Goal: Information Seeking & Learning: Check status

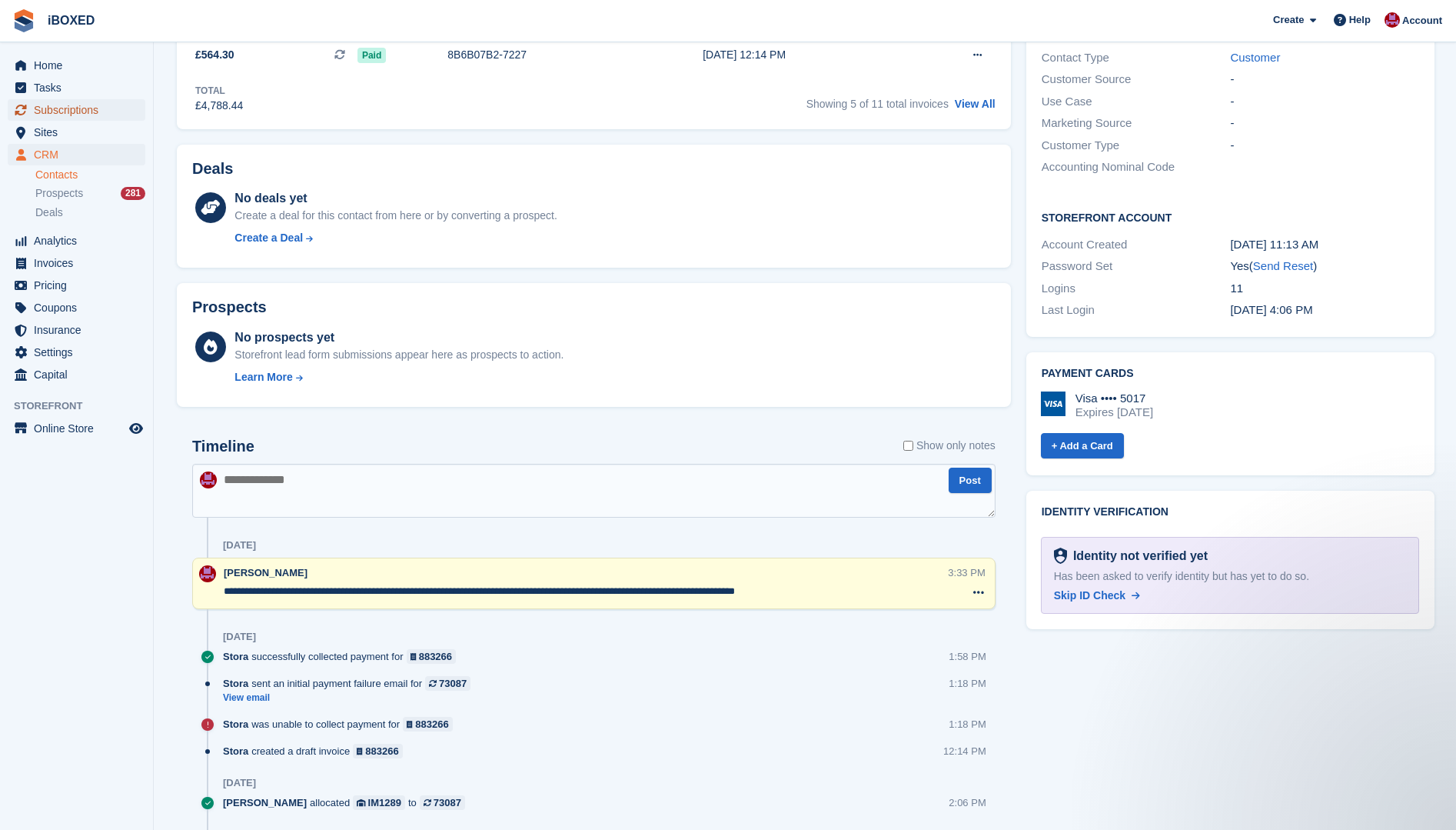
click at [52, 113] on span "Subscriptions" at bounding box center [79, 110] width 92 height 21
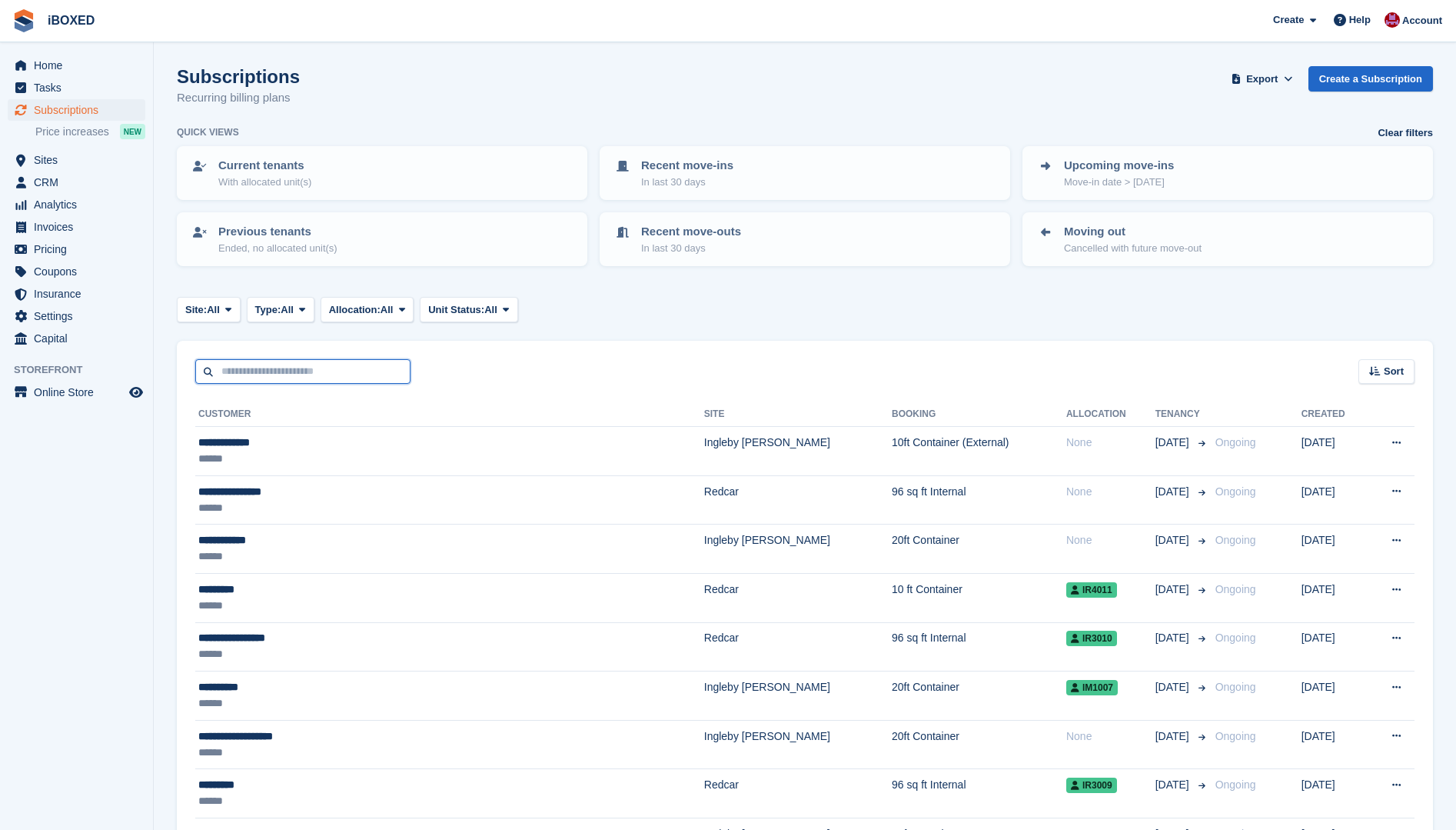
click at [281, 366] on input "text" at bounding box center [302, 371] width 215 height 25
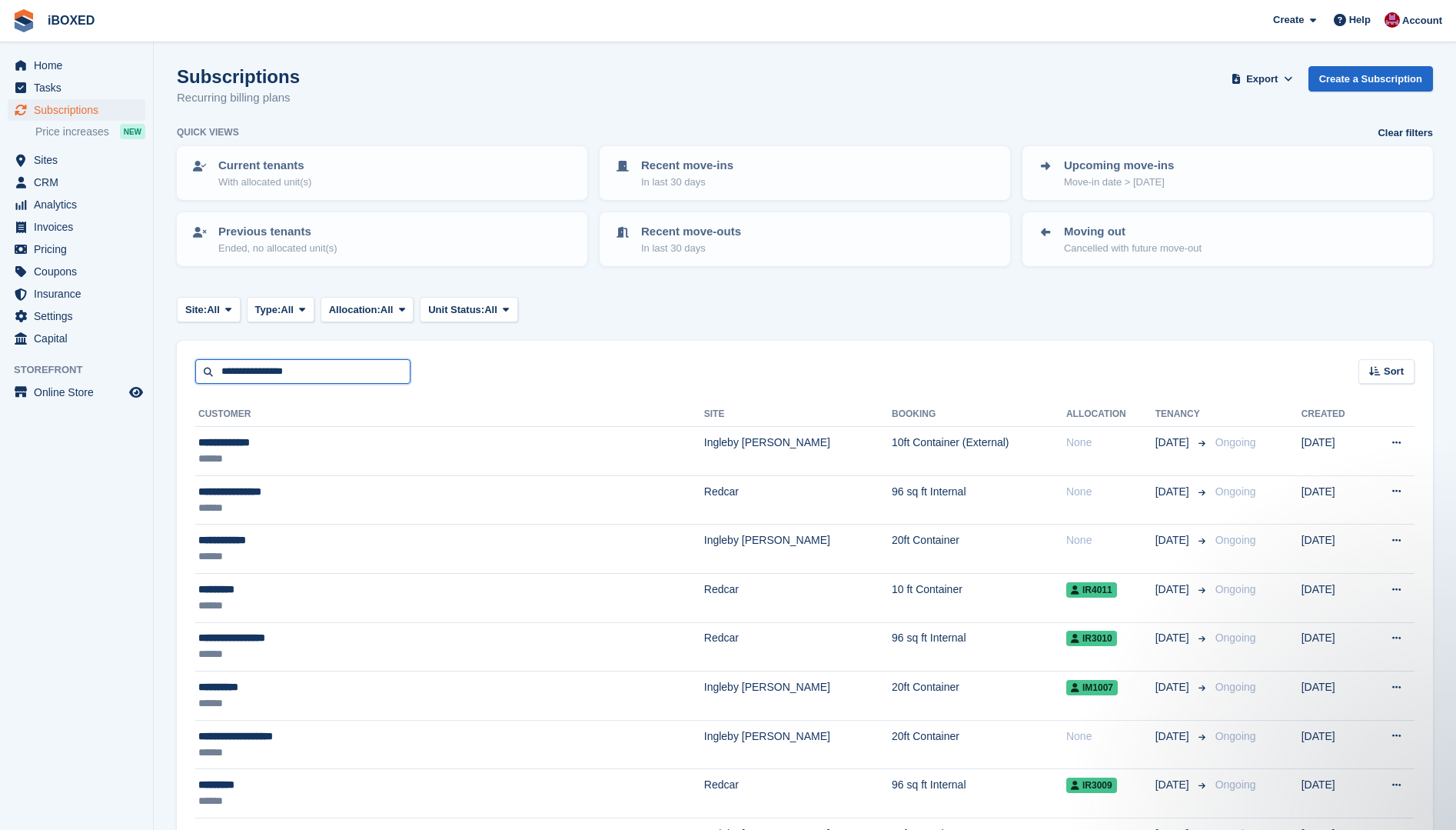
type input "**********"
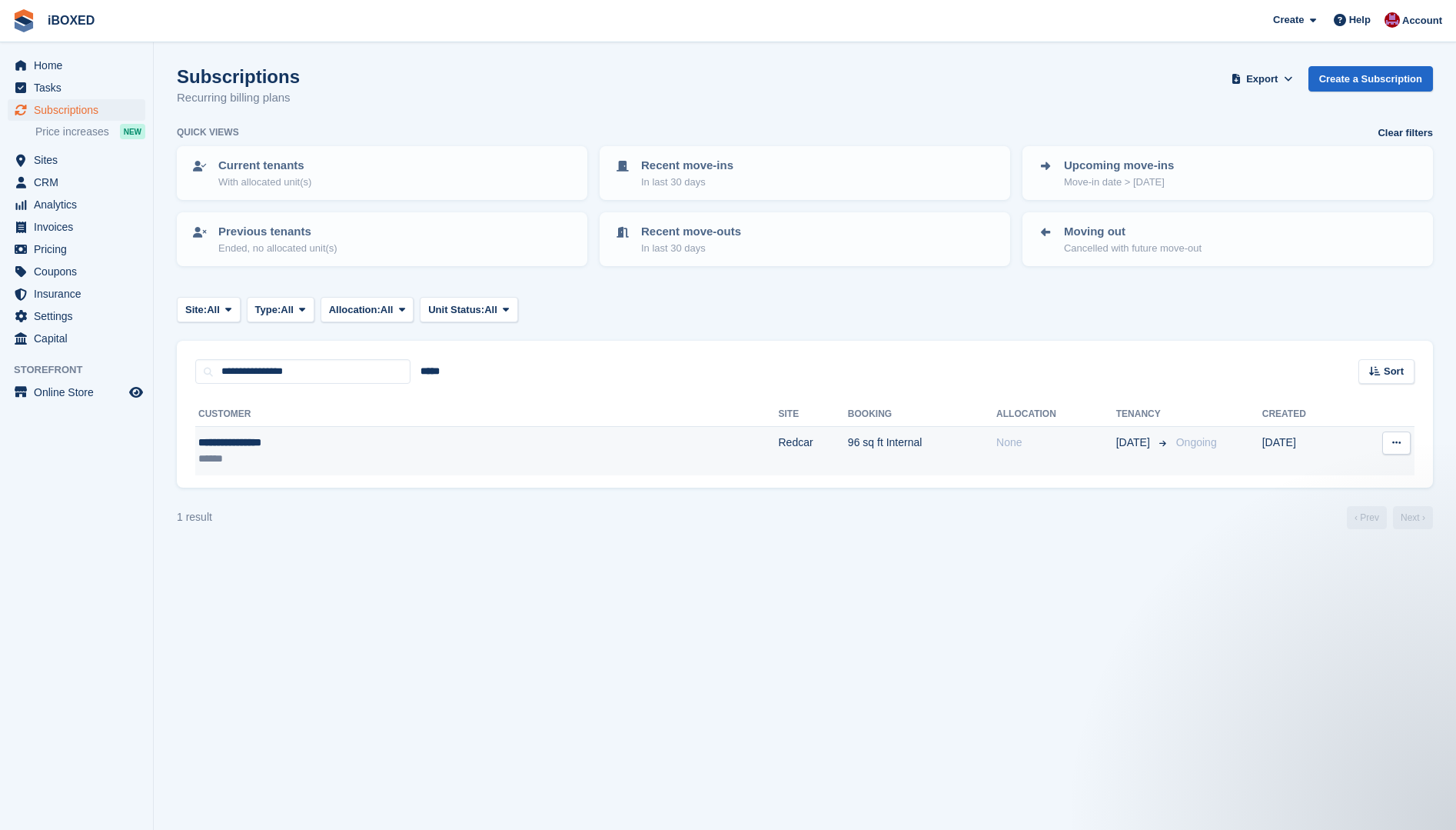
click at [240, 439] on div "**********" at bounding box center [343, 442] width 288 height 16
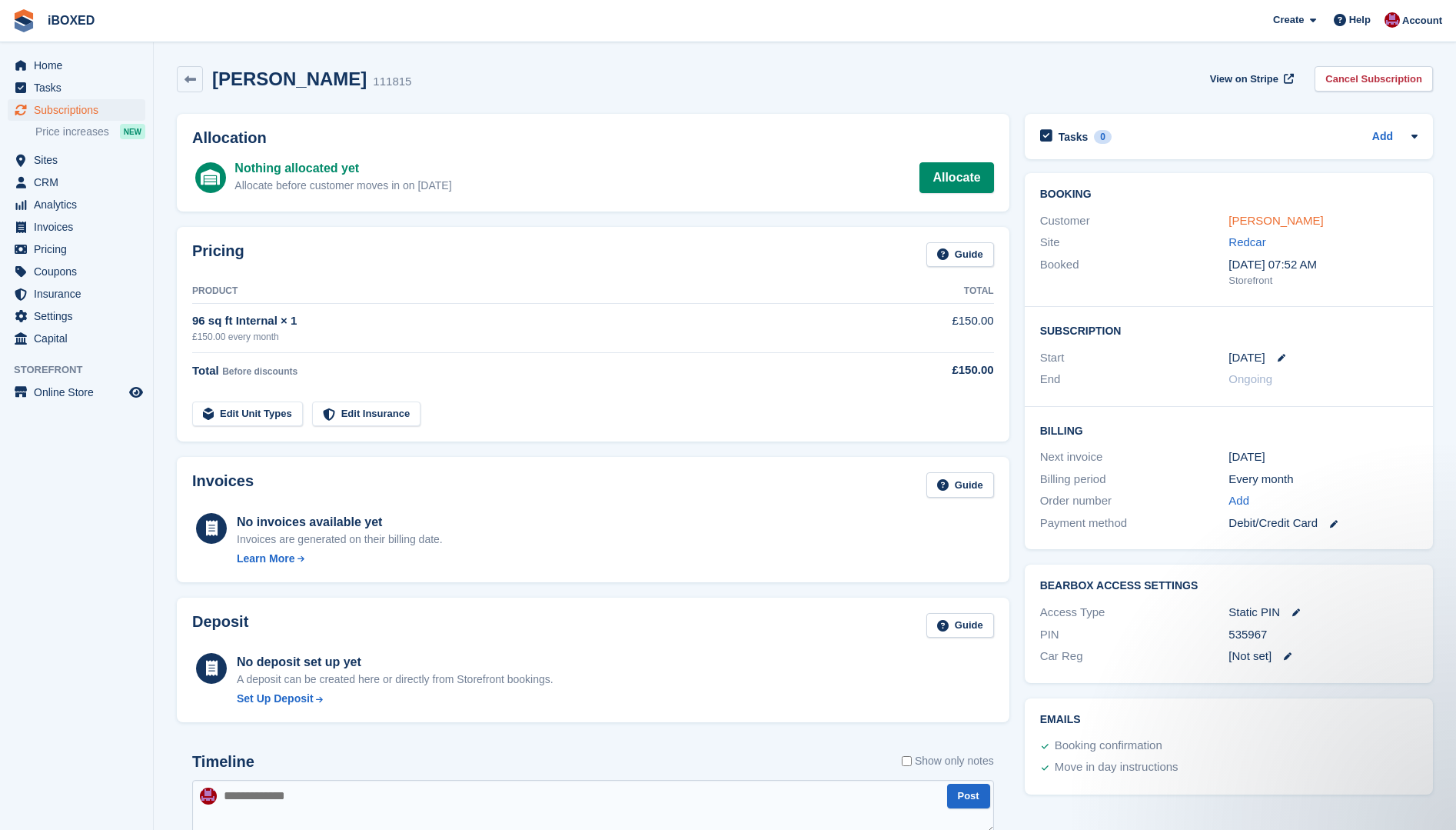
click at [1272, 222] on link "Natalie Winspear" at bounding box center [1276, 220] width 95 height 13
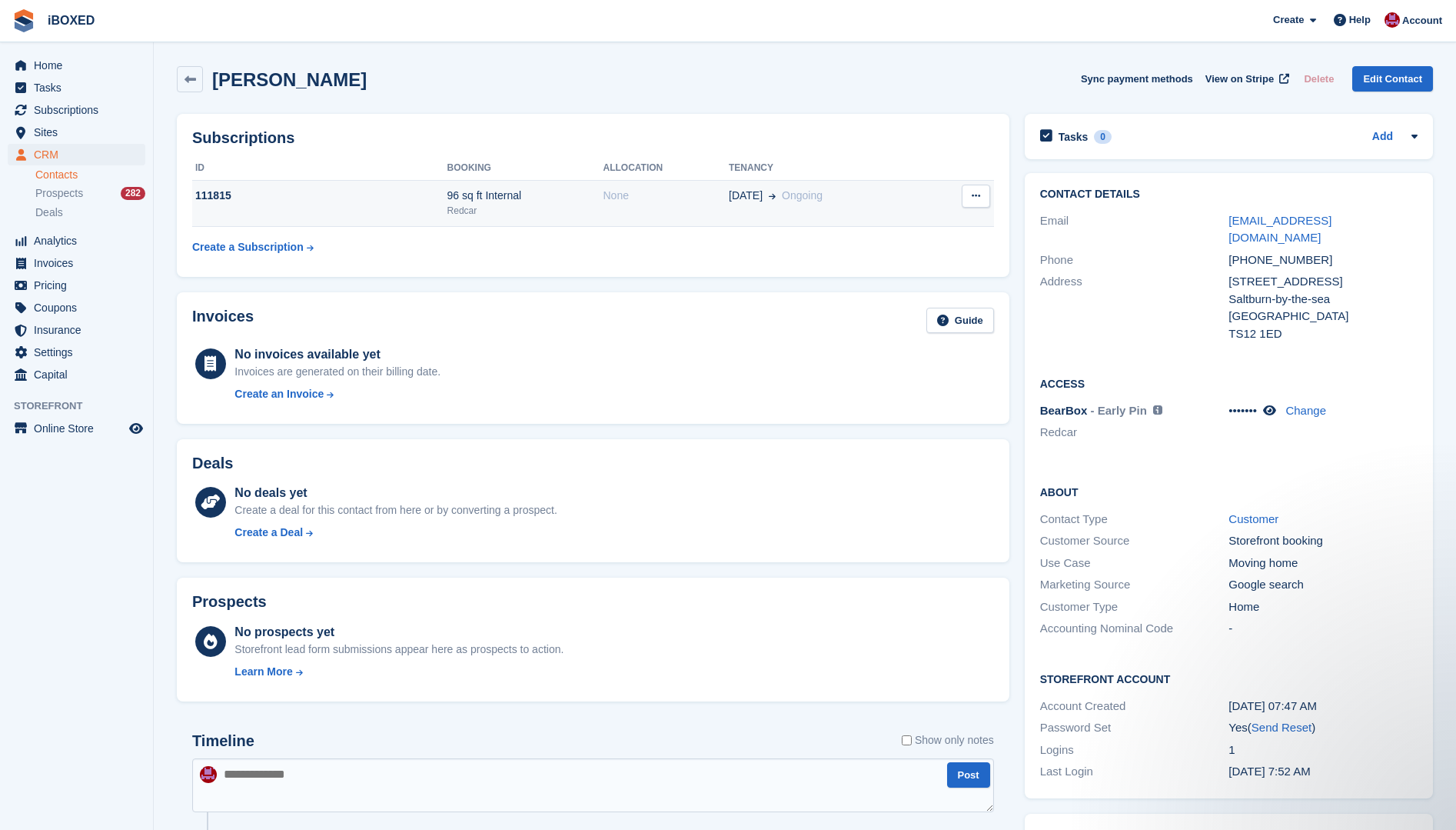
click at [978, 189] on button at bounding box center [976, 196] width 28 height 23
click at [711, 235] on table "ID Booking Allocation Tenancy 111815 96 sq ft Internal Redcar None 04 Oct Ongoi…" at bounding box center [593, 209] width 802 height 106
click at [565, 191] on div "96 sq ft Internal" at bounding box center [526, 195] width 157 height 16
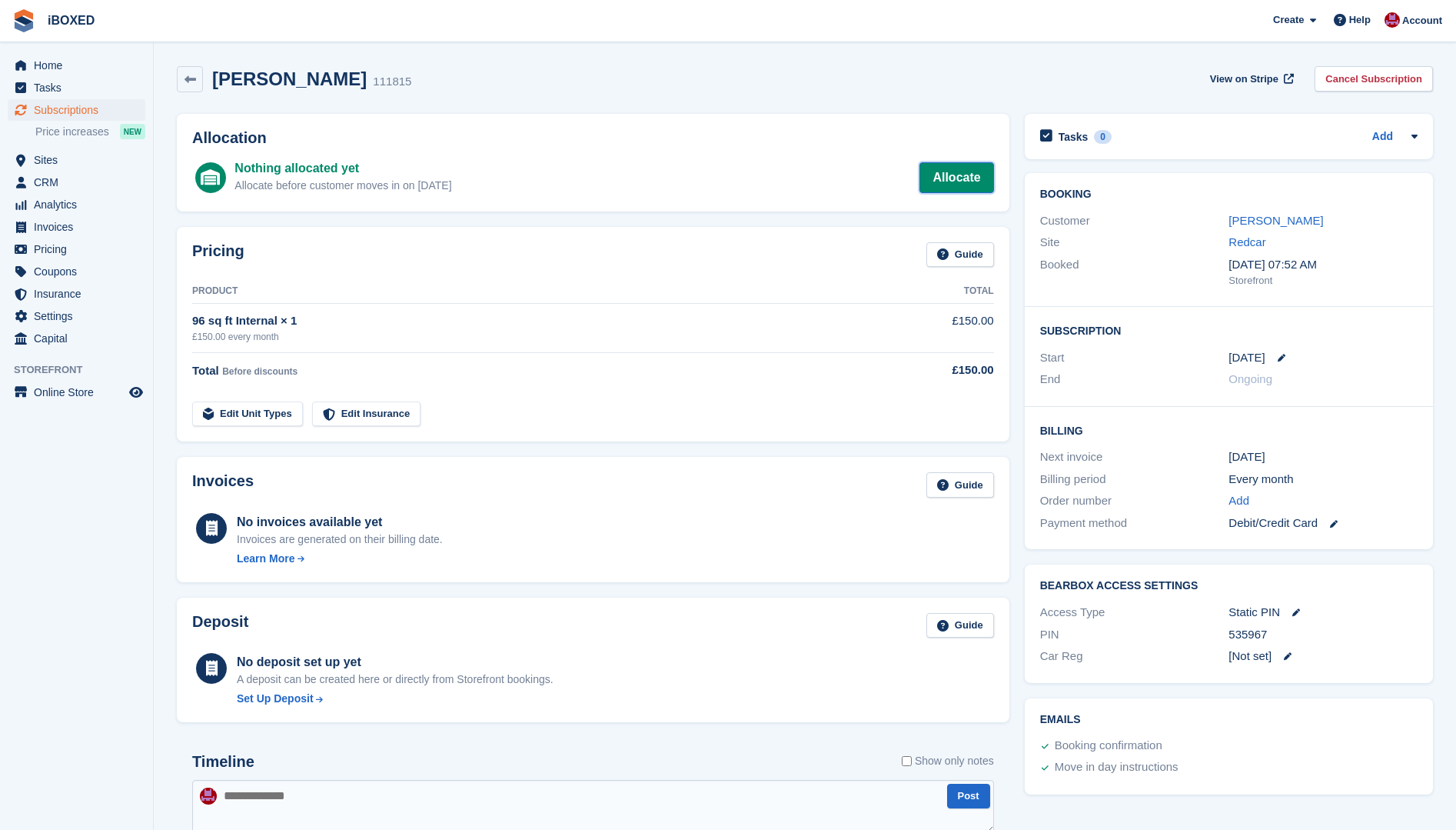
click at [956, 186] on link "Allocate" at bounding box center [957, 178] width 74 height 31
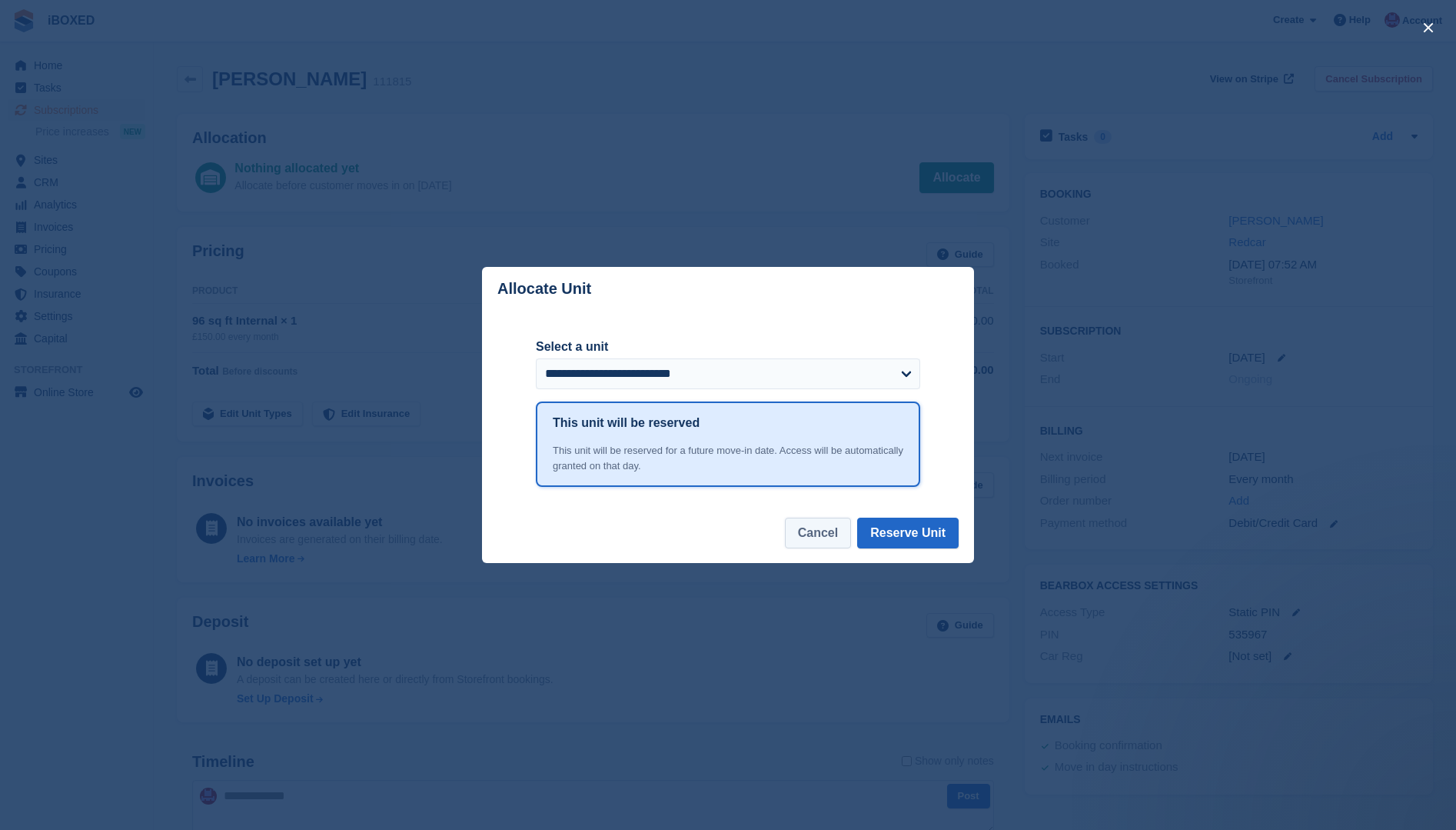
click at [805, 541] on button "Cancel" at bounding box center [818, 533] width 66 height 31
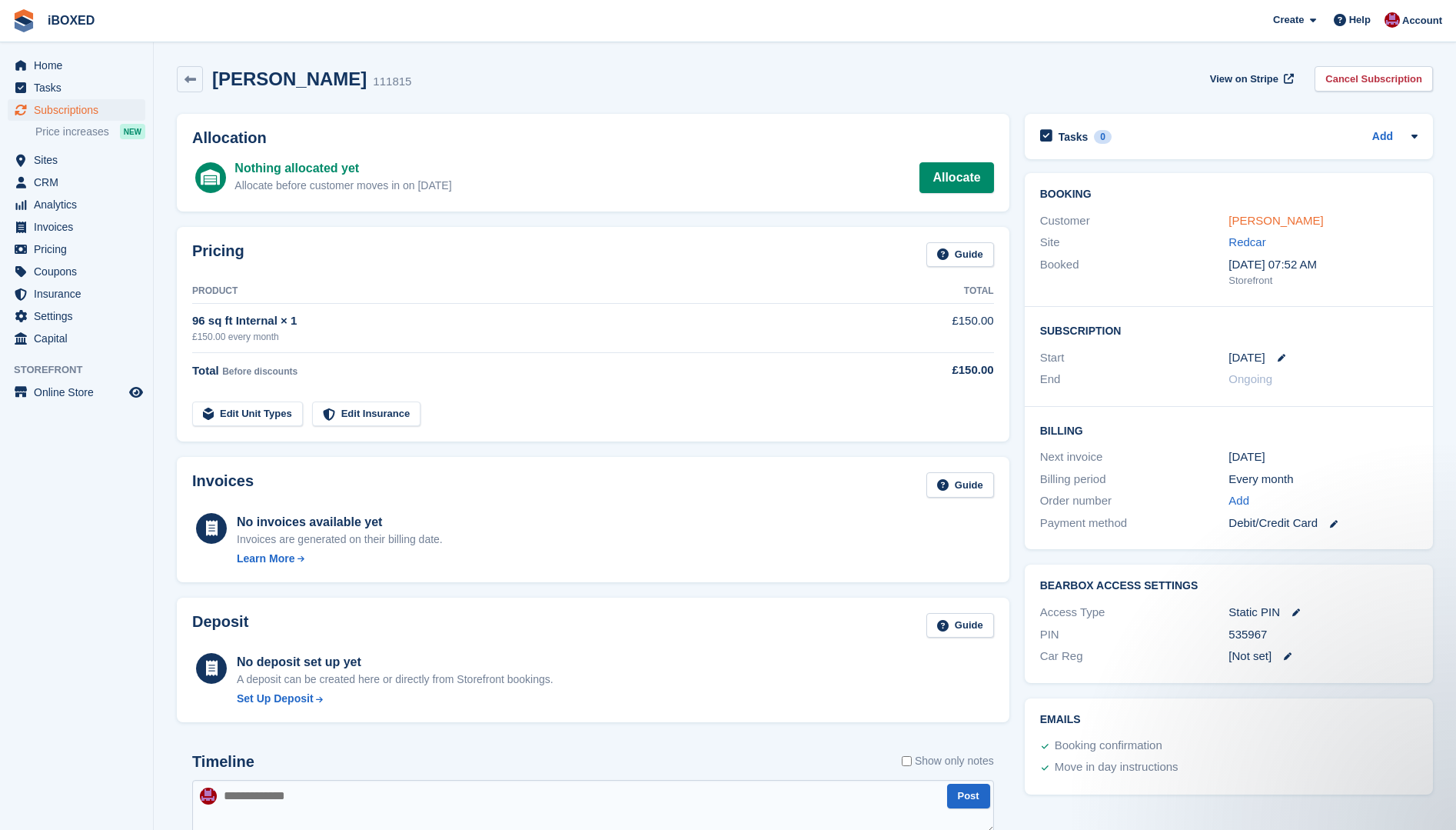
click at [1270, 221] on link "Natalie Winspear" at bounding box center [1276, 220] width 95 height 13
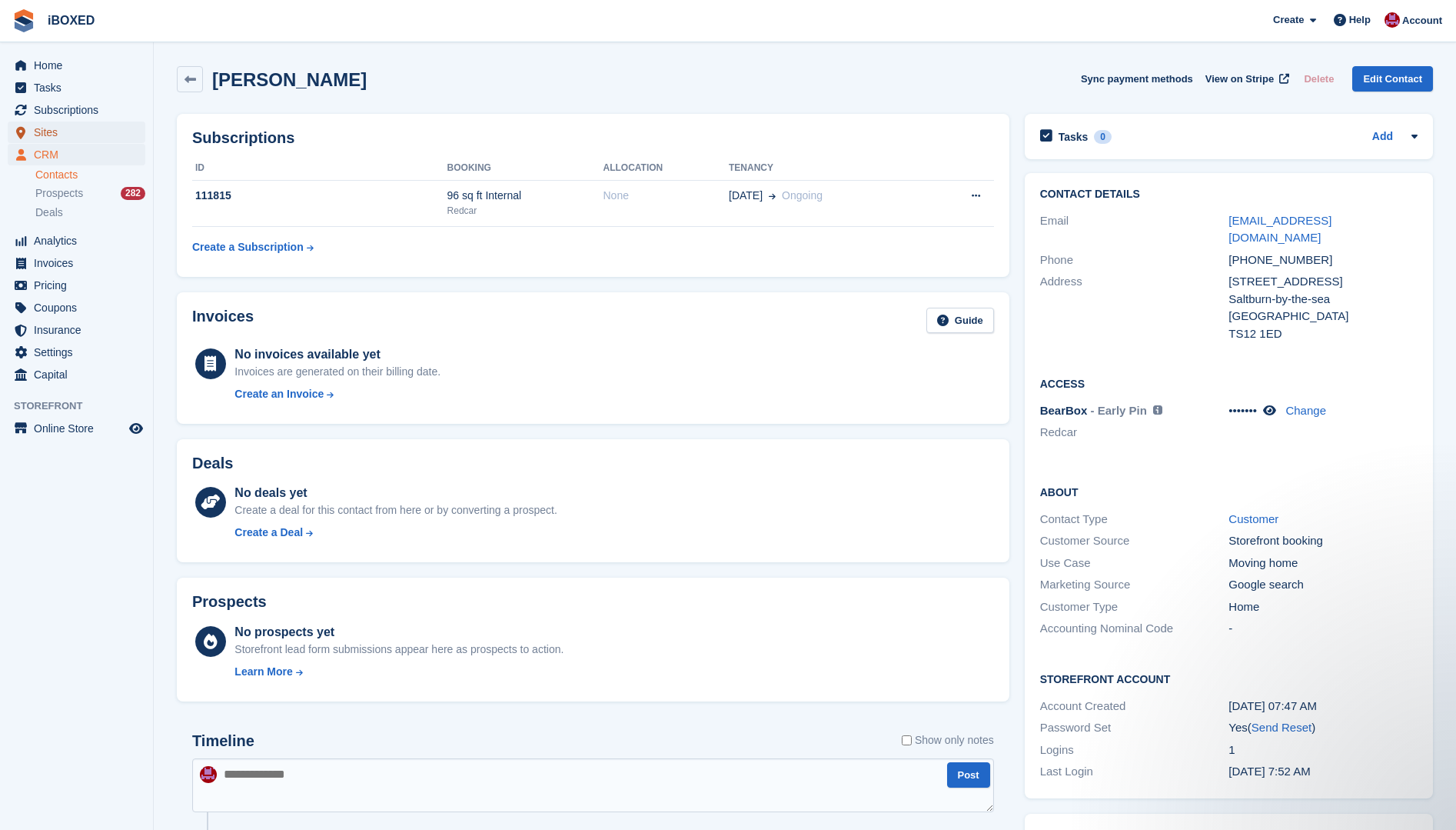
click at [75, 130] on span "Sites" at bounding box center [79, 132] width 92 height 21
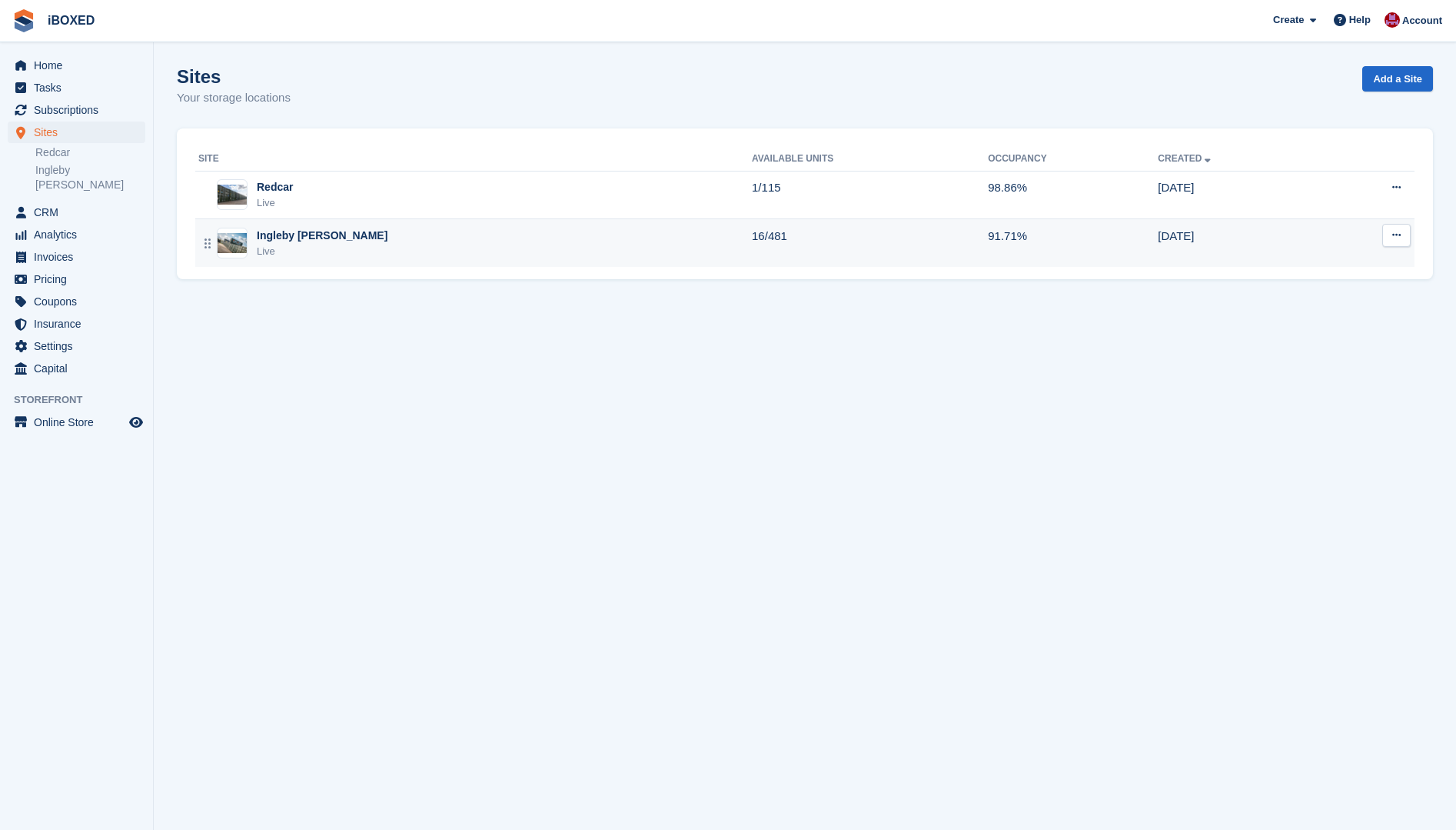
click at [225, 239] on img at bounding box center [231, 243] width 29 height 20
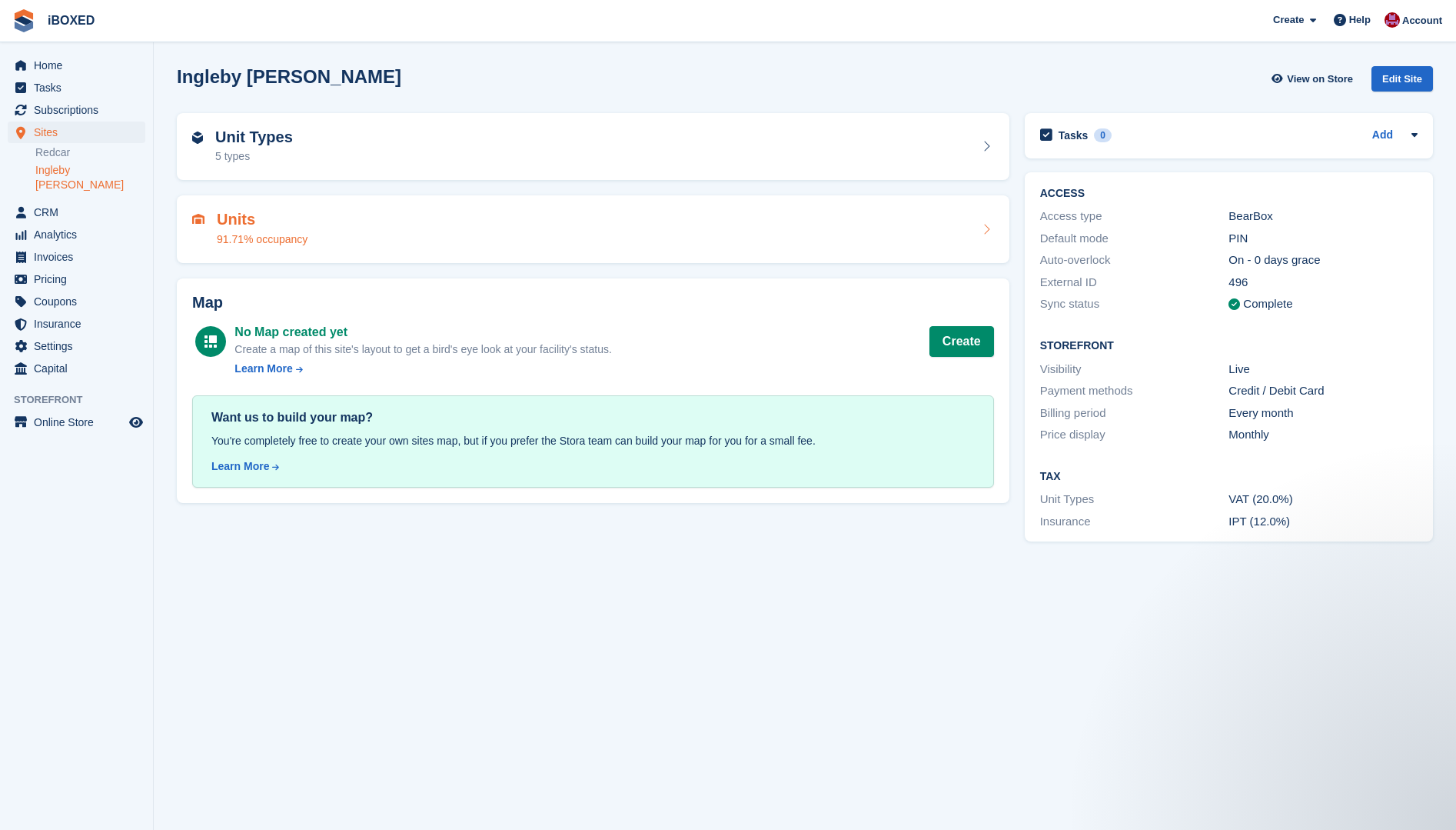
click at [266, 236] on div "91.71% occupancy" at bounding box center [262, 239] width 91 height 16
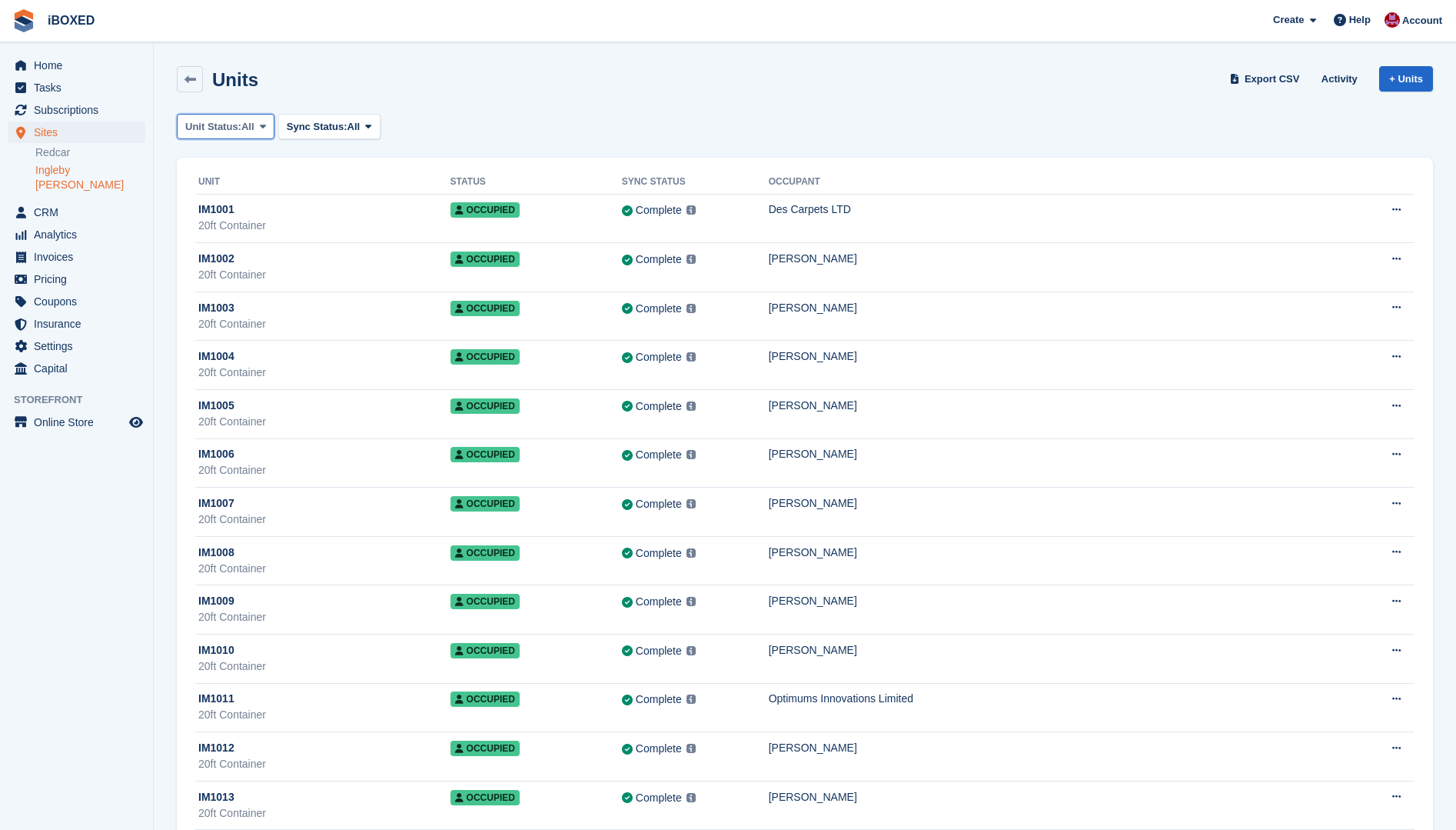
click at [255, 124] on button "Unit Status: All" at bounding box center [225, 126] width 98 height 25
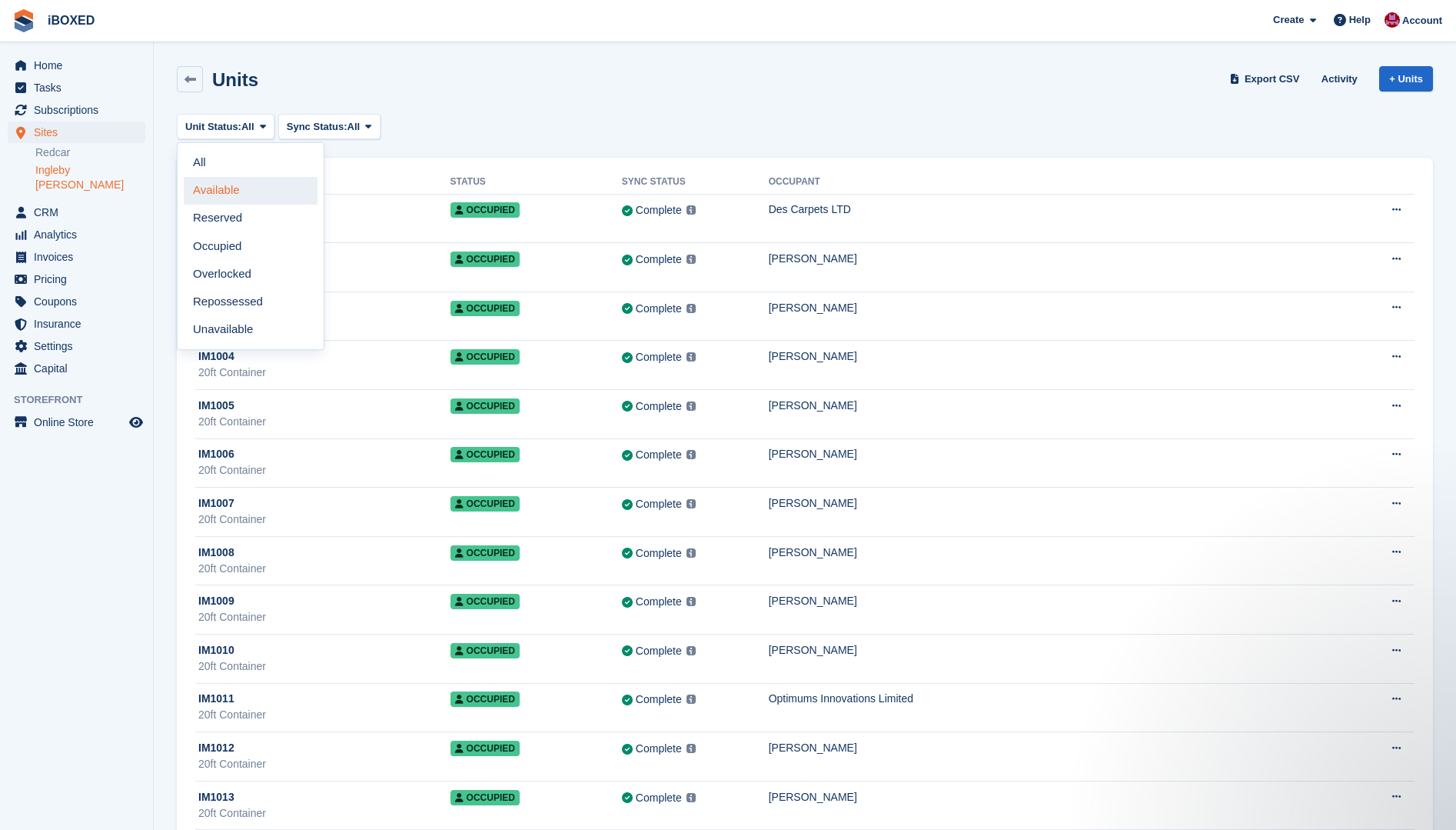
click at [236, 196] on link "Available" at bounding box center [251, 190] width 134 height 27
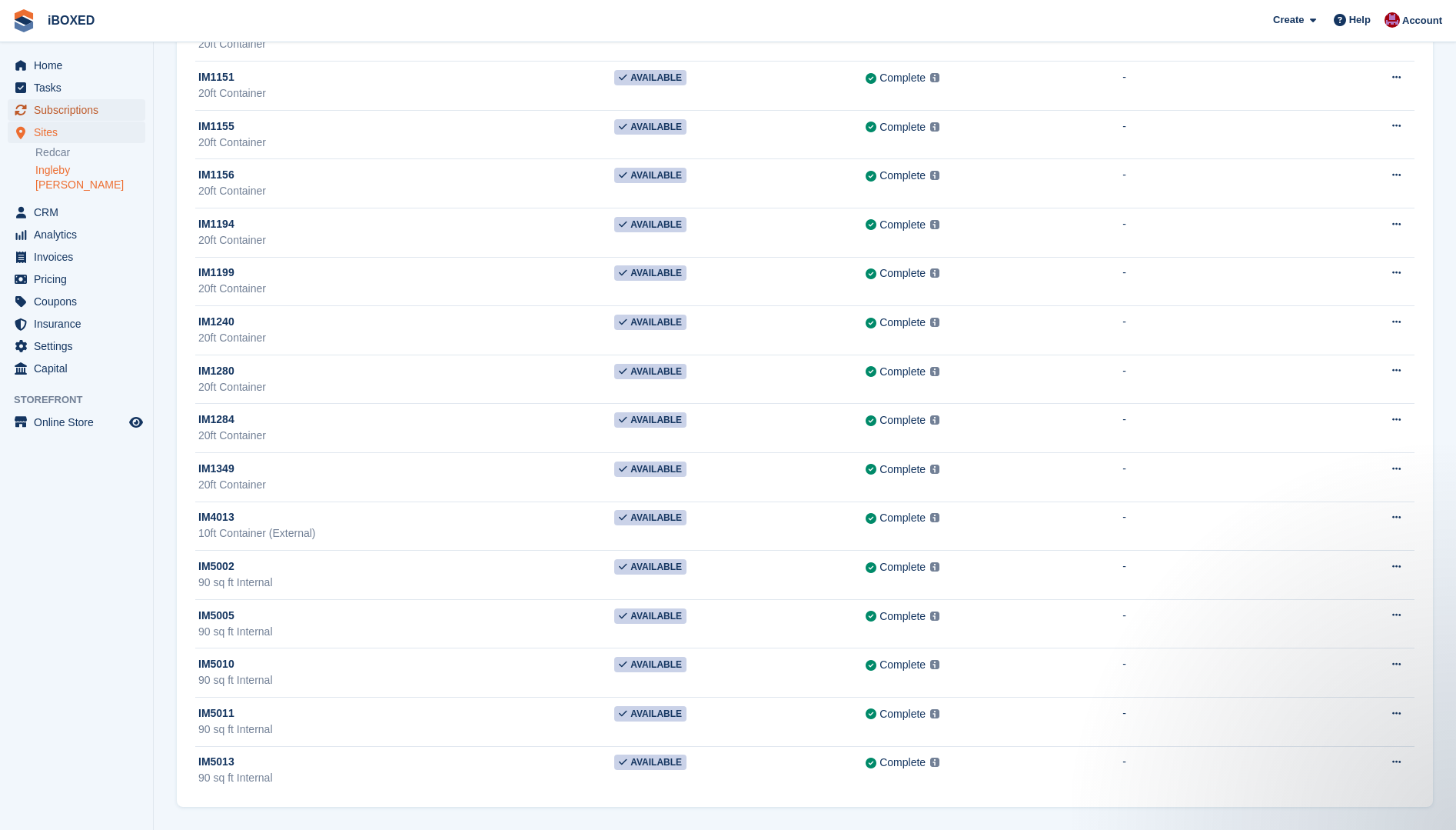
click at [70, 101] on span "Subscriptions" at bounding box center [79, 110] width 92 height 21
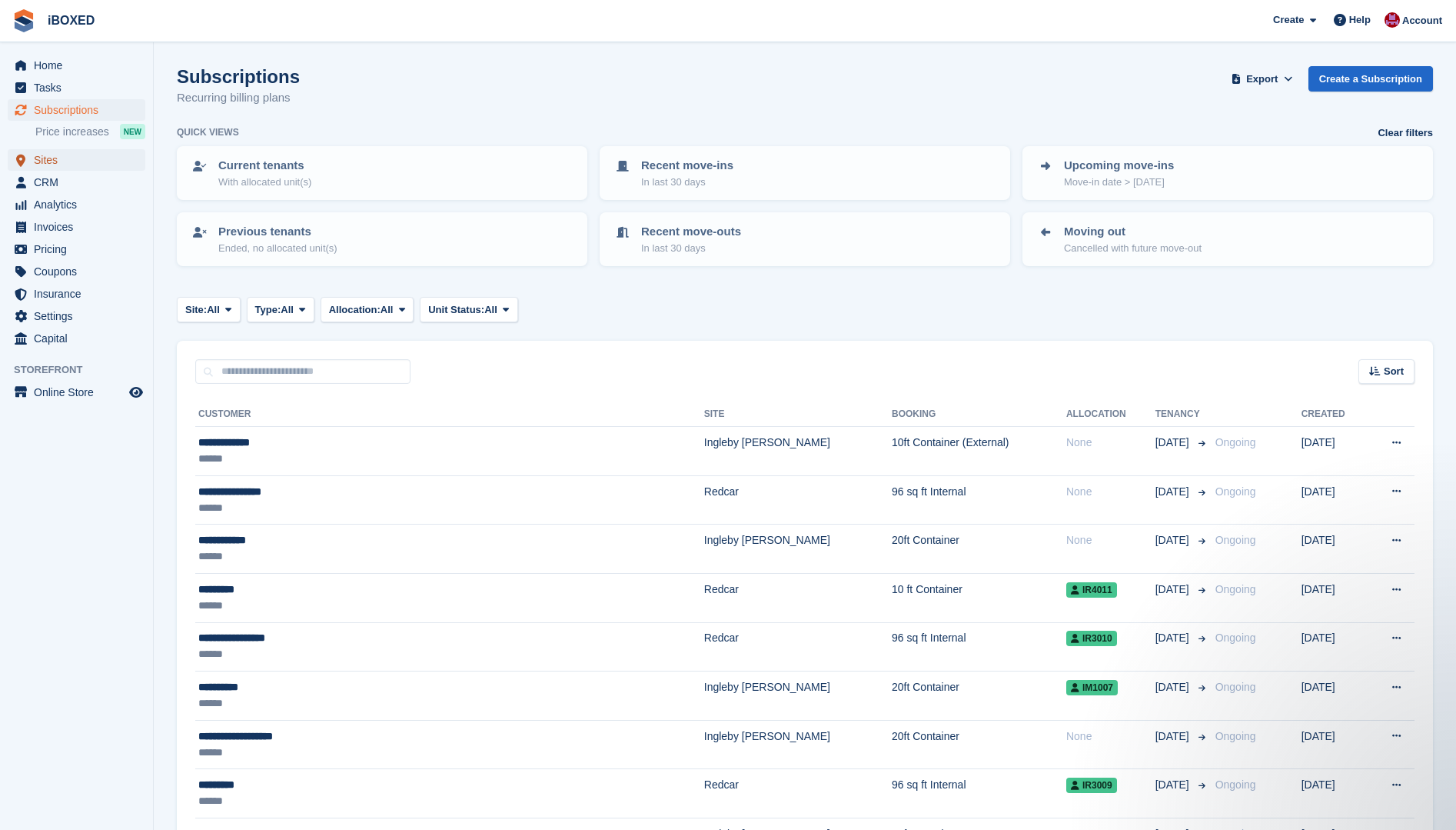
click at [98, 165] on span "Sites" at bounding box center [79, 160] width 92 height 21
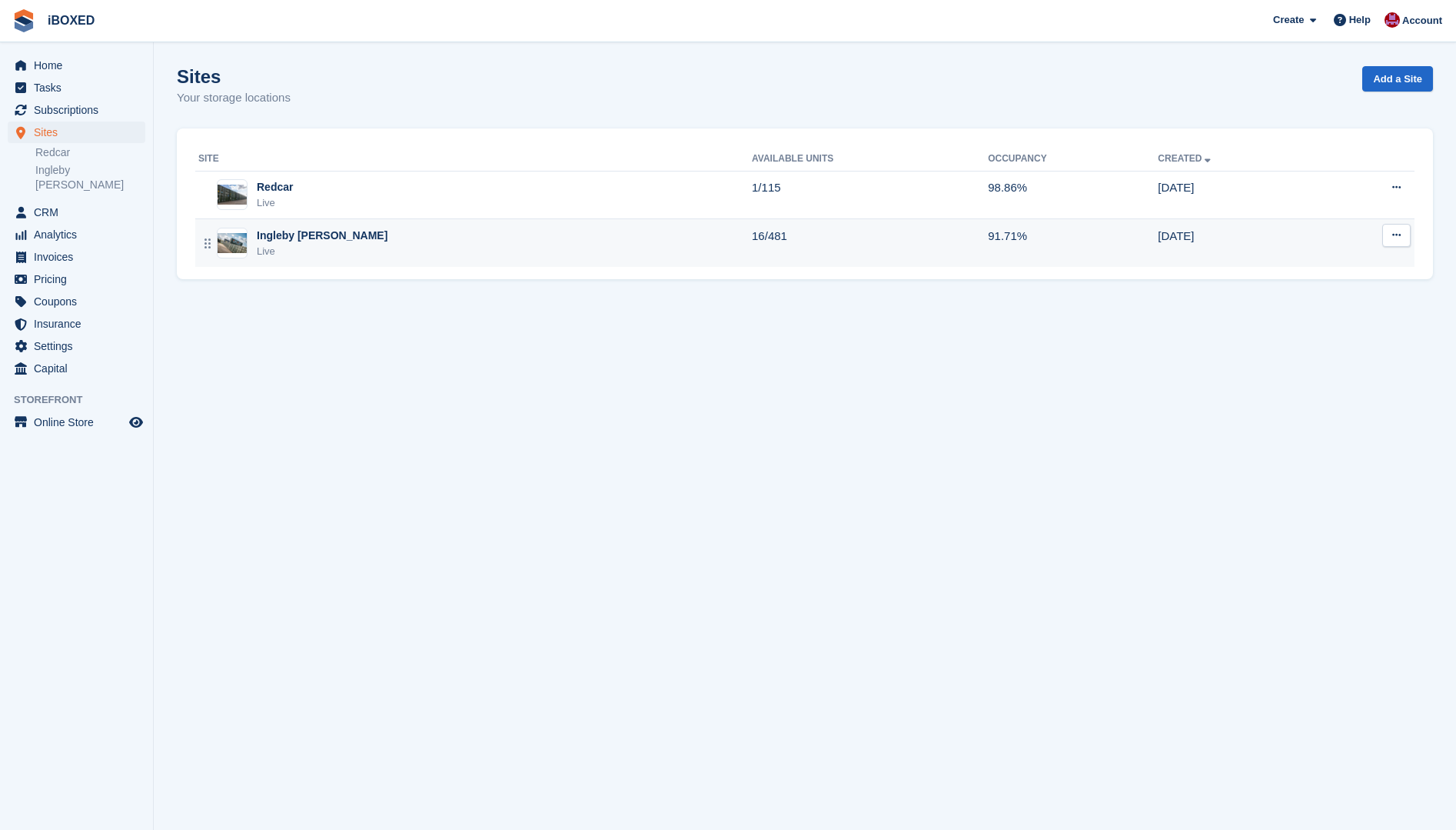
click at [222, 249] on img at bounding box center [231, 243] width 29 height 20
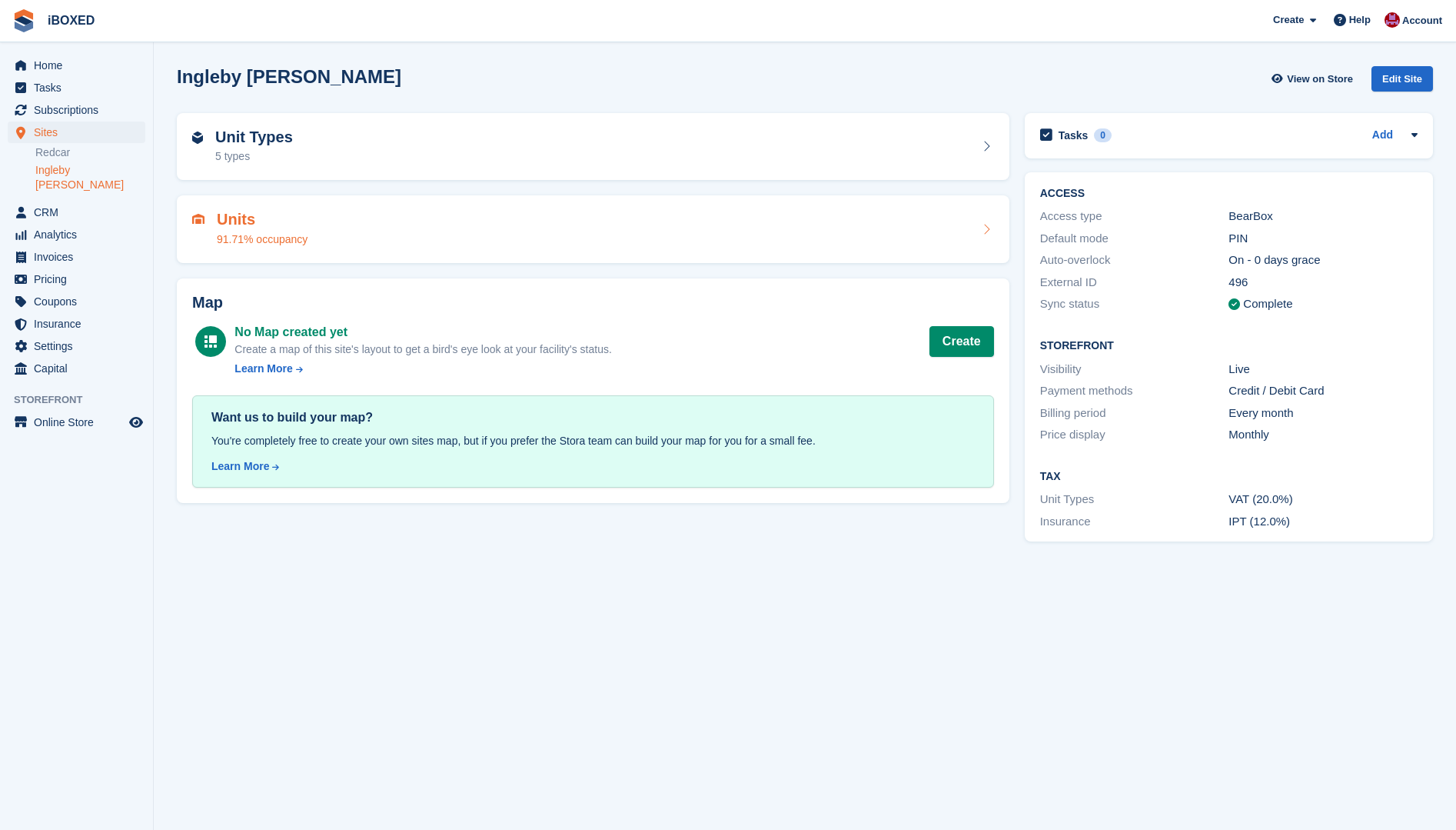
click at [297, 216] on h2 "Units" at bounding box center [262, 220] width 91 height 18
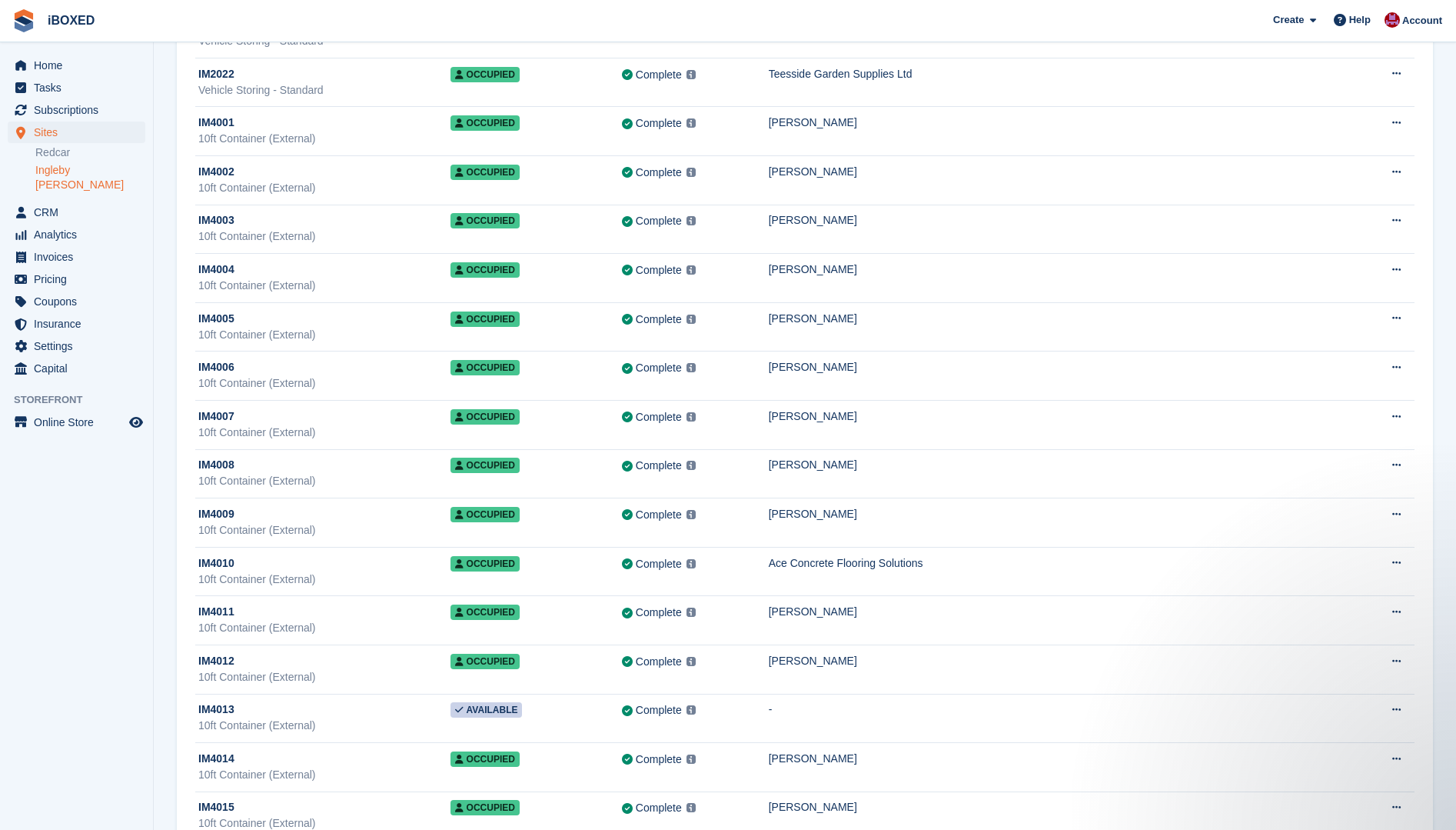
scroll to position [21453, 0]
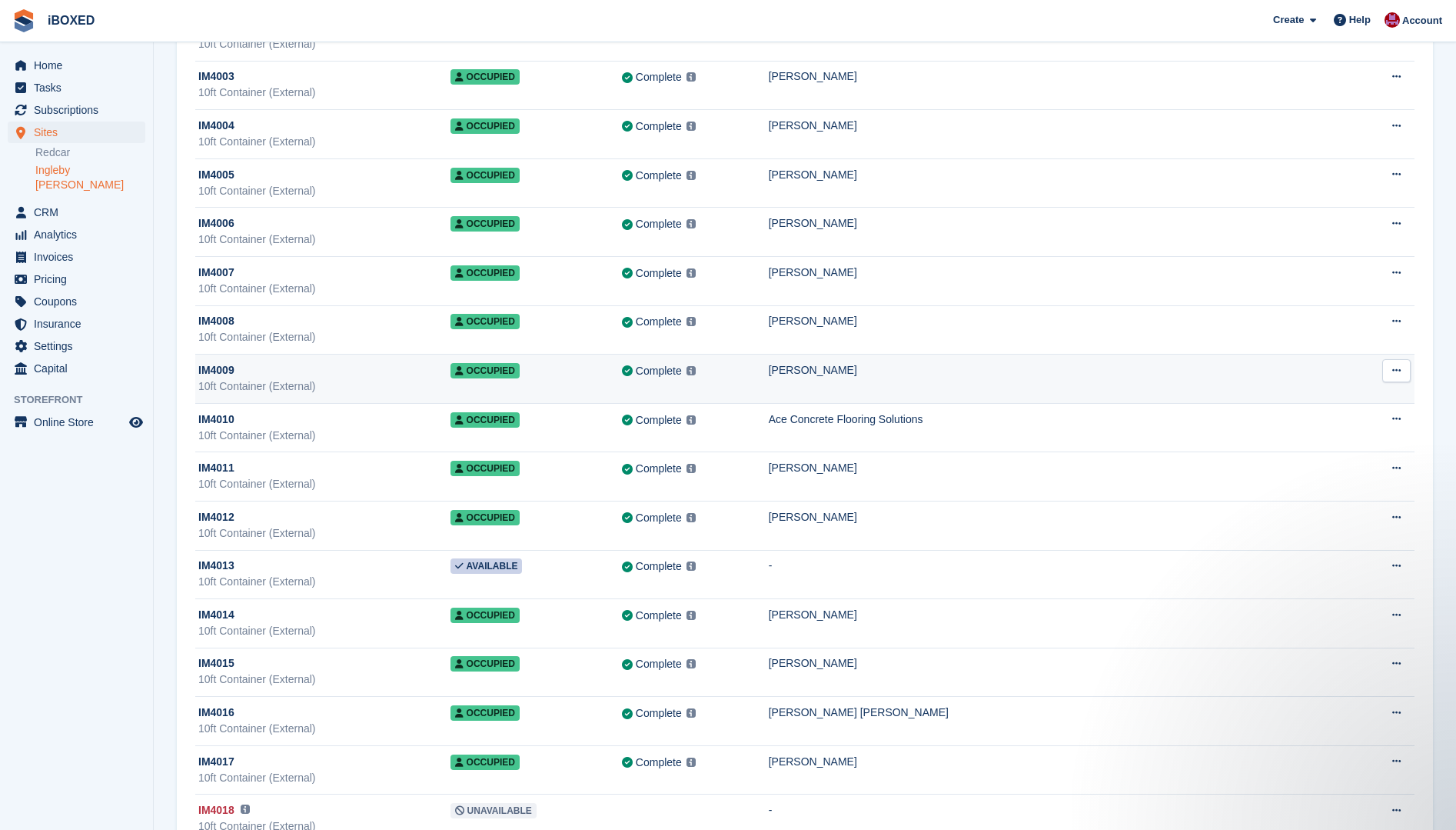
click at [245, 382] on div "10ft Container (External)" at bounding box center [324, 386] width 252 height 16
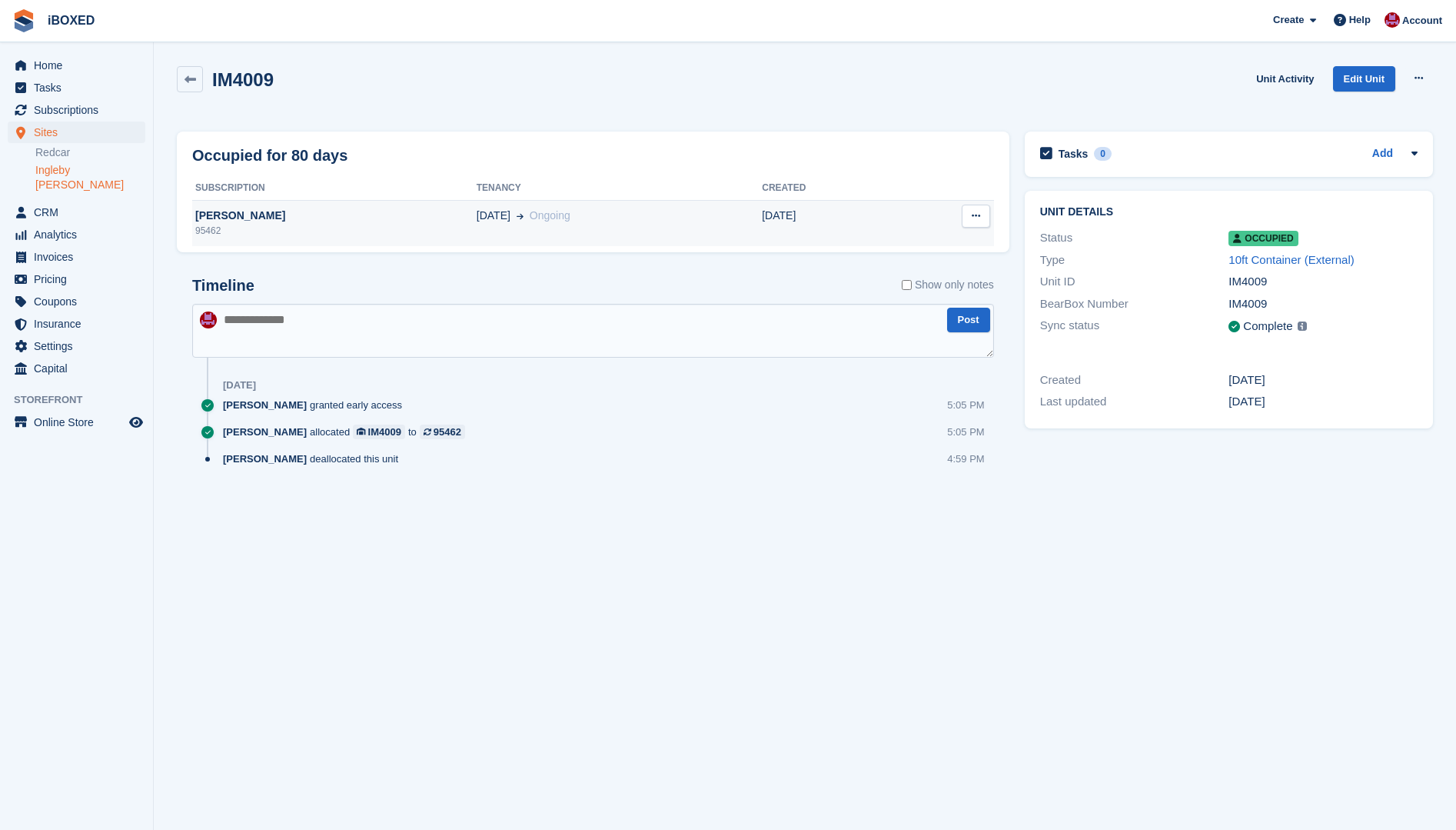
click at [477, 227] on td "01 Aug Ongoing" at bounding box center [619, 222] width 285 height 46
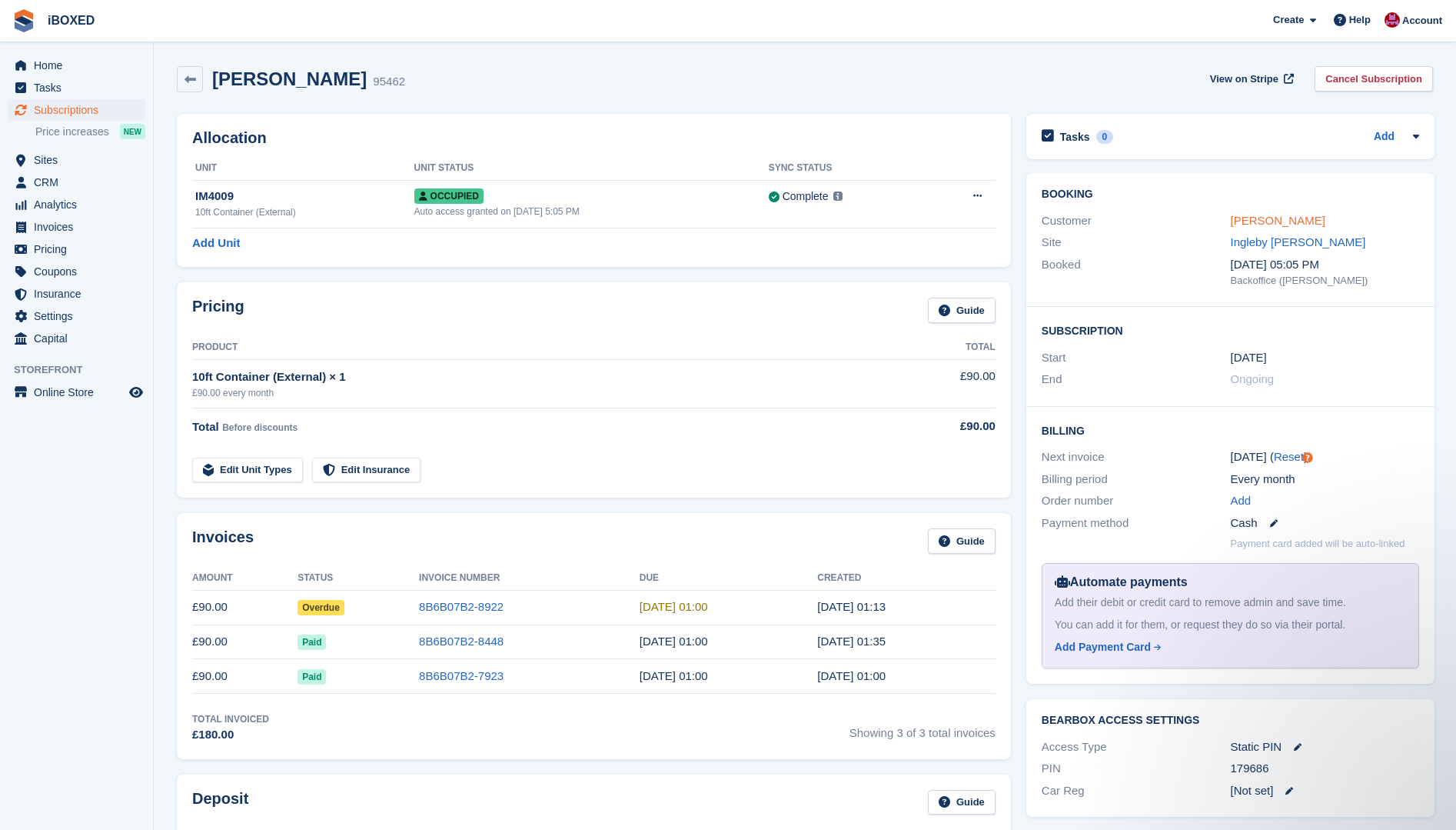
click at [1274, 222] on link "Rachel Jackson" at bounding box center [1278, 220] width 95 height 13
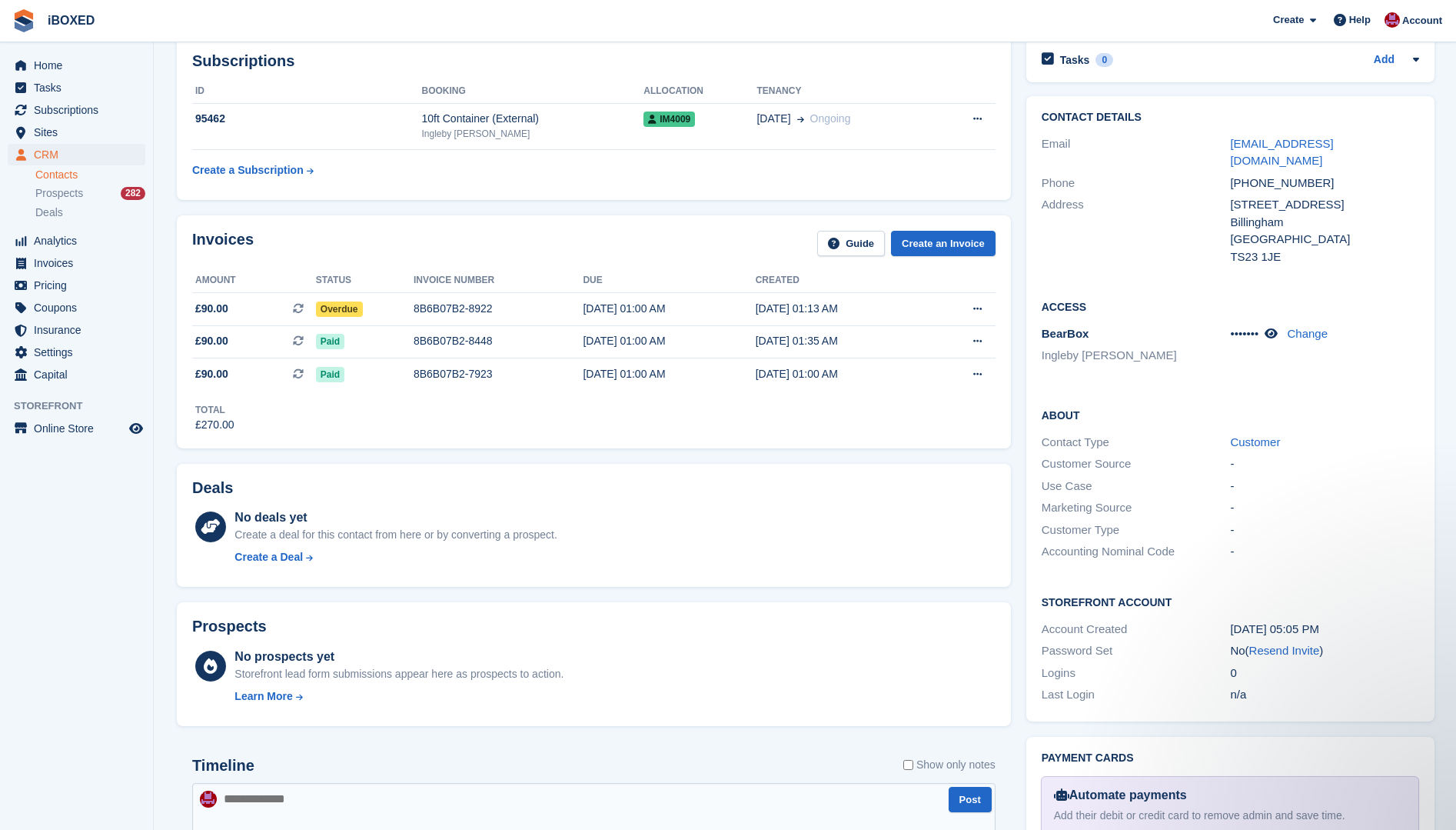
scroll to position [308, 0]
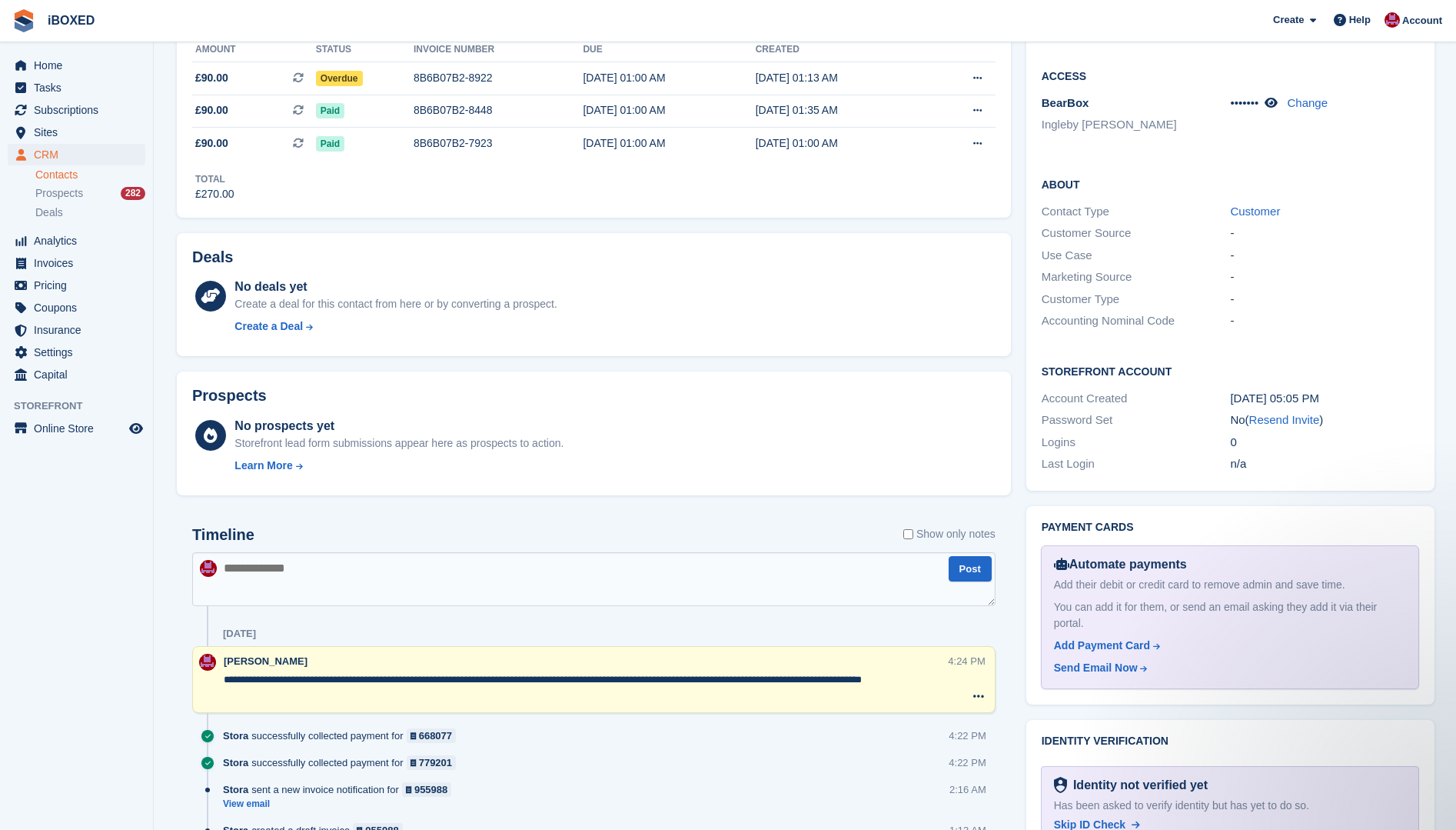
click at [235, 564] on textarea at bounding box center [594, 579] width 804 height 54
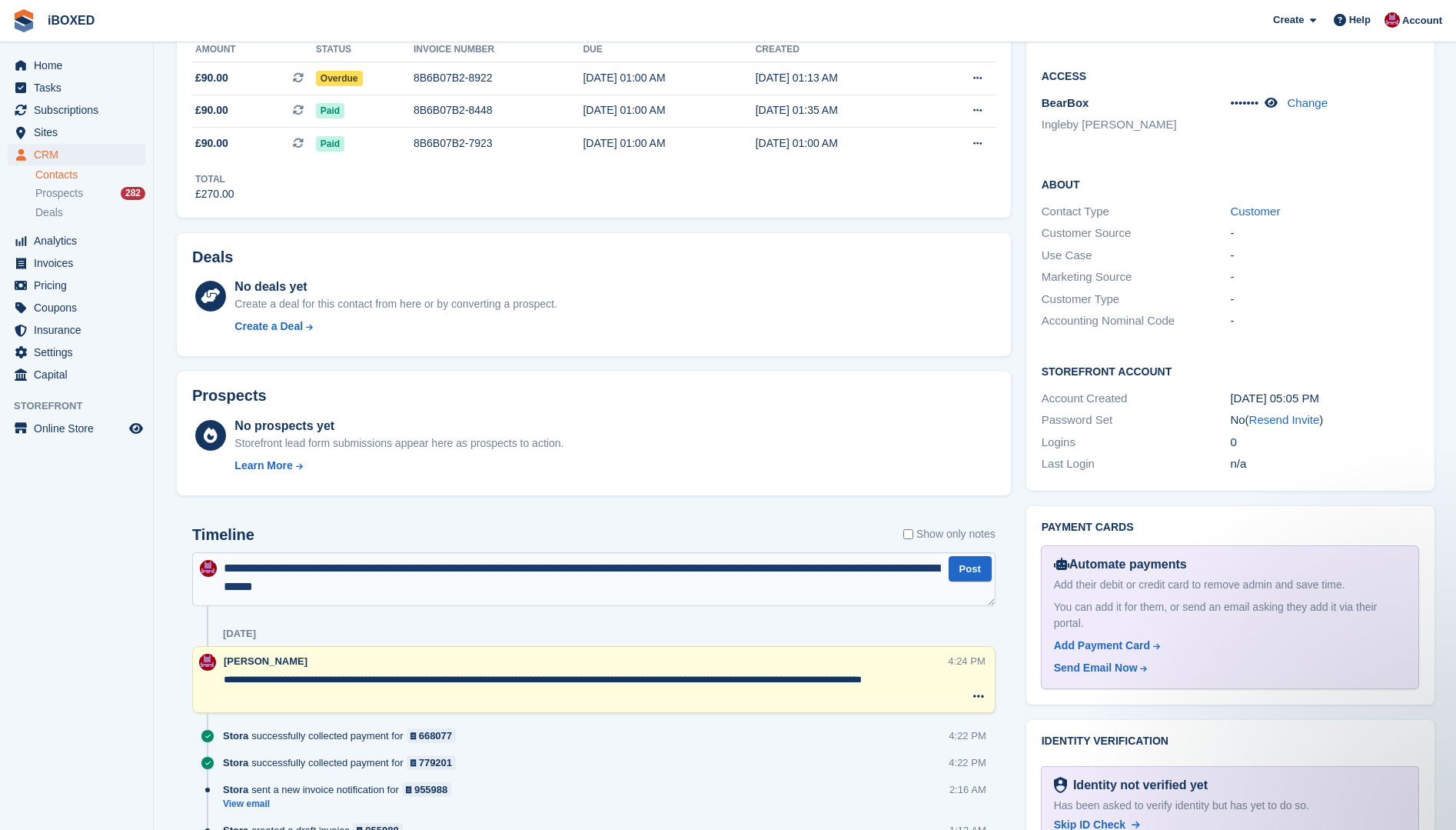
type textarea "**********"
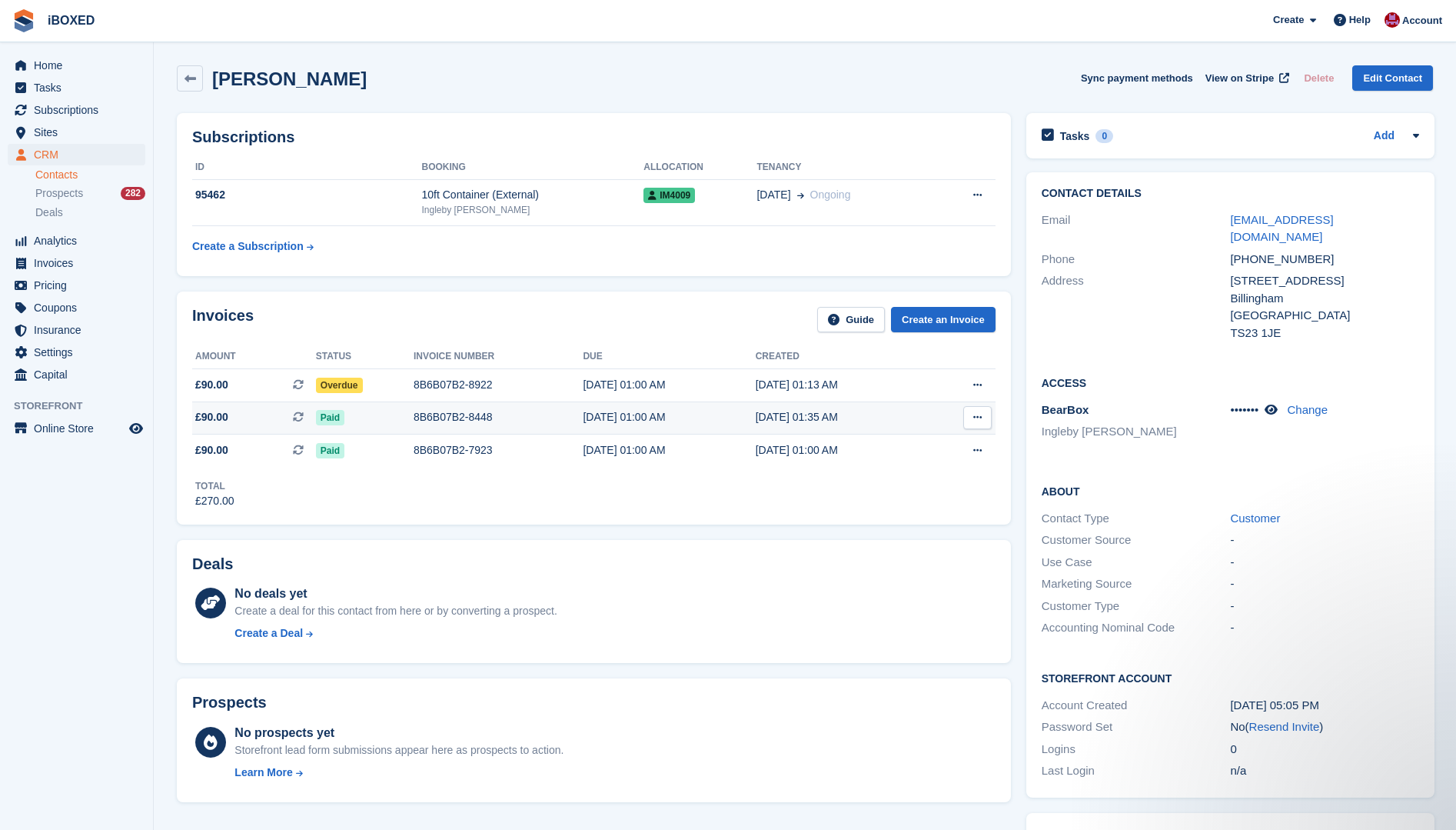
scroll to position [0, 0]
click at [59, 59] on span "Home" at bounding box center [79, 65] width 92 height 21
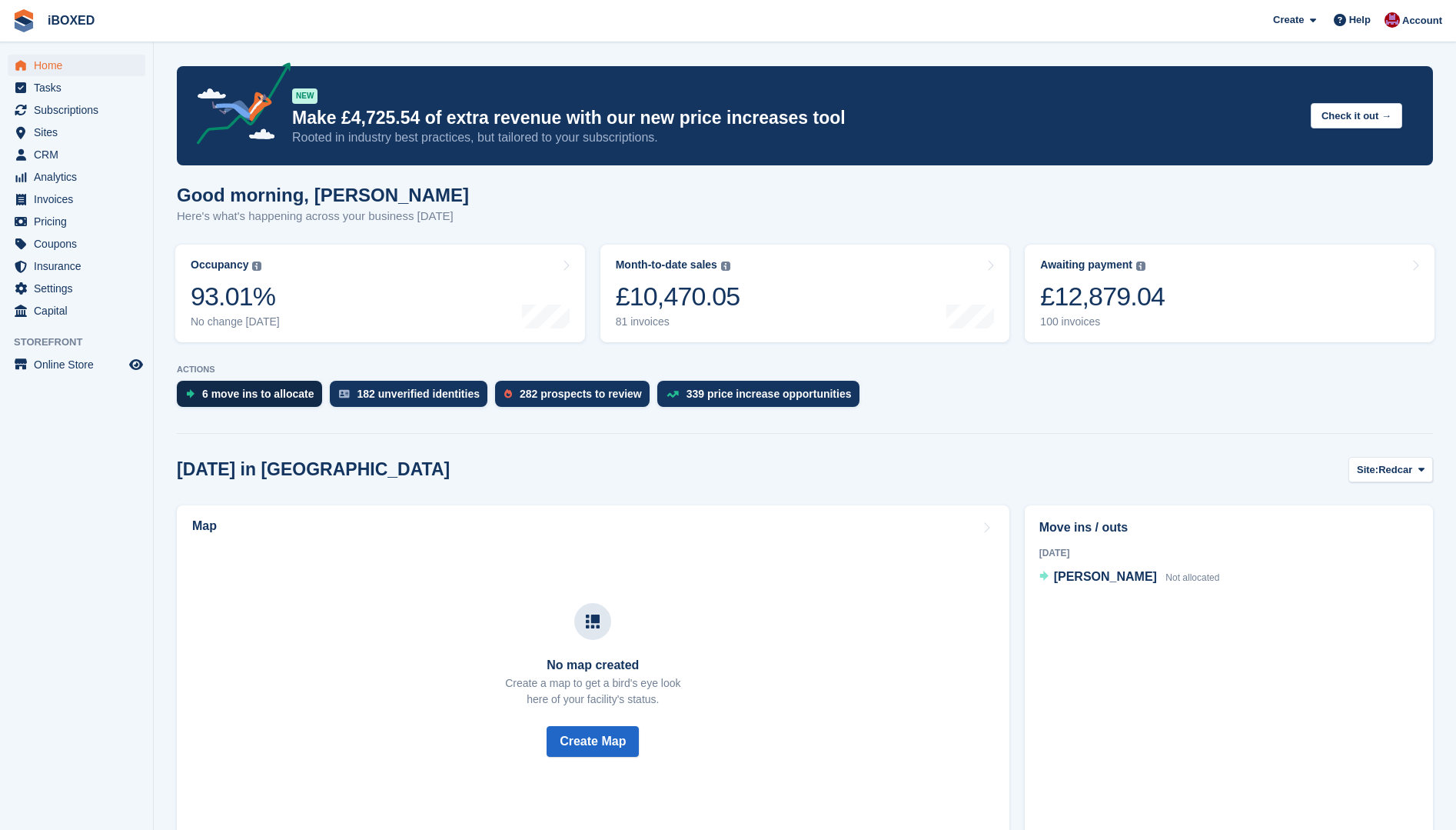
click at [241, 388] on div "6 move ins to allocate" at bounding box center [258, 394] width 113 height 12
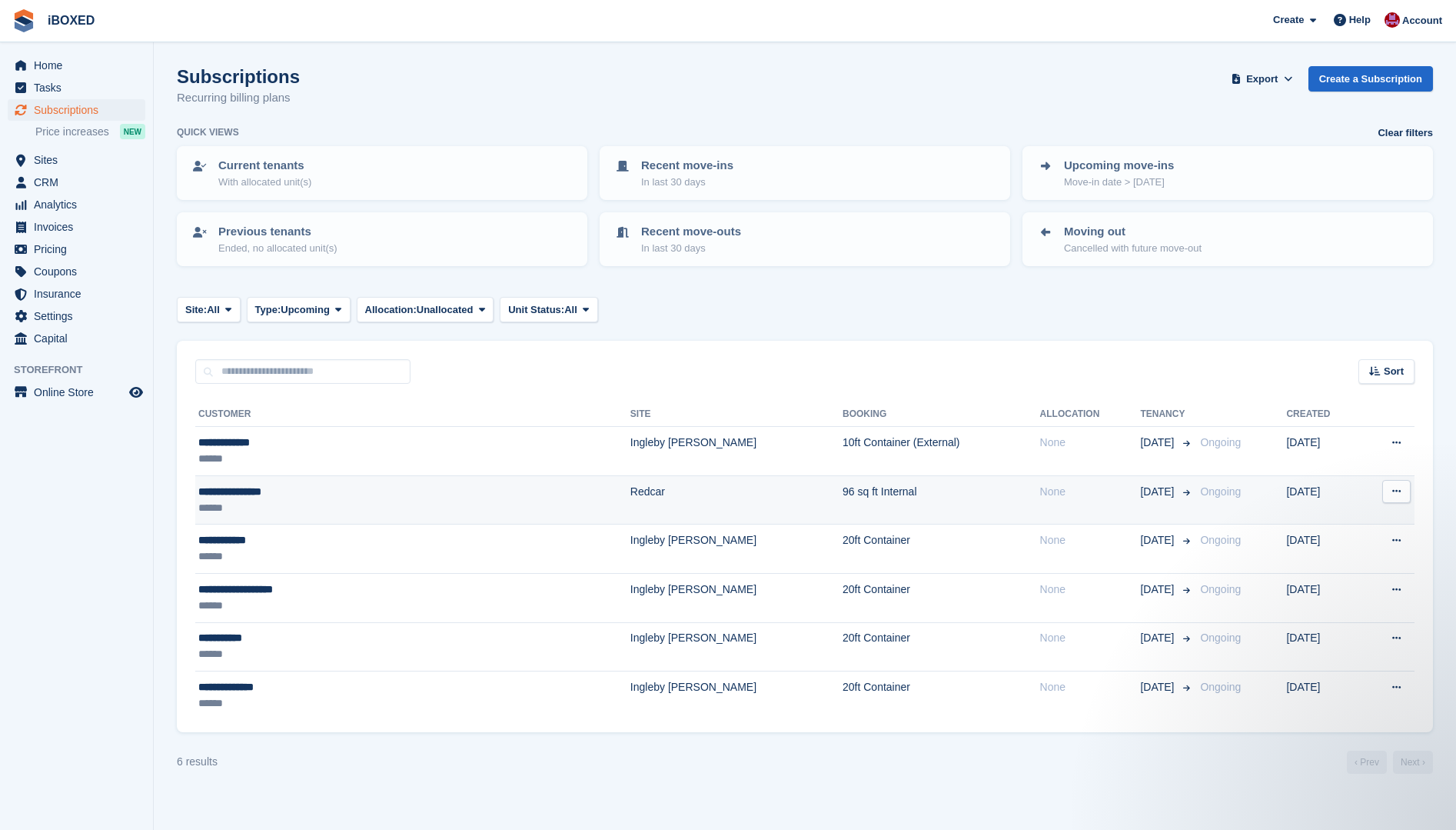
click at [235, 496] on div "**********" at bounding box center [326, 491] width 255 height 16
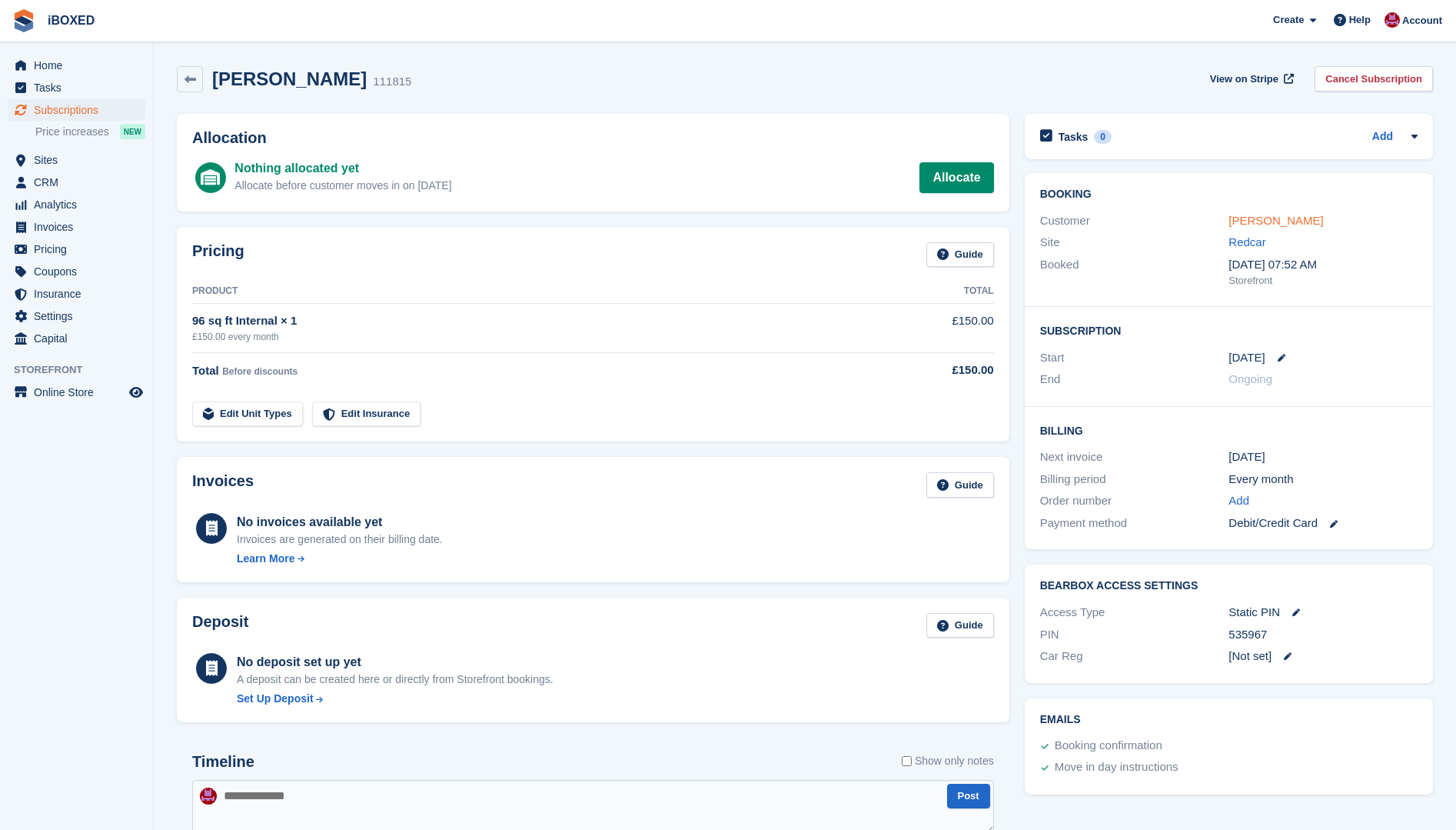
click at [1289, 217] on link "[PERSON_NAME]" at bounding box center [1276, 220] width 95 height 13
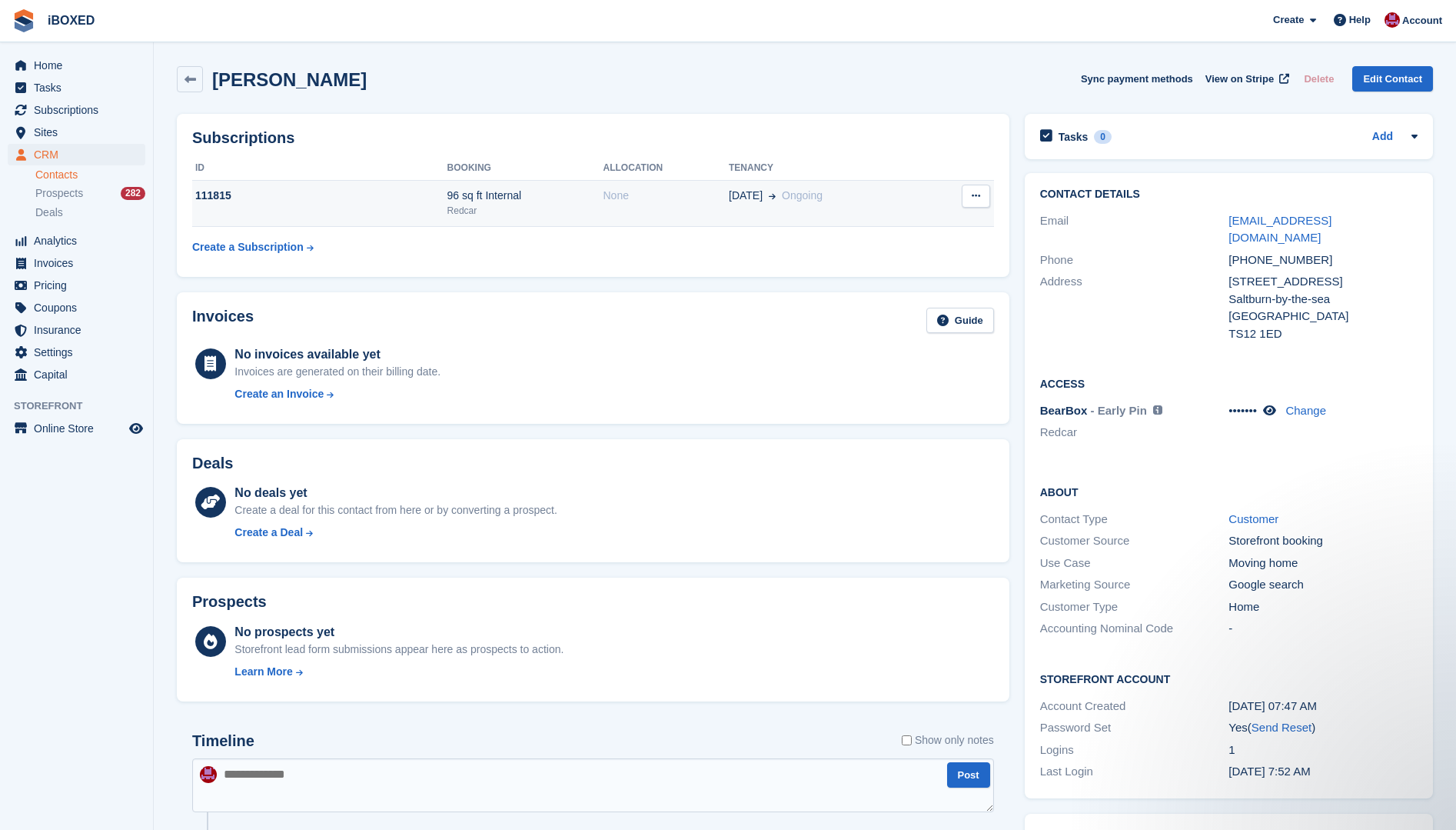
click at [703, 204] on div "None" at bounding box center [666, 195] width 126 height 16
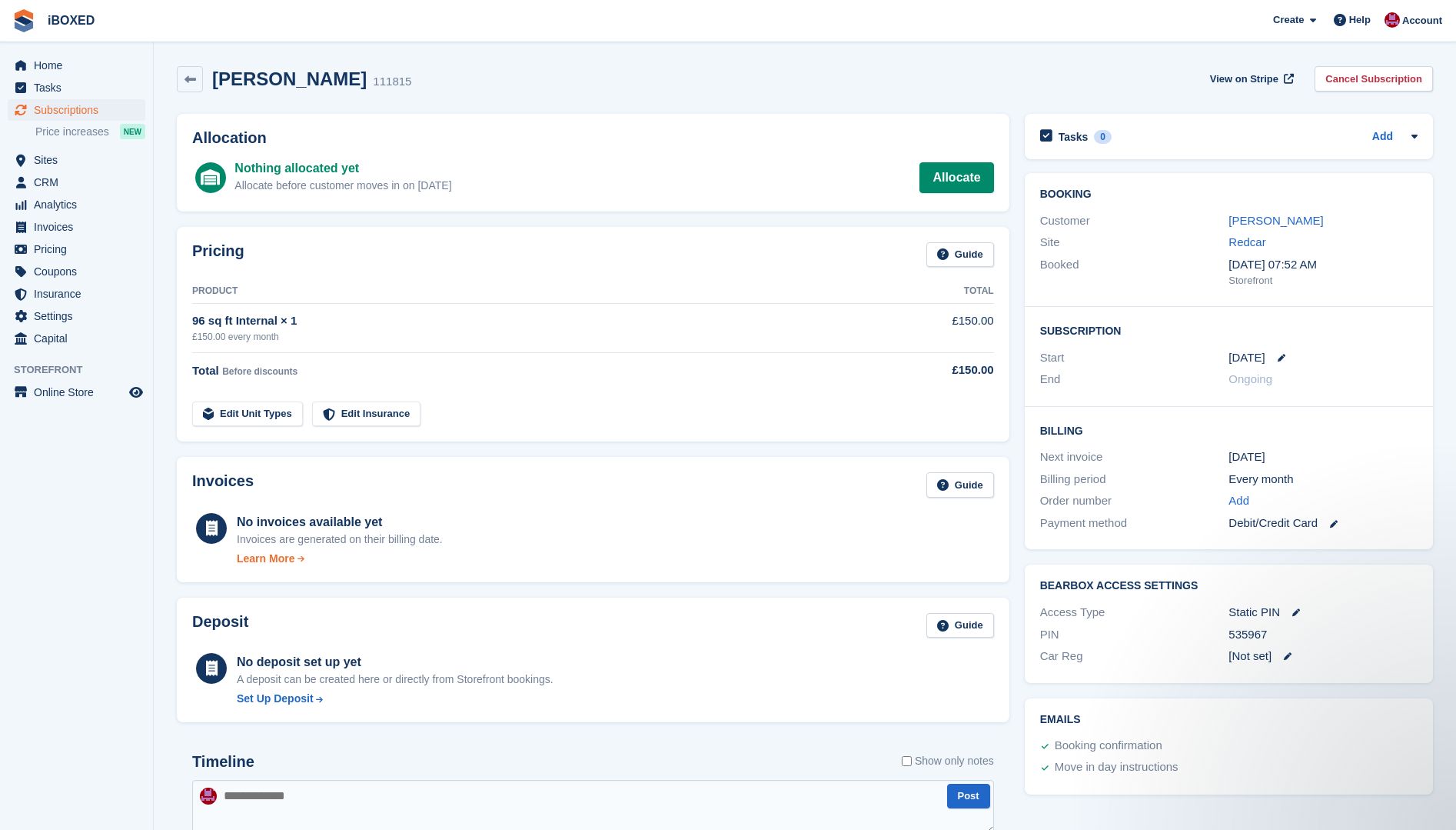
scroll to position [206, 0]
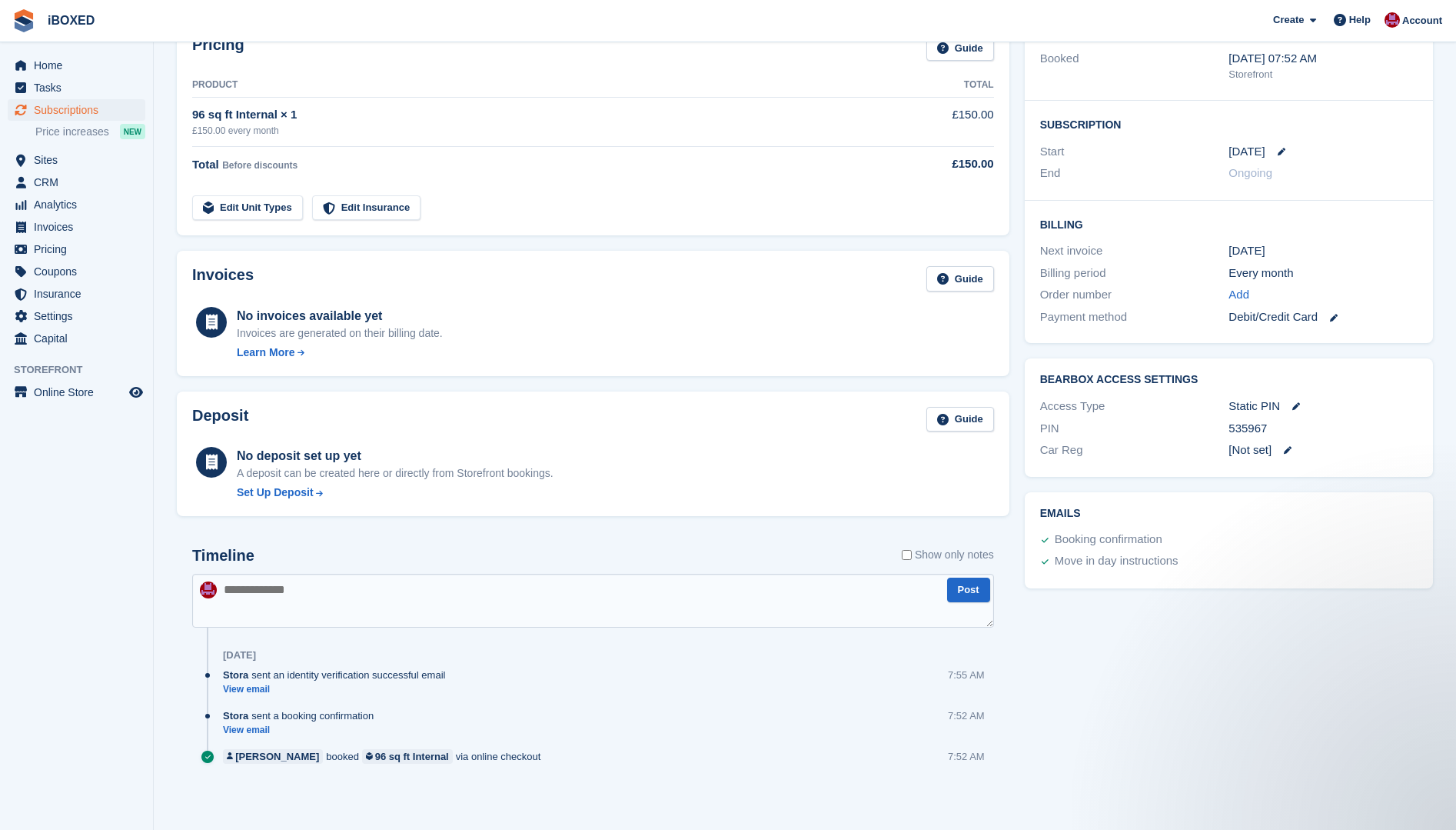
click at [285, 605] on textarea at bounding box center [593, 600] width 802 height 54
click at [339, 585] on textarea "**********" at bounding box center [593, 600] width 802 height 54
click at [388, 587] on textarea "**********" at bounding box center [593, 600] width 802 height 54
click at [501, 598] on textarea "**********" at bounding box center [593, 600] width 802 height 54
type textarea "**********"
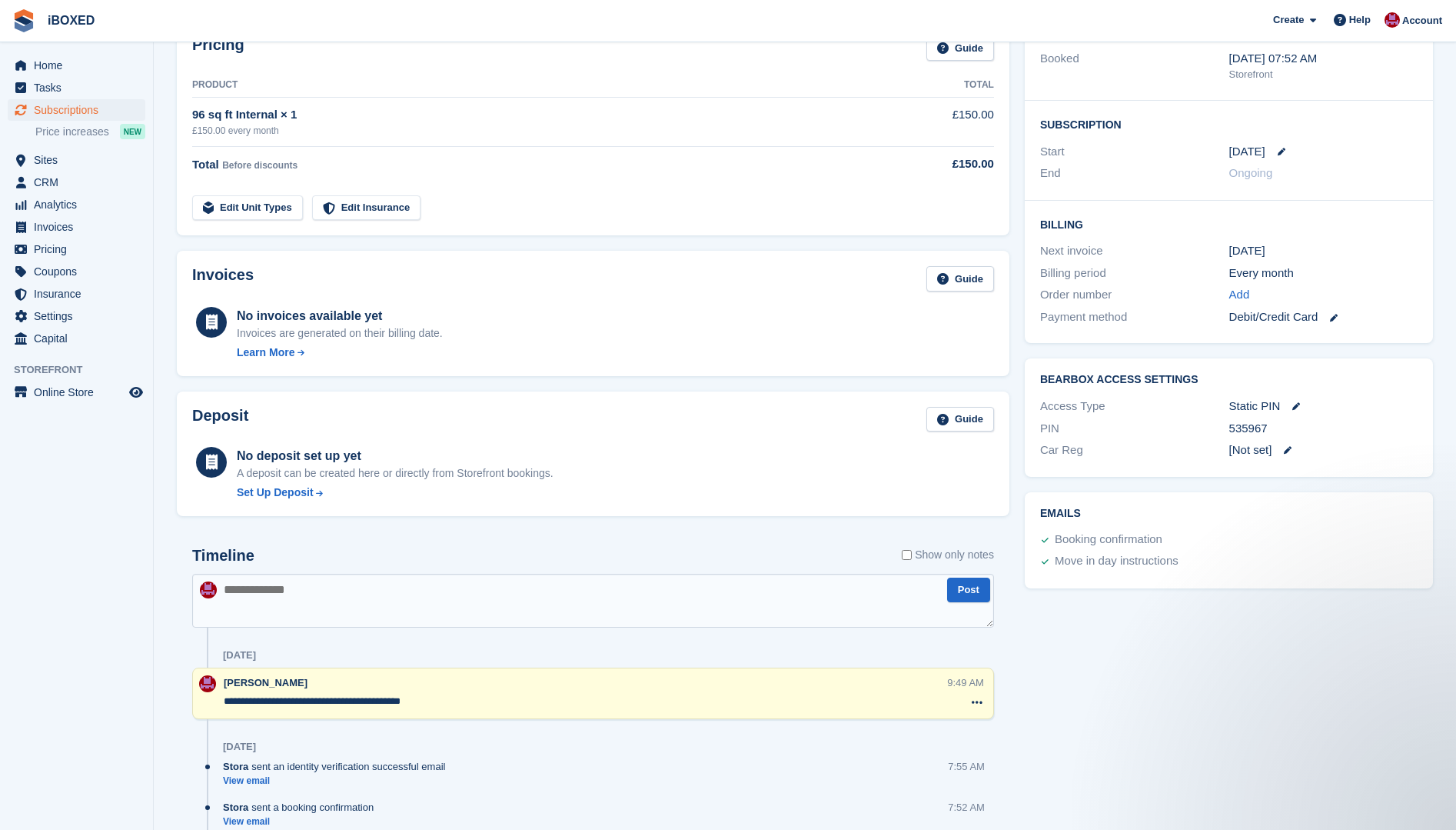
click at [62, 237] on ul "Invoices" at bounding box center [76, 227] width 153 height 22
click at [62, 229] on span "Invoices" at bounding box center [79, 227] width 92 height 21
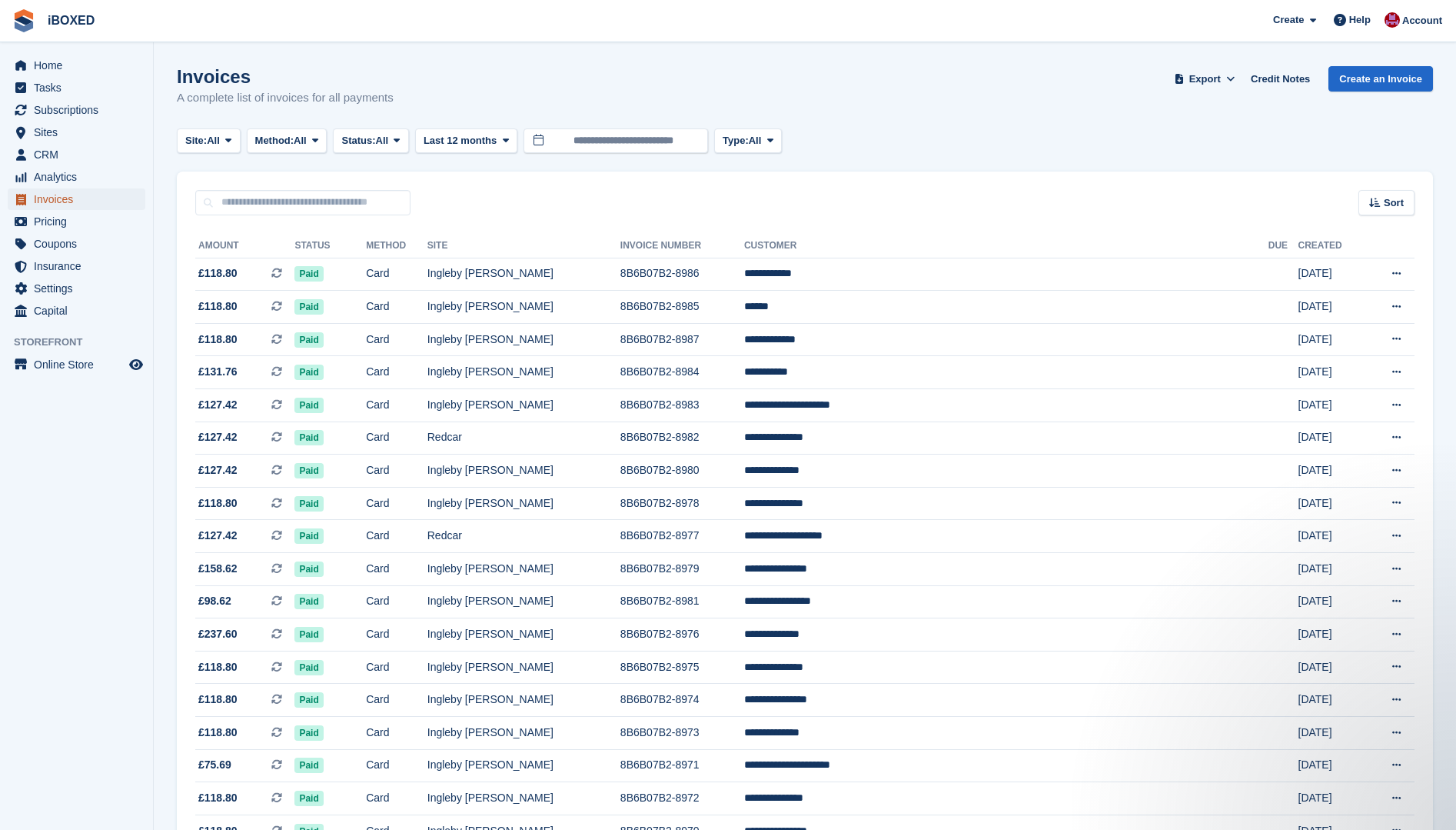
click at [54, 203] on span "Invoices" at bounding box center [79, 199] width 92 height 21
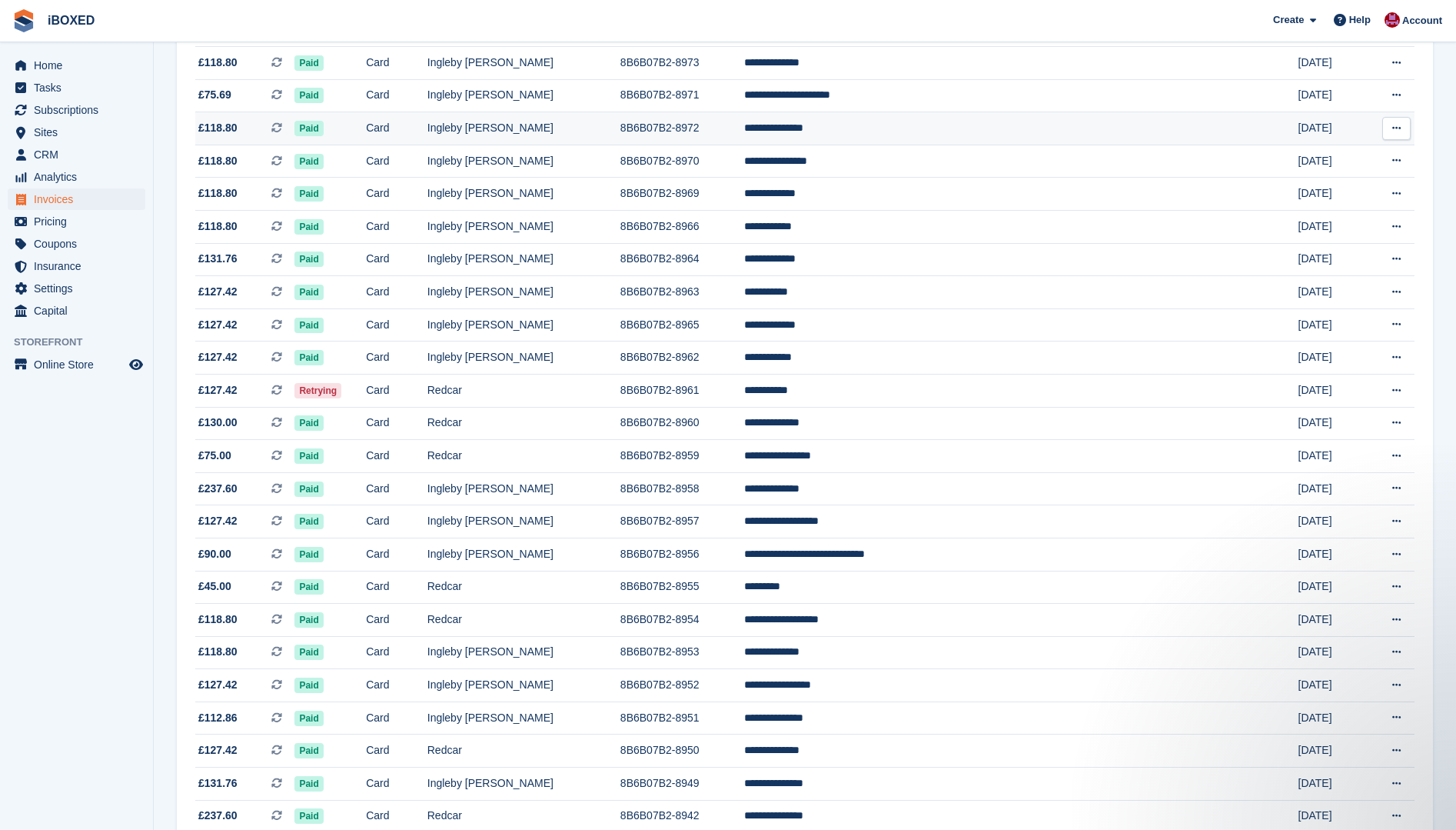
scroll to position [692, 0]
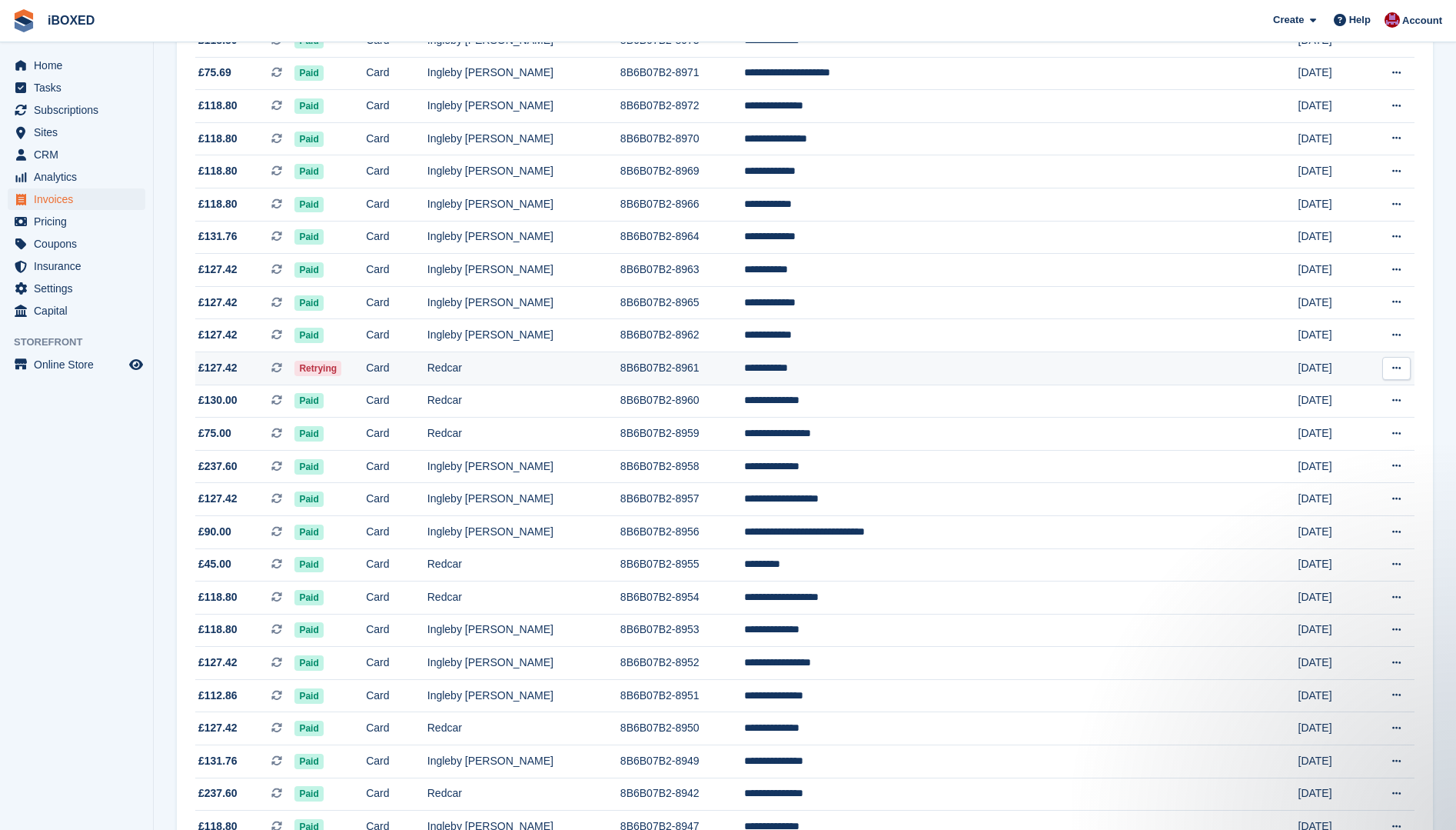
click at [366, 375] on td "Retrying" at bounding box center [330, 368] width 71 height 33
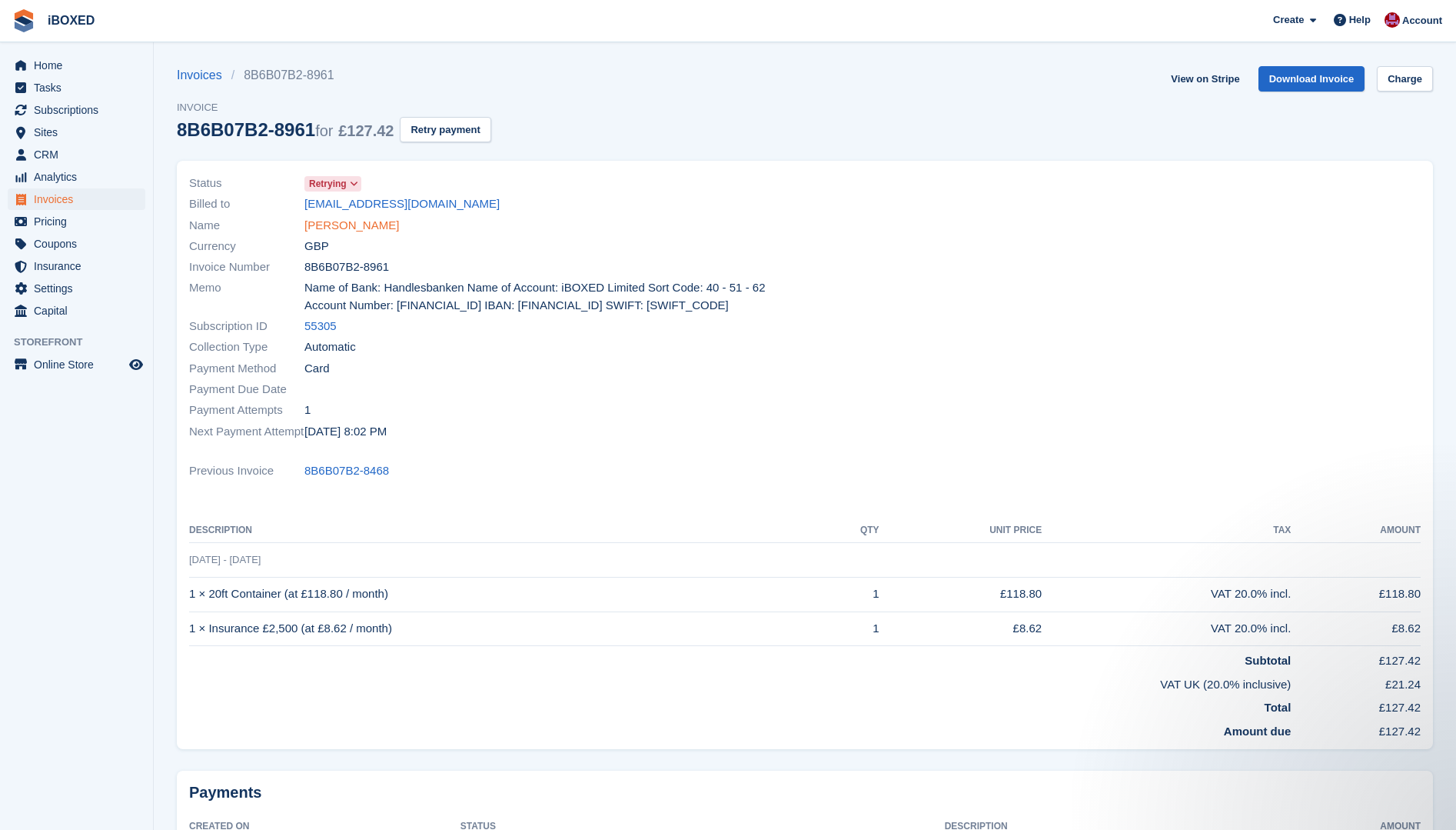
click at [315, 223] on link "Joel winter" at bounding box center [352, 226] width 95 height 18
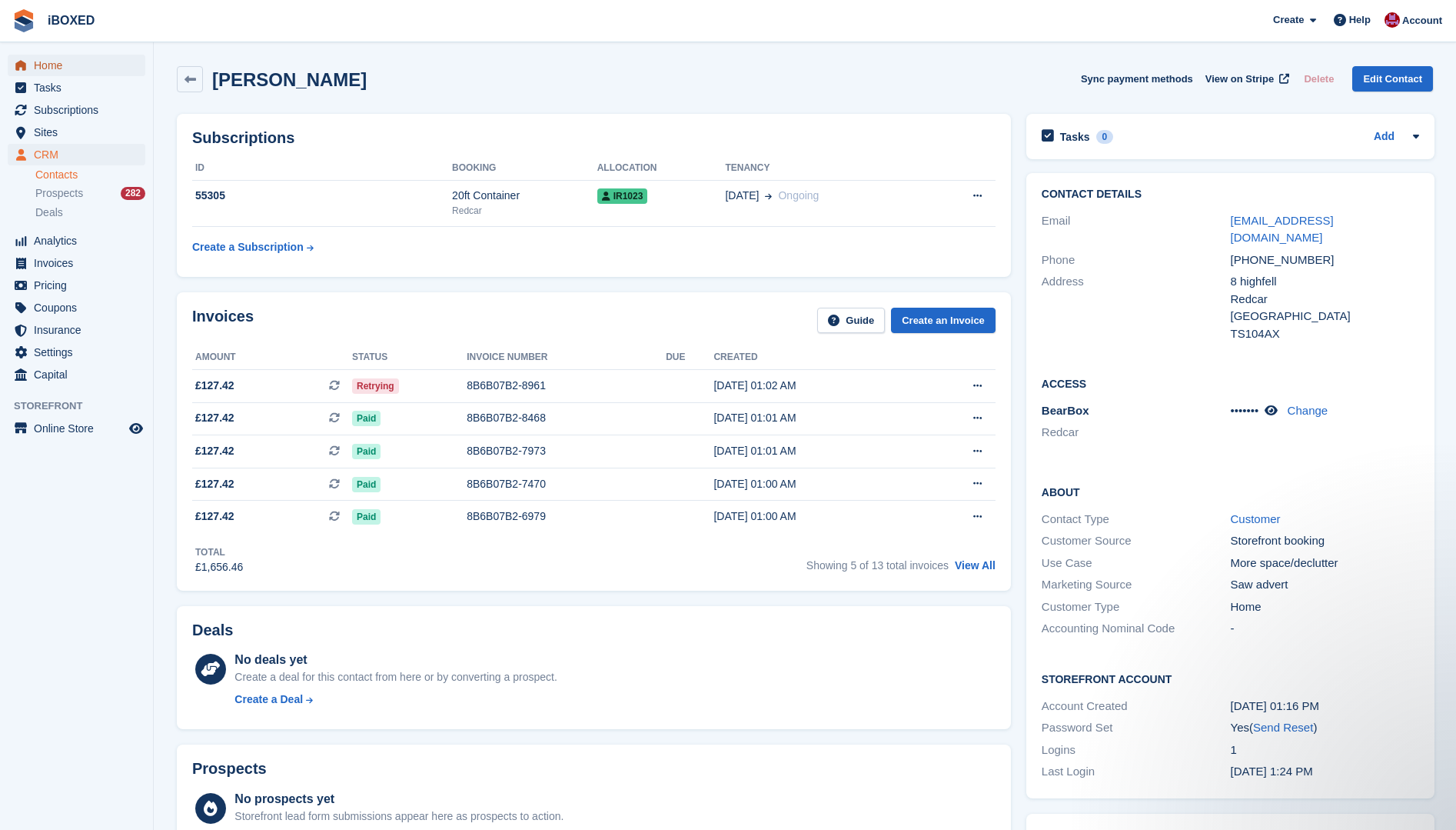
click at [58, 67] on span "Home" at bounding box center [79, 65] width 92 height 21
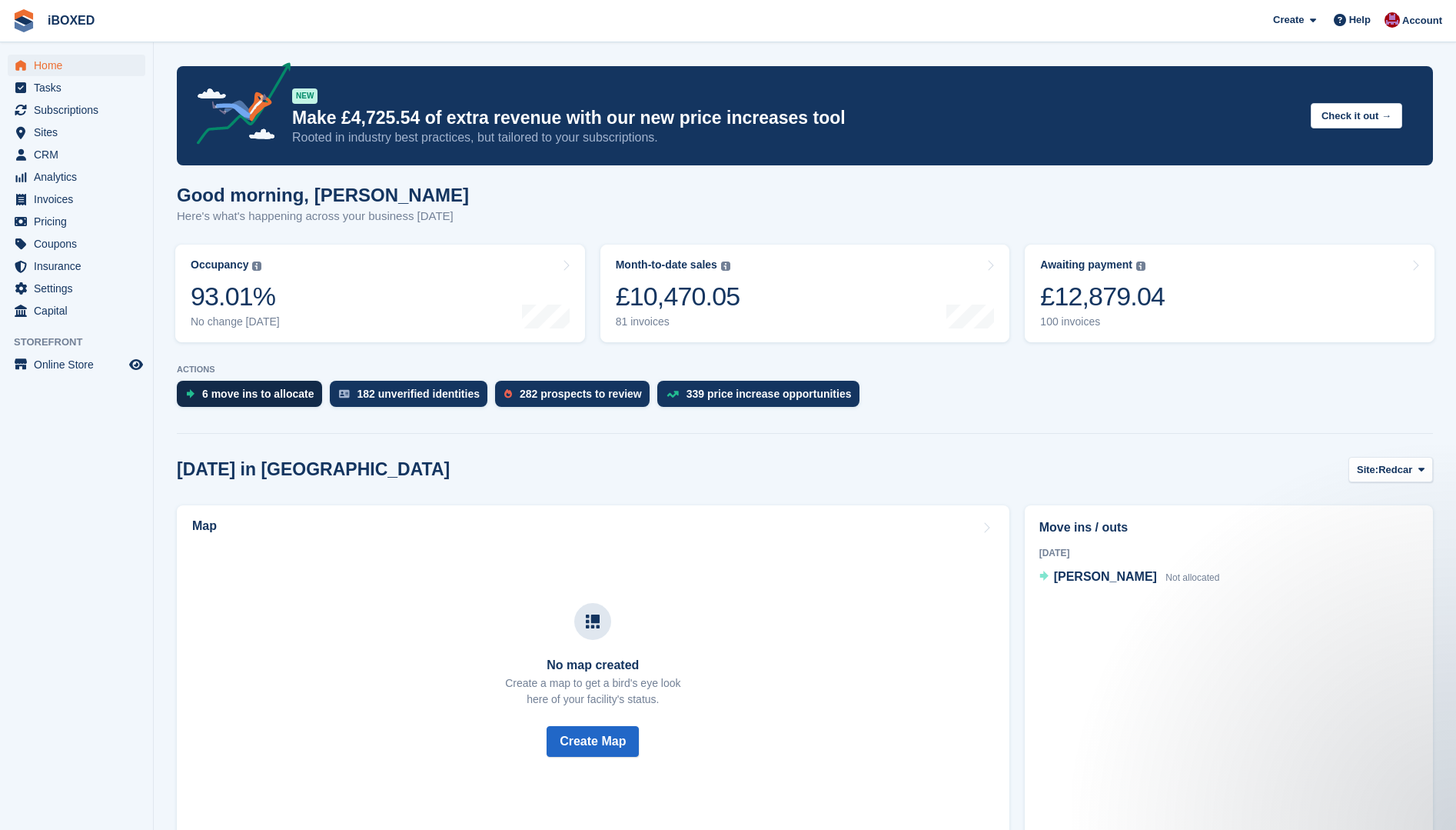
click at [269, 388] on div "6 move ins to allocate" at bounding box center [258, 394] width 113 height 12
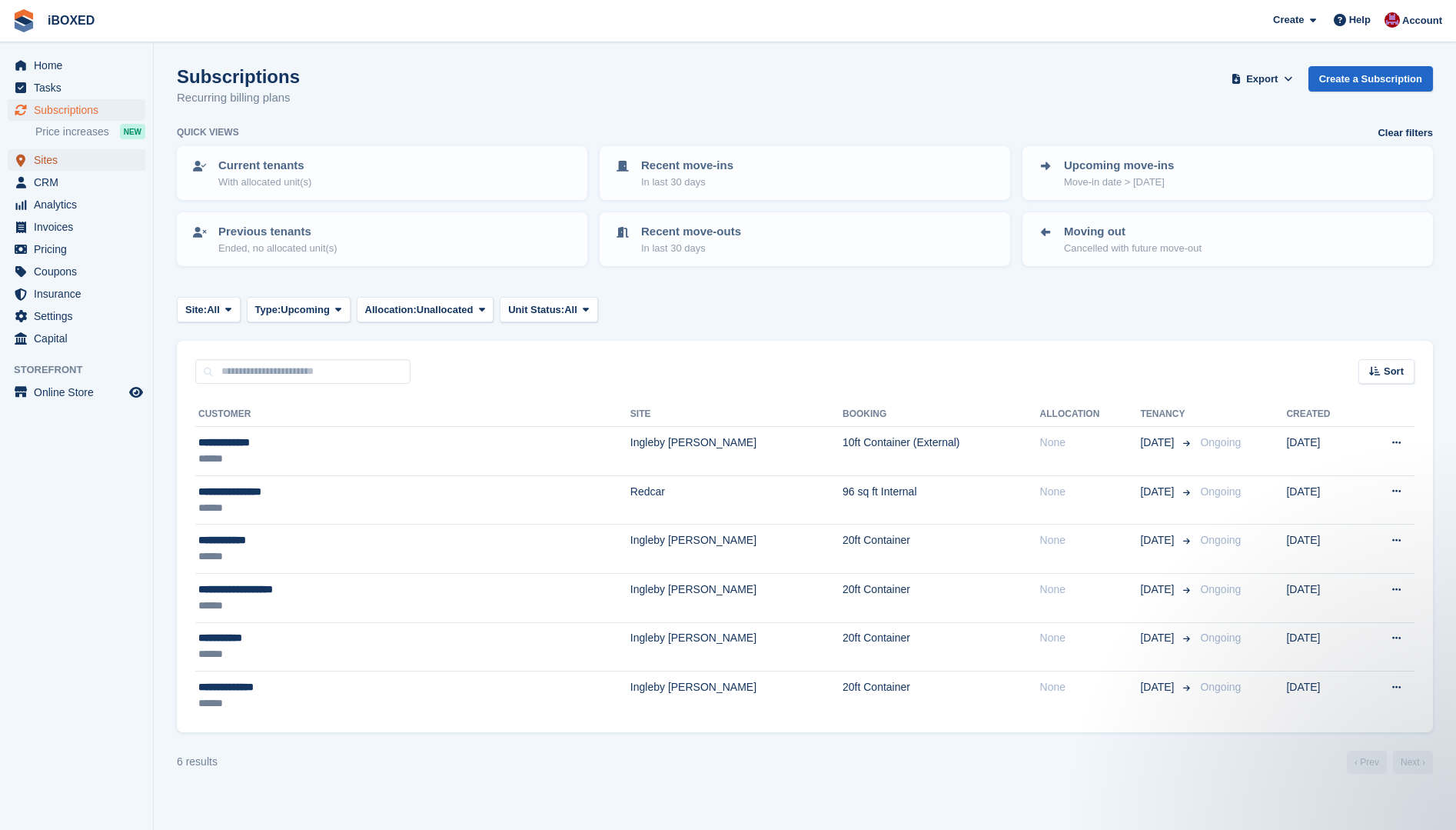
click at [51, 163] on span "Sites" at bounding box center [79, 160] width 92 height 21
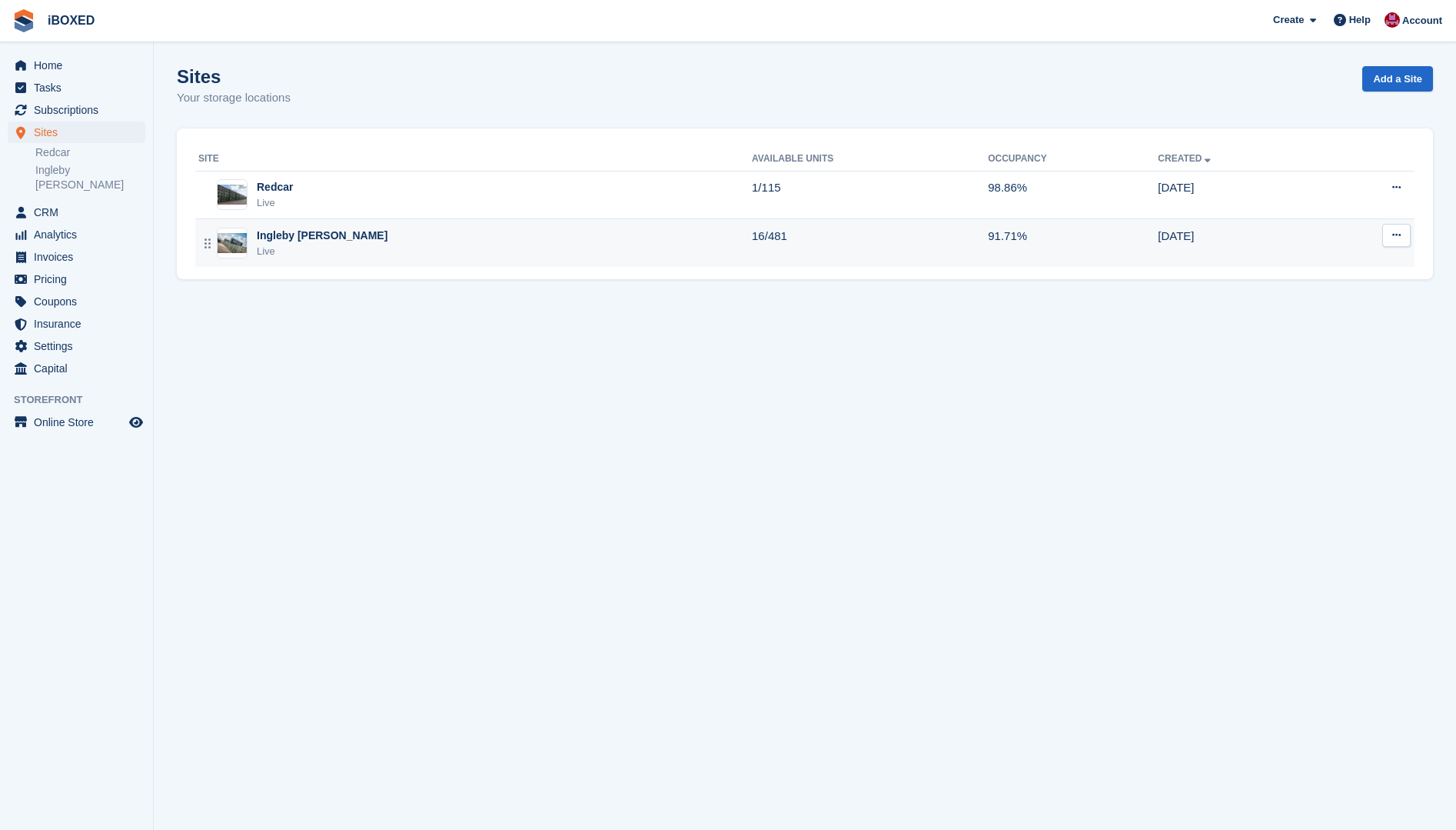
click at [239, 245] on img at bounding box center [231, 243] width 29 height 20
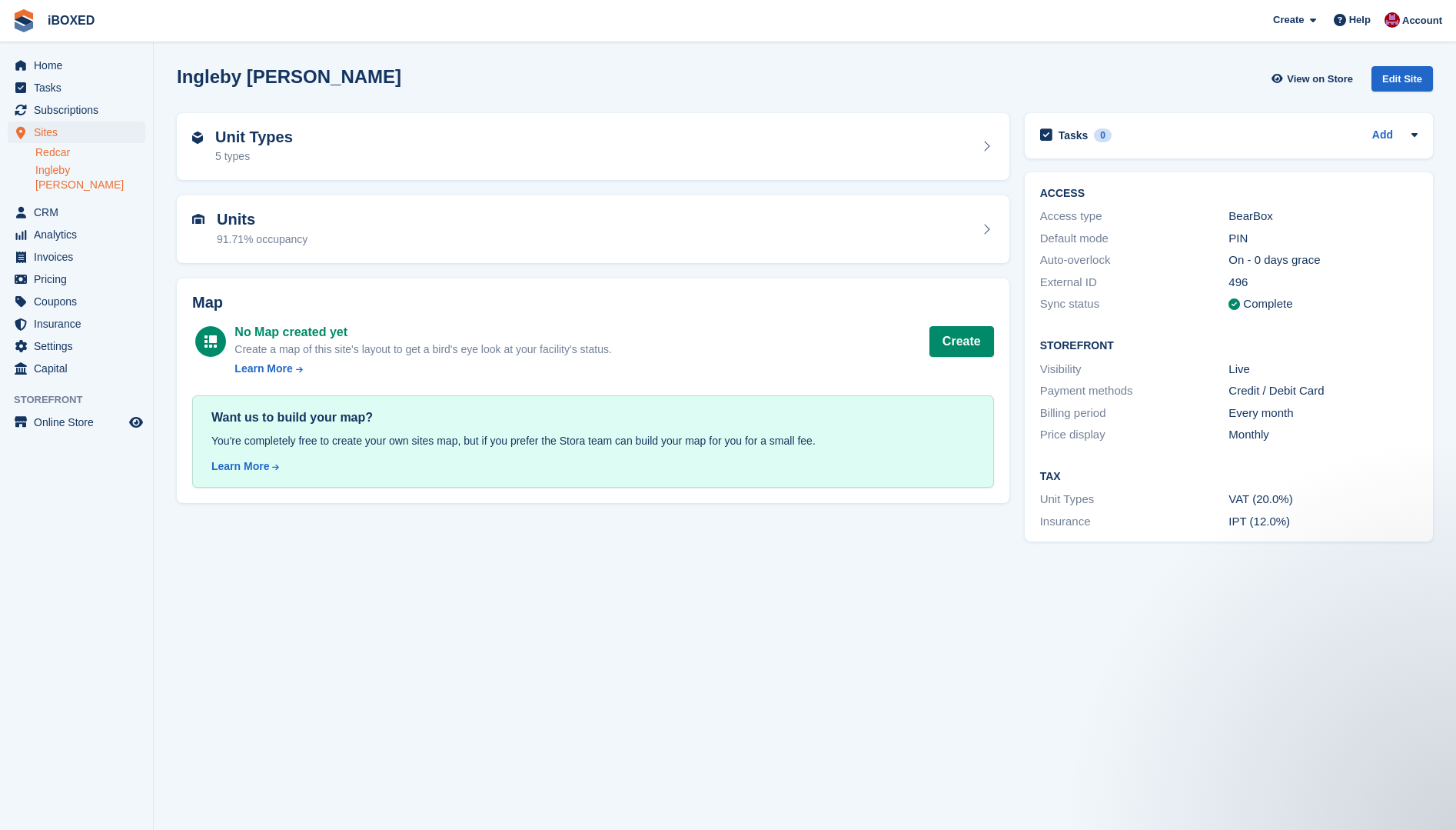
click at [62, 153] on link "Redcar" at bounding box center [90, 152] width 110 height 15
click at [220, 229] on h2 "Units" at bounding box center [262, 220] width 91 height 18
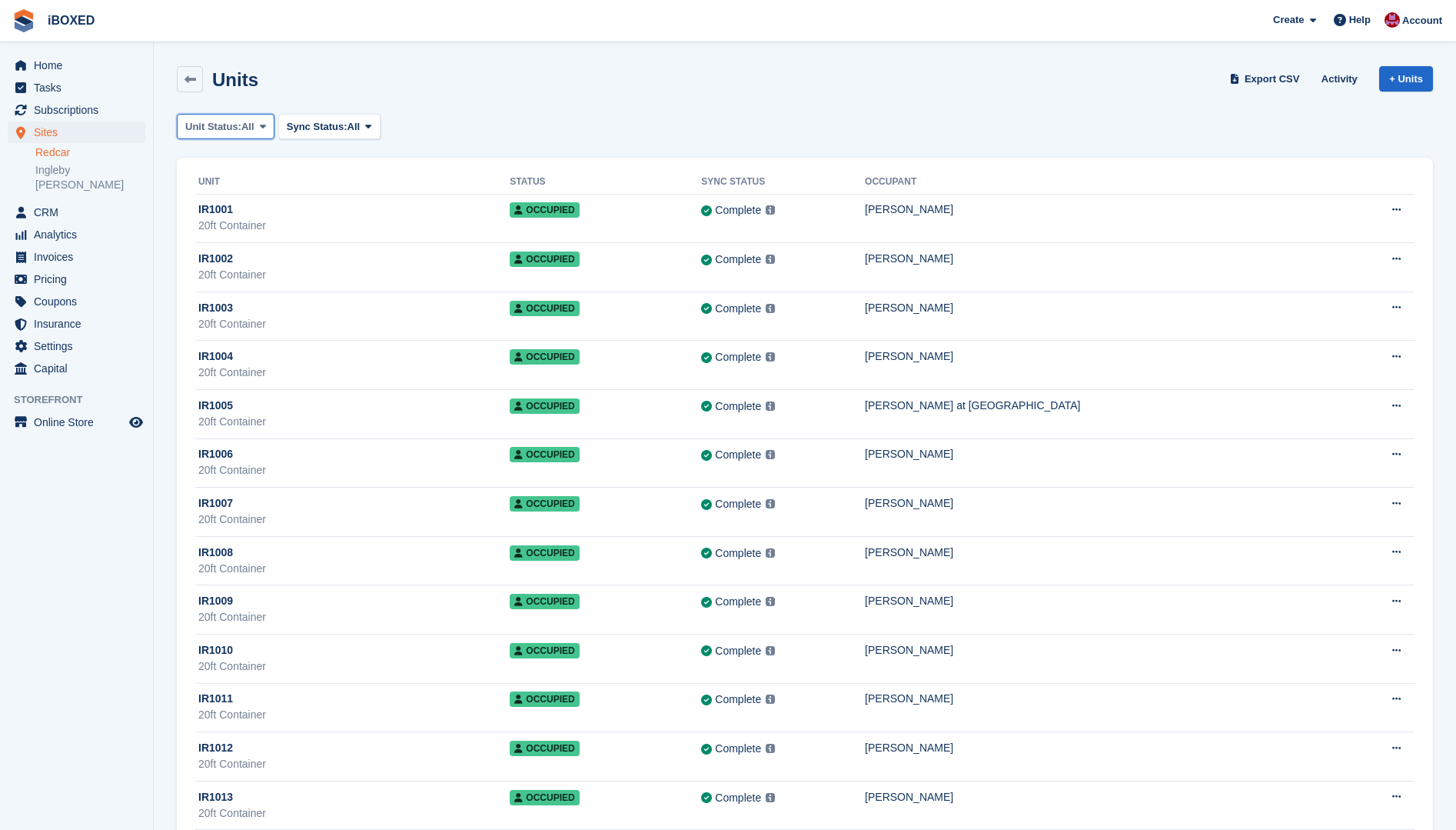
click at [240, 130] on span "Unit Status:" at bounding box center [214, 127] width 56 height 15
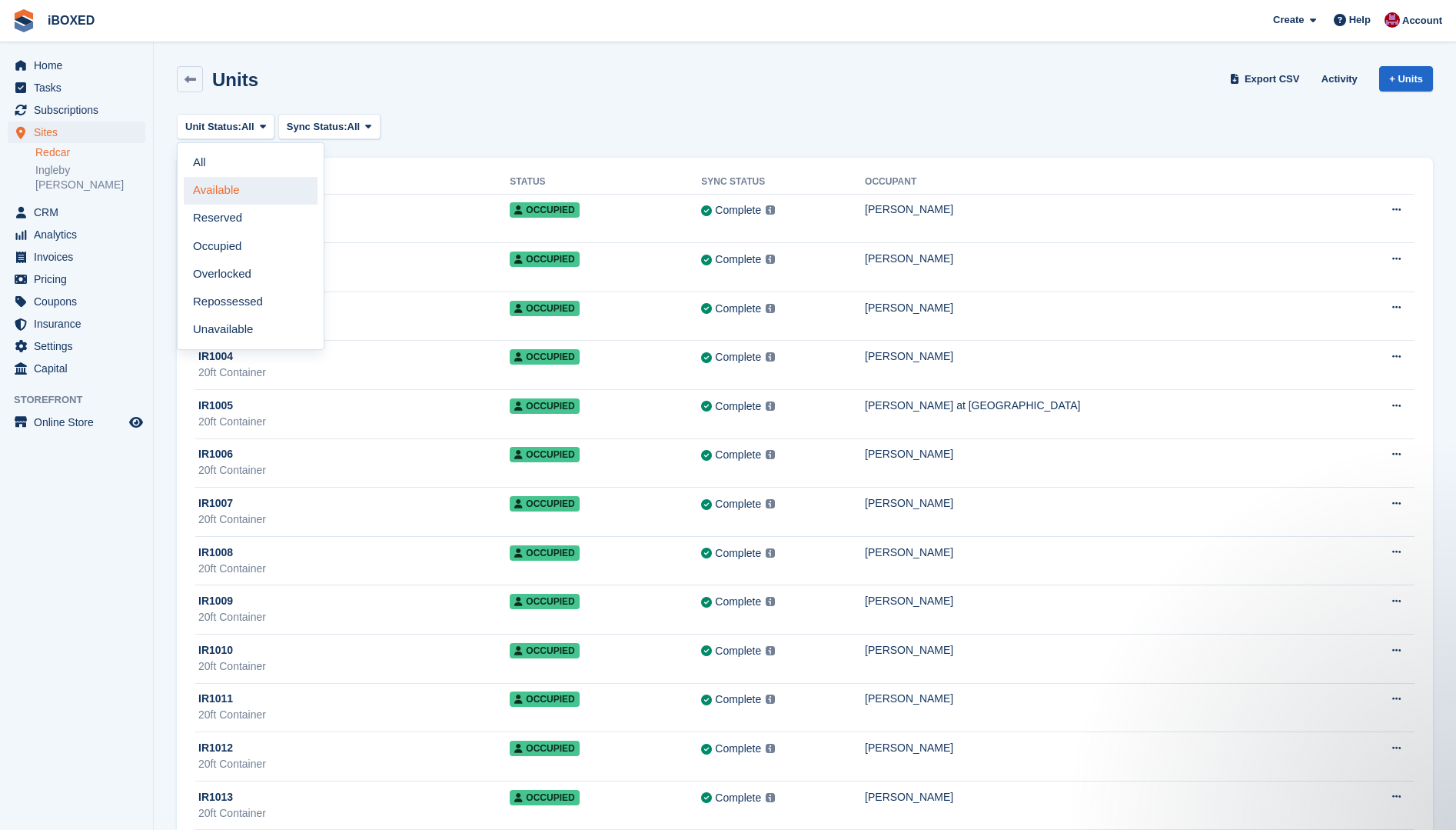
click at [234, 187] on link "Available" at bounding box center [251, 190] width 134 height 27
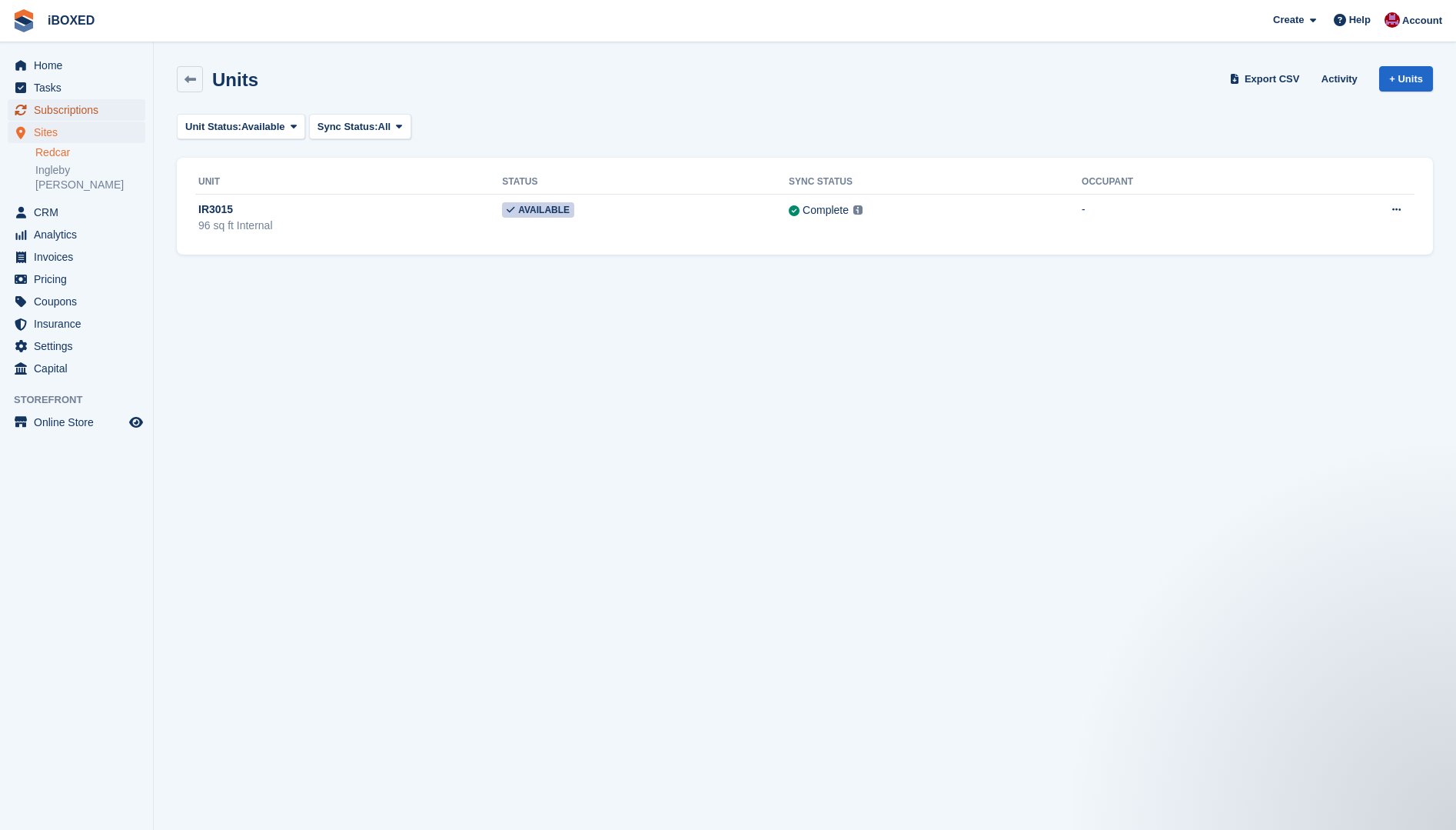
click at [98, 101] on span "Subscriptions" at bounding box center [79, 110] width 92 height 21
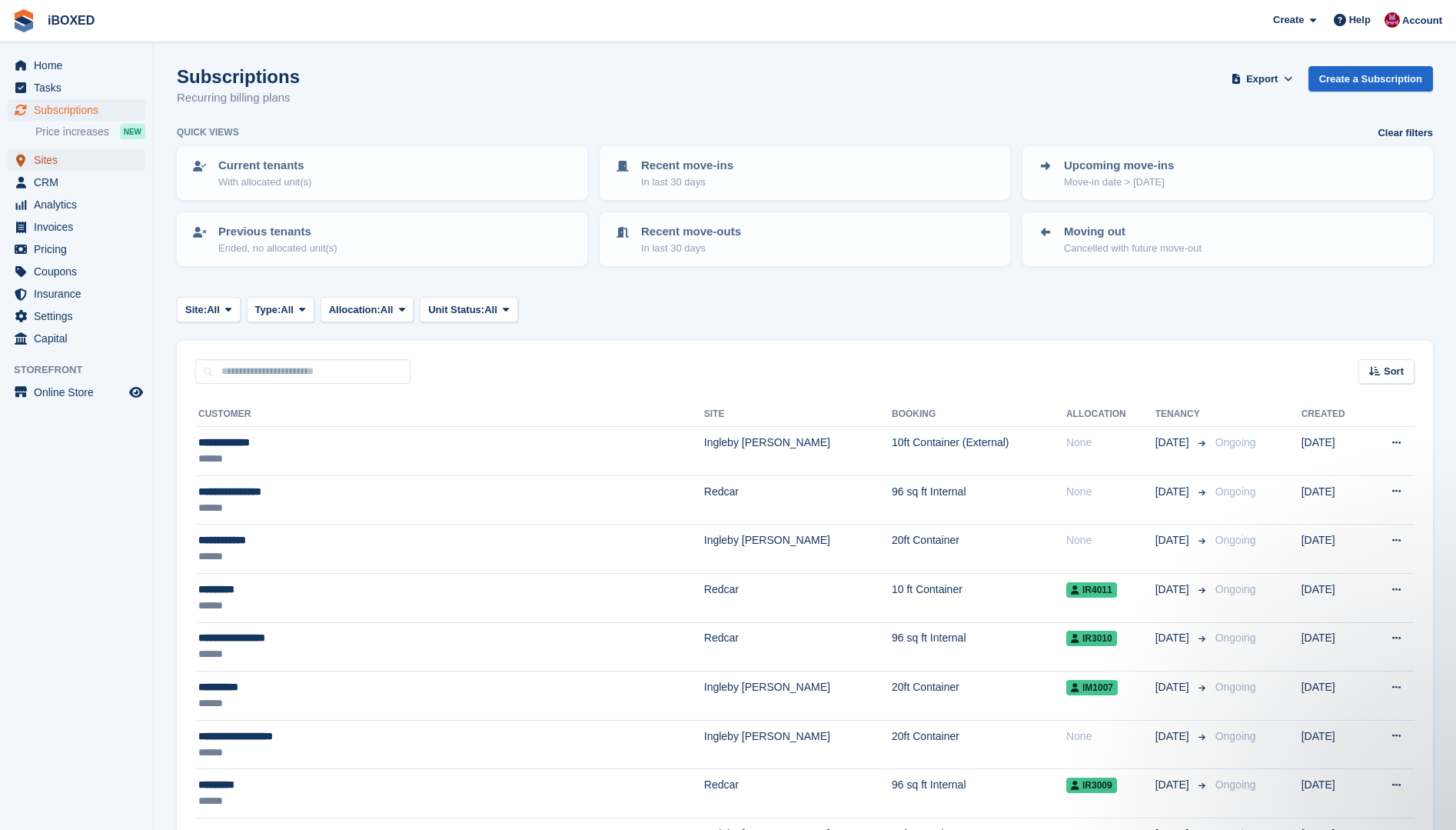
click at [73, 160] on span "Sites" at bounding box center [79, 160] width 92 height 21
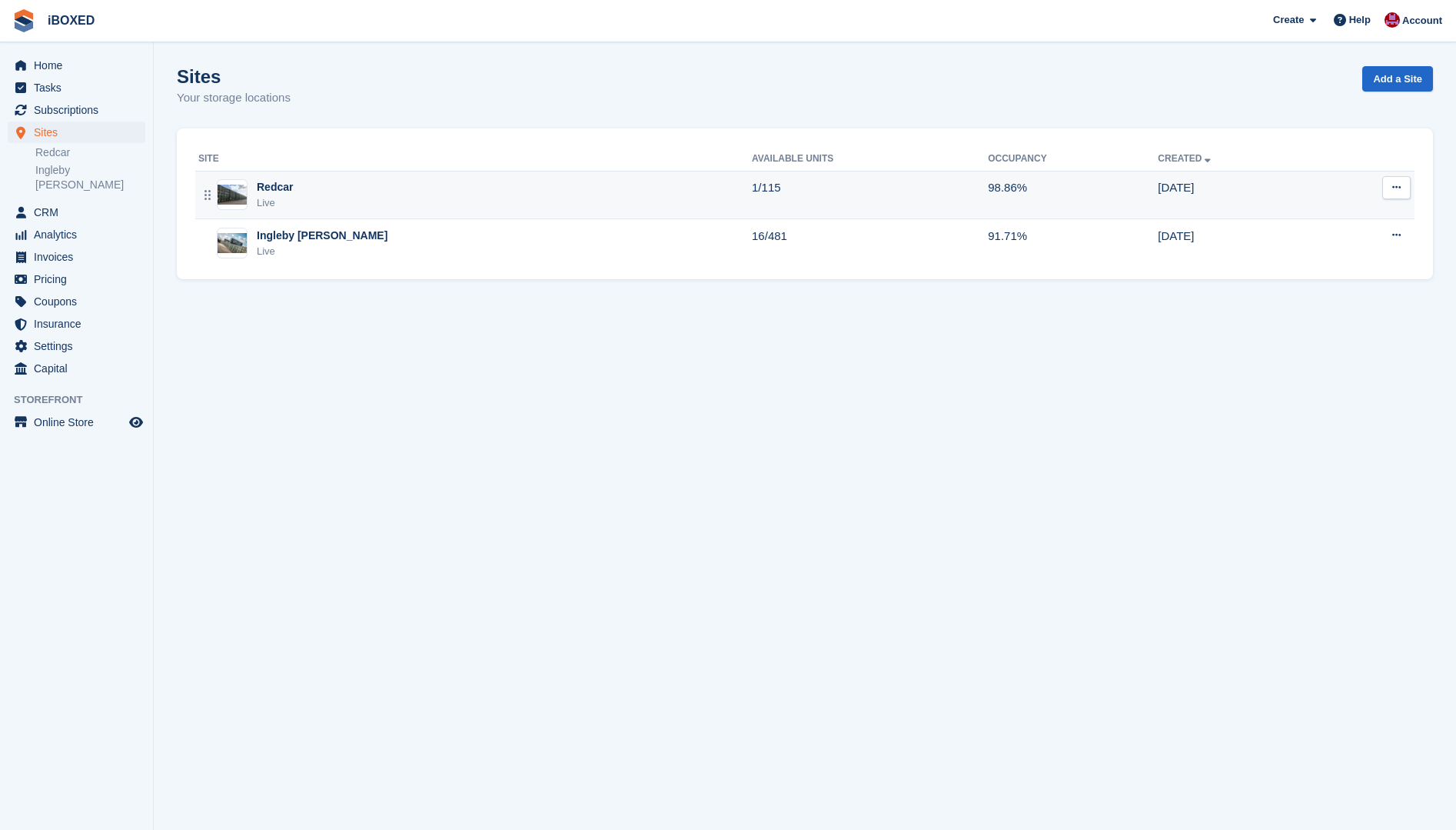
click at [247, 187] on figure at bounding box center [232, 194] width 31 height 31
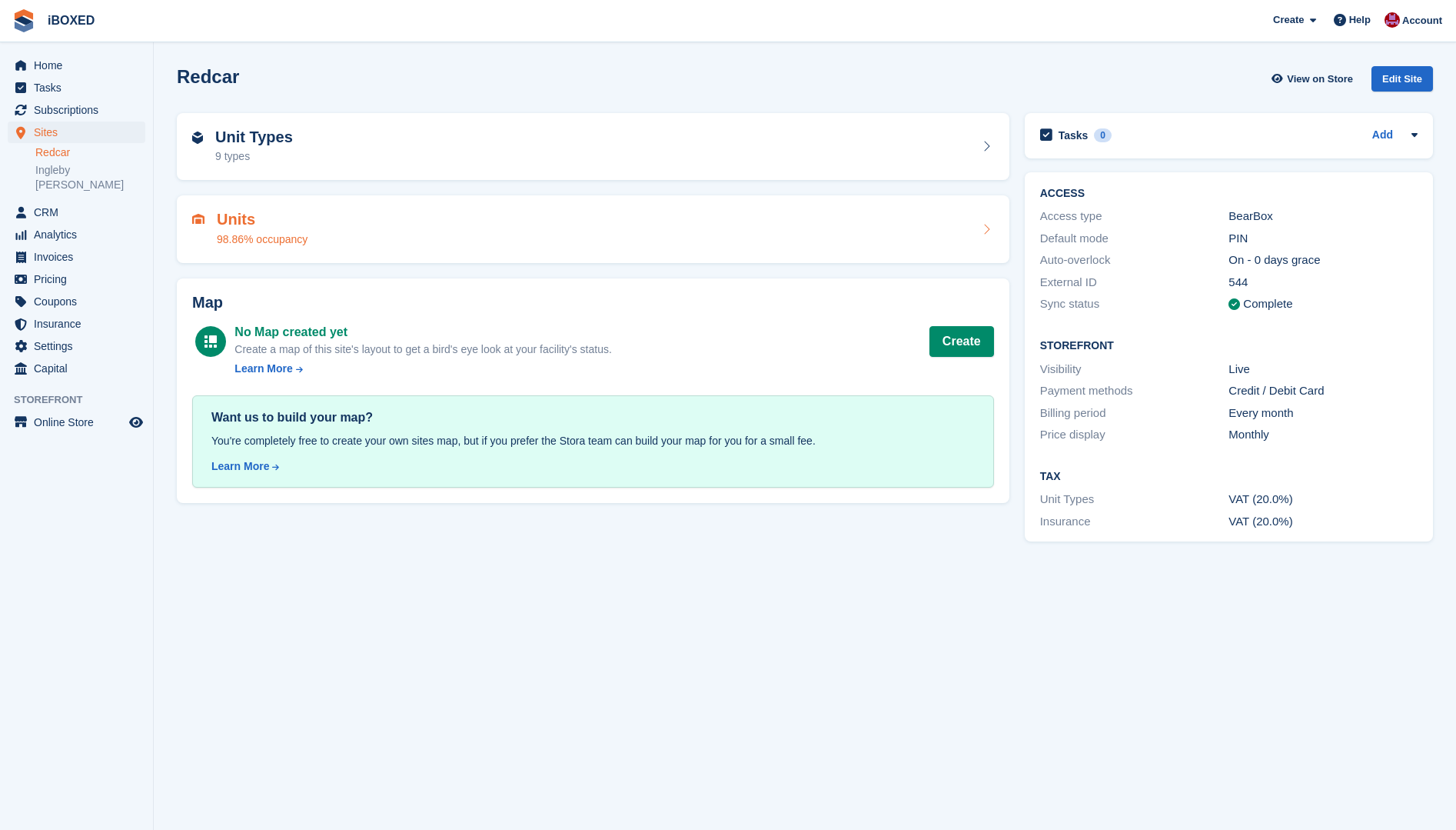
click at [260, 237] on div "98.86% occupancy" at bounding box center [262, 239] width 91 height 16
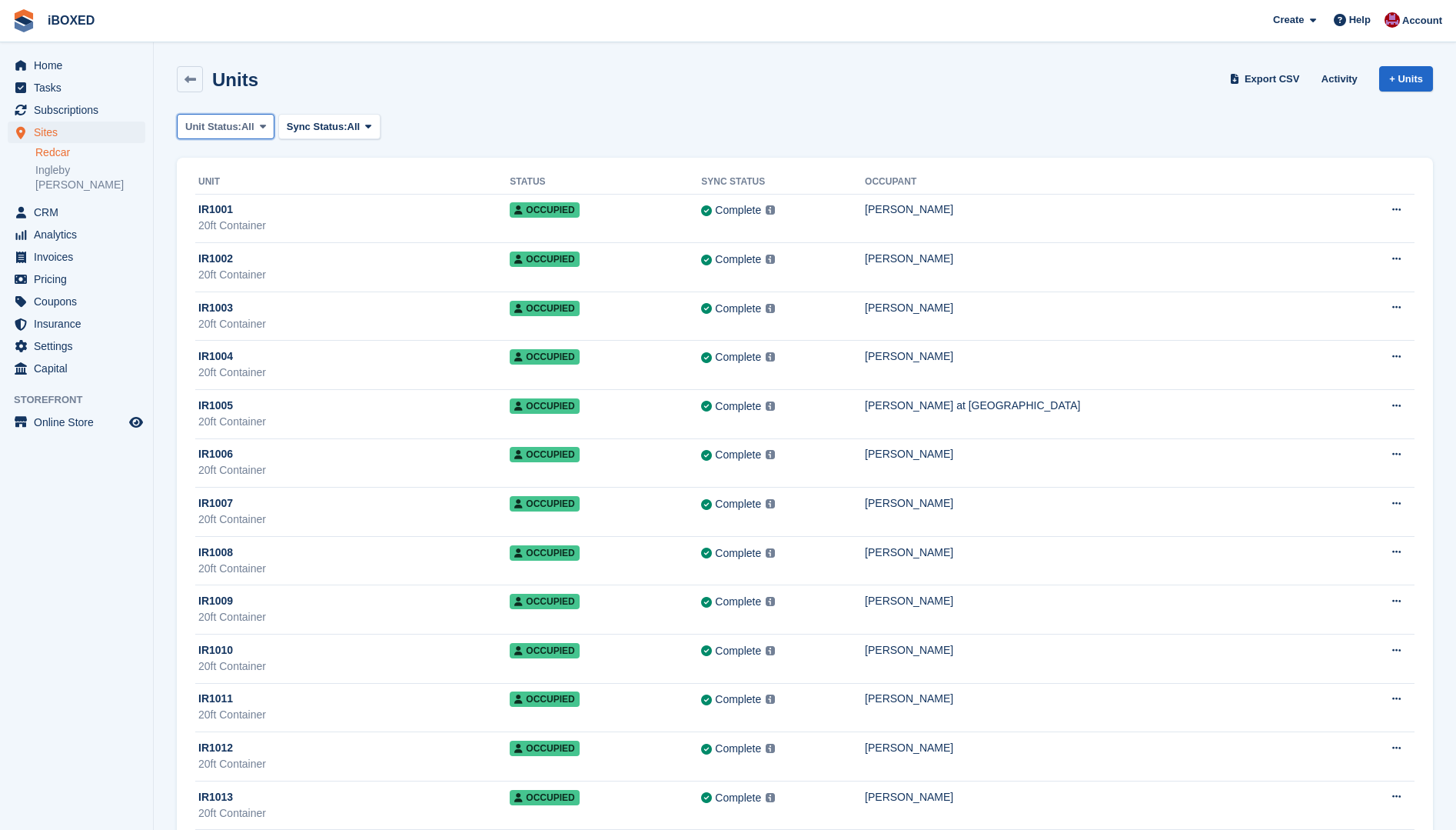
click at [230, 126] on span "Unit Status:" at bounding box center [214, 127] width 56 height 15
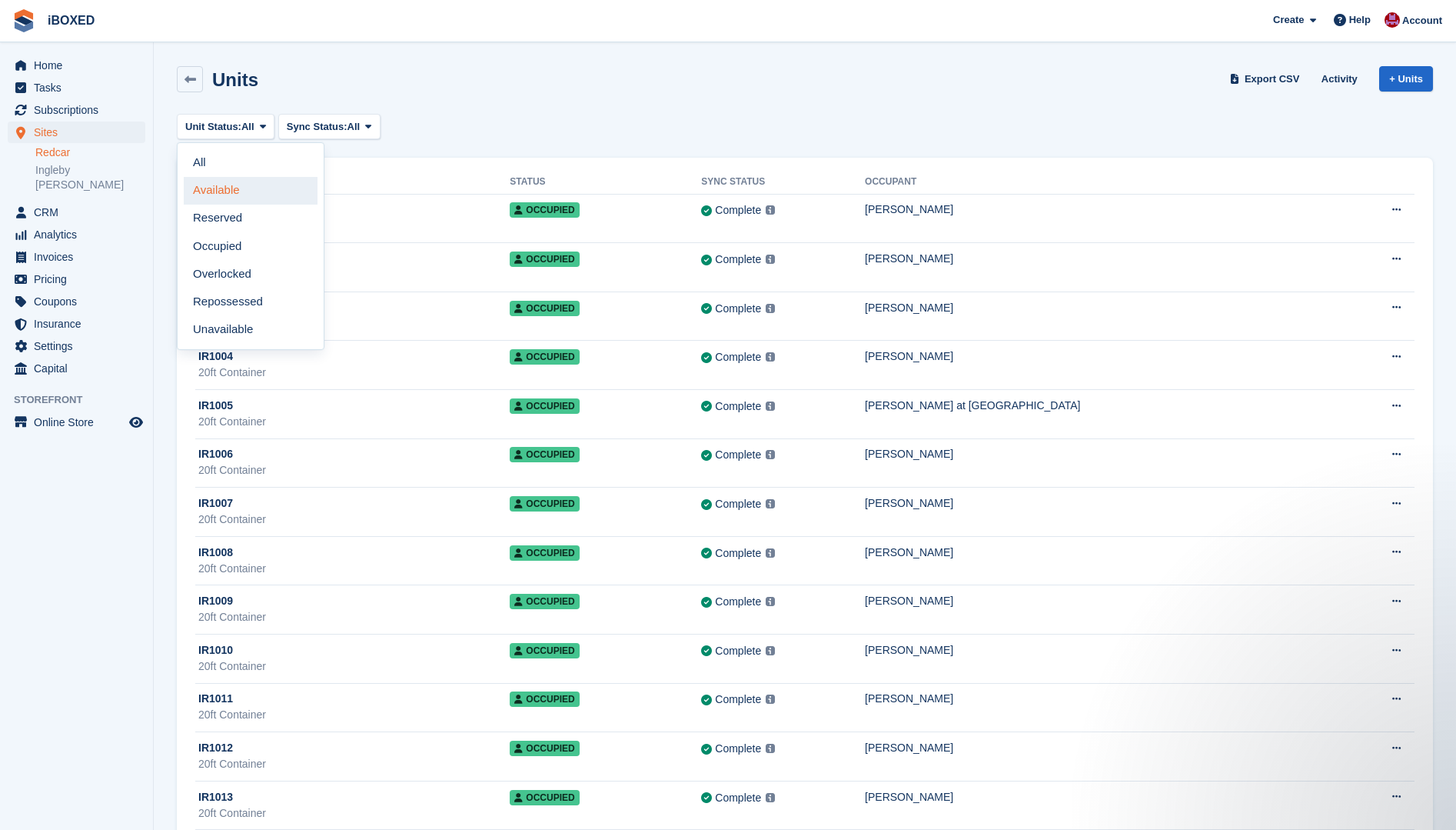
click at [219, 193] on link "Available" at bounding box center [251, 190] width 134 height 27
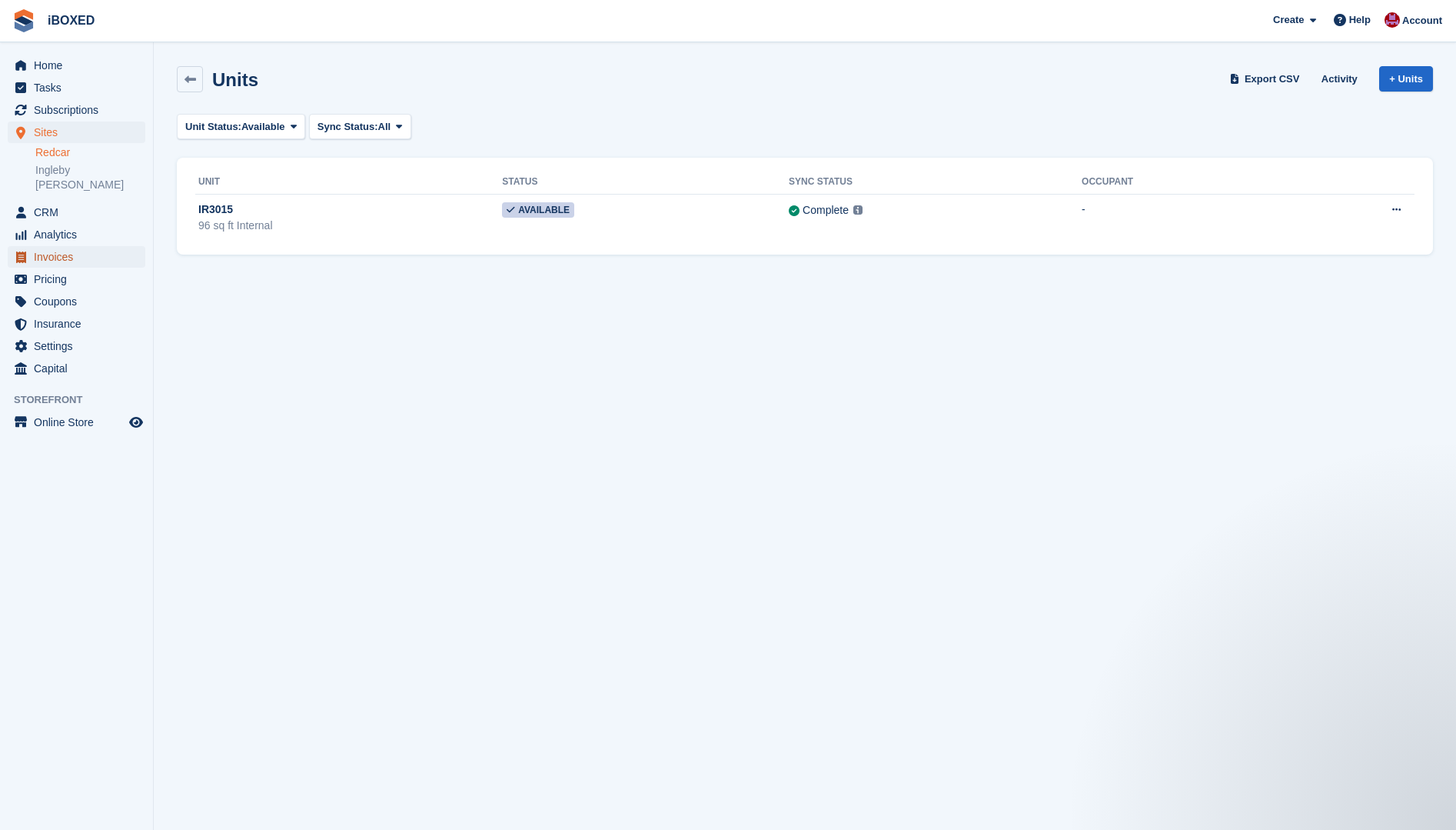
click at [47, 246] on span "Invoices" at bounding box center [79, 257] width 92 height 21
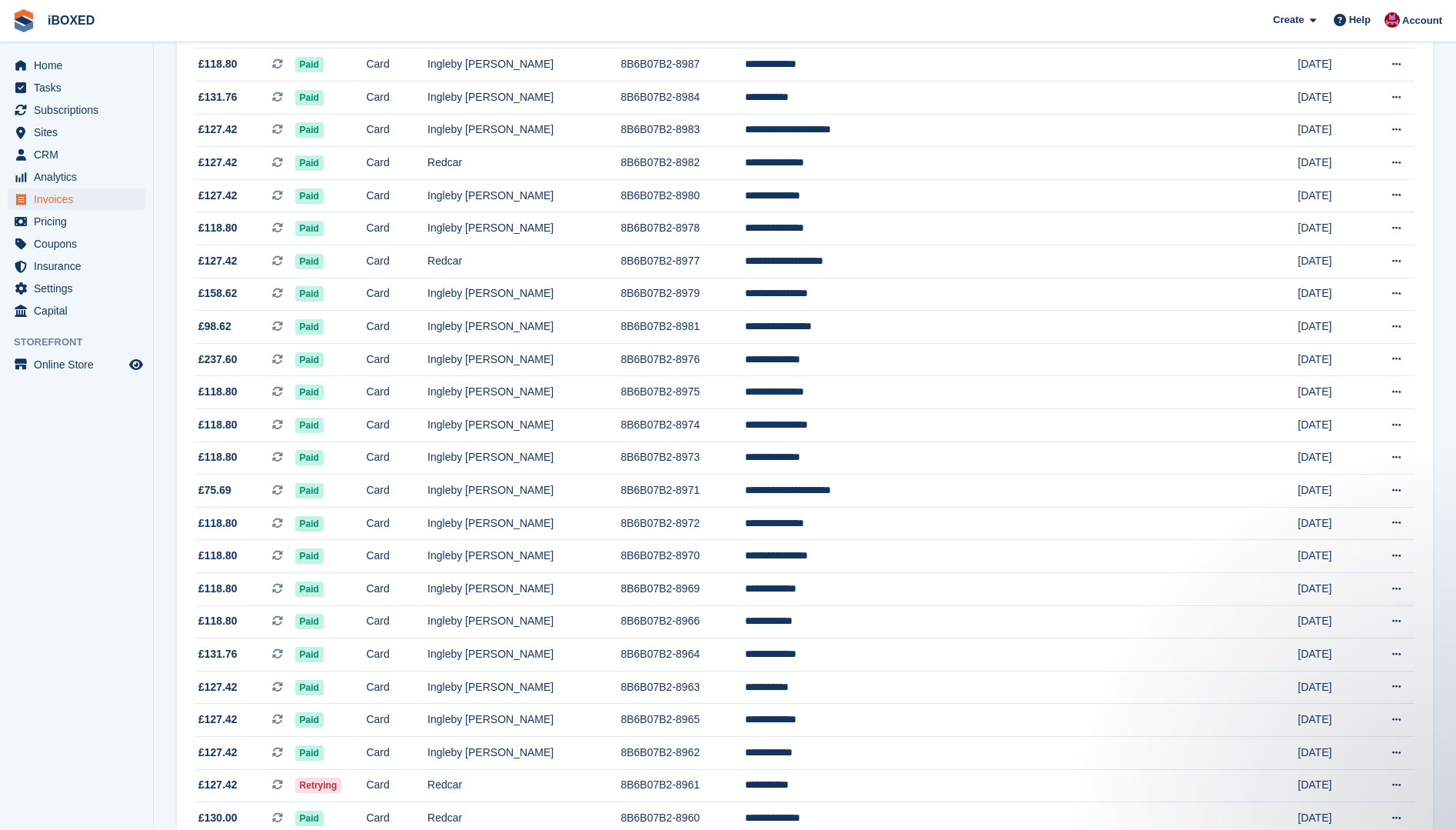
scroll to position [538, 0]
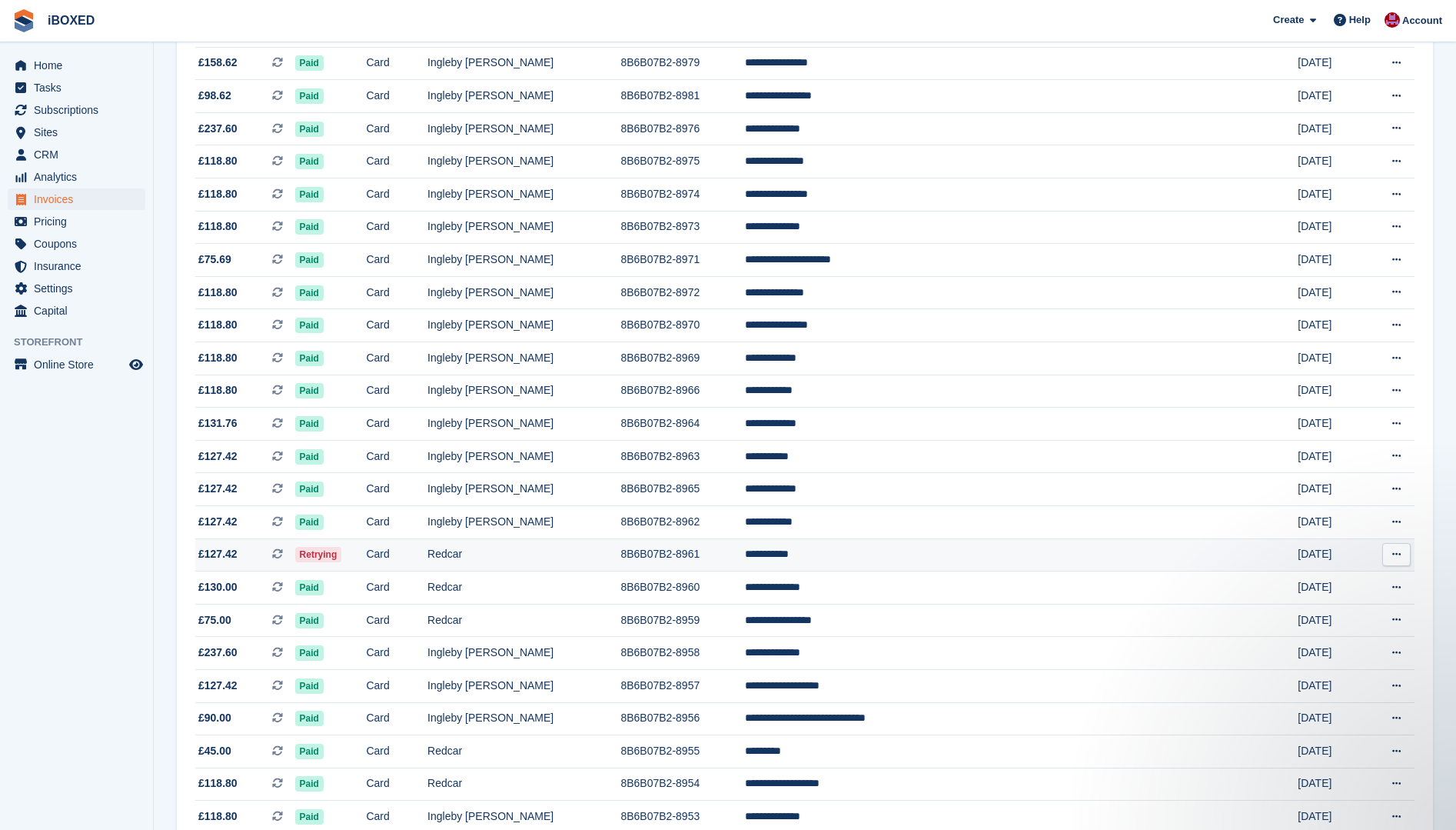
click at [550, 552] on td "Redcar" at bounding box center [524, 555] width 193 height 33
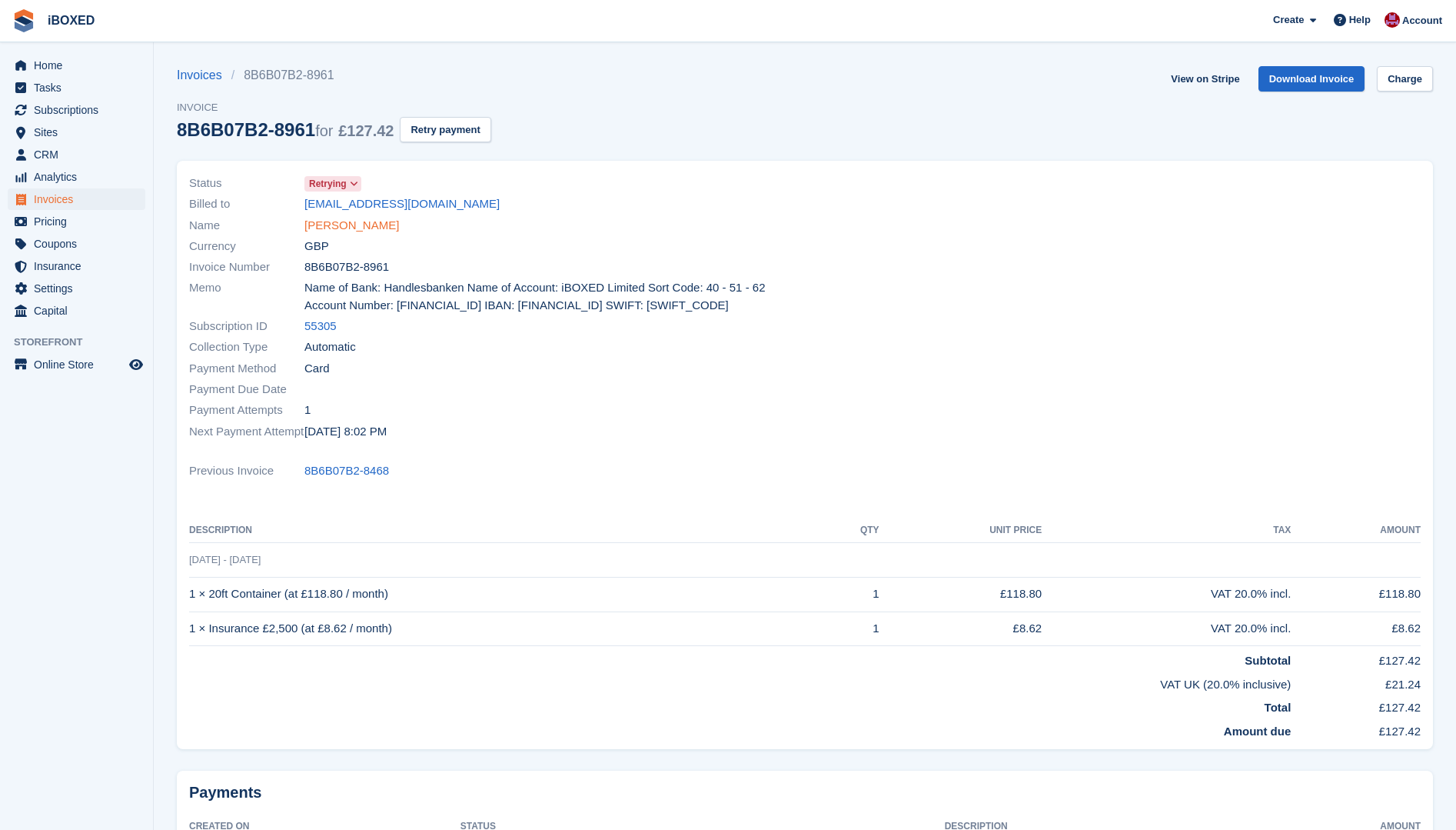
click at [331, 225] on link "[PERSON_NAME]" at bounding box center [352, 226] width 95 height 18
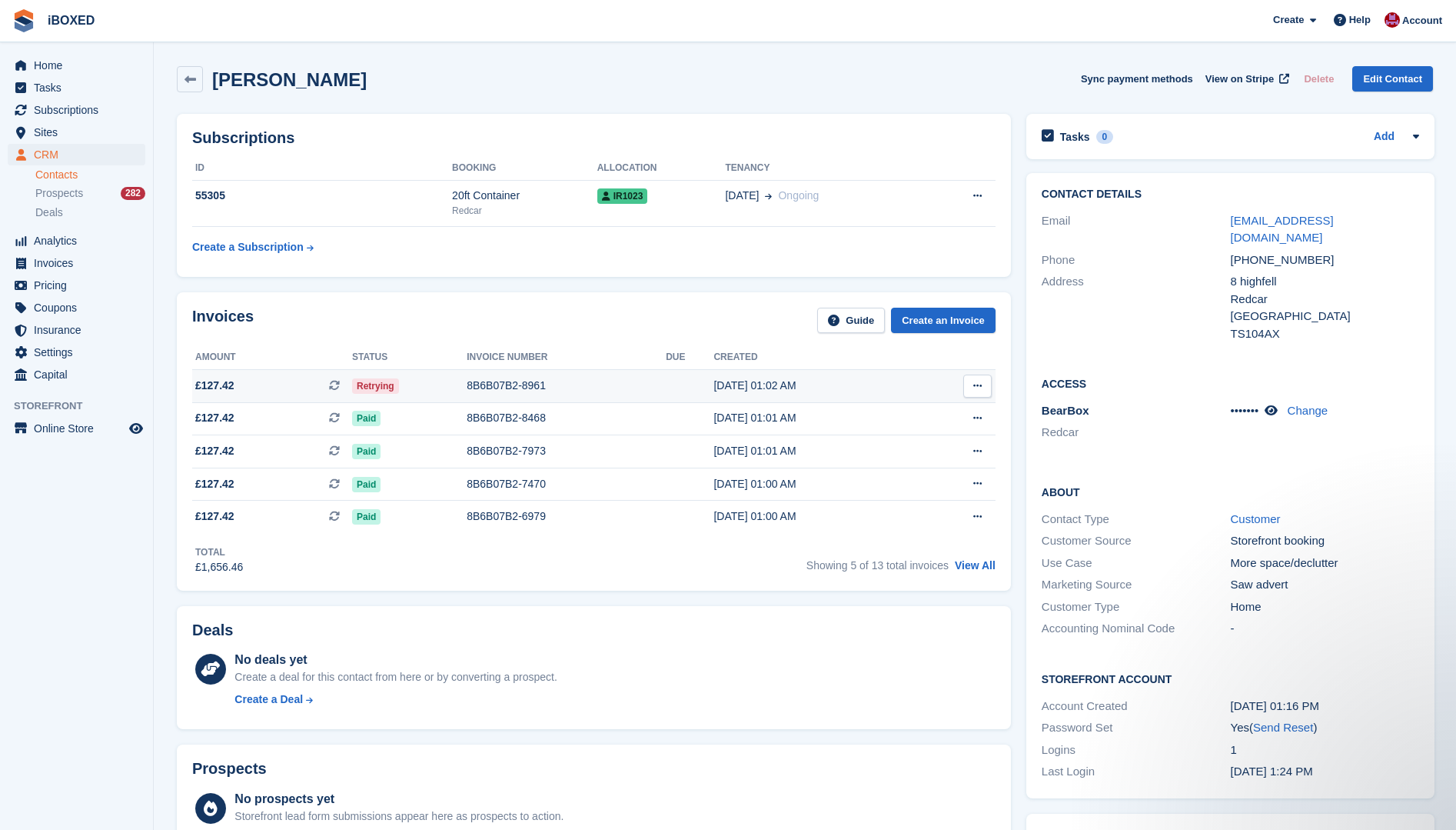
click at [513, 382] on div "8B6B07B2-8961" at bounding box center [566, 385] width 200 height 16
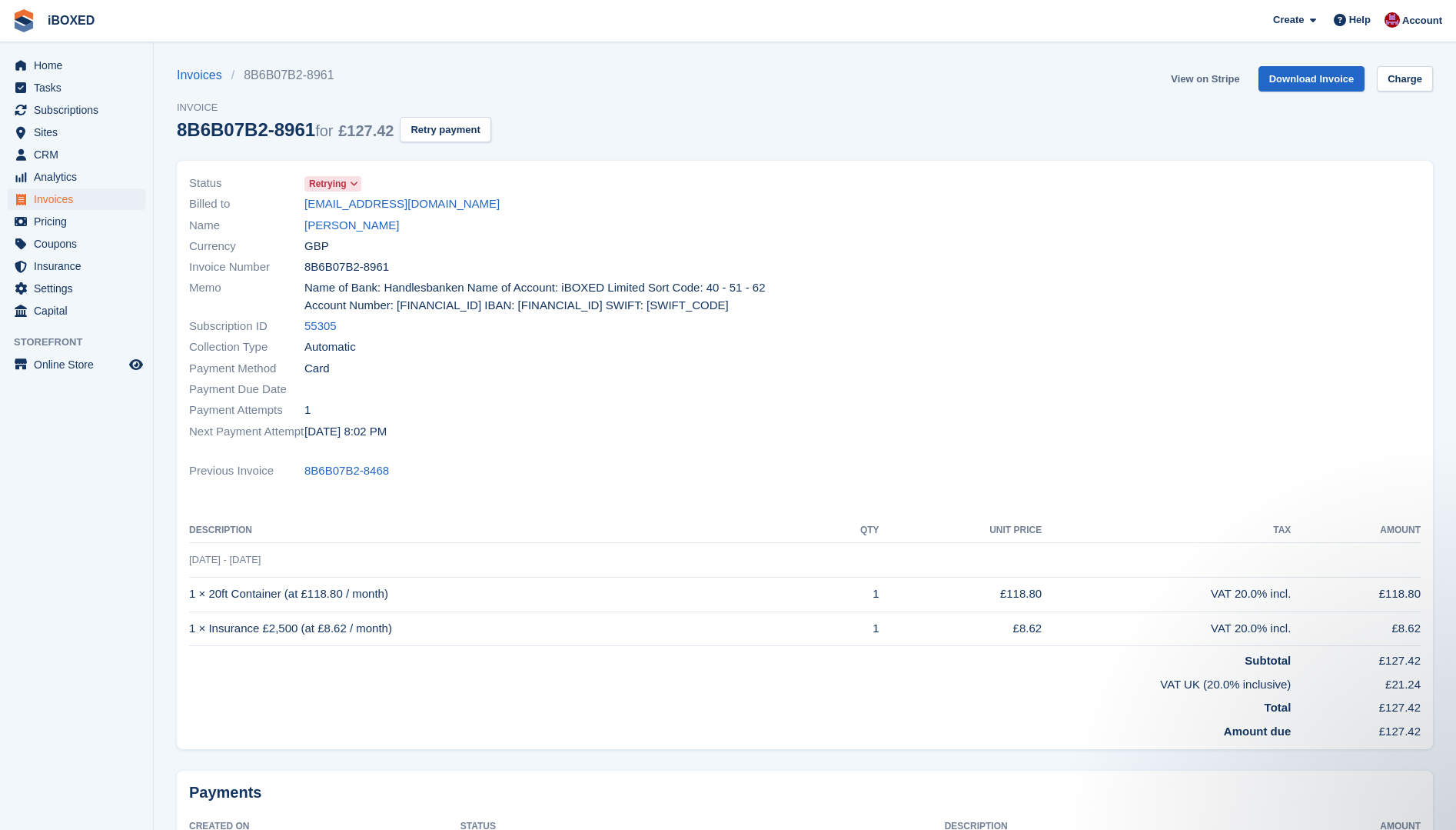
click at [1191, 75] on link "View on Stripe" at bounding box center [1205, 78] width 81 height 25
click at [330, 229] on link "[PERSON_NAME]" at bounding box center [352, 226] width 95 height 18
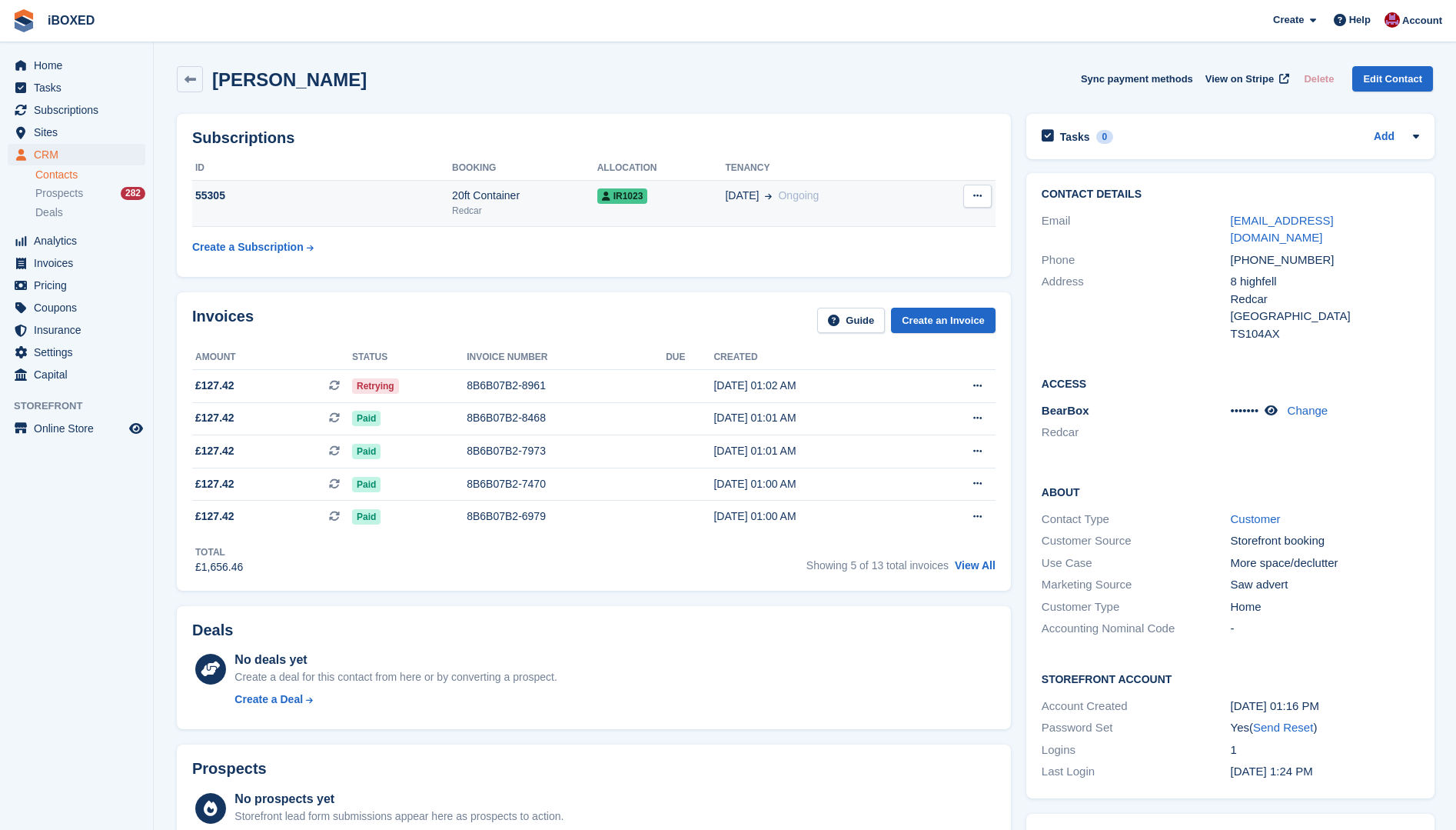
click at [523, 207] on div "Redcar" at bounding box center [524, 211] width 145 height 14
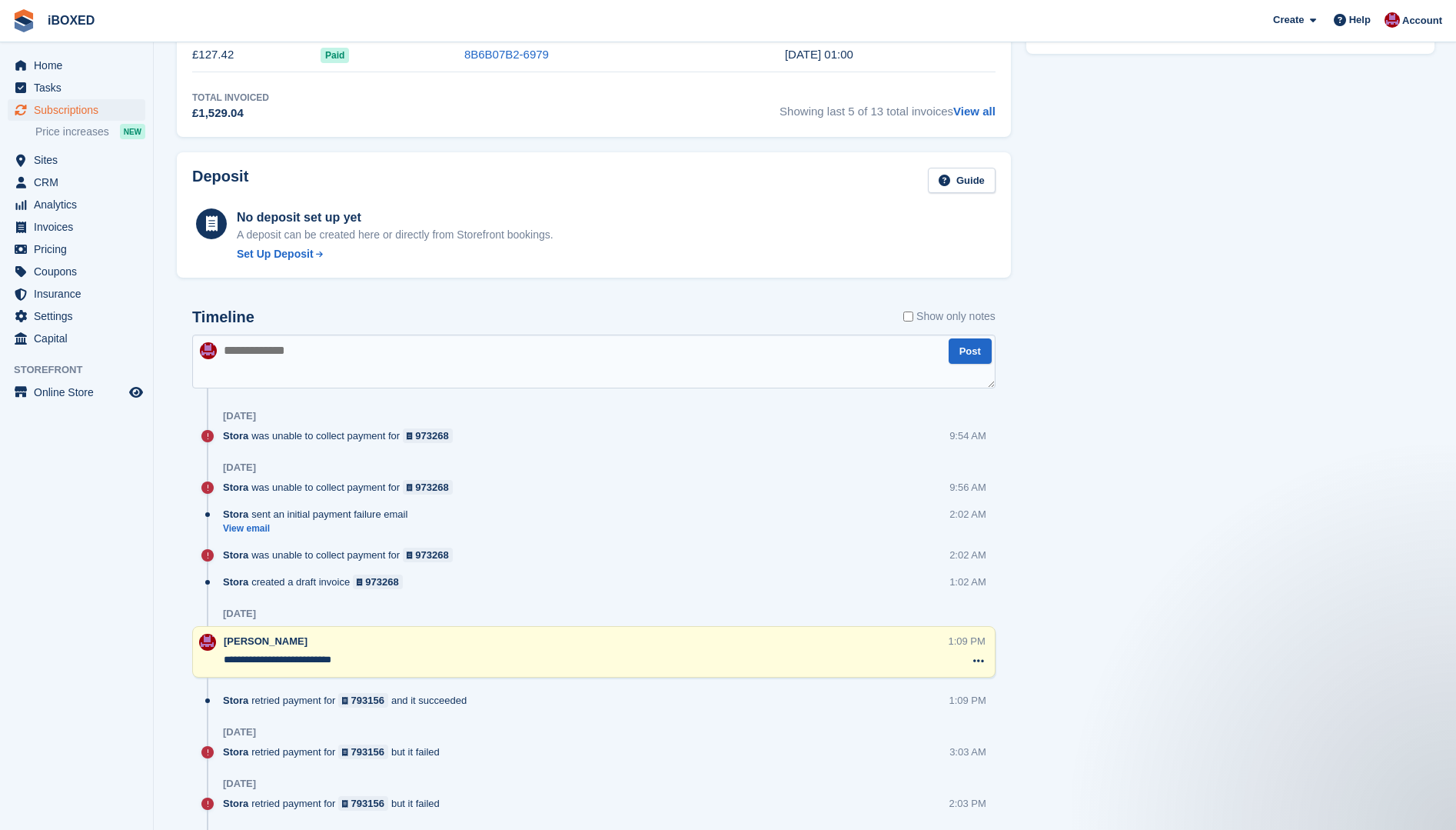
click at [244, 354] on textarea at bounding box center [594, 360] width 804 height 54
type textarea "**********"
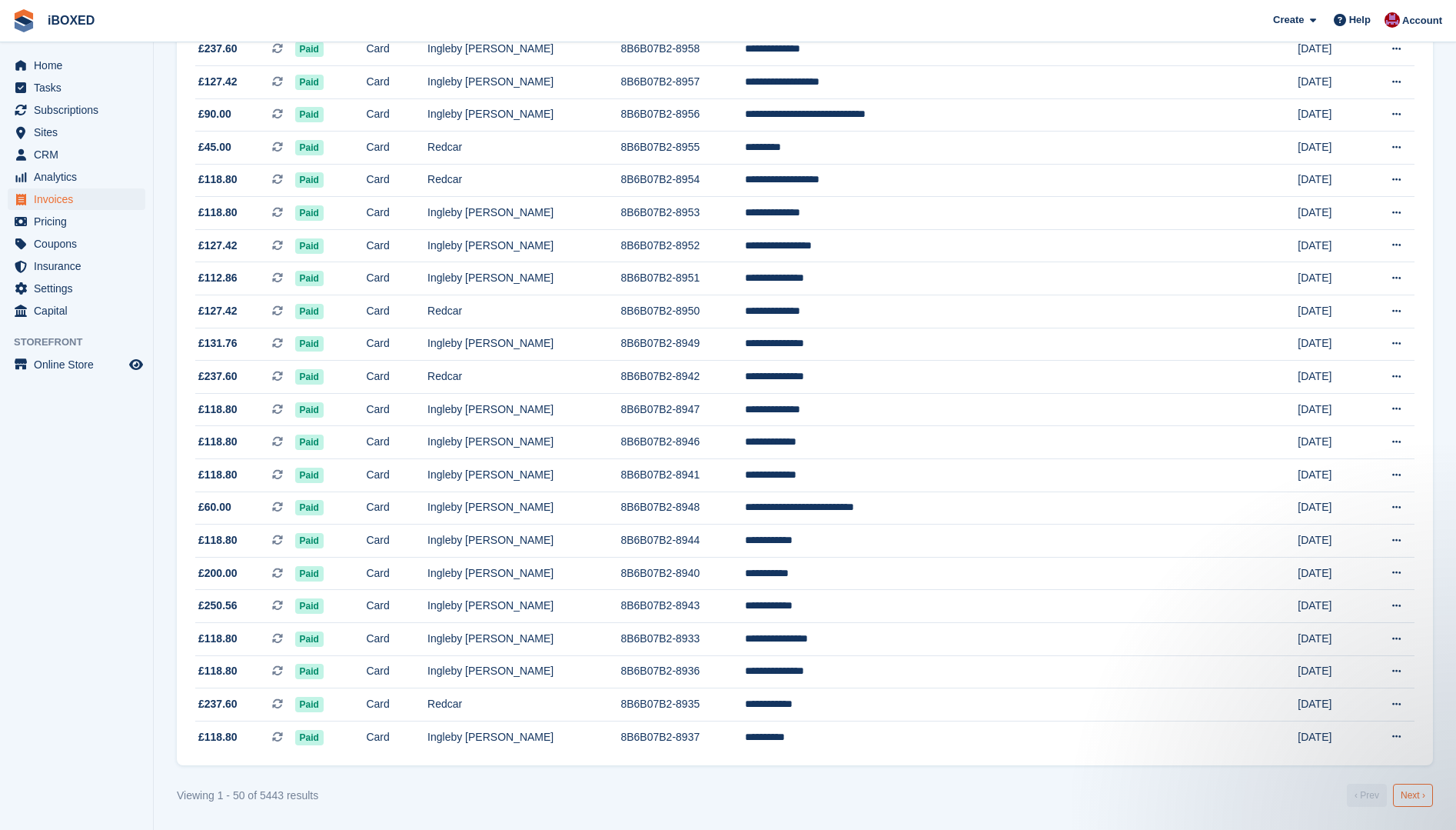
click at [1415, 797] on link "Next ›" at bounding box center [1413, 795] width 40 height 23
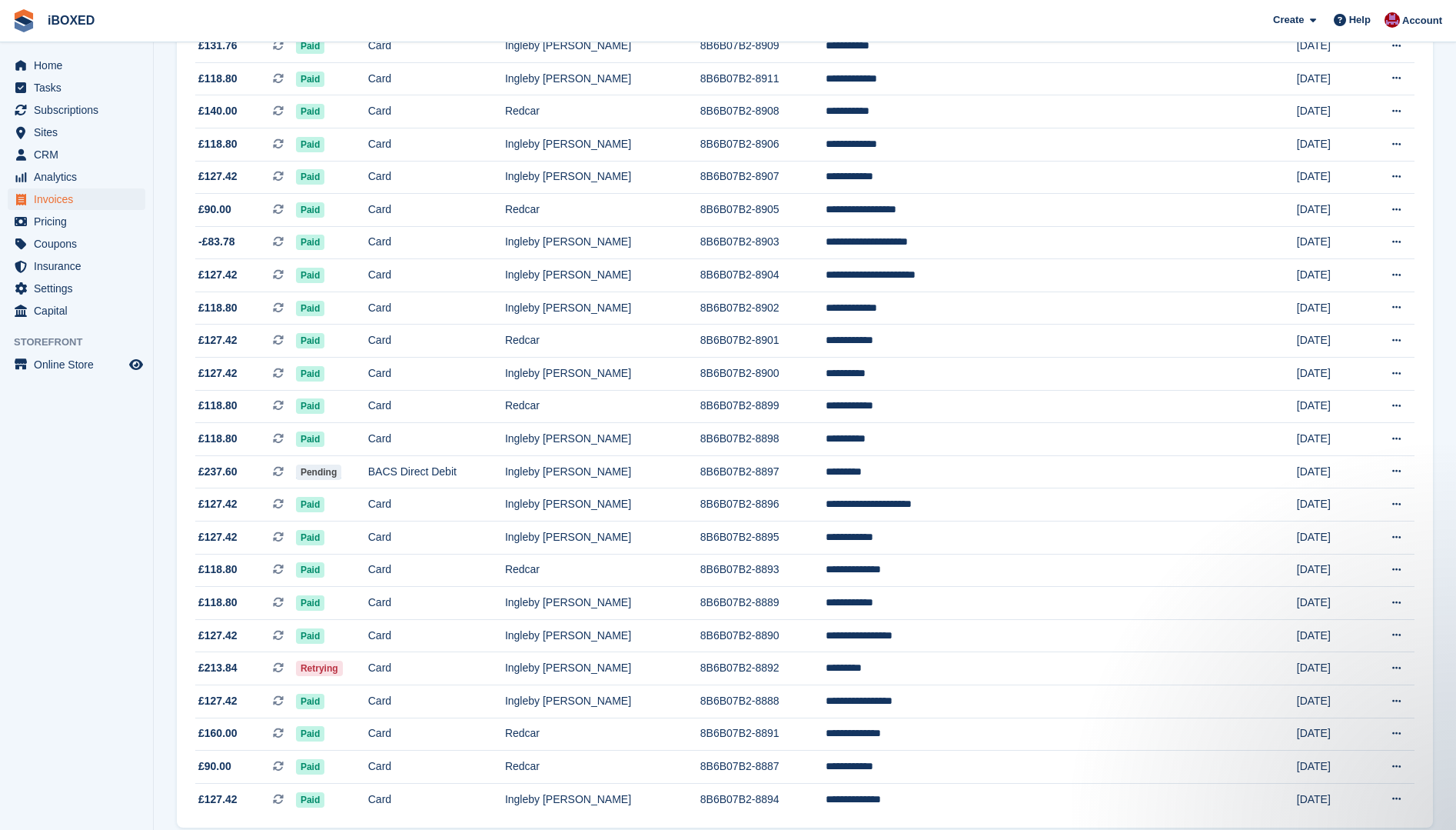
scroll to position [1142, 0]
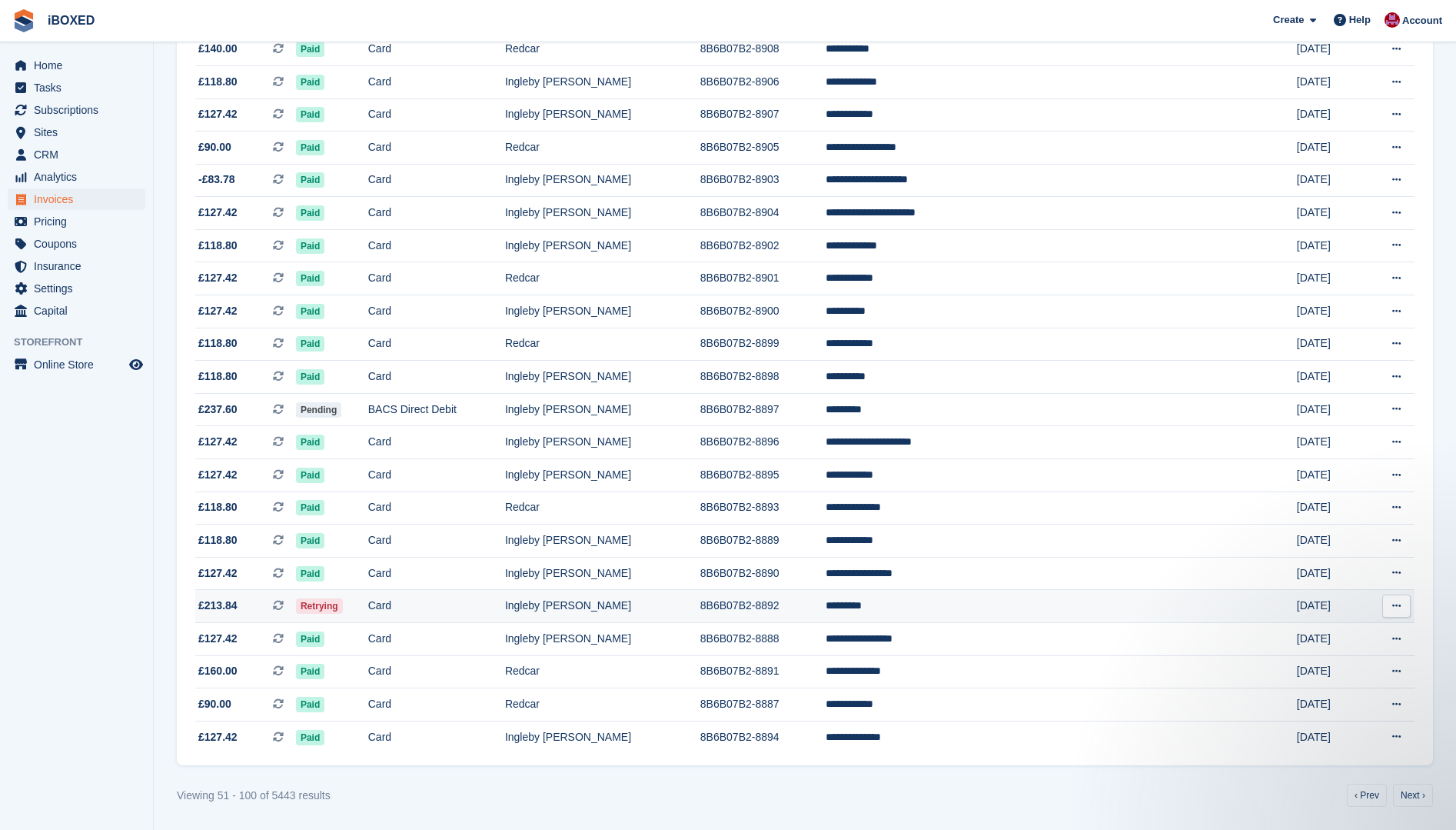
click at [506, 602] on td "Card" at bounding box center [437, 607] width 137 height 33
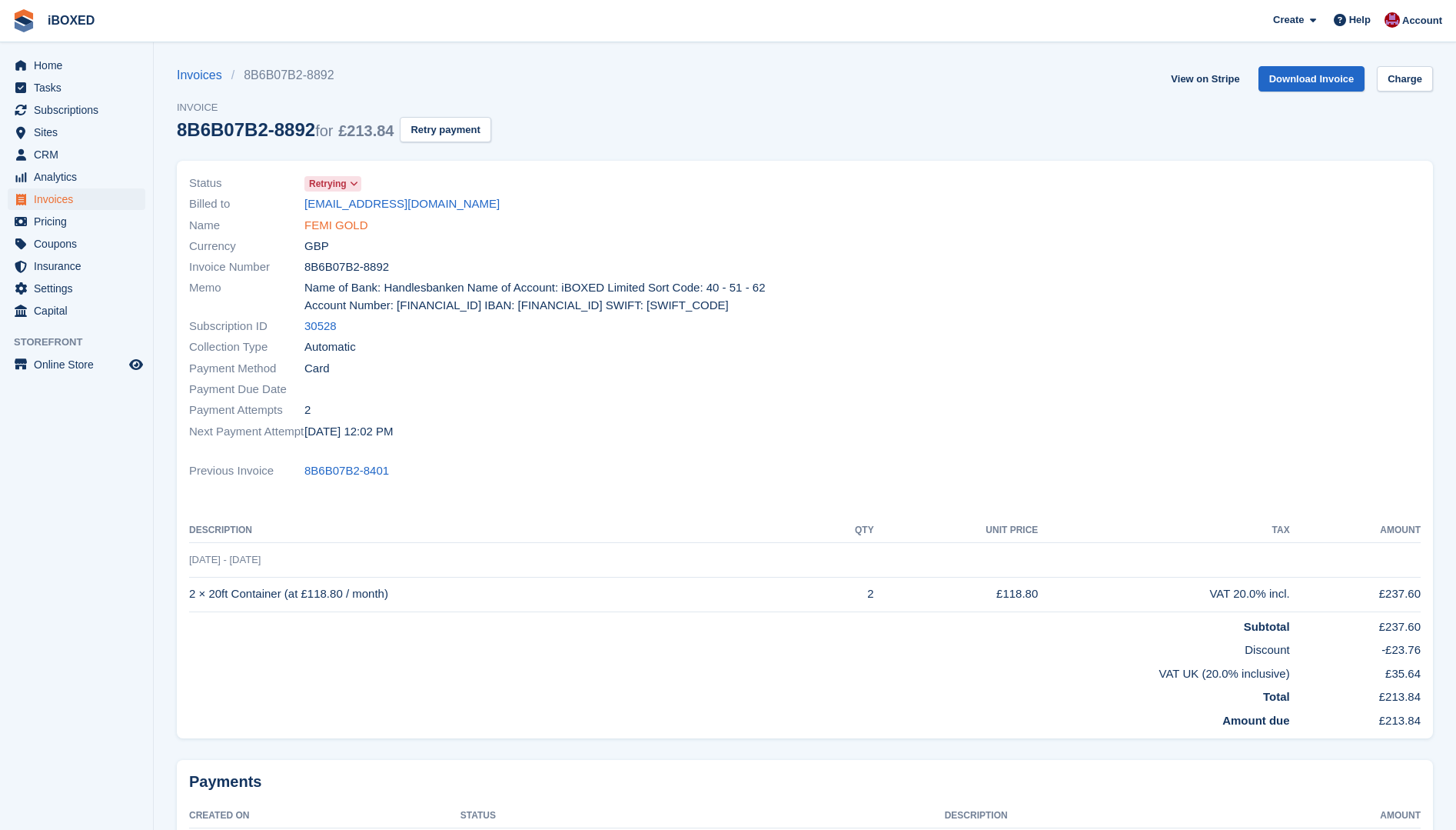
click at [330, 225] on link "FEMI GOLD" at bounding box center [336, 226] width 64 height 18
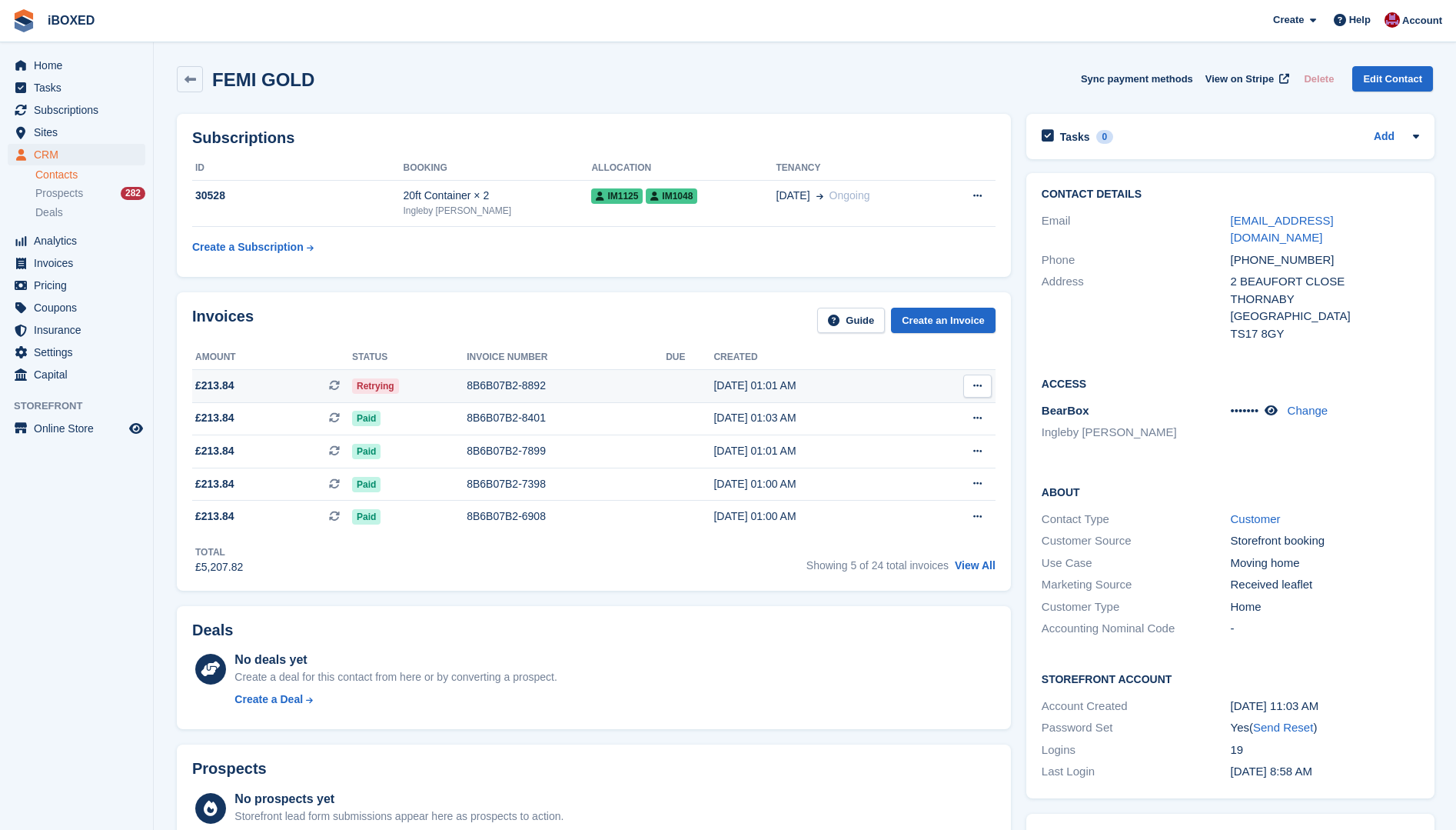
click at [492, 384] on div "8B6B07B2-8892" at bounding box center [566, 385] width 200 height 16
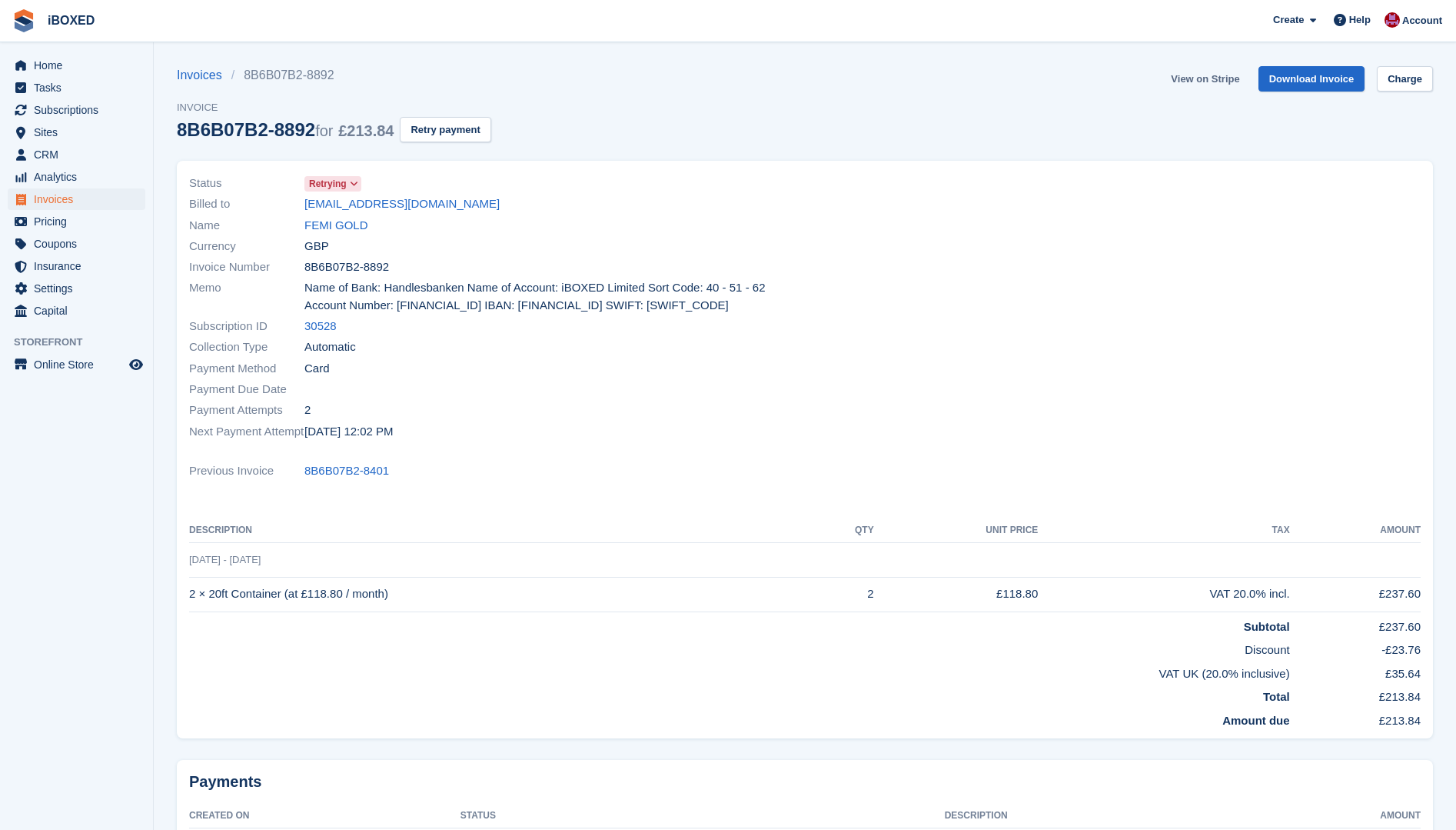
click at [1219, 77] on link "View on Stripe" at bounding box center [1205, 78] width 81 height 25
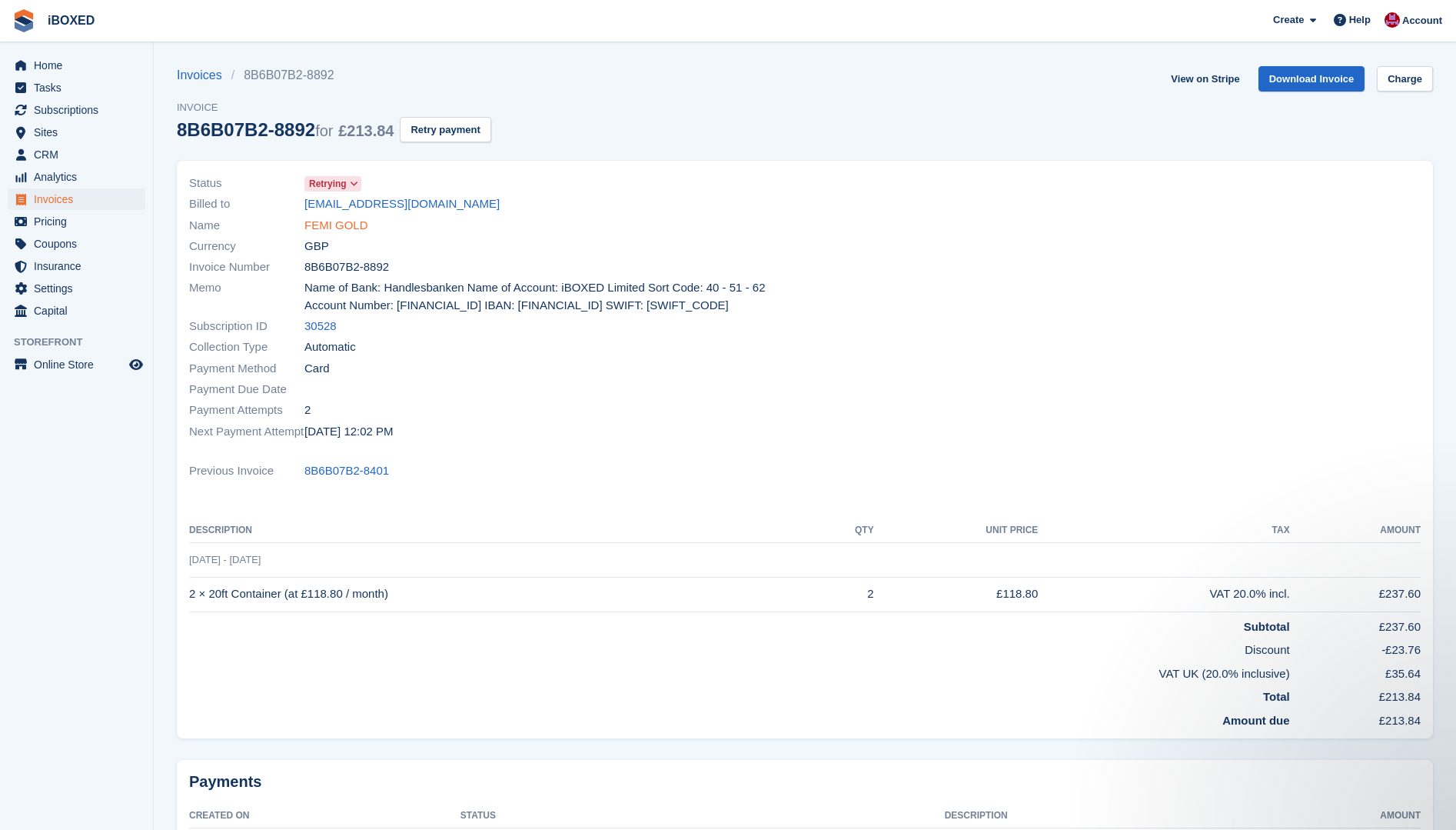
click at [351, 234] on link "FEMI GOLD" at bounding box center [336, 226] width 64 height 18
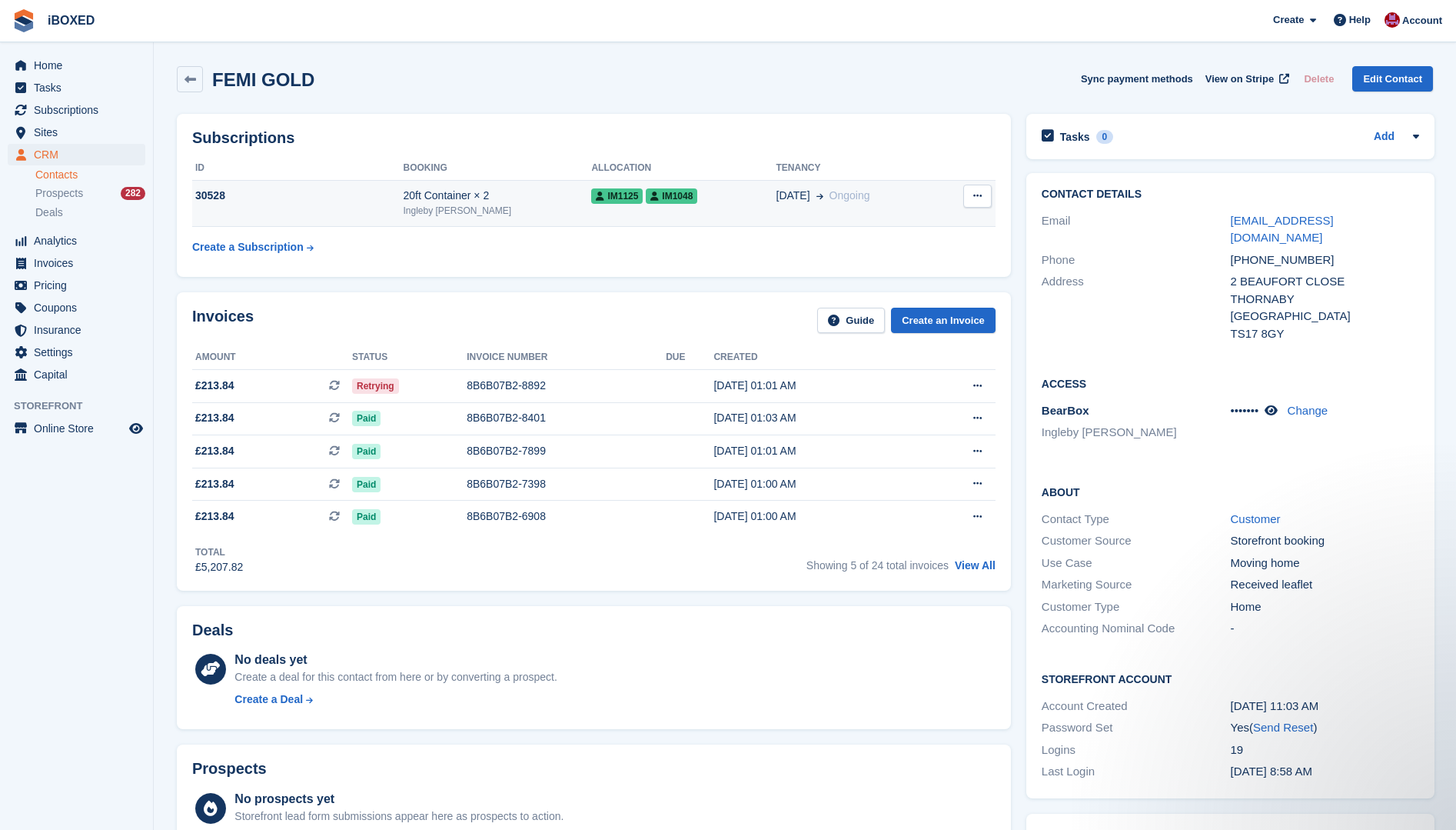
click at [396, 205] on td "30528" at bounding box center [298, 203] width 211 height 47
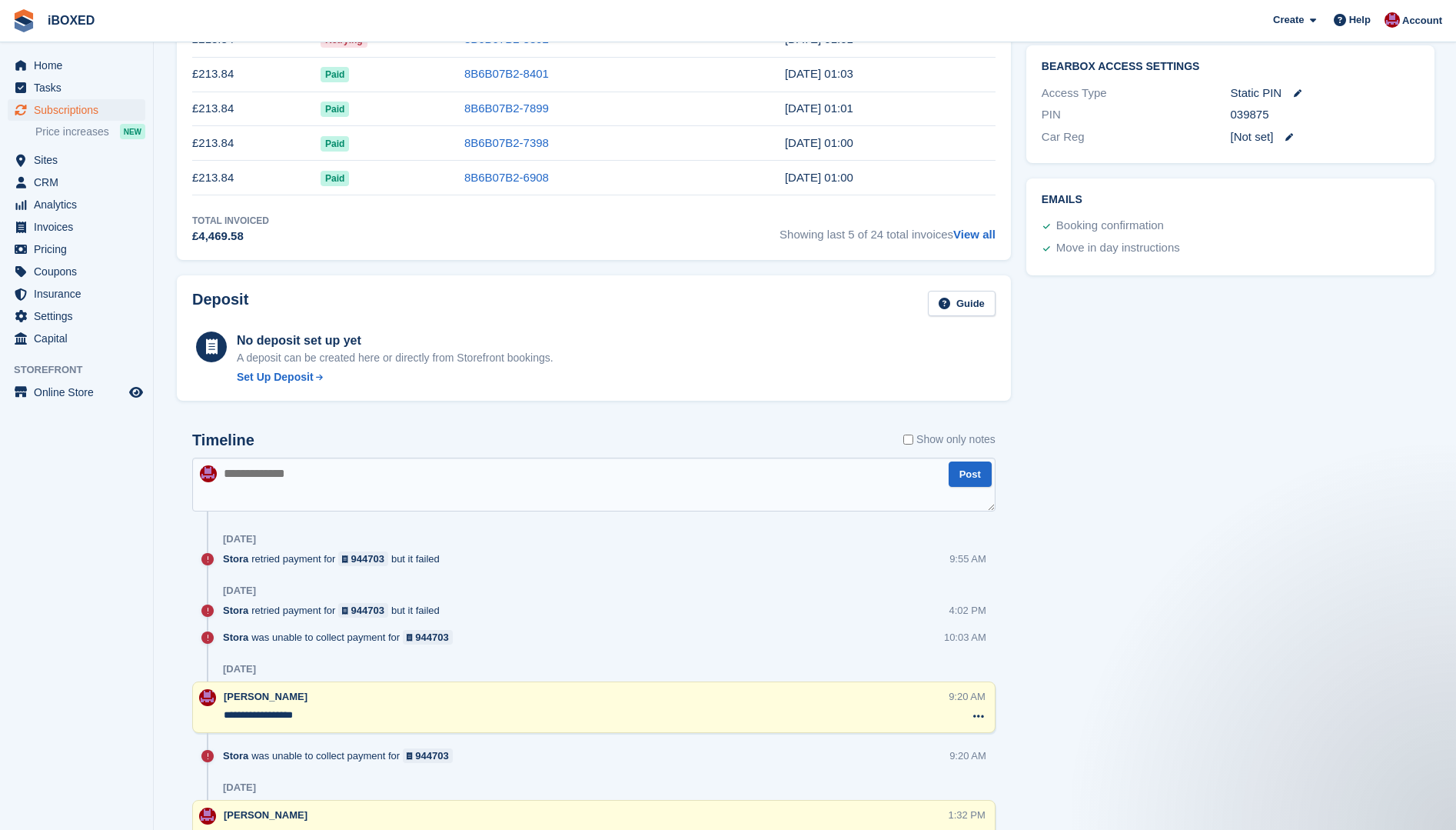
click at [251, 470] on textarea at bounding box center [594, 484] width 804 height 54
type textarea "**********"
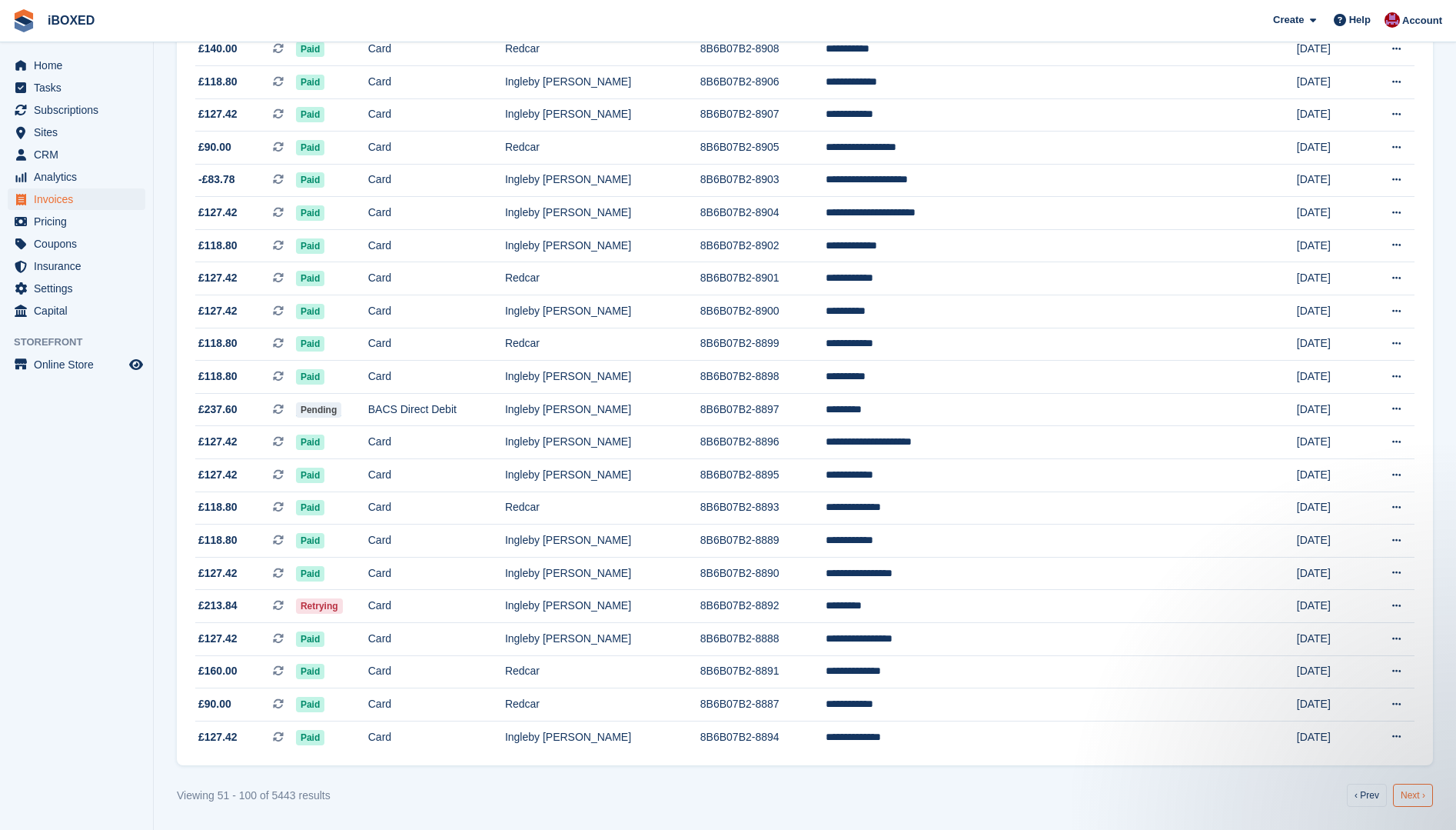
click at [1413, 800] on link "Next ›" at bounding box center [1413, 795] width 40 height 23
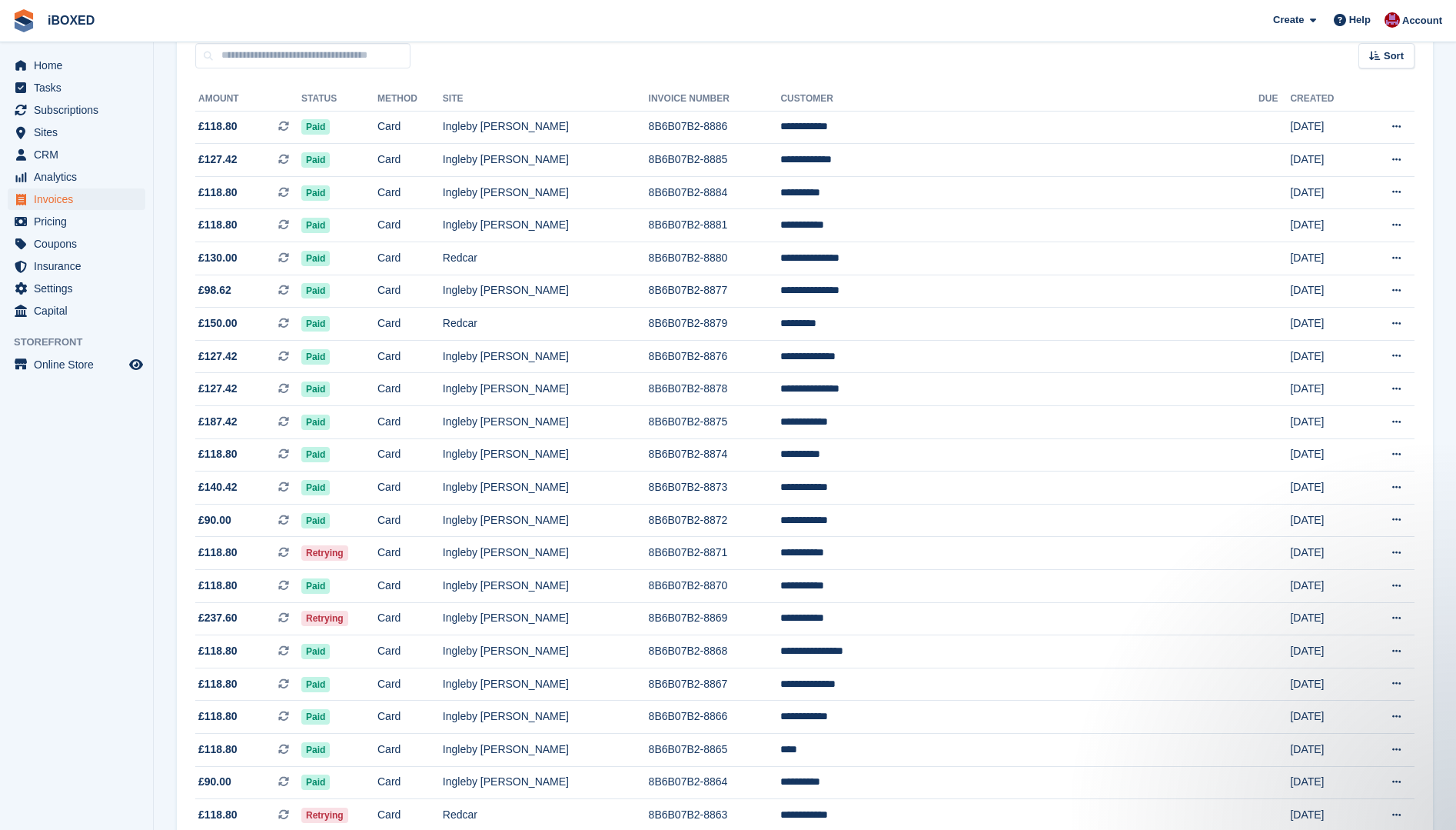
scroll to position [142, 0]
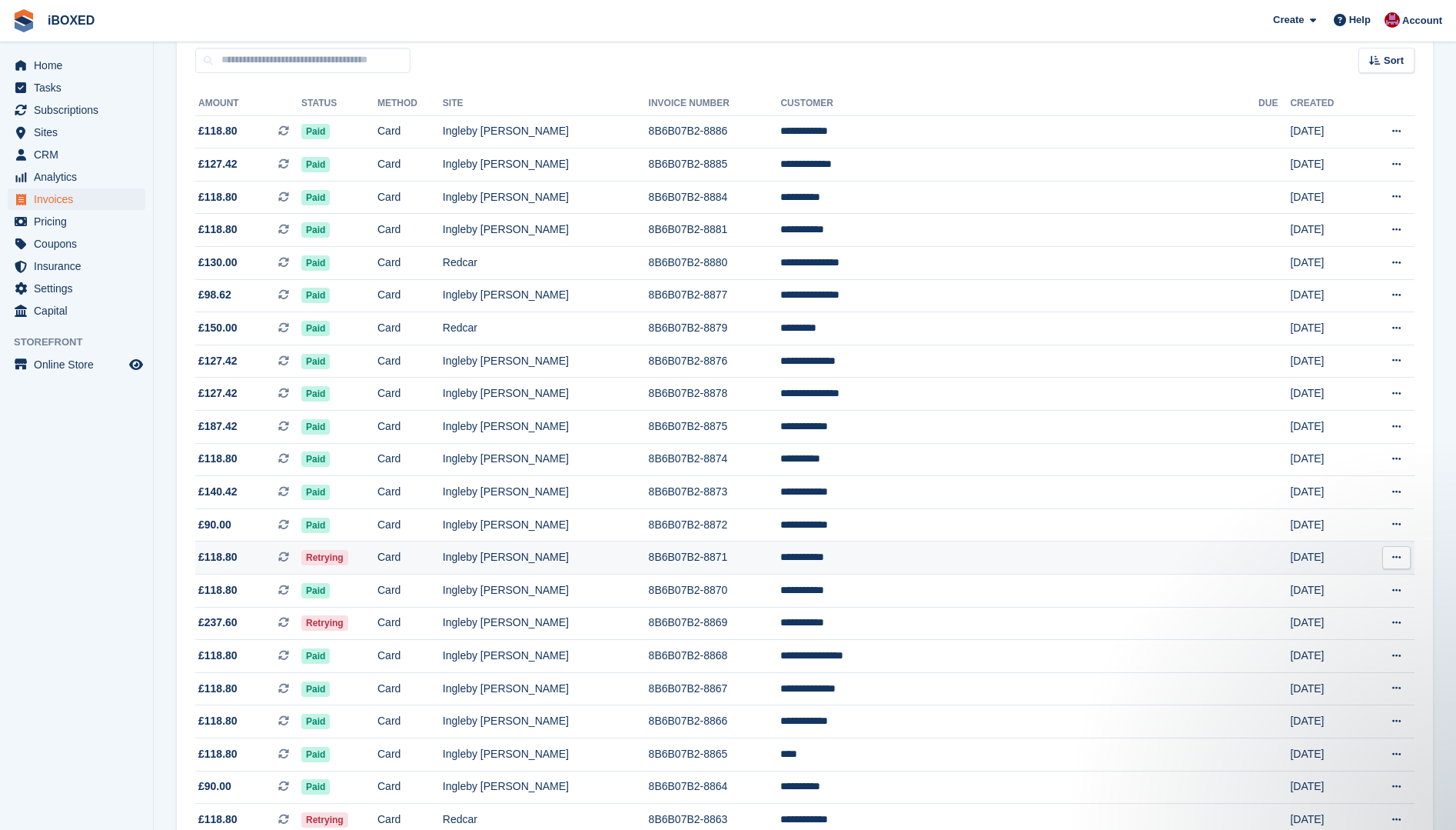
click at [443, 555] on td "Card" at bounding box center [410, 558] width 65 height 33
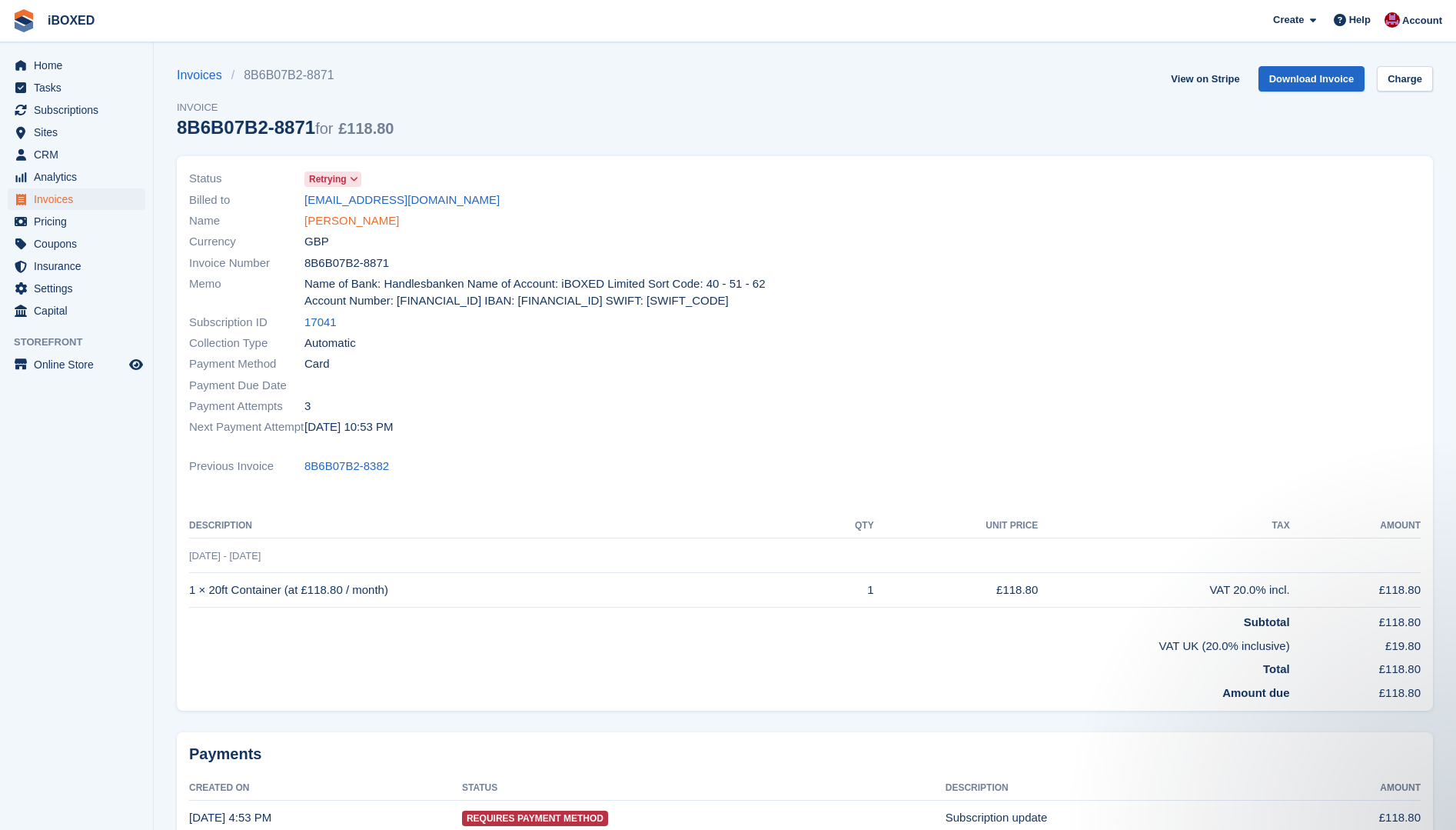
click at [353, 221] on link "Lucas Towes" at bounding box center [352, 221] width 95 height 18
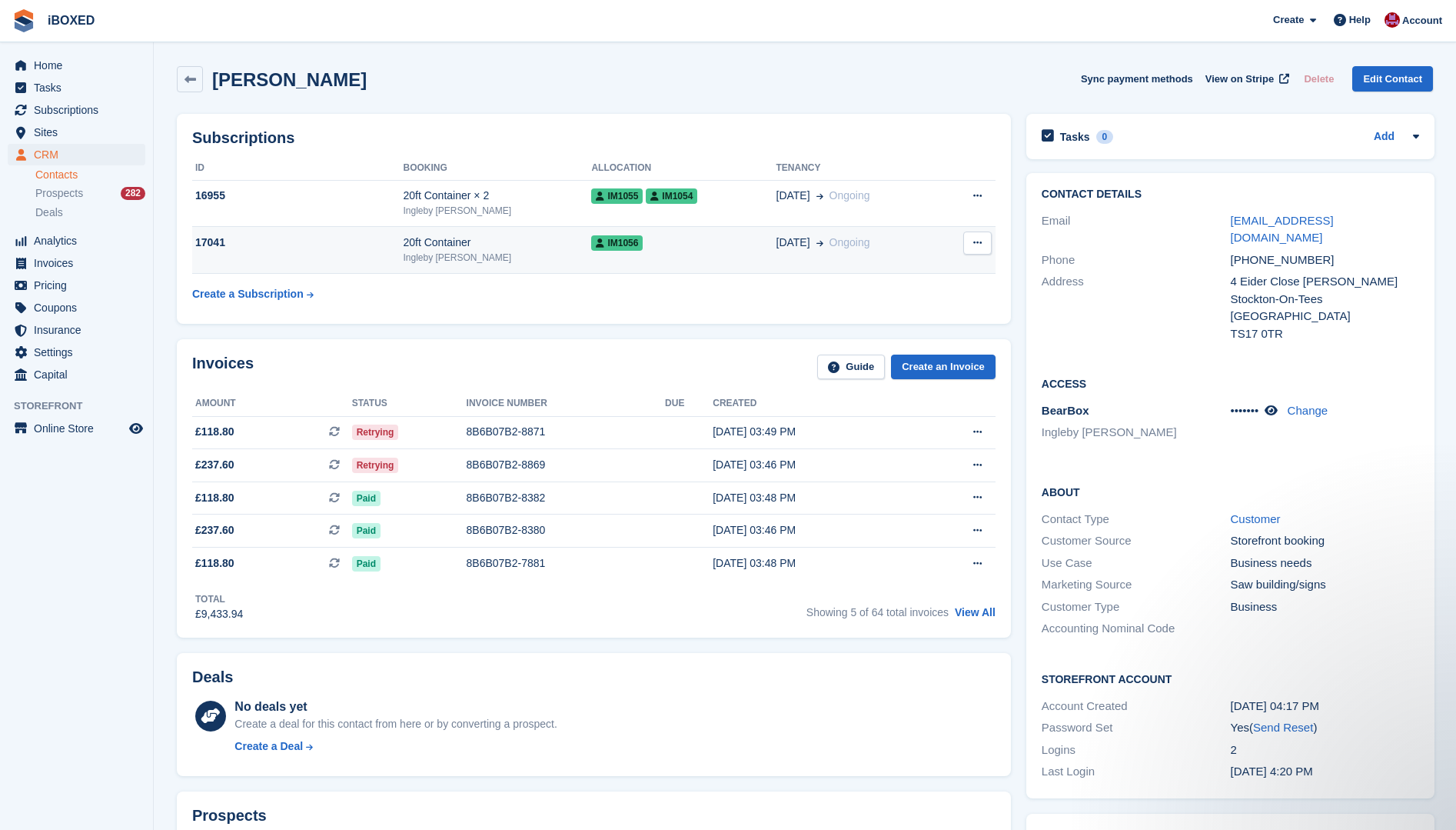
click at [372, 239] on div "17041" at bounding box center [298, 243] width 211 height 16
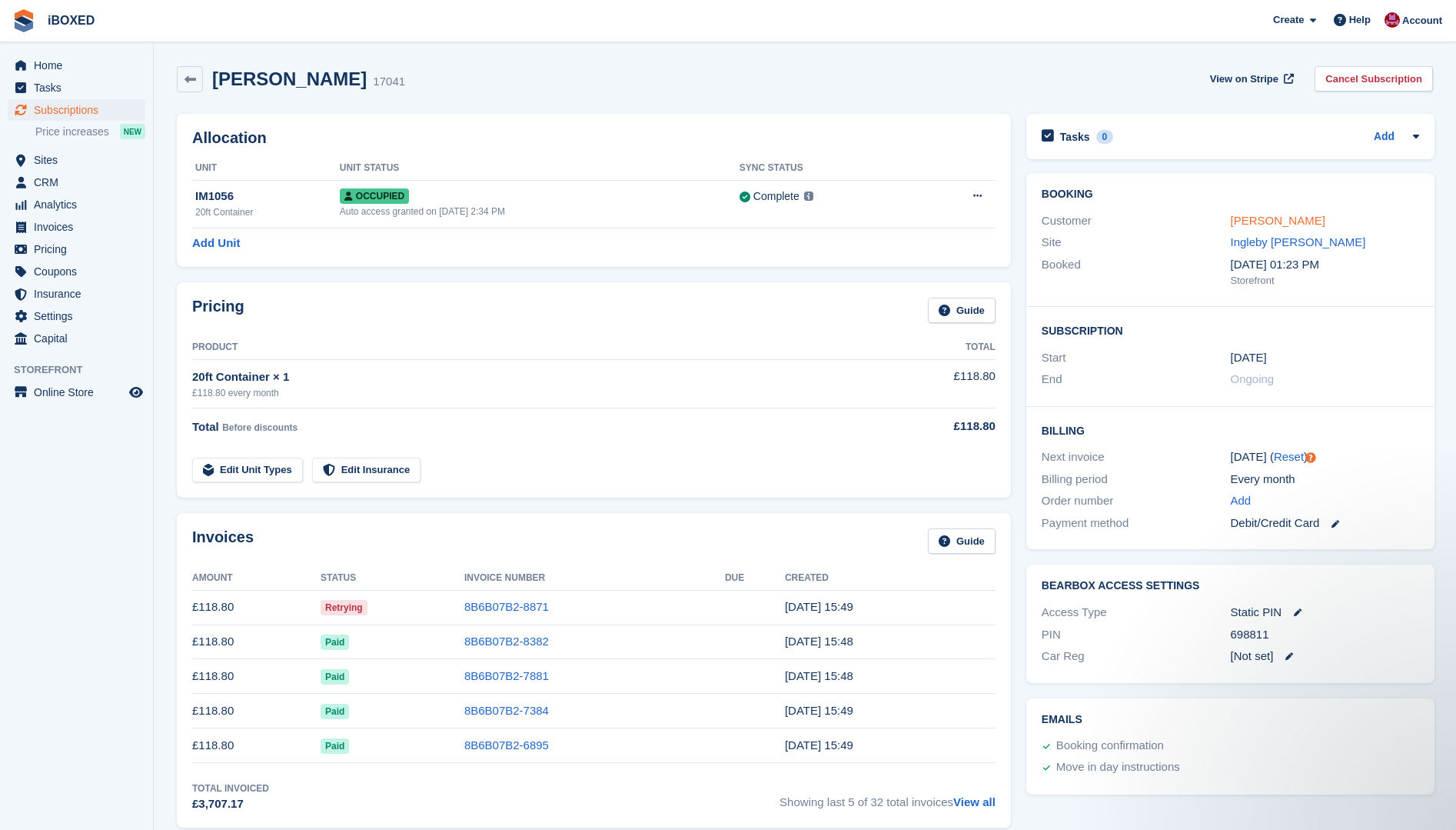
click at [1256, 214] on link "Lucas Towes" at bounding box center [1278, 220] width 95 height 13
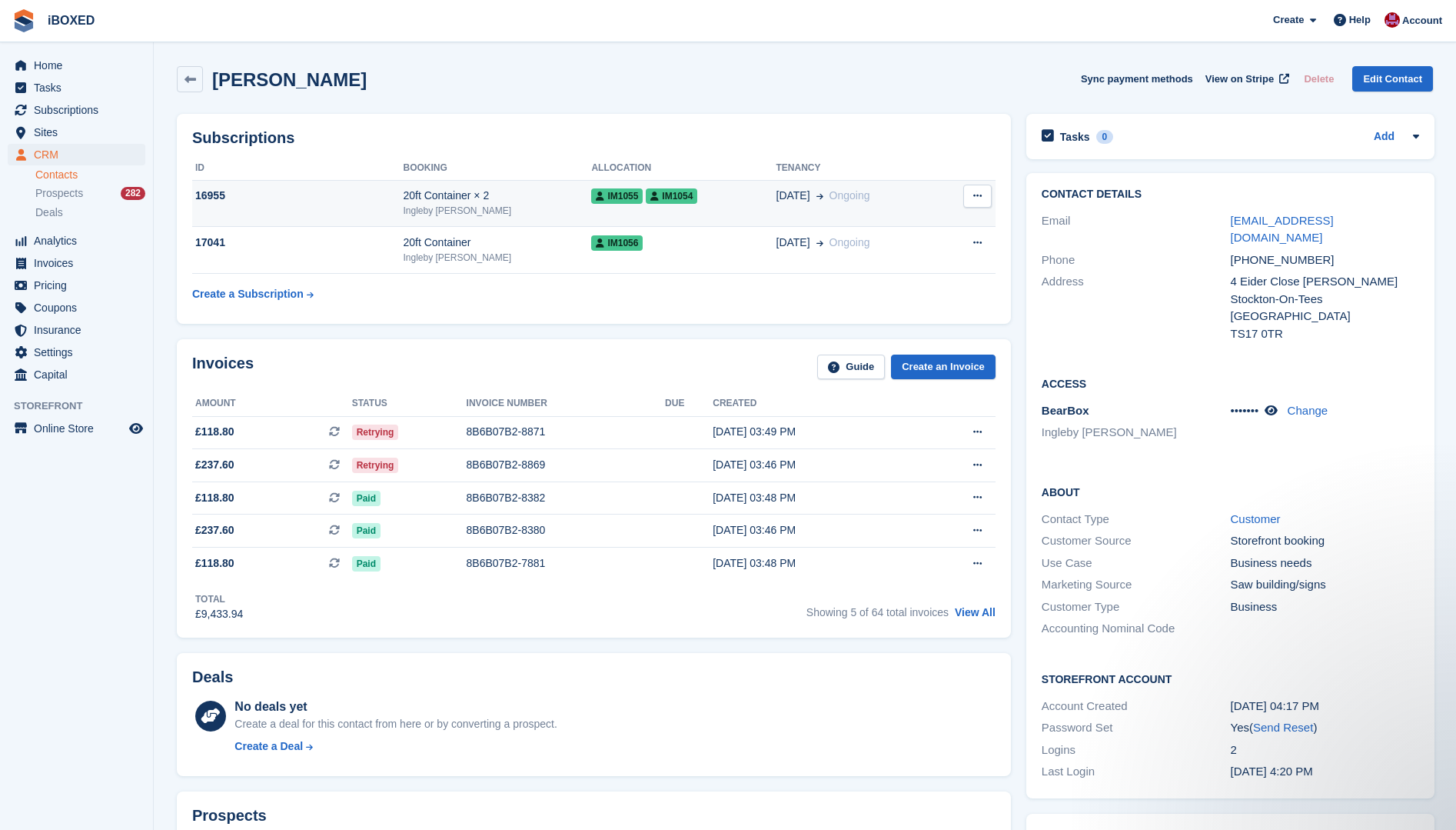
click at [333, 217] on td "16955" at bounding box center [298, 203] width 211 height 47
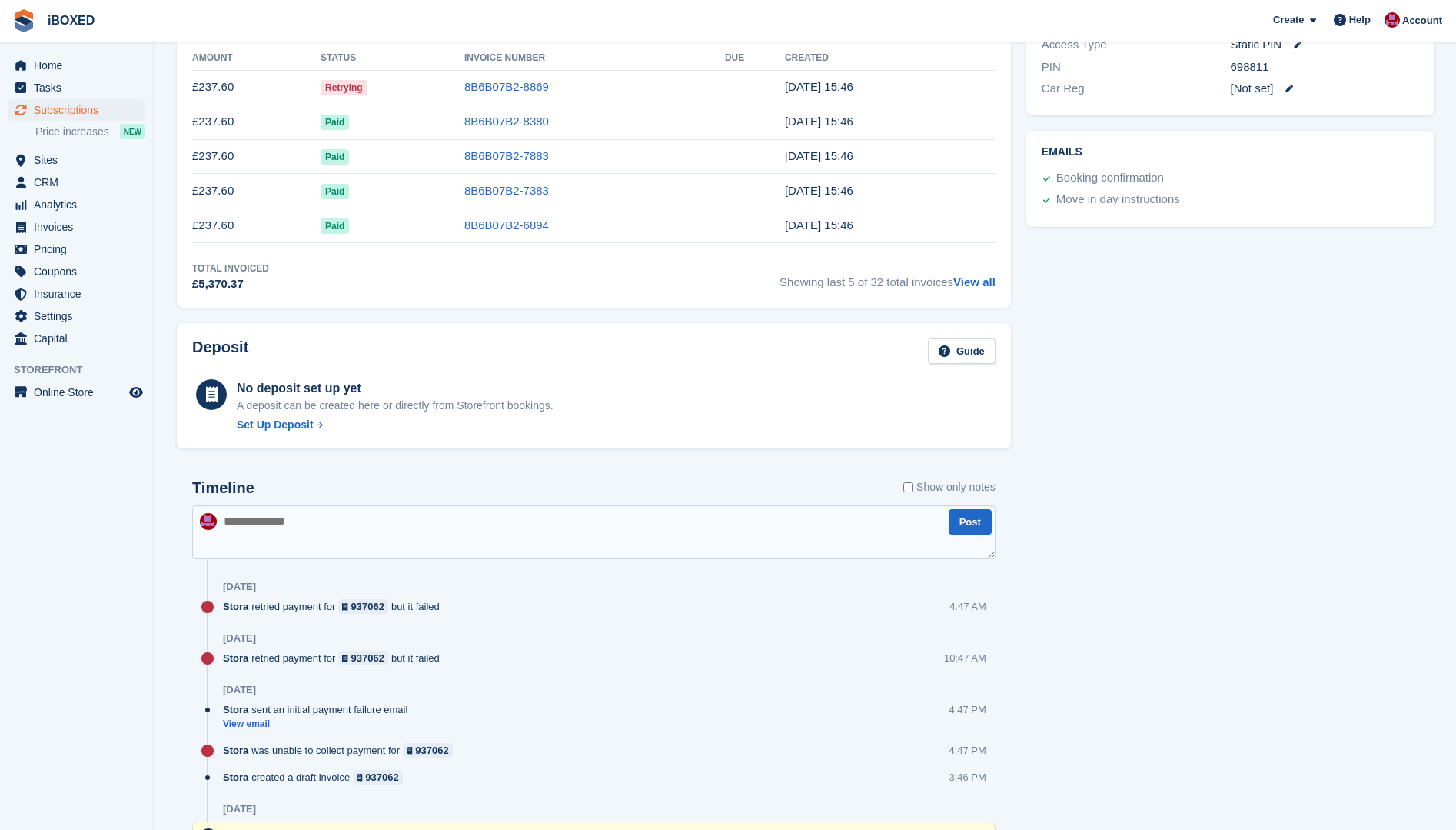
scroll to position [615, 0]
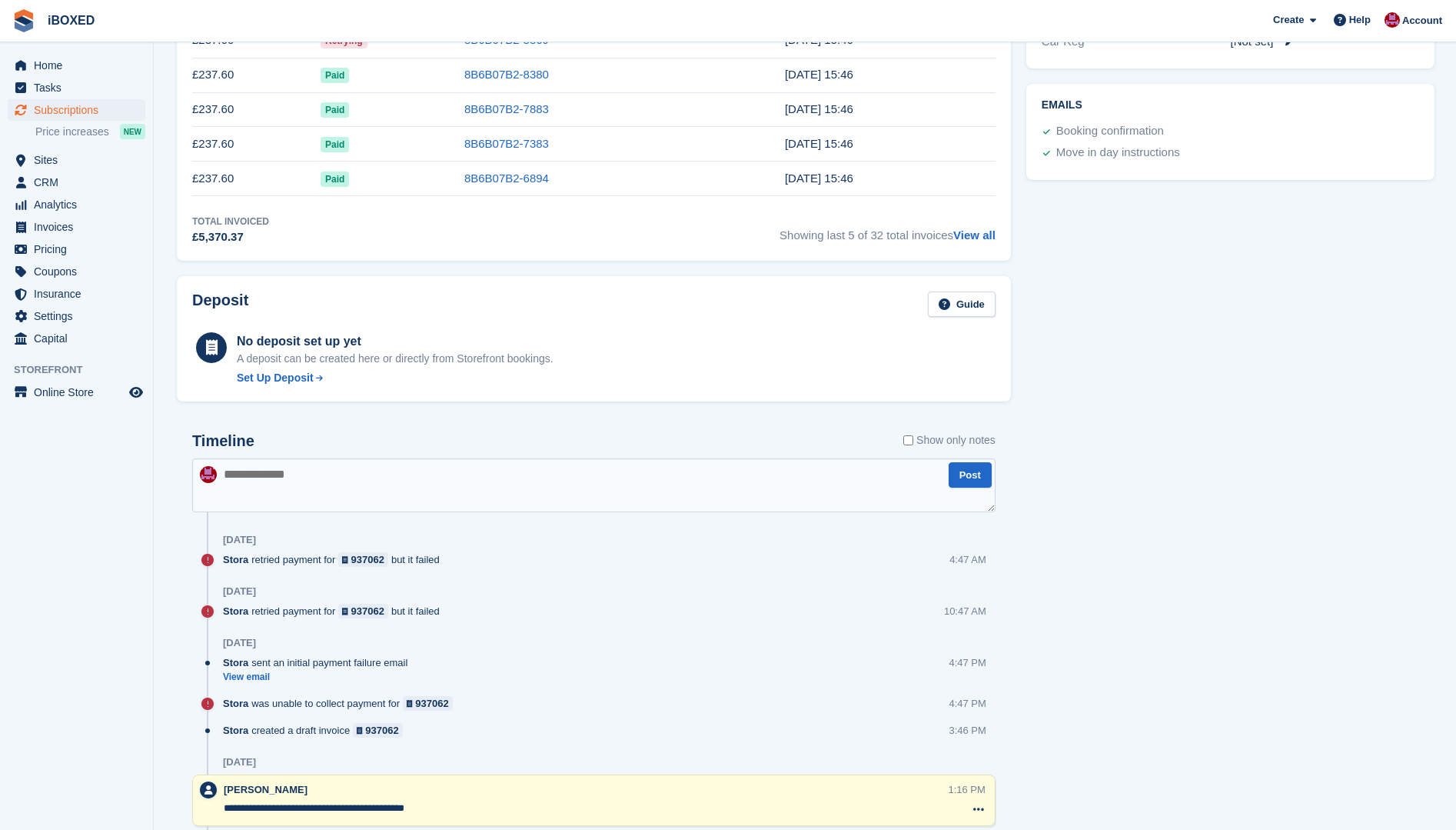
click at [265, 493] on textarea at bounding box center [594, 484] width 804 height 54
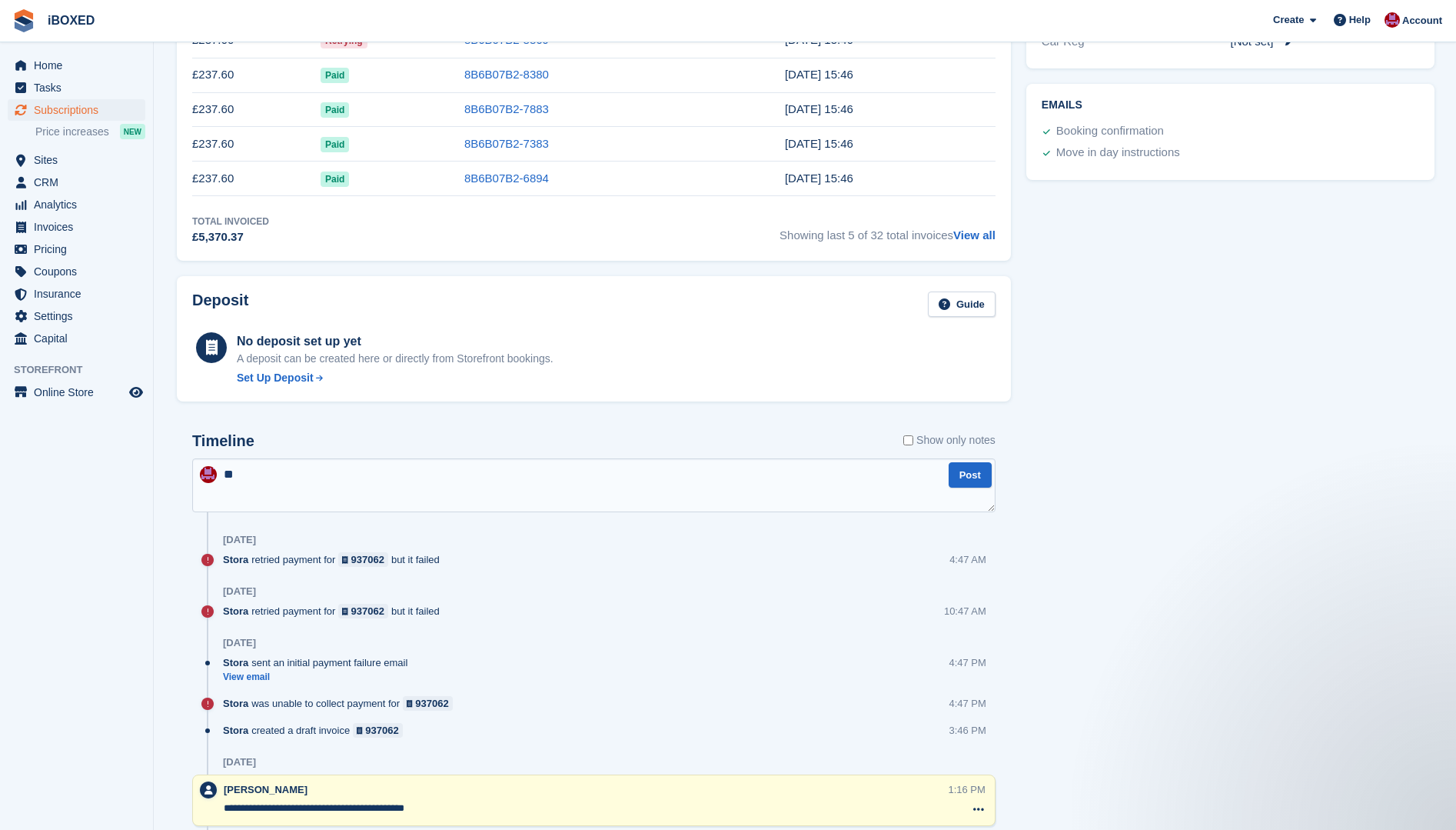
scroll to position [0, 0]
click at [238, 471] on textarea "**********" at bounding box center [594, 484] width 804 height 54
click at [240, 474] on textarea "**********" at bounding box center [594, 484] width 804 height 54
click at [538, 477] on textarea "**********" at bounding box center [594, 484] width 804 height 54
type textarea "**********"
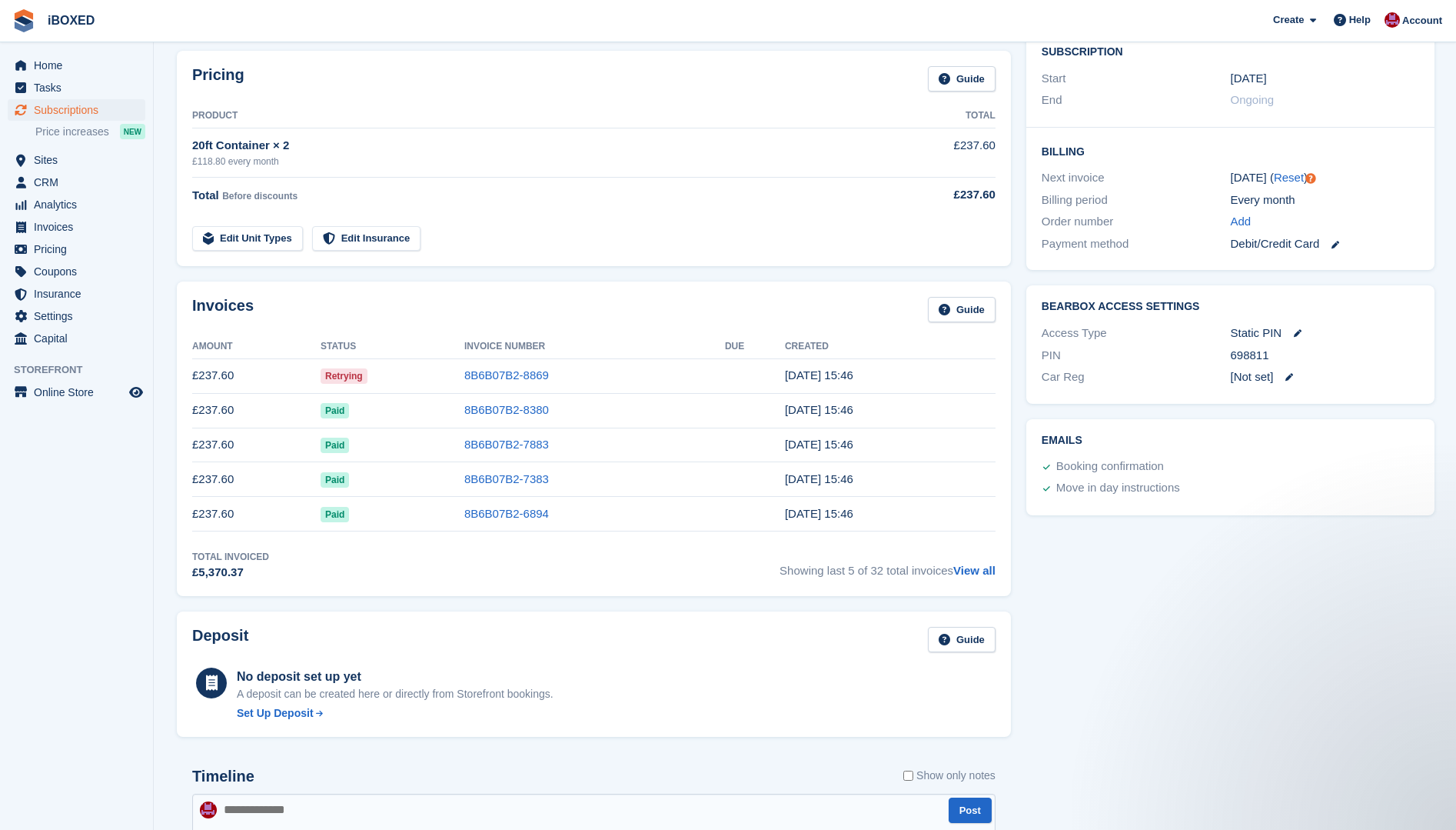
scroll to position [229, 0]
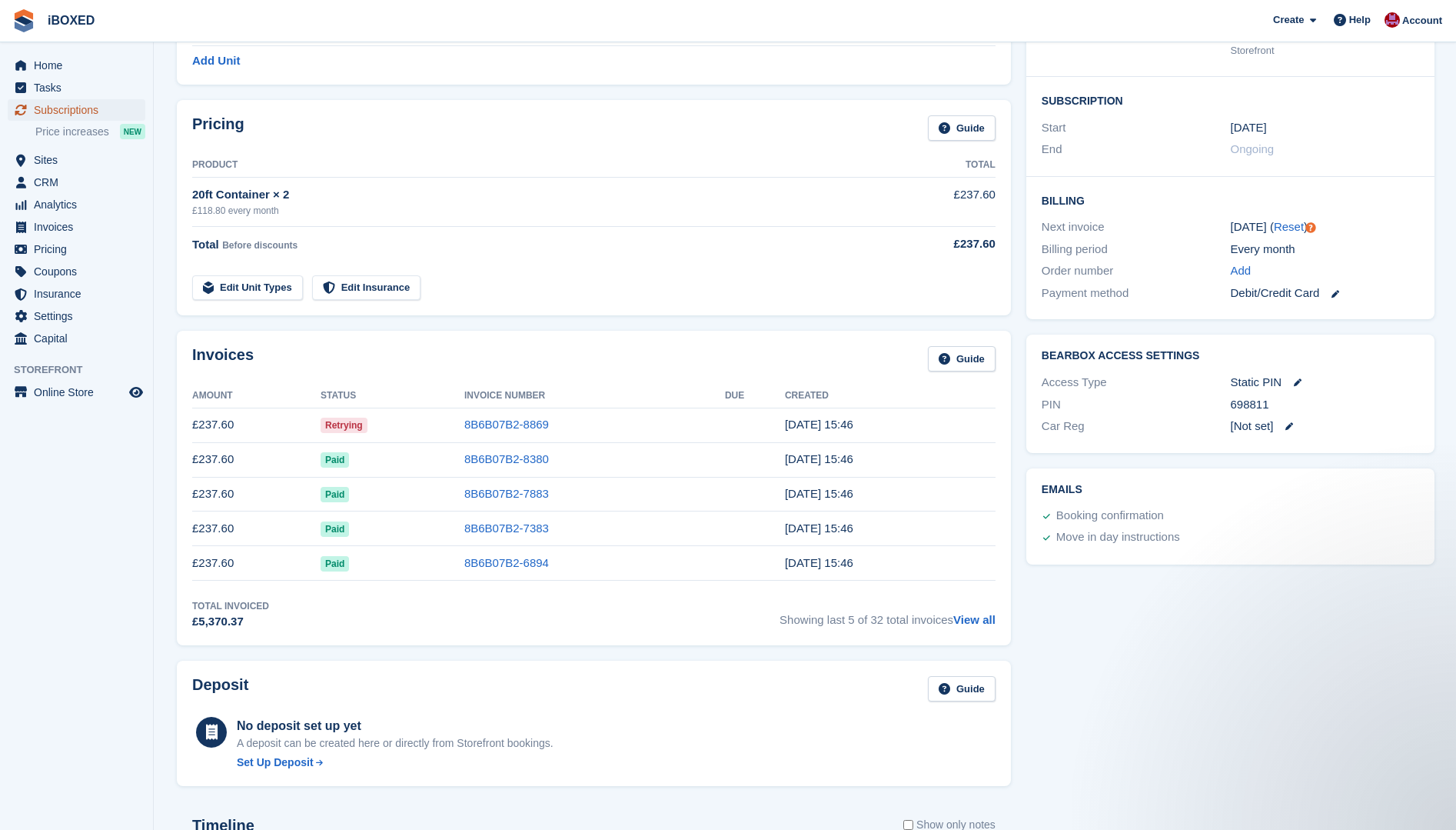
click at [56, 105] on span "Subscriptions" at bounding box center [79, 110] width 92 height 21
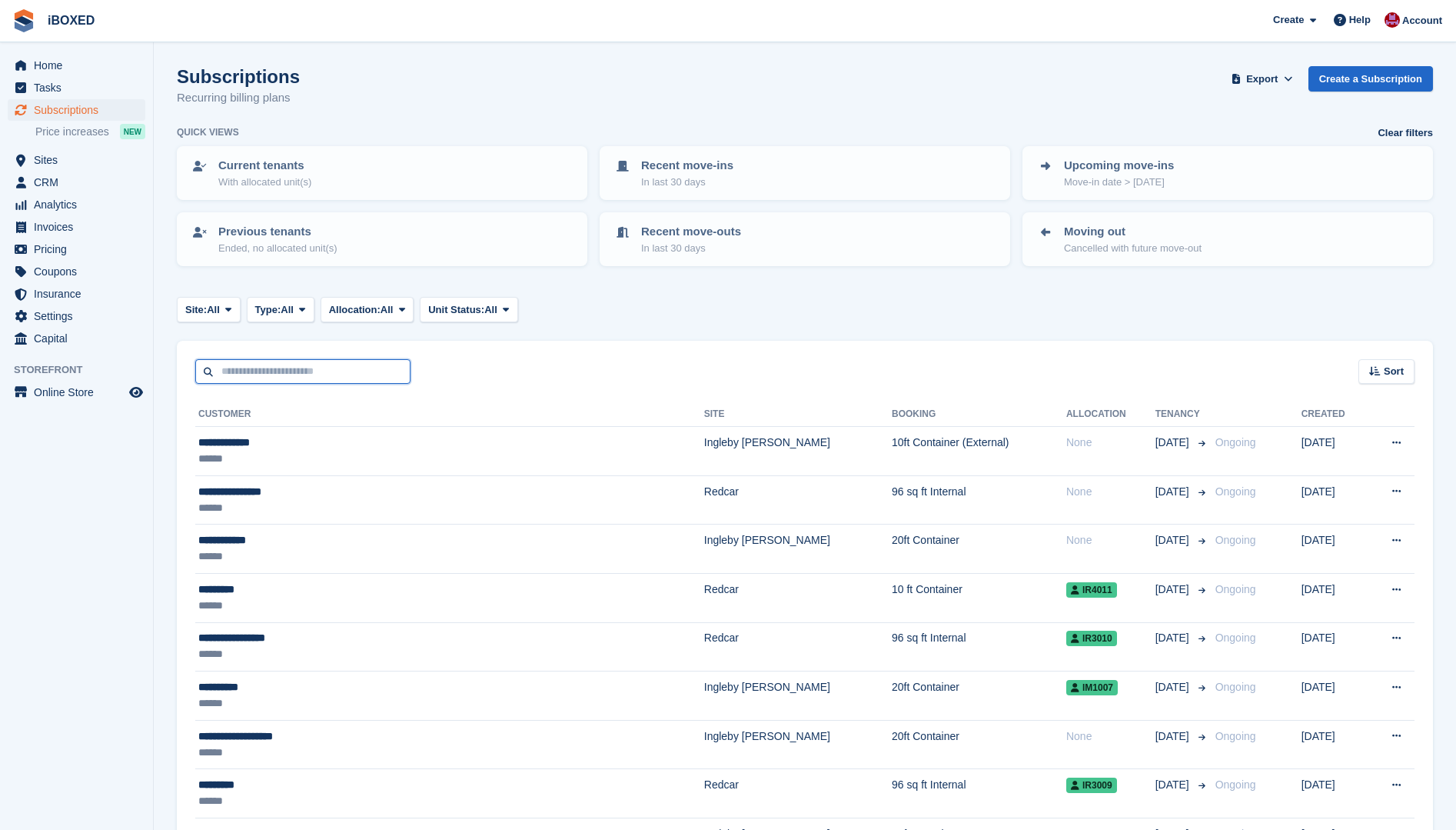
click at [270, 363] on input "text" at bounding box center [302, 371] width 215 height 25
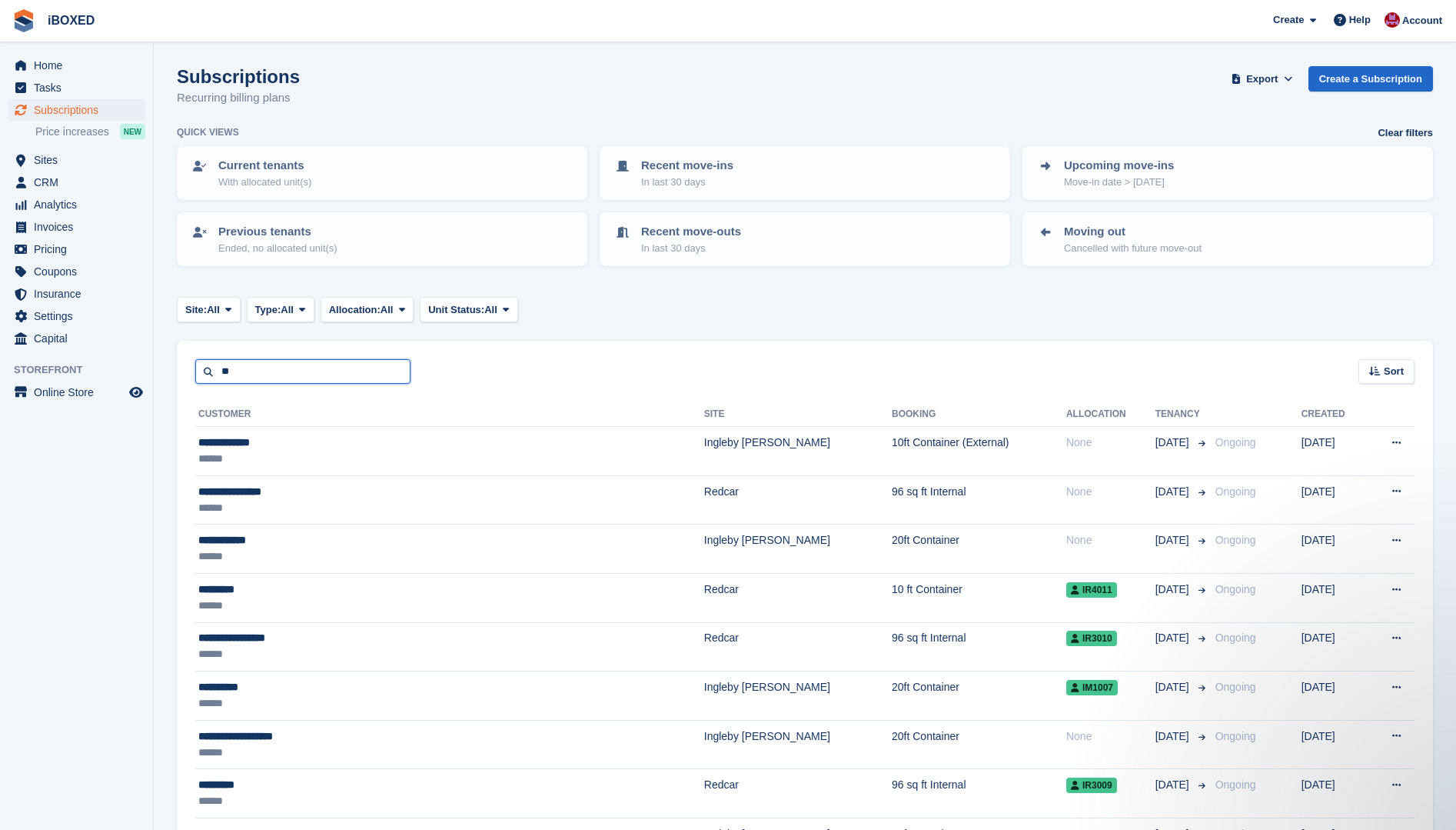
type input "**"
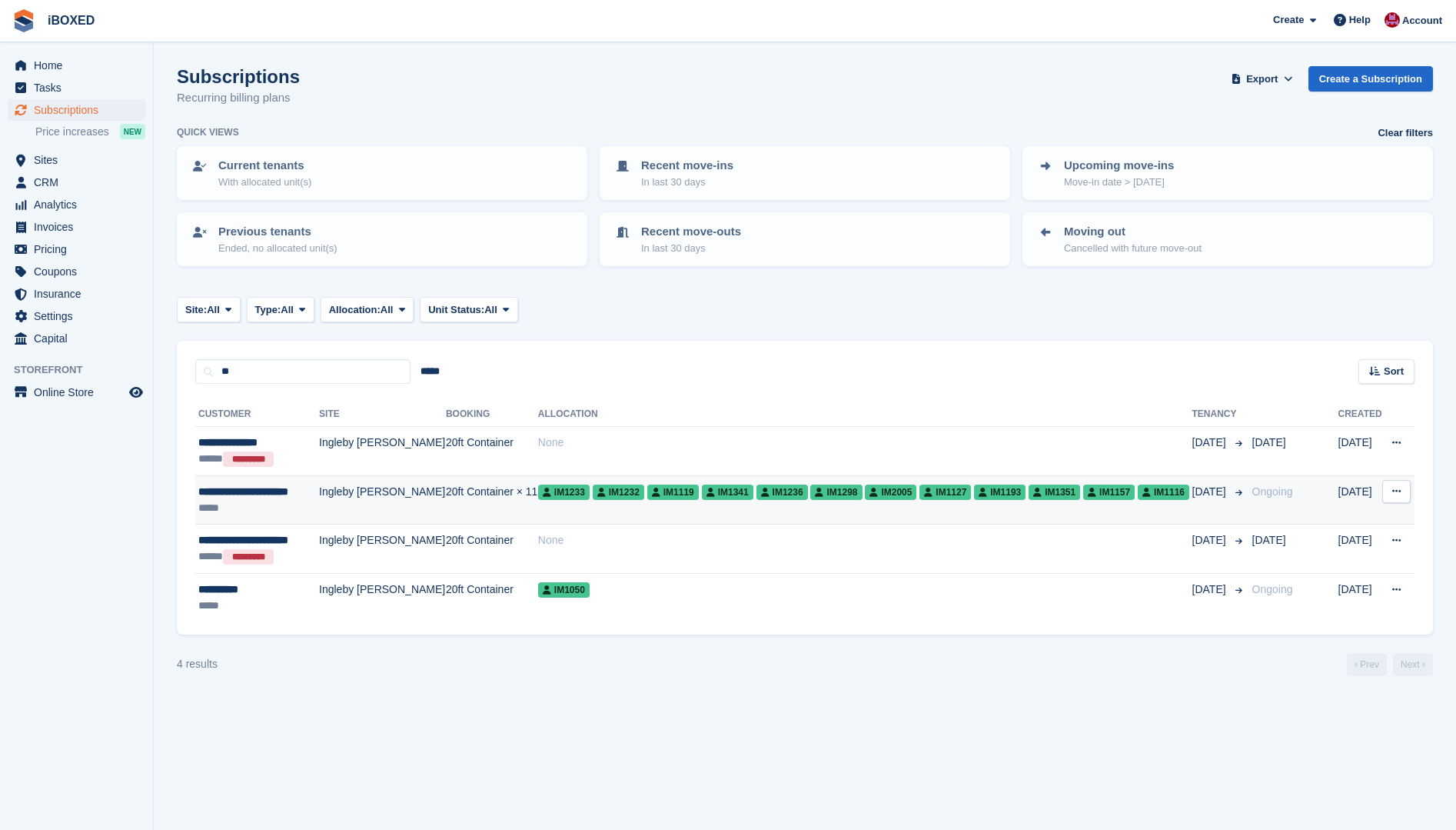
click at [272, 496] on div "**********" at bounding box center [258, 491] width 120 height 16
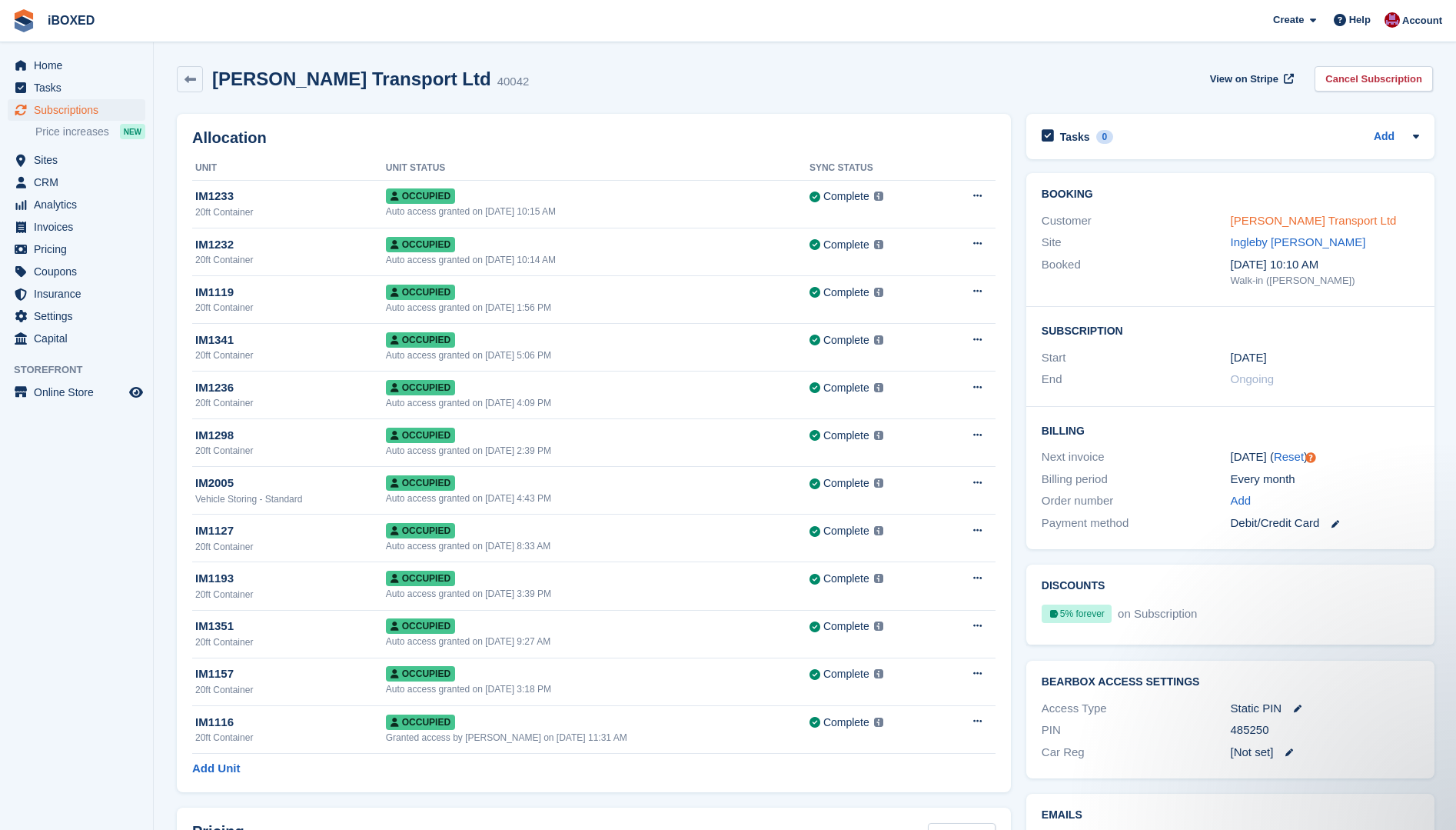
click at [1308, 223] on link "[PERSON_NAME] Transport Ltd" at bounding box center [1314, 220] width 166 height 13
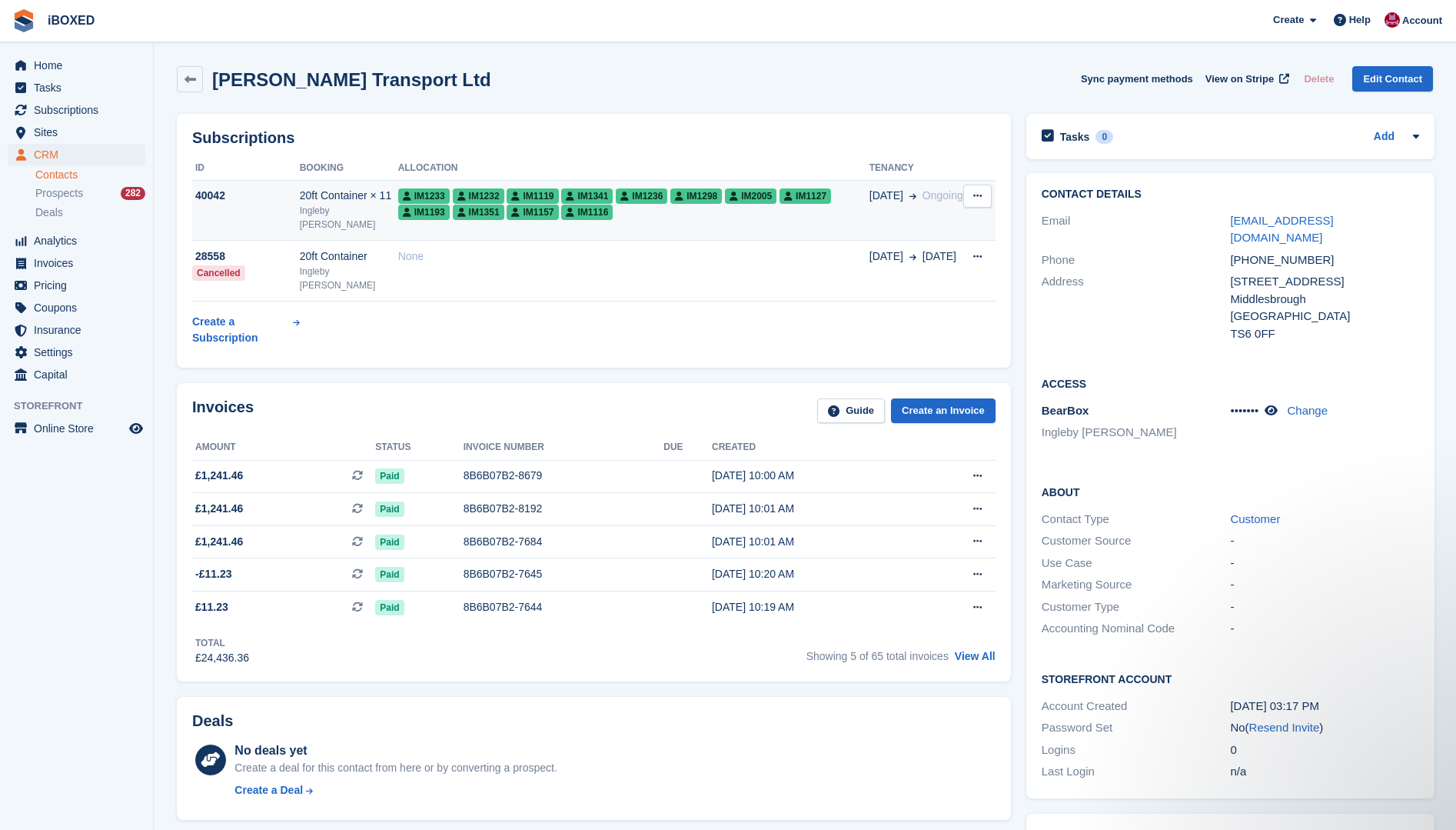
click at [460, 203] on span "IM1232" at bounding box center [478, 195] width 52 height 15
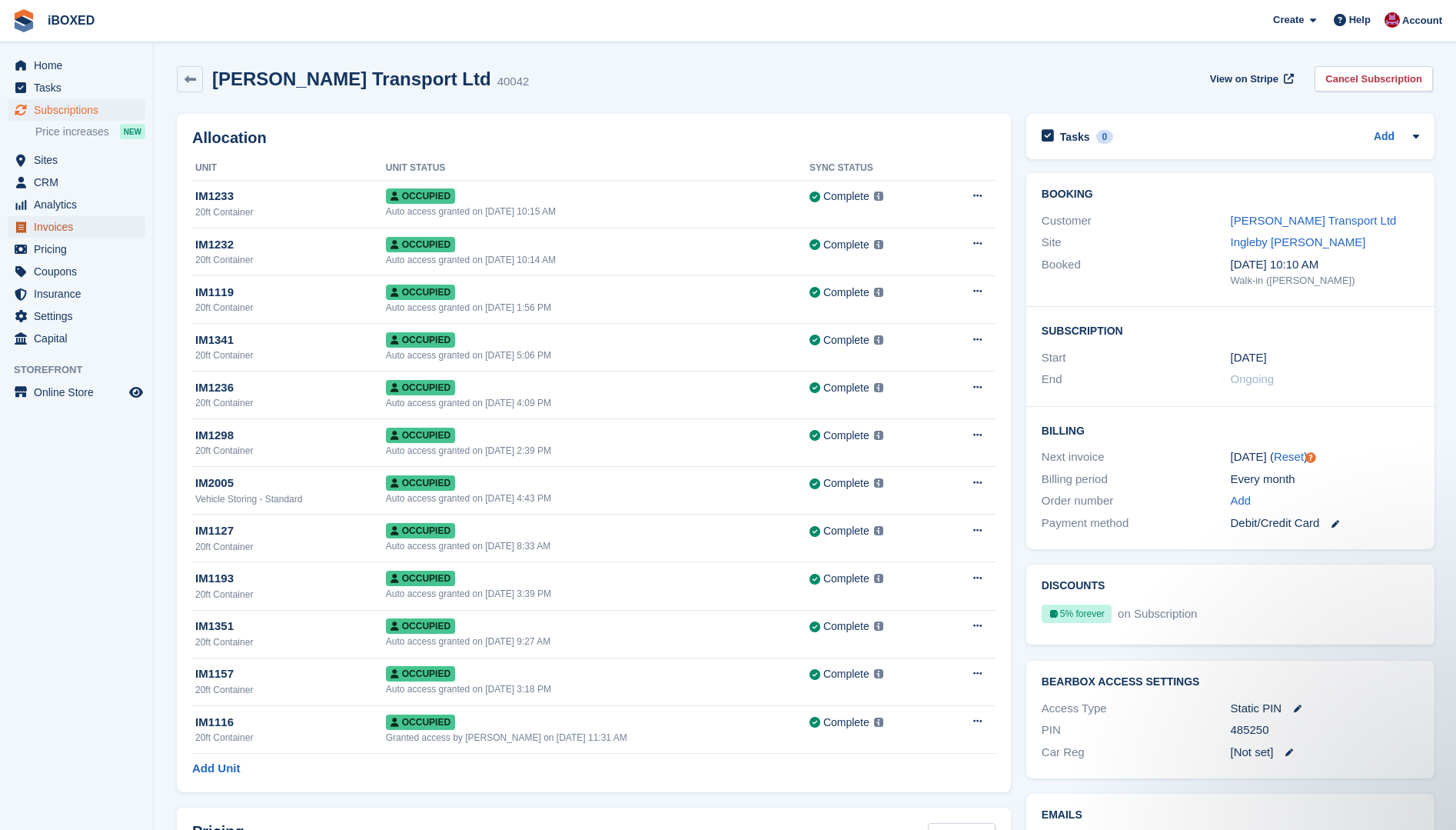
click at [65, 229] on span "Invoices" at bounding box center [79, 227] width 92 height 21
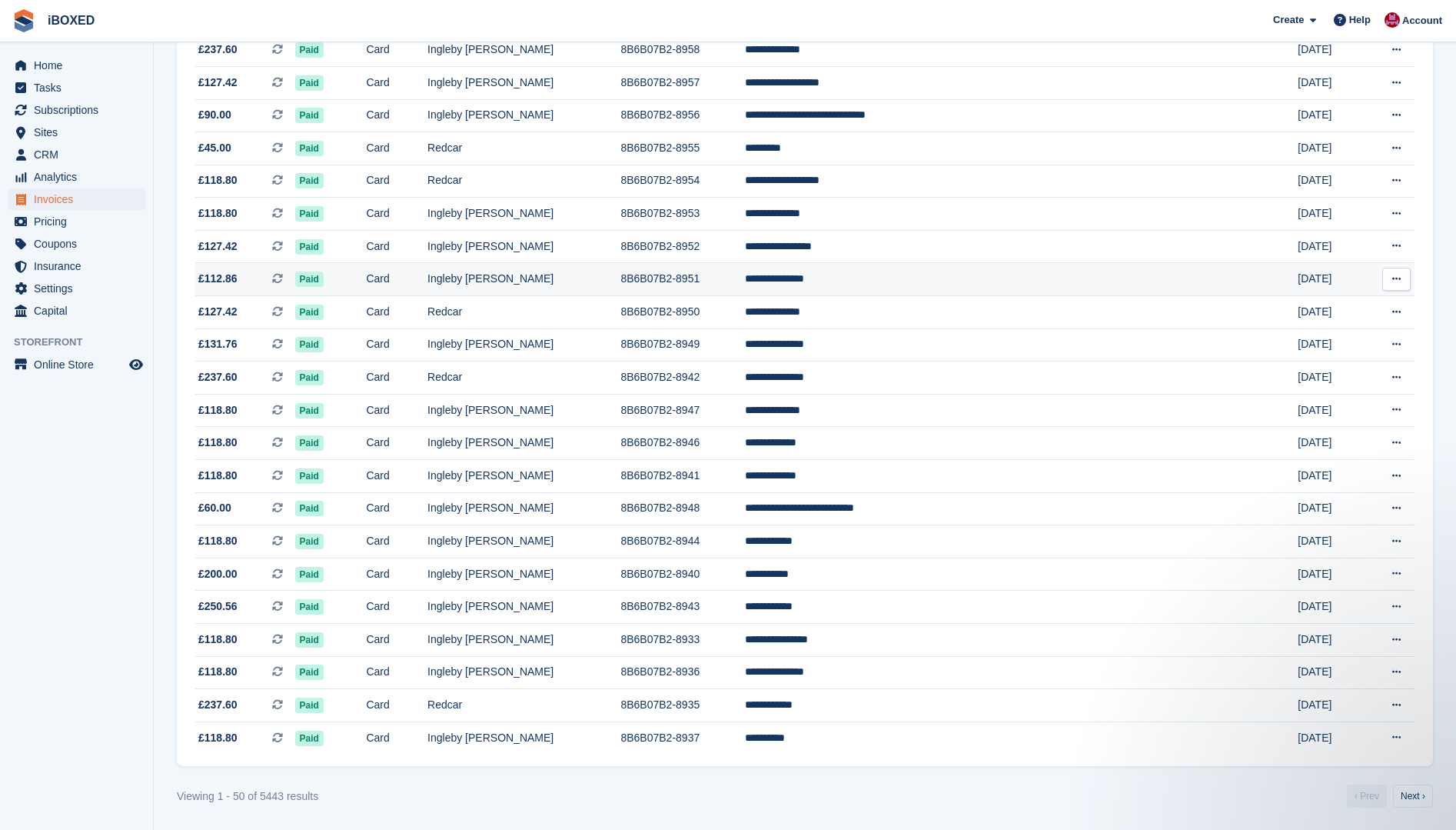
scroll to position [1142, 0]
click at [1416, 790] on link "Next ›" at bounding box center [1413, 795] width 40 height 23
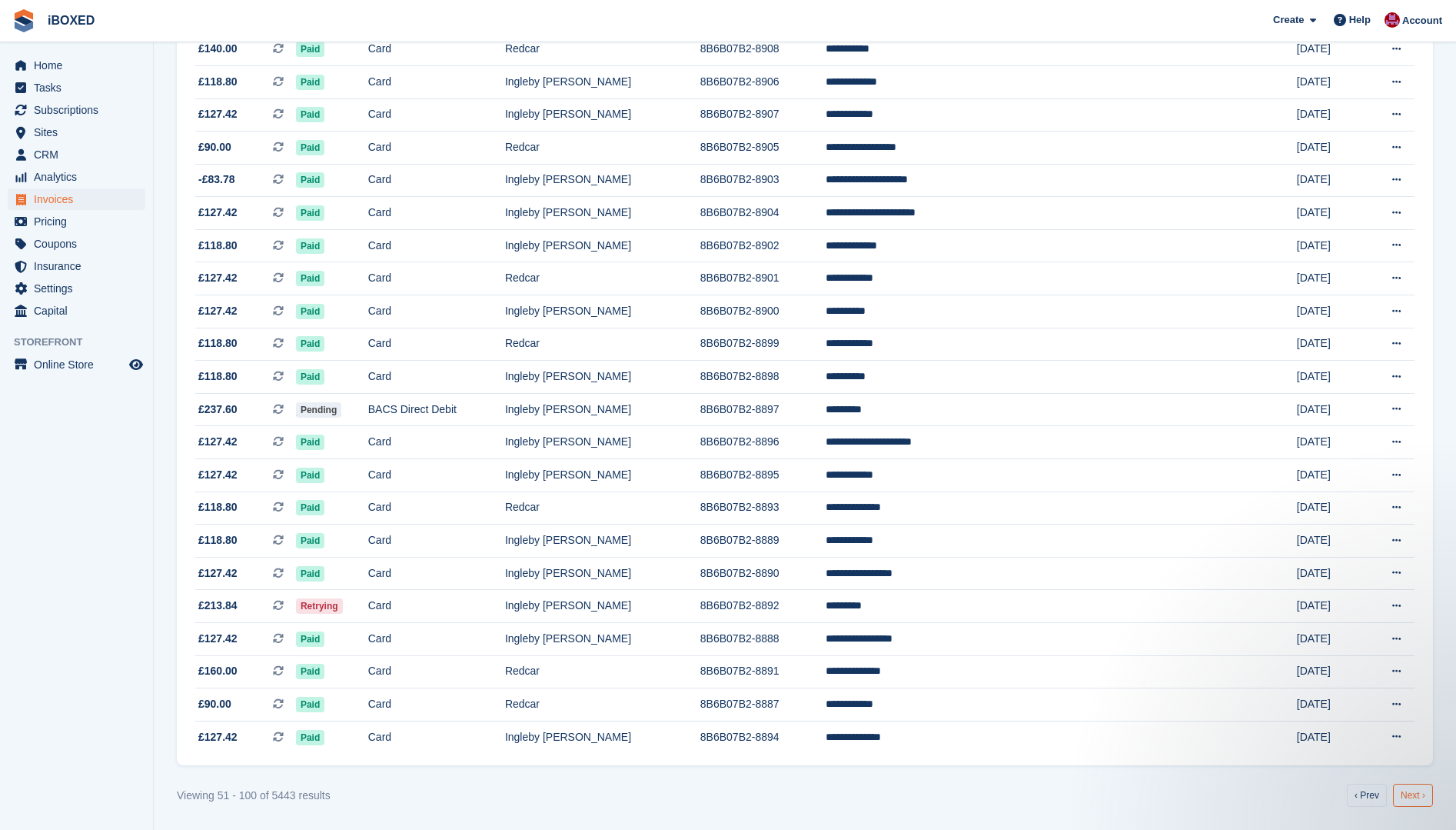
click at [1423, 788] on link "Next ›" at bounding box center [1413, 795] width 40 height 23
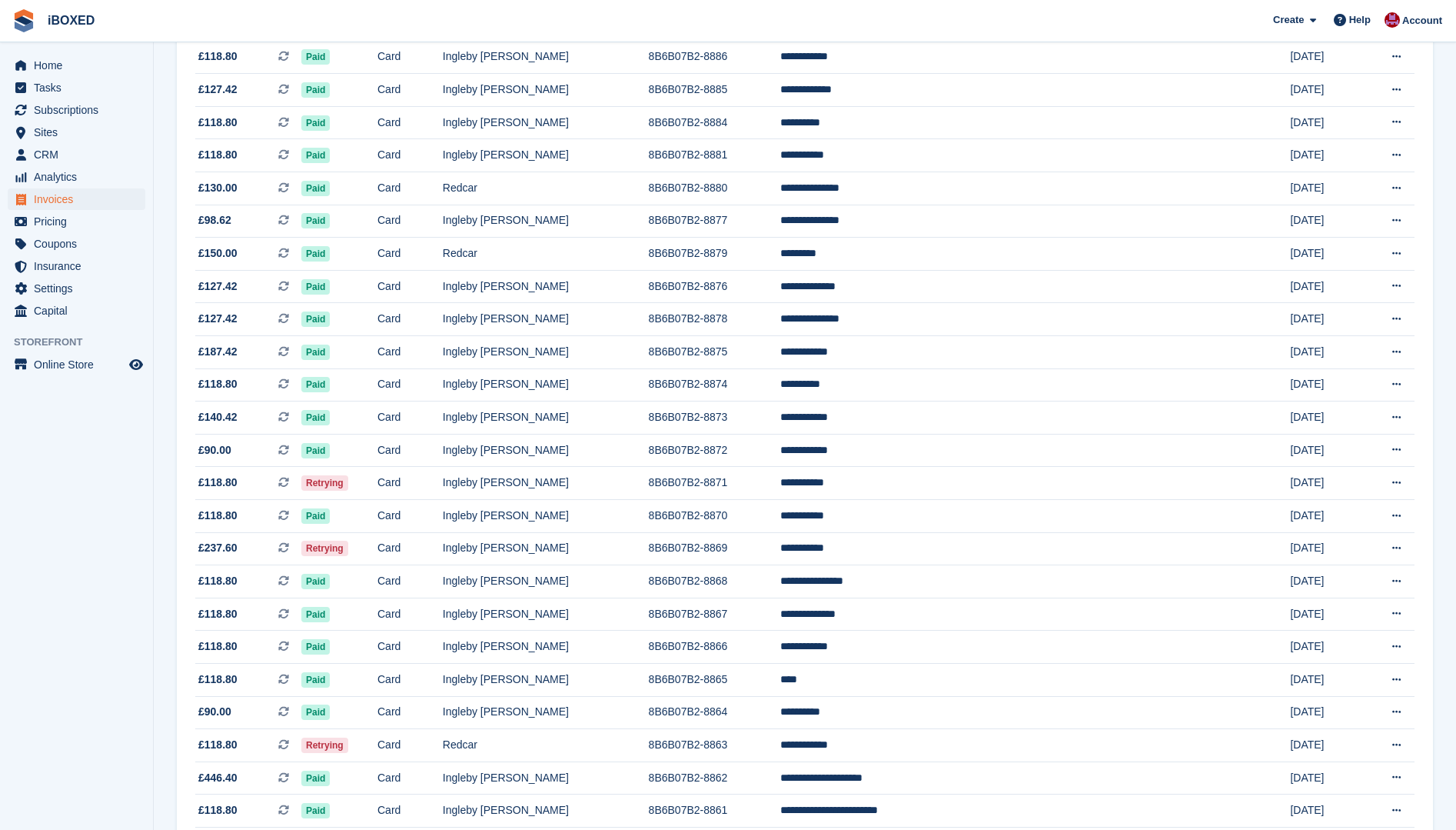
scroll to position [296, 0]
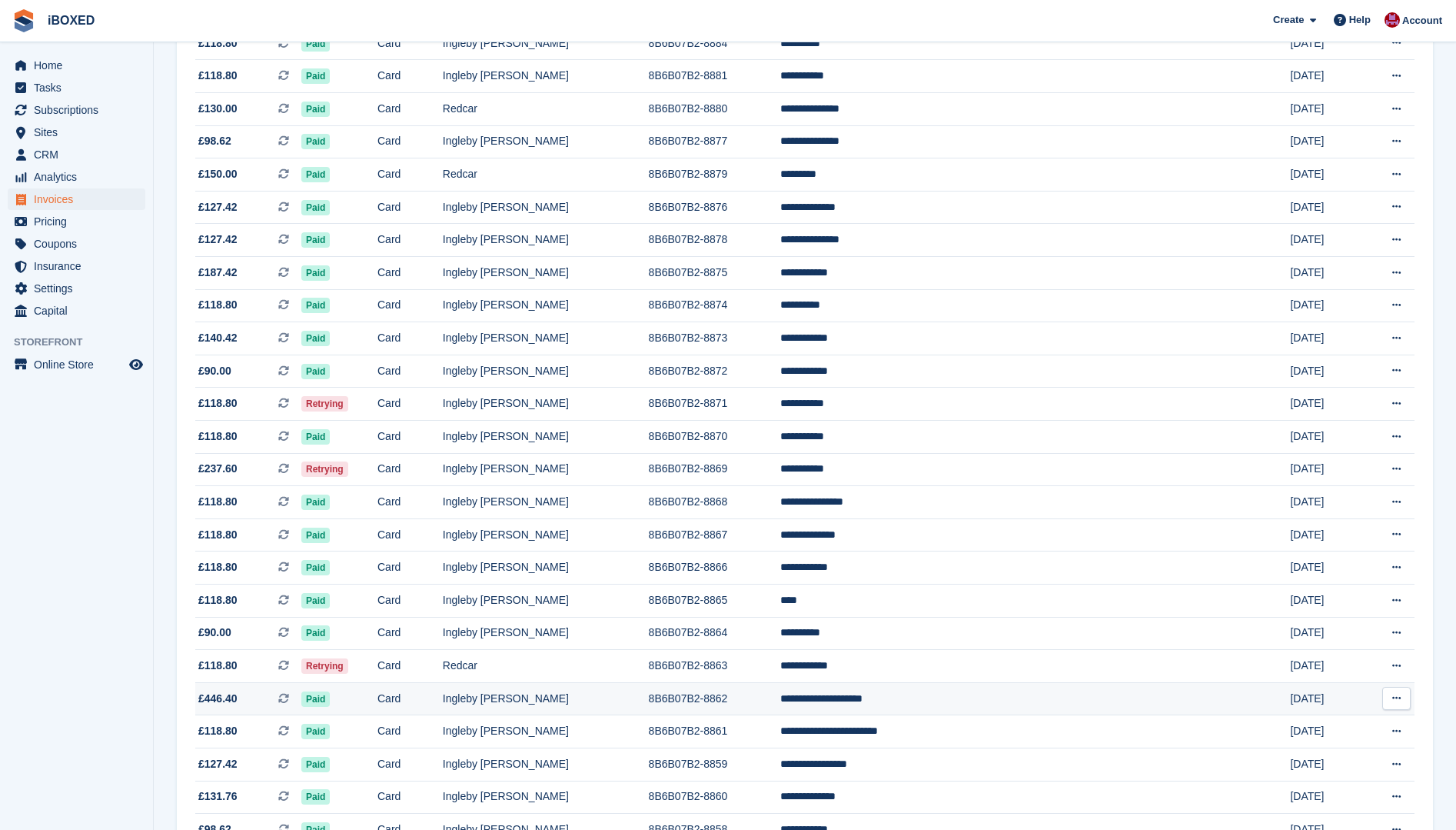
click at [443, 686] on td "Card" at bounding box center [410, 699] width 65 height 33
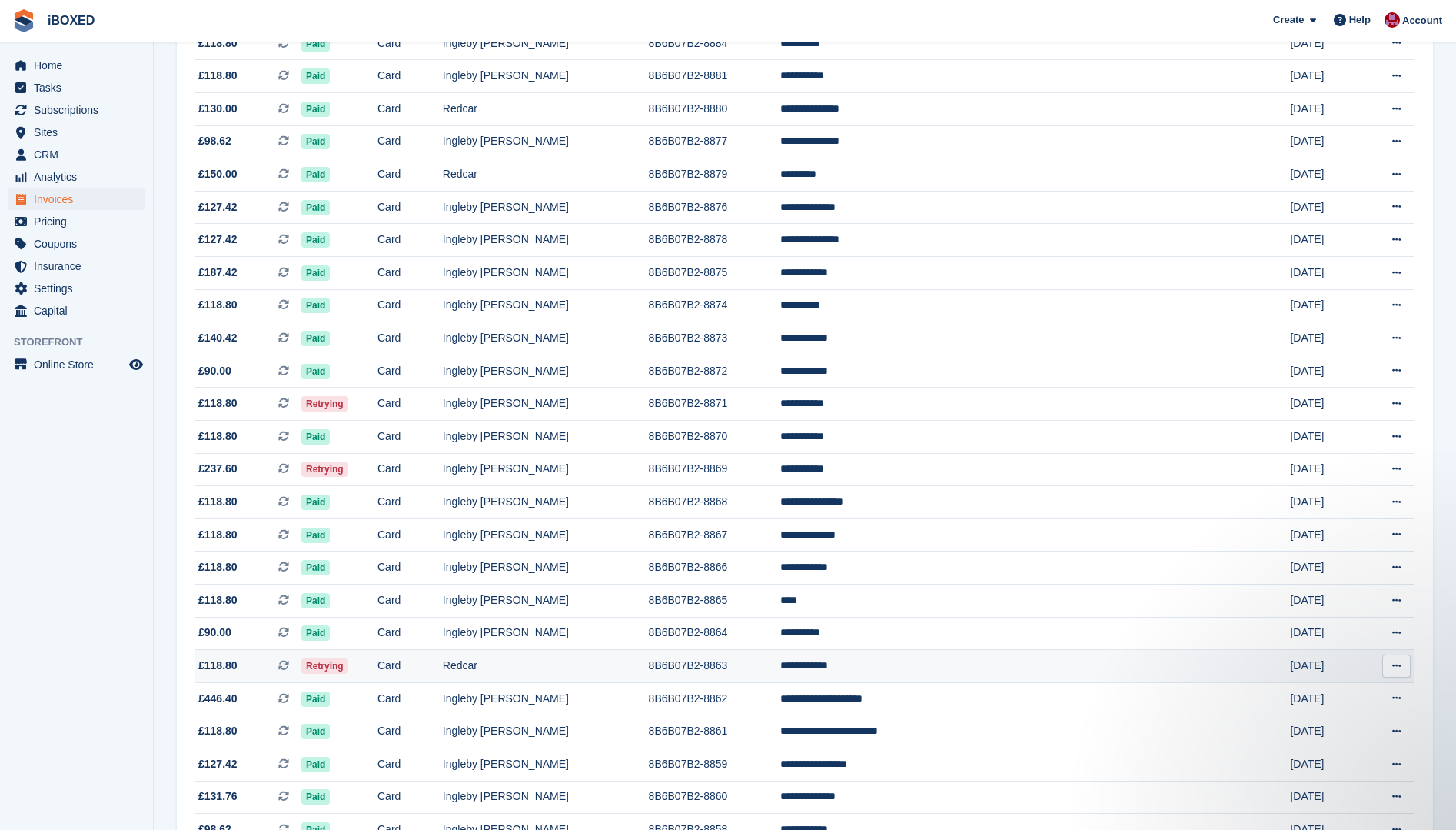
click at [554, 673] on td "Redcar" at bounding box center [546, 666] width 206 height 33
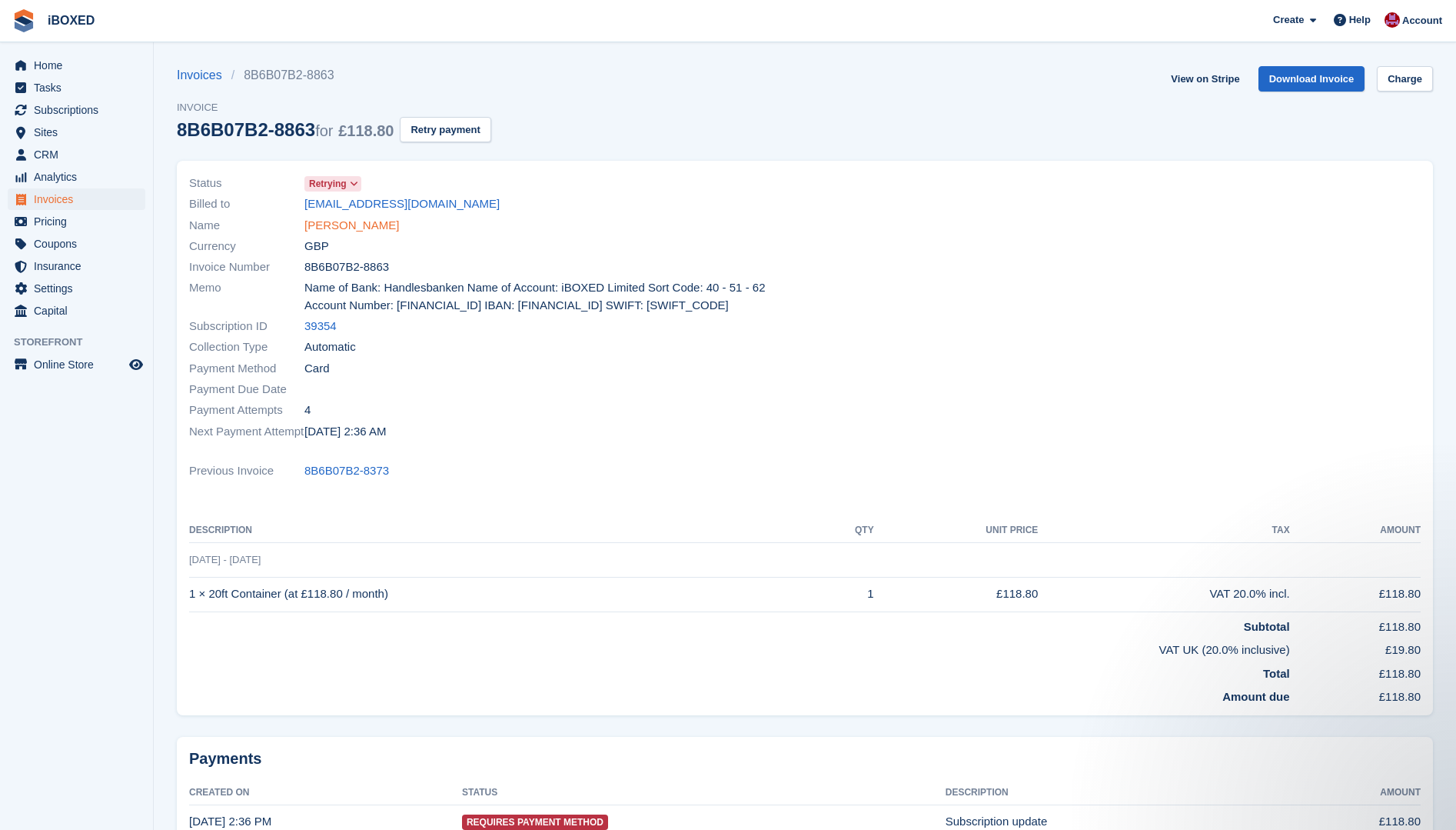
click at [344, 229] on link "[PERSON_NAME]" at bounding box center [352, 226] width 95 height 18
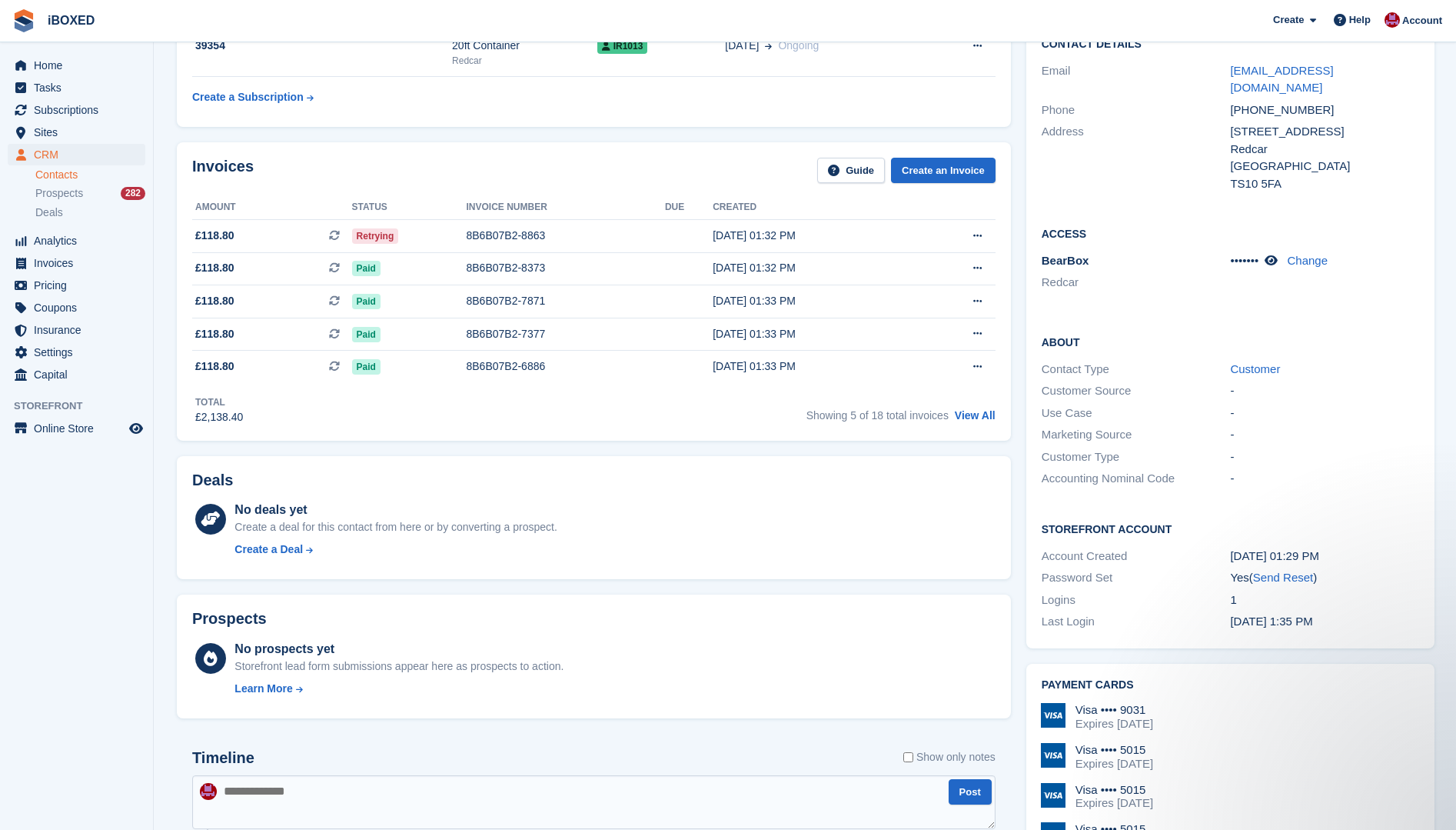
scroll to position [76, 0]
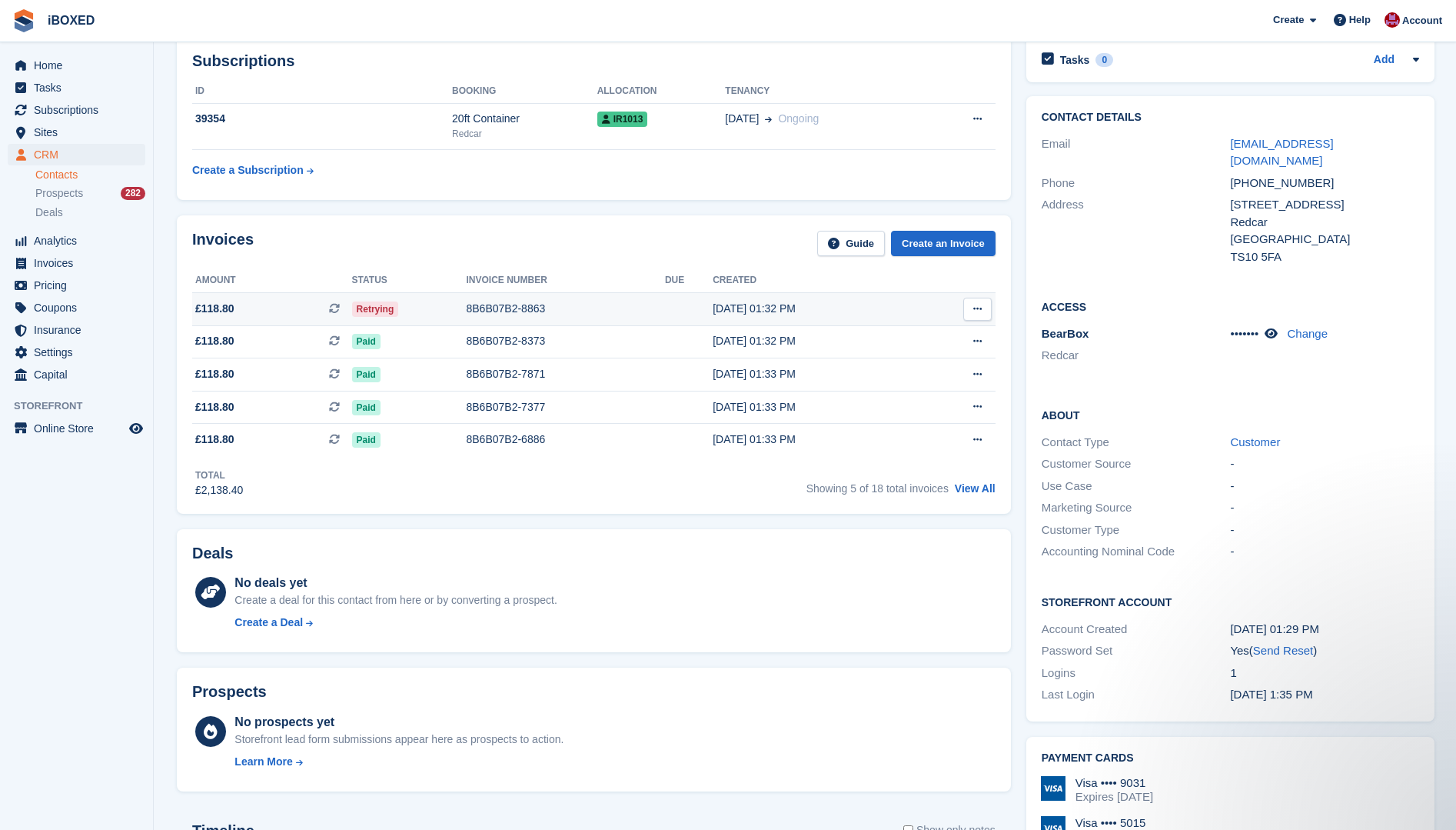
click at [499, 317] on td "8B6B07B2-8863" at bounding box center [565, 309] width 199 height 33
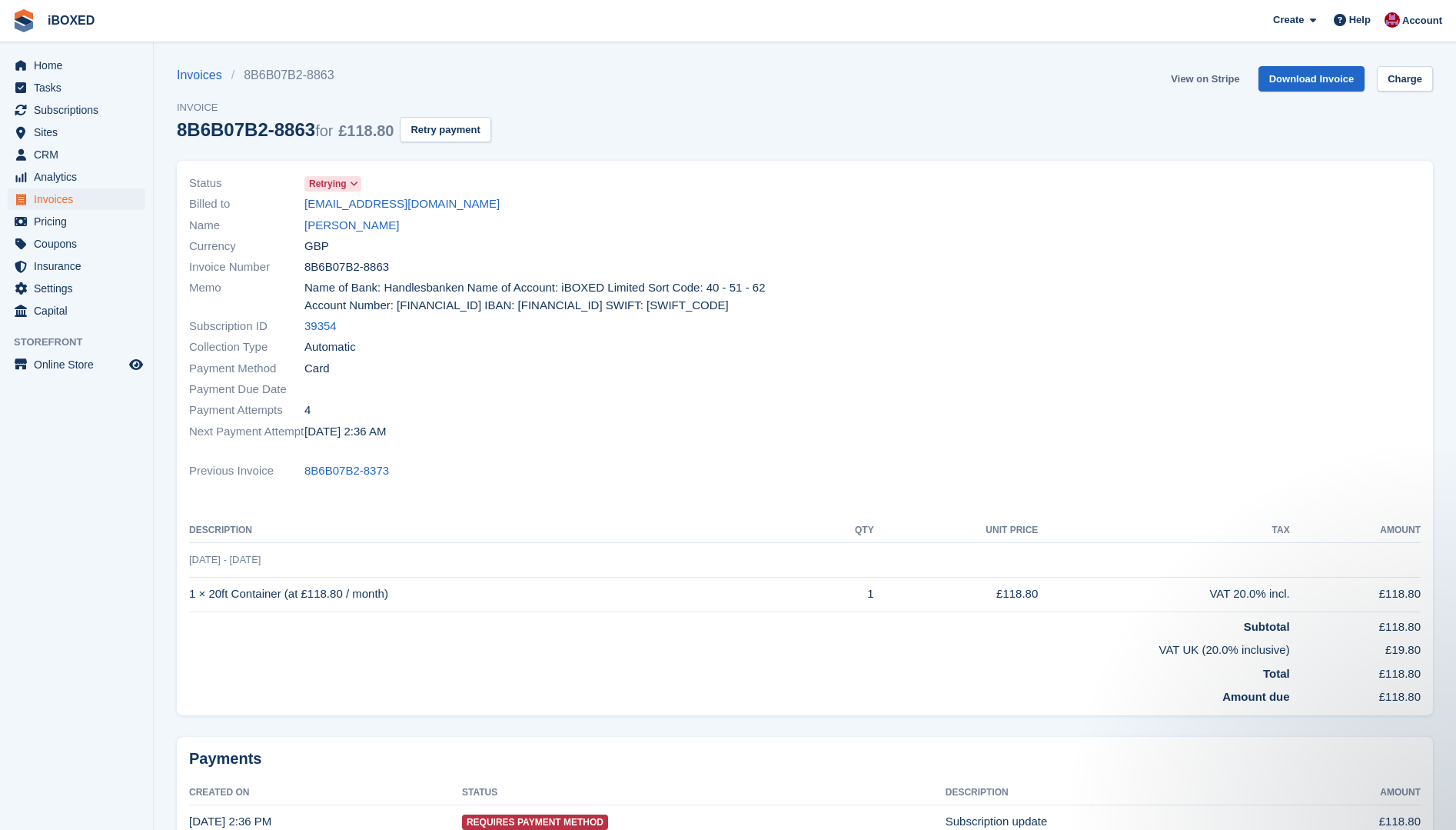
click at [1225, 84] on link "View on Stripe" at bounding box center [1205, 78] width 81 height 25
click at [337, 222] on link "[PERSON_NAME]" at bounding box center [352, 226] width 95 height 18
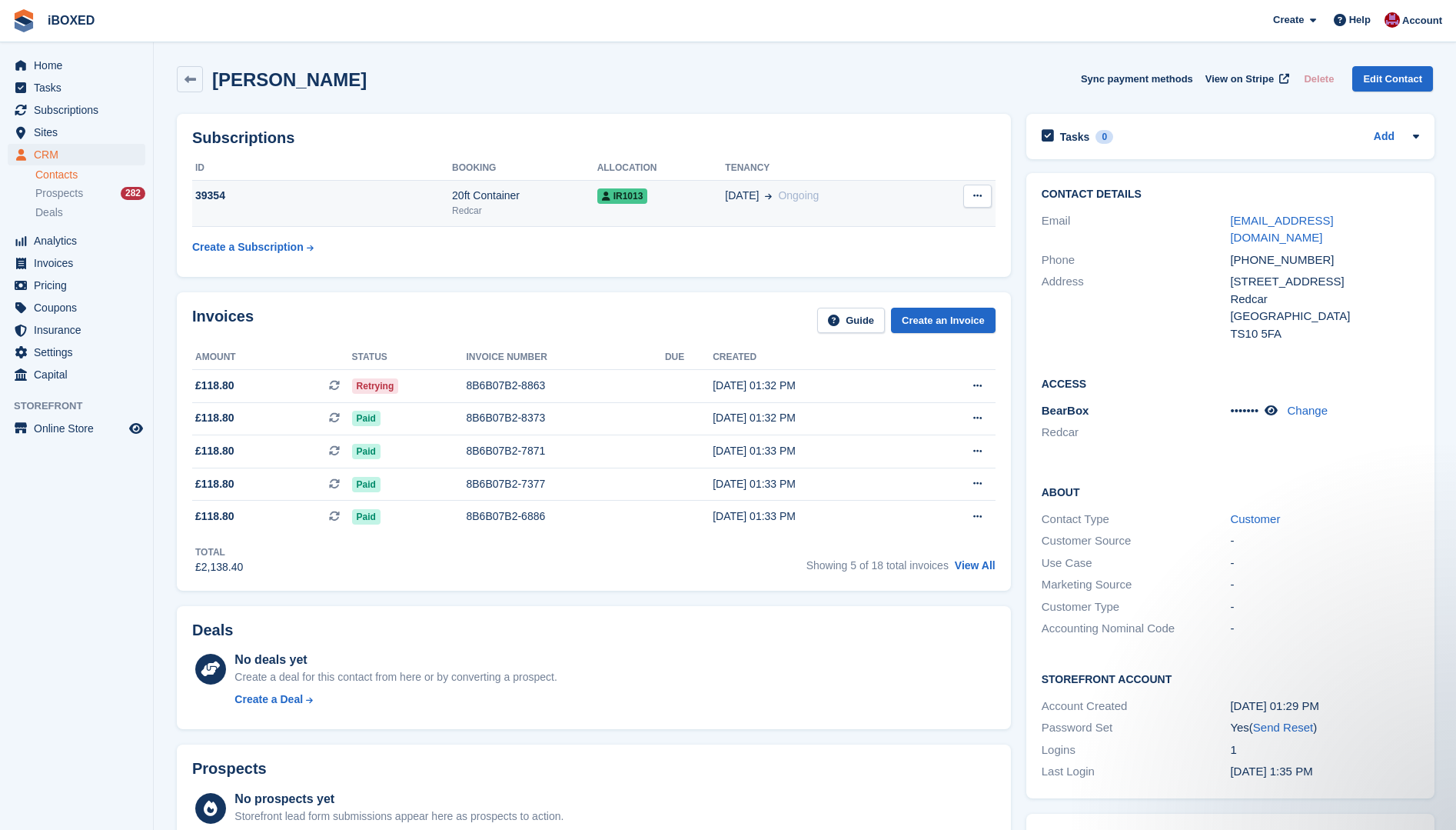
click at [396, 211] on td "39354" at bounding box center [323, 203] width 260 height 47
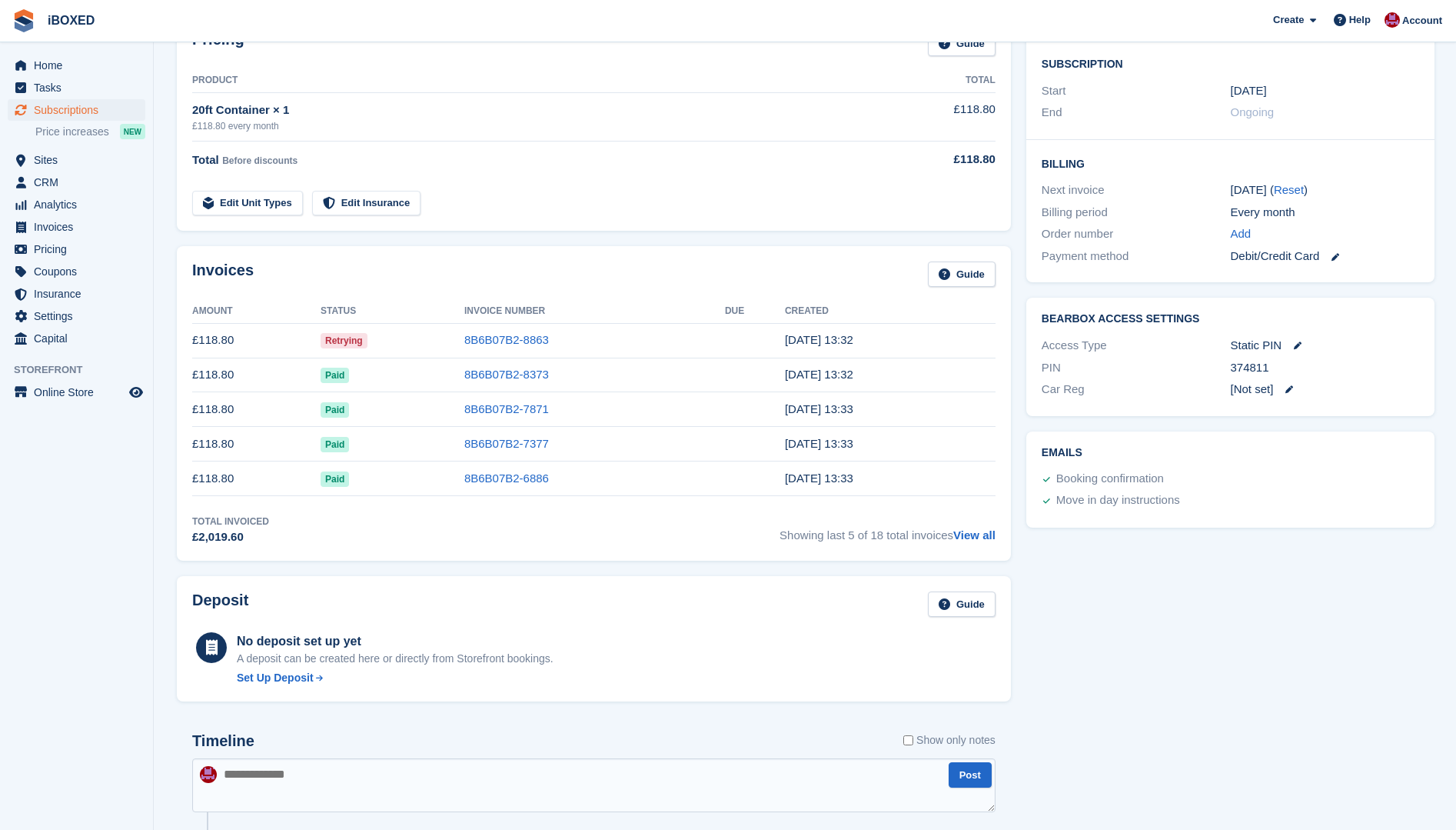
scroll to position [538, 0]
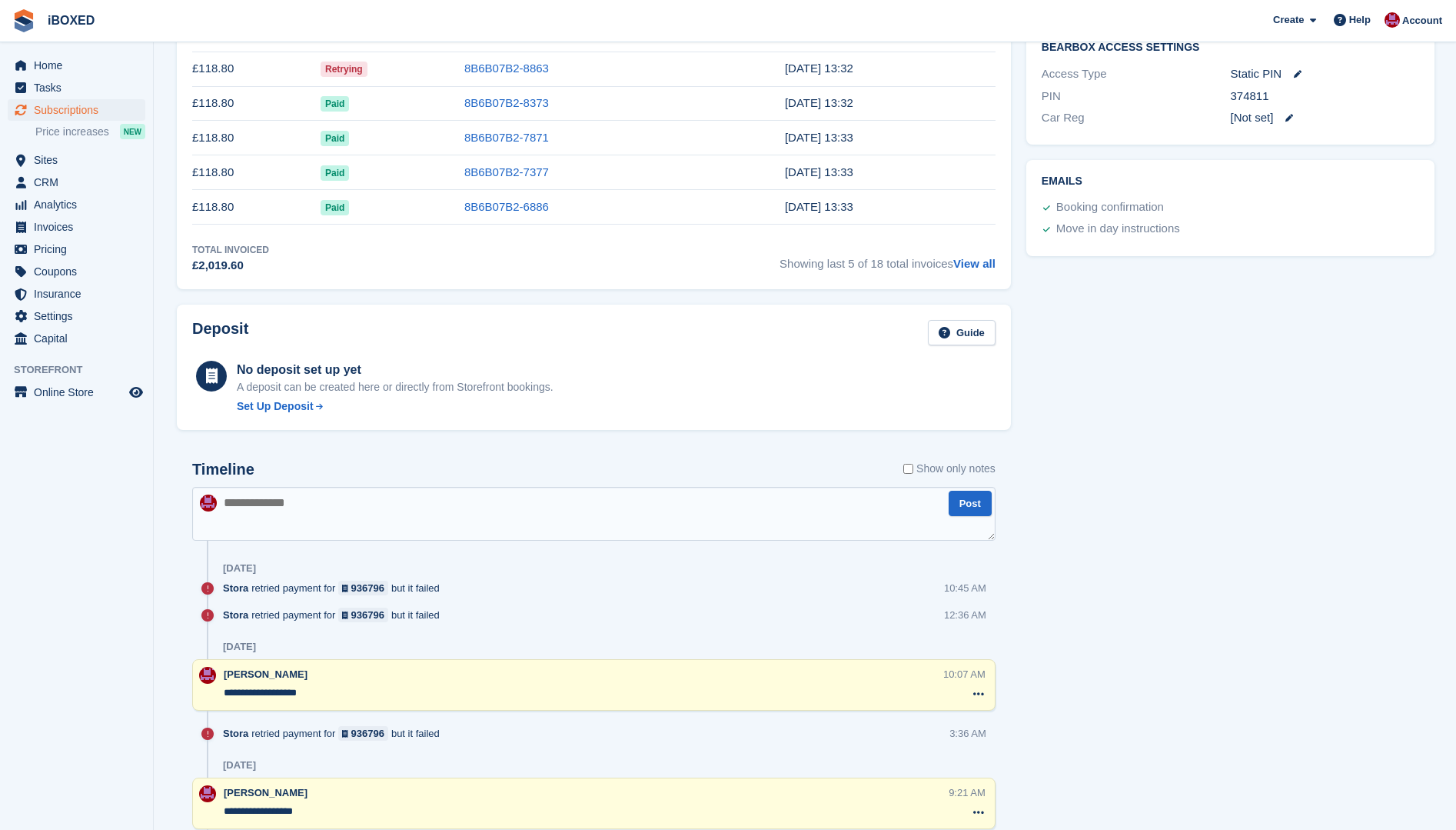
click at [259, 526] on textarea at bounding box center [594, 513] width 804 height 54
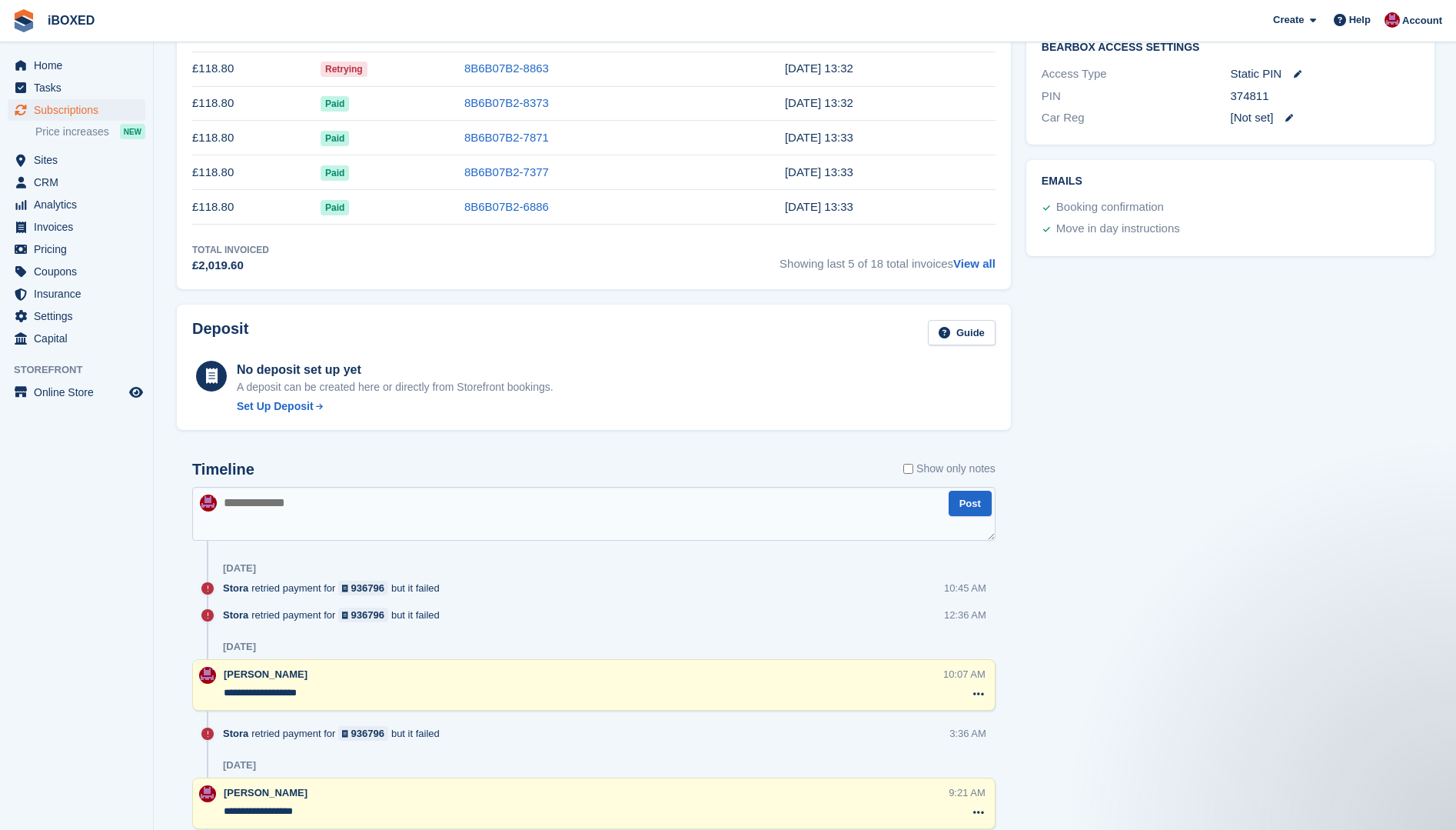
scroll to position [0, 0]
type textarea "**********"
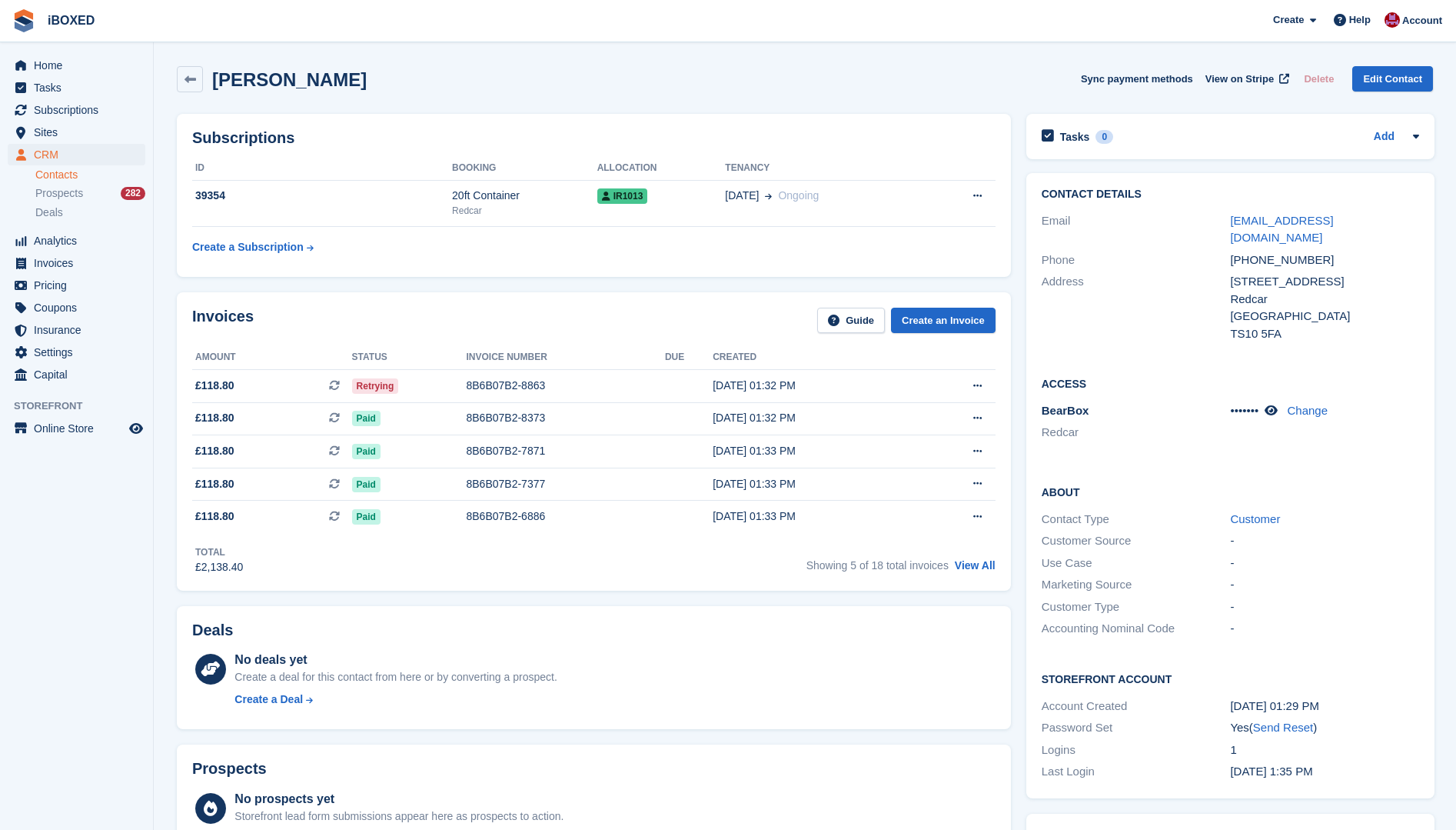
scroll to position [76, 0]
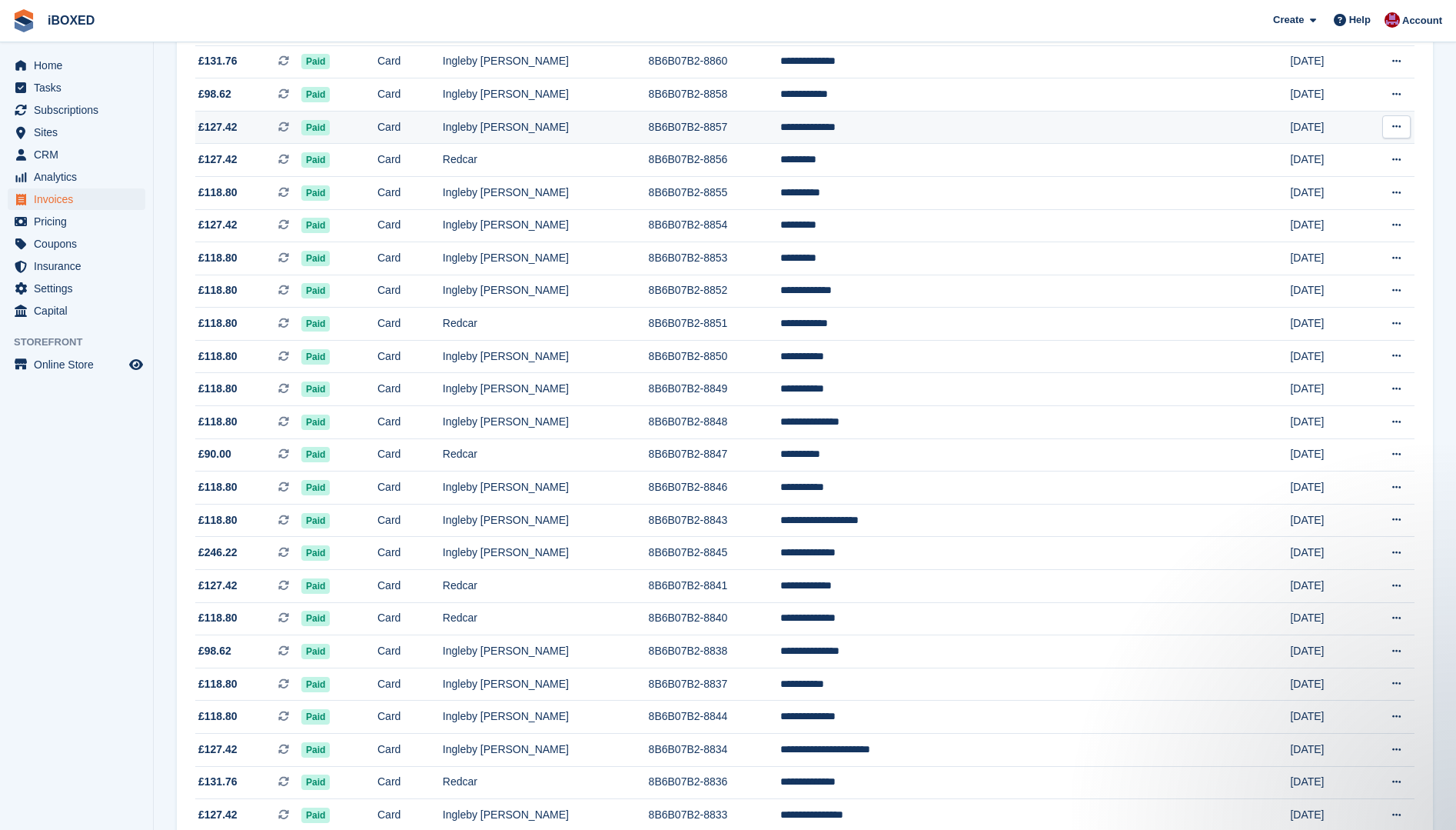
scroll to position [1142, 0]
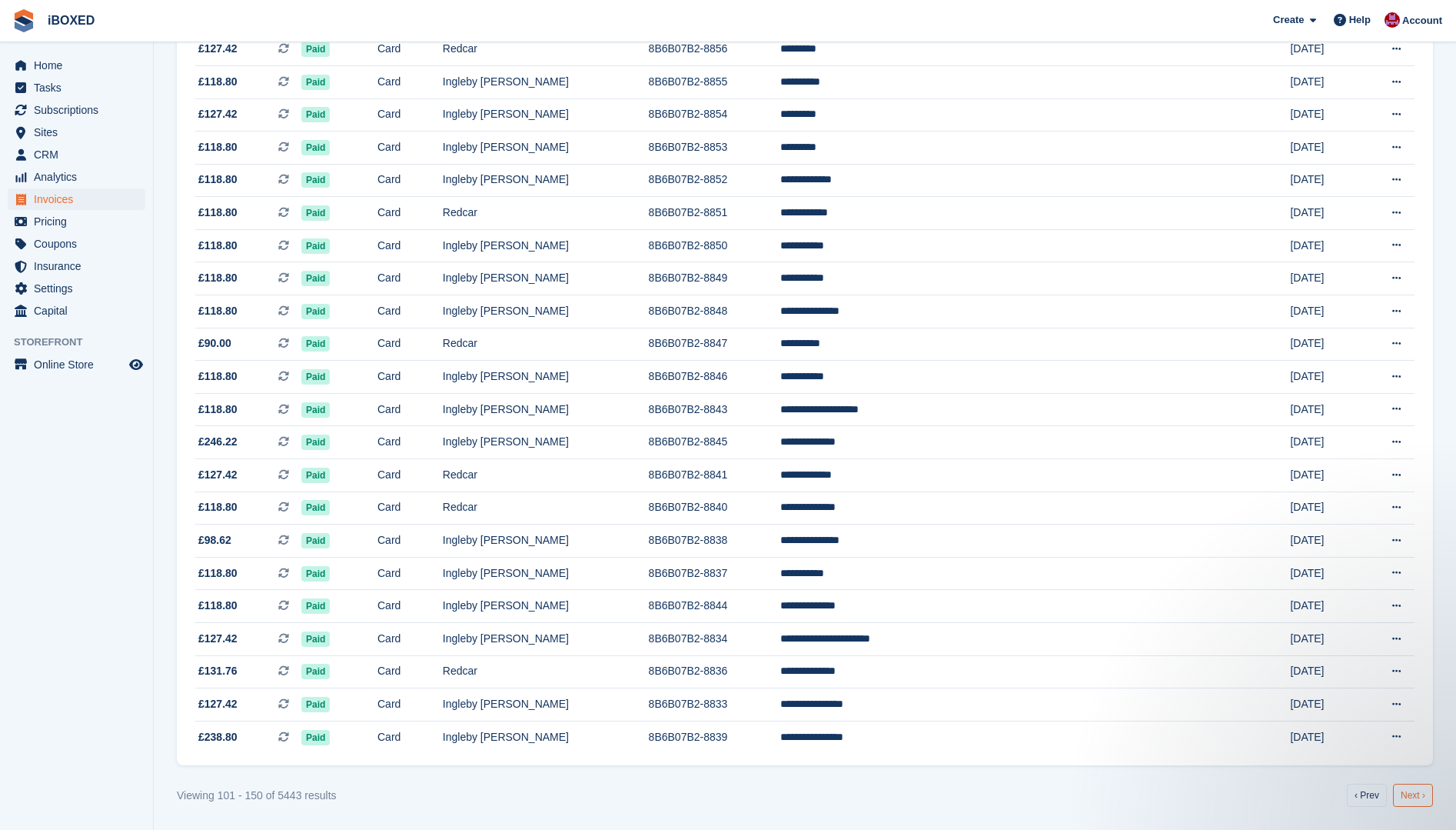
click at [1409, 798] on link "Next ›" at bounding box center [1413, 795] width 40 height 23
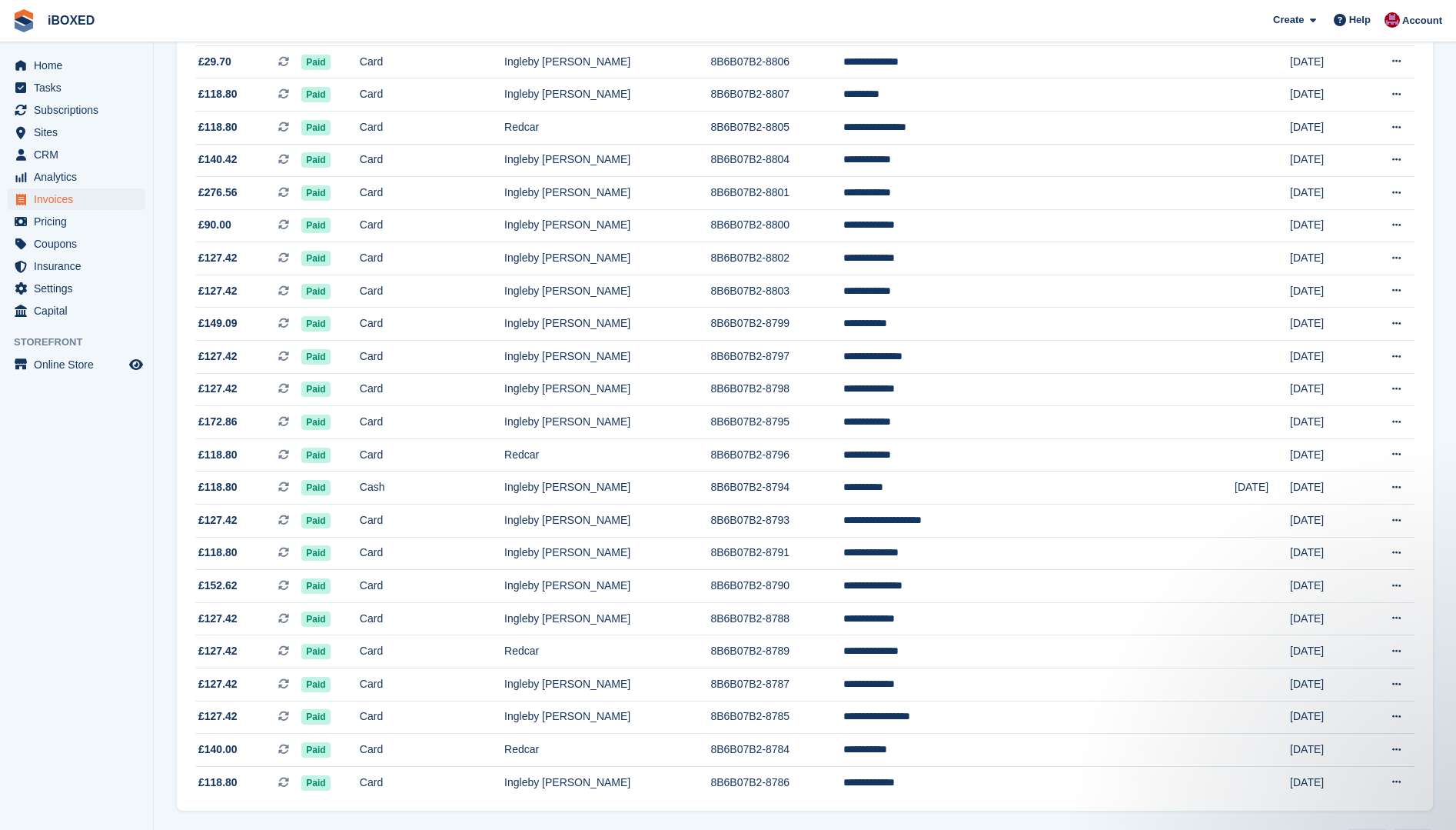
scroll to position [1142, 0]
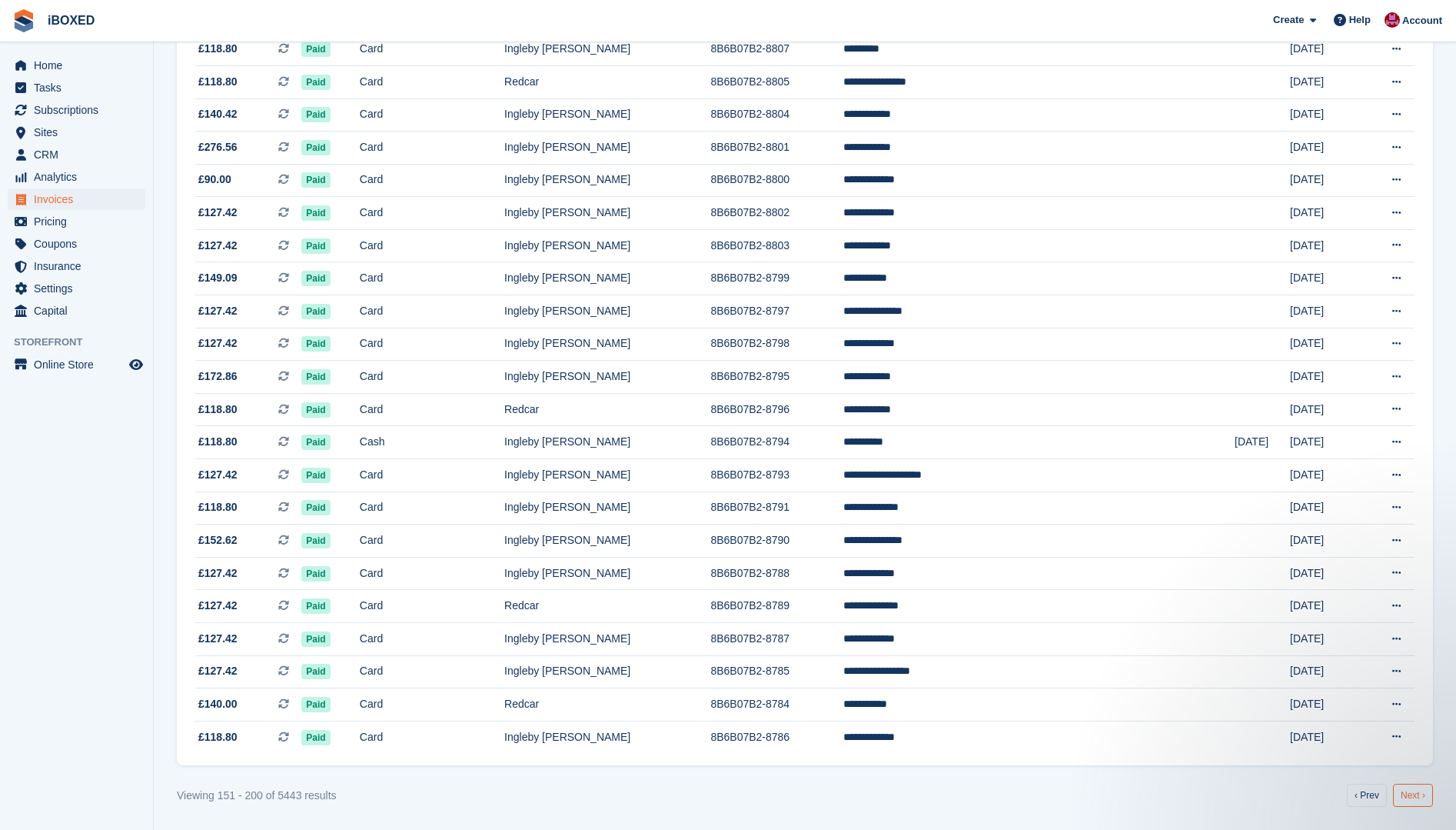
click at [1415, 800] on link "Next ›" at bounding box center [1413, 795] width 40 height 23
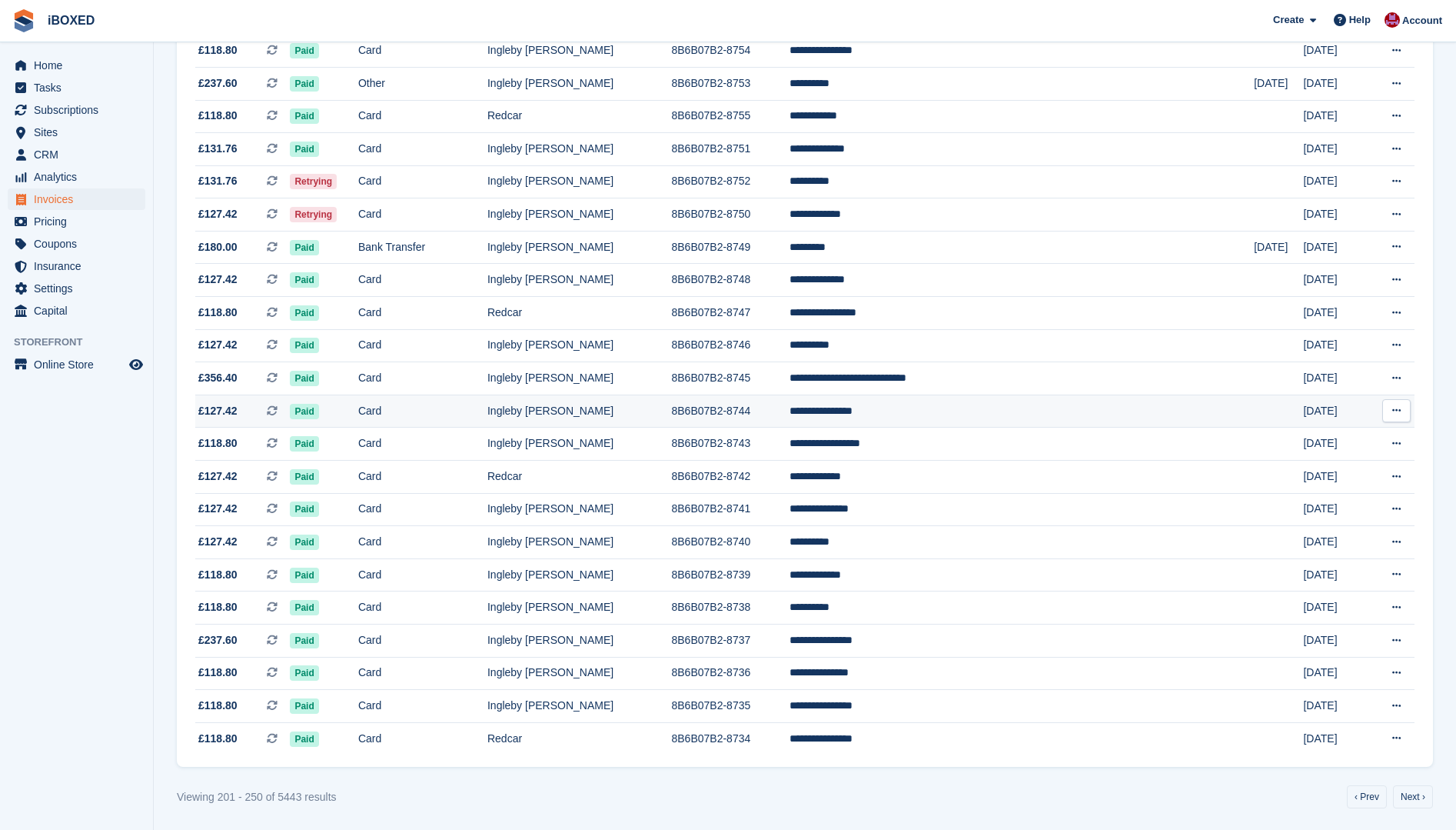
scroll to position [1142, 0]
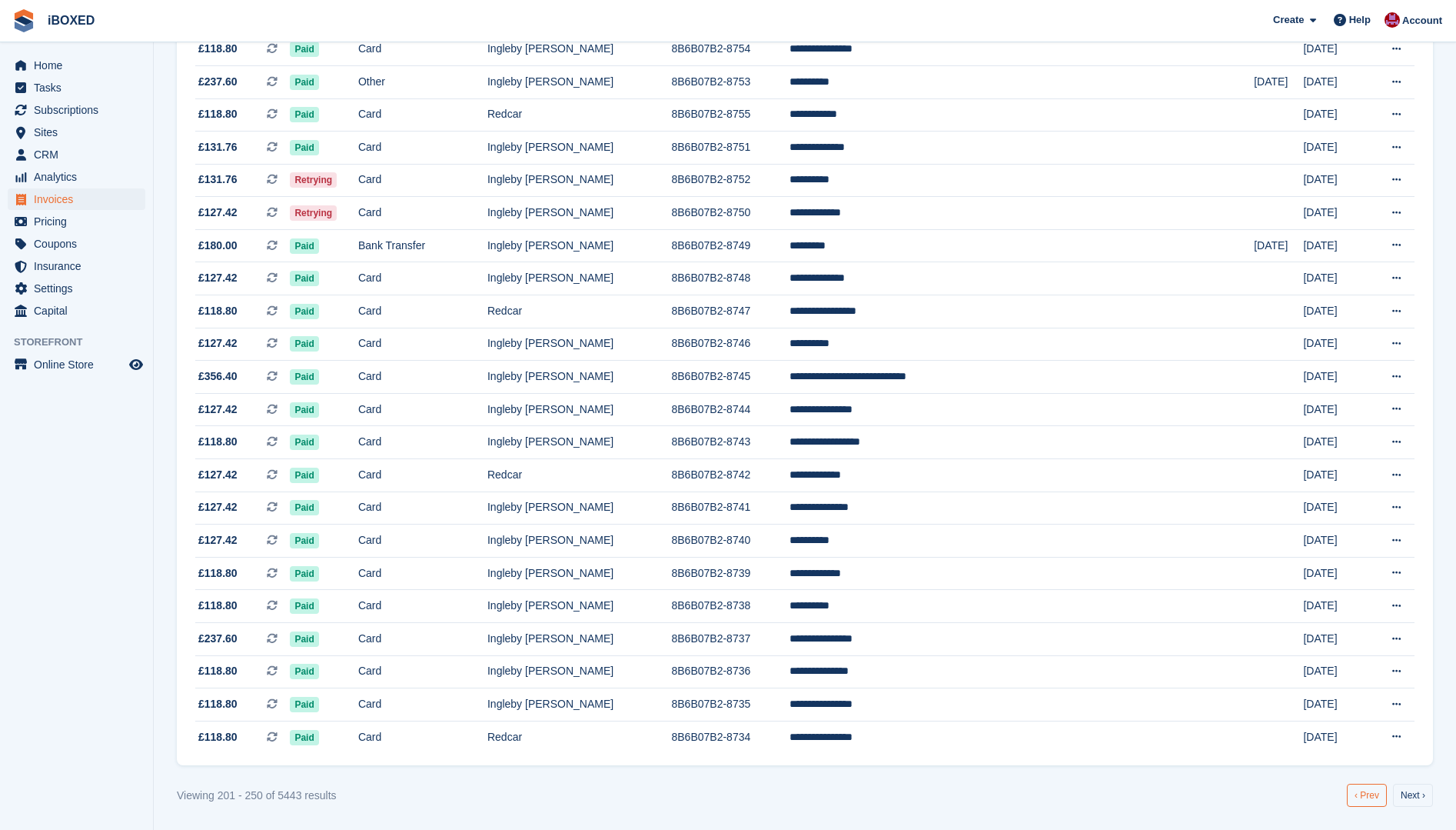
click at [1360, 795] on link "‹ Prev" at bounding box center [1366, 795] width 40 height 23
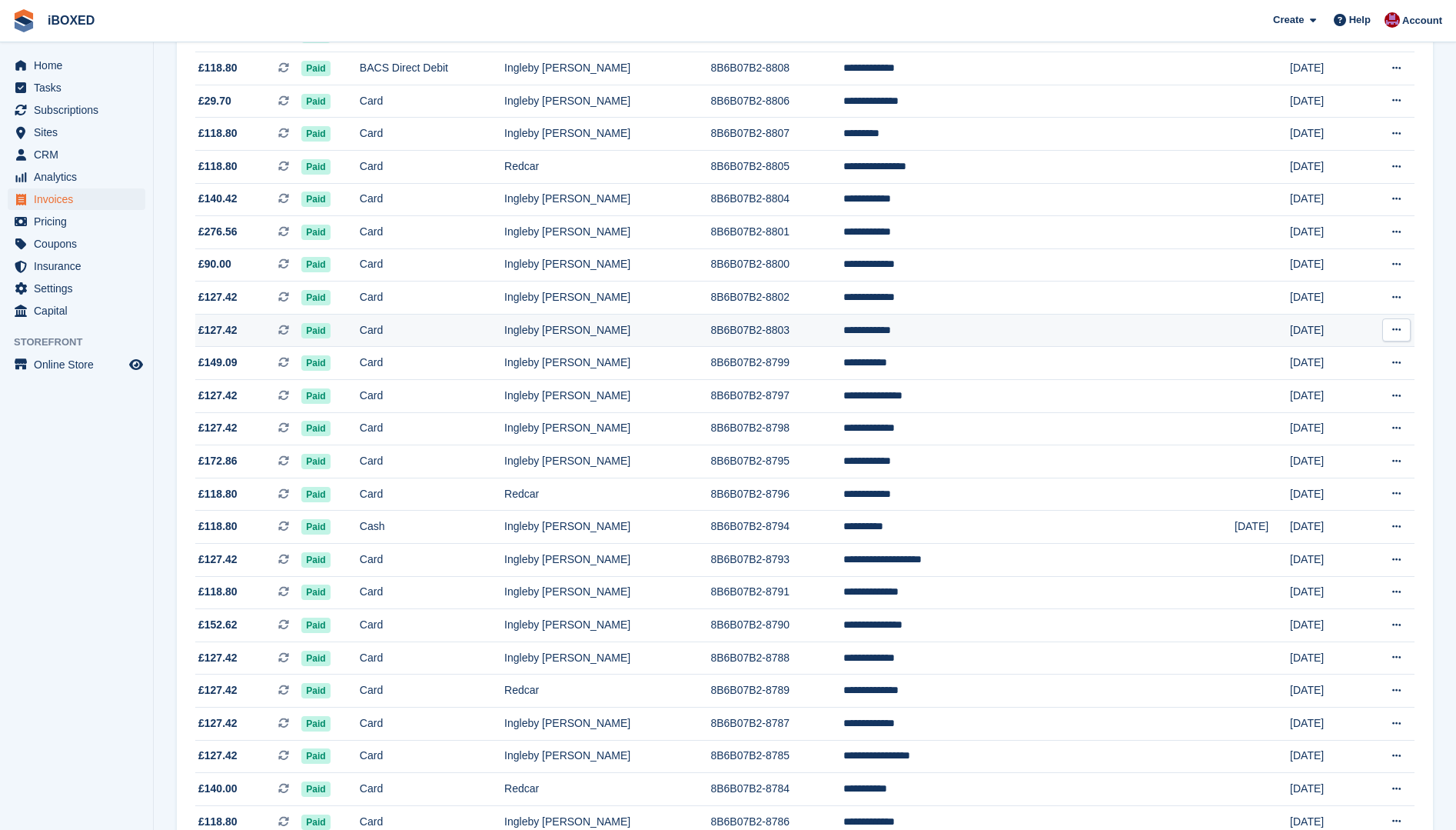
scroll to position [1142, 0]
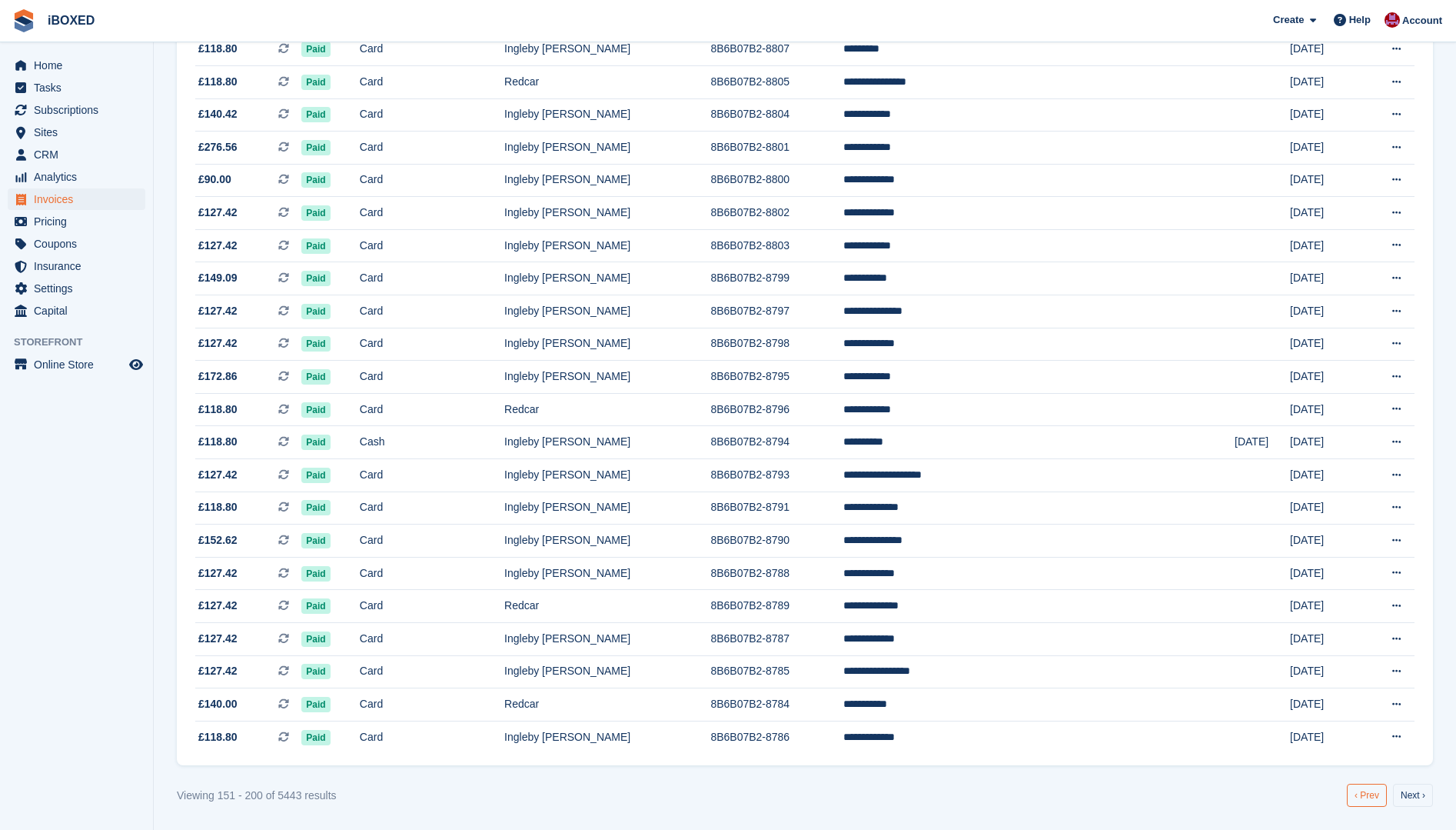
click at [1360, 791] on link "‹ Prev" at bounding box center [1366, 795] width 40 height 23
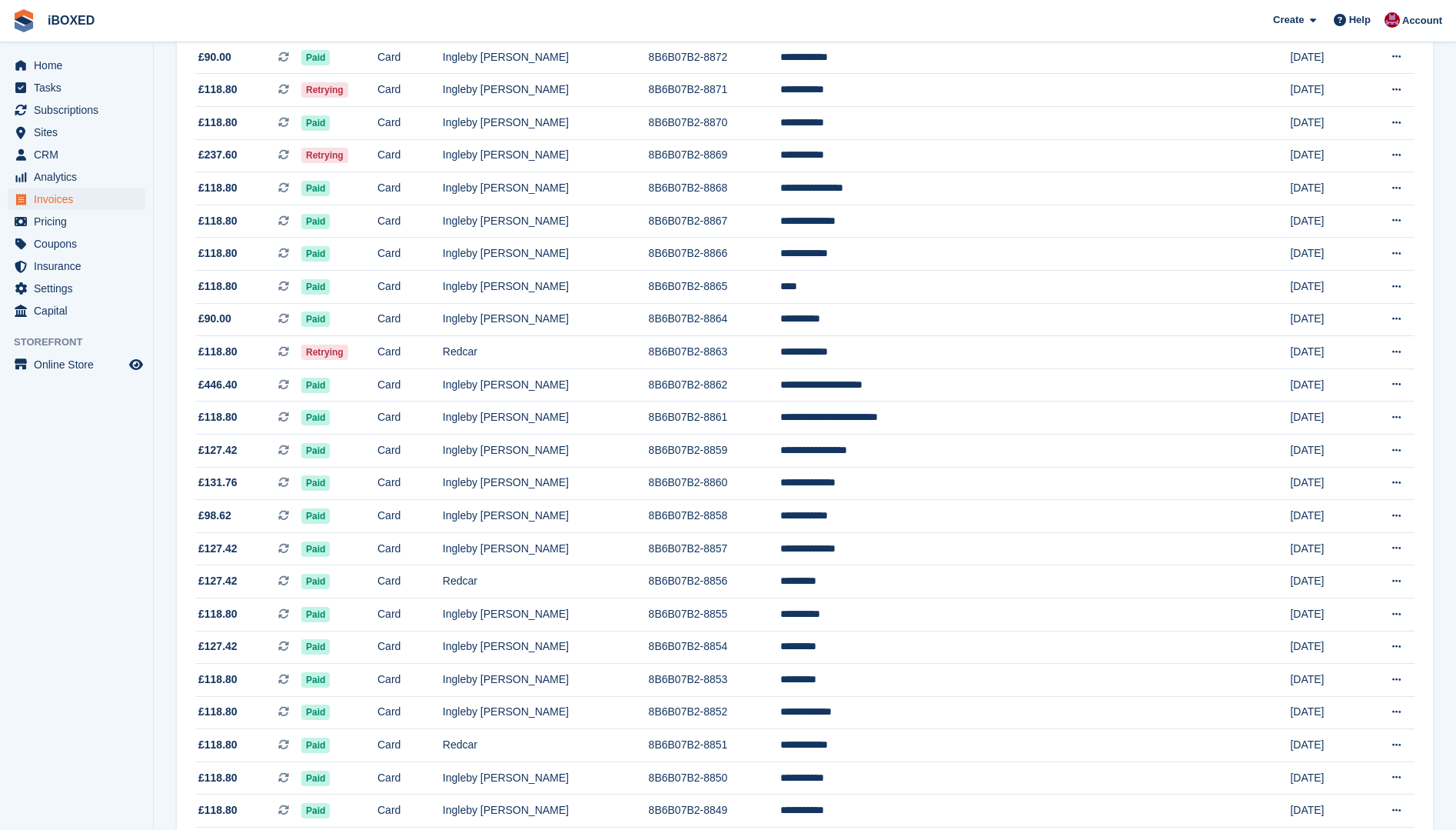
scroll to position [603, 0]
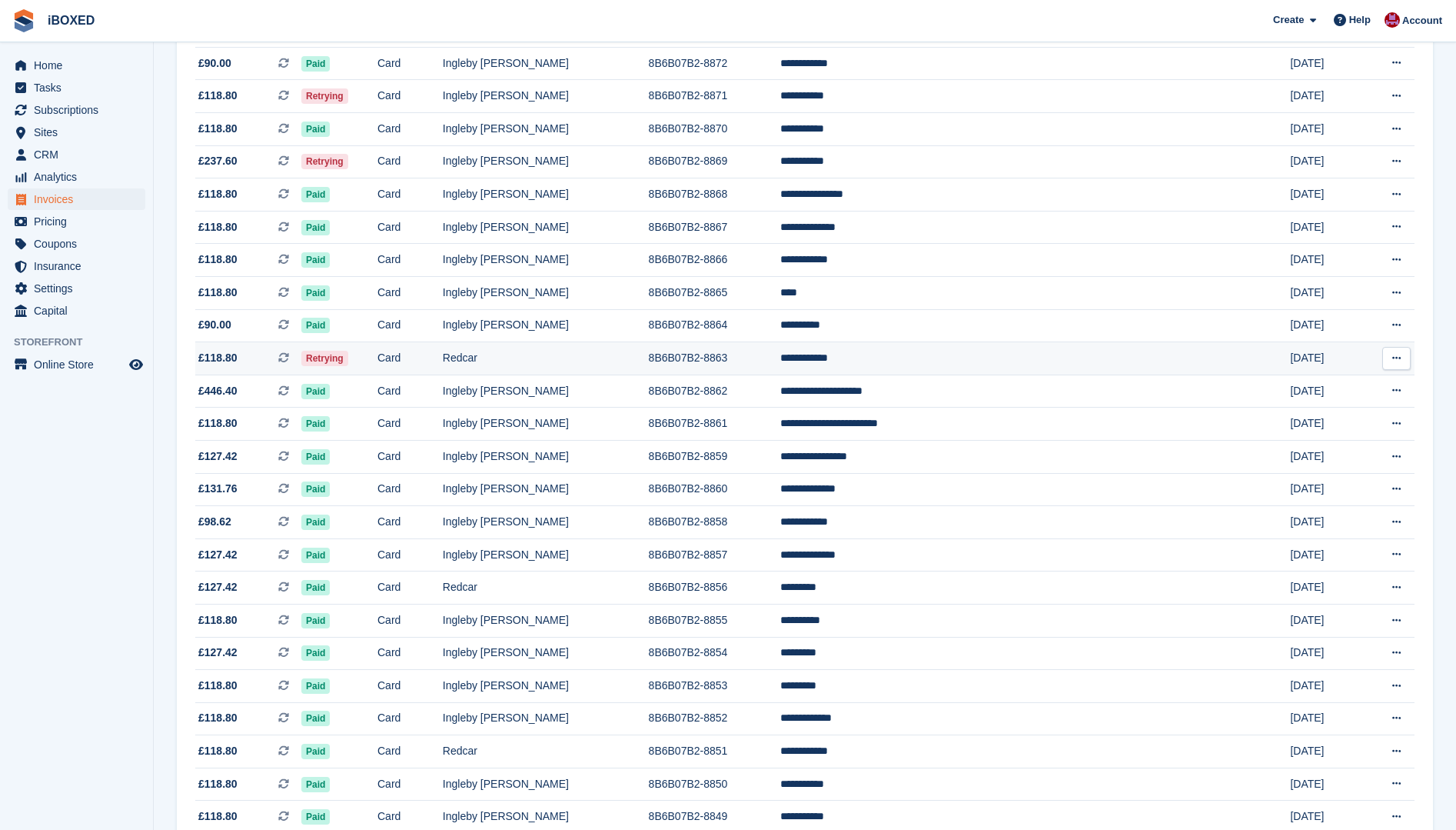
click at [443, 360] on td "Card" at bounding box center [410, 359] width 65 height 33
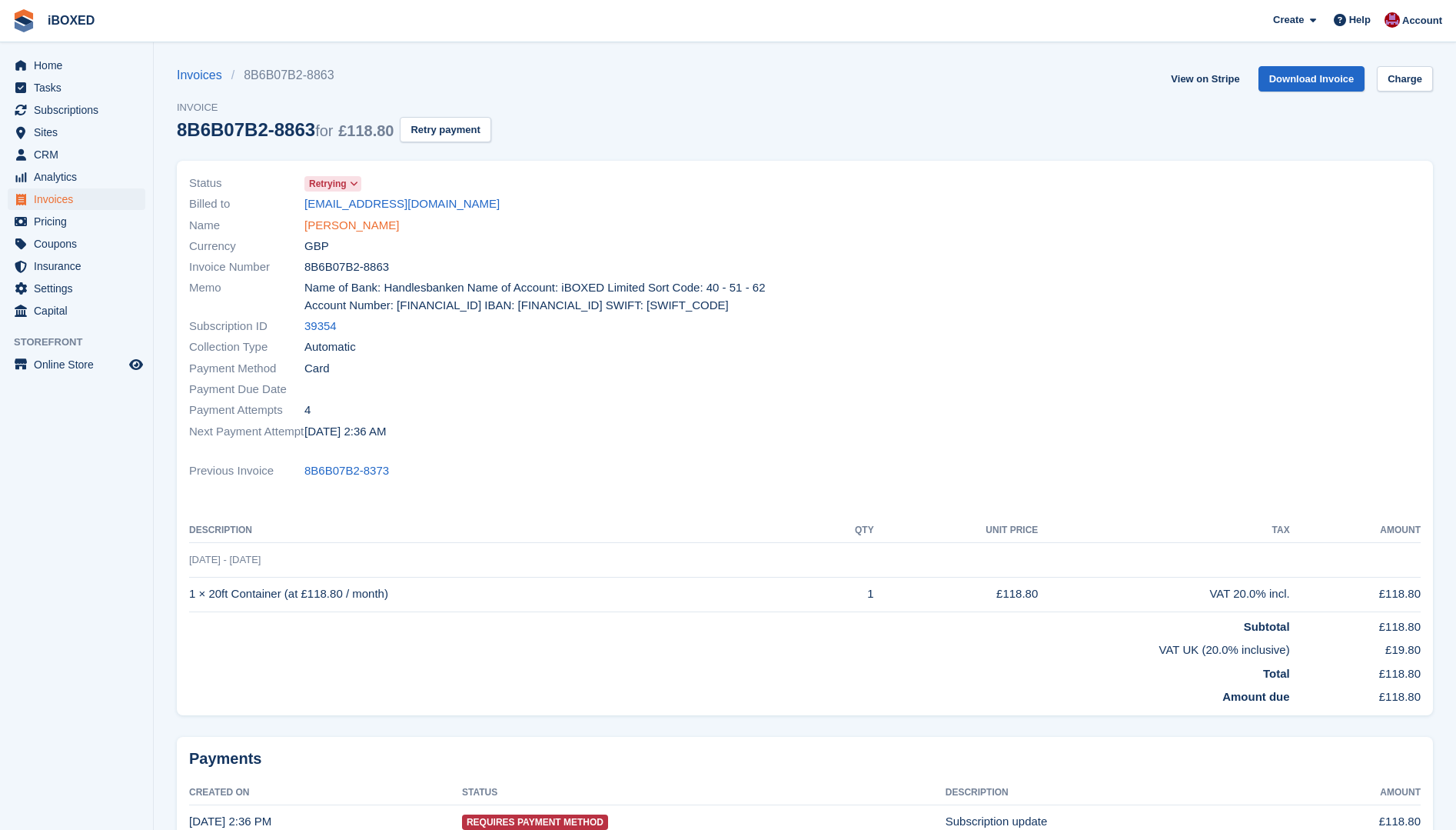
click at [341, 220] on link "[PERSON_NAME]" at bounding box center [352, 226] width 95 height 18
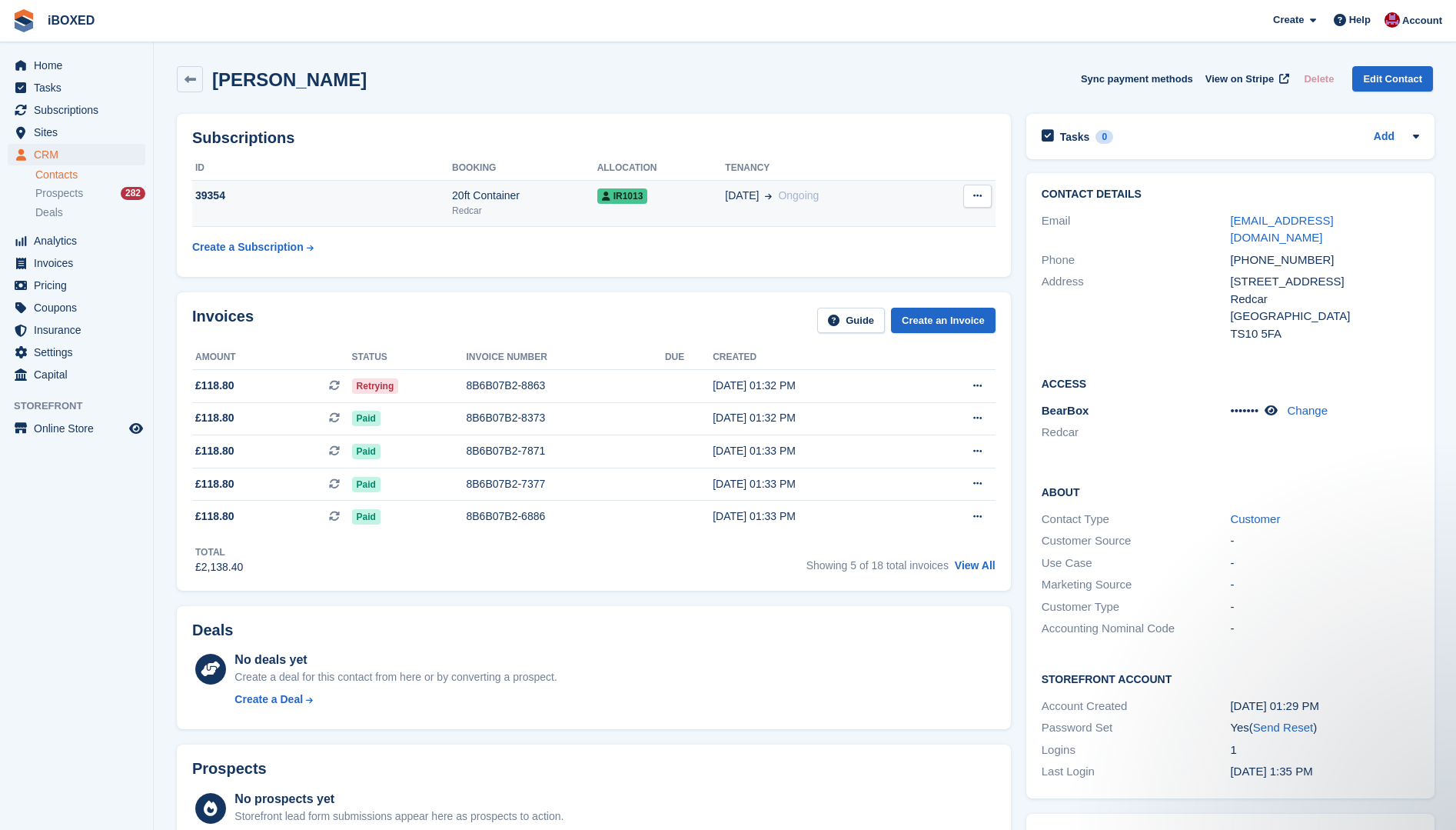
click at [314, 205] on td "39354" at bounding box center [323, 203] width 260 height 47
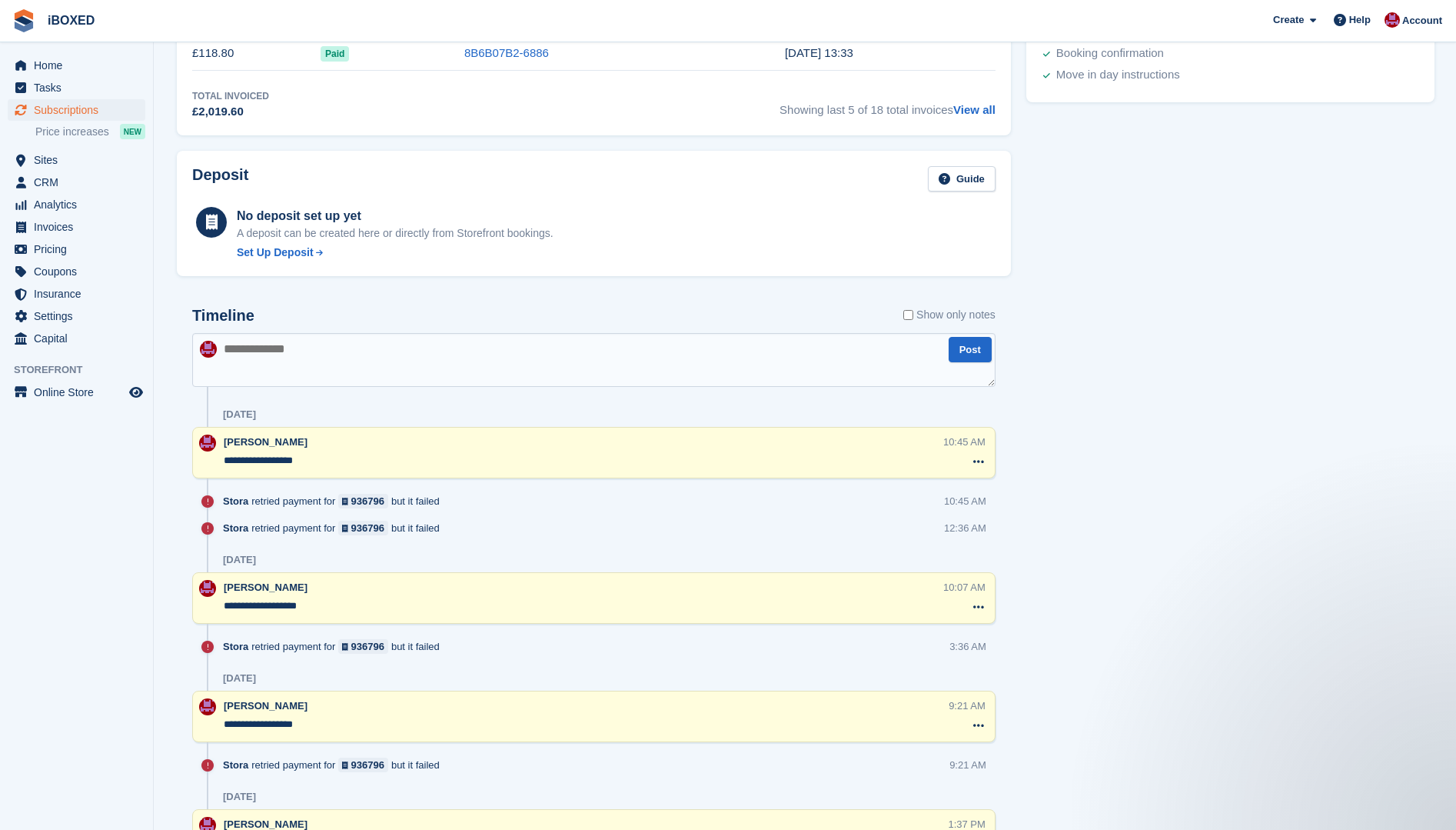
click at [290, 360] on textarea at bounding box center [594, 360] width 804 height 54
type textarea "**********"
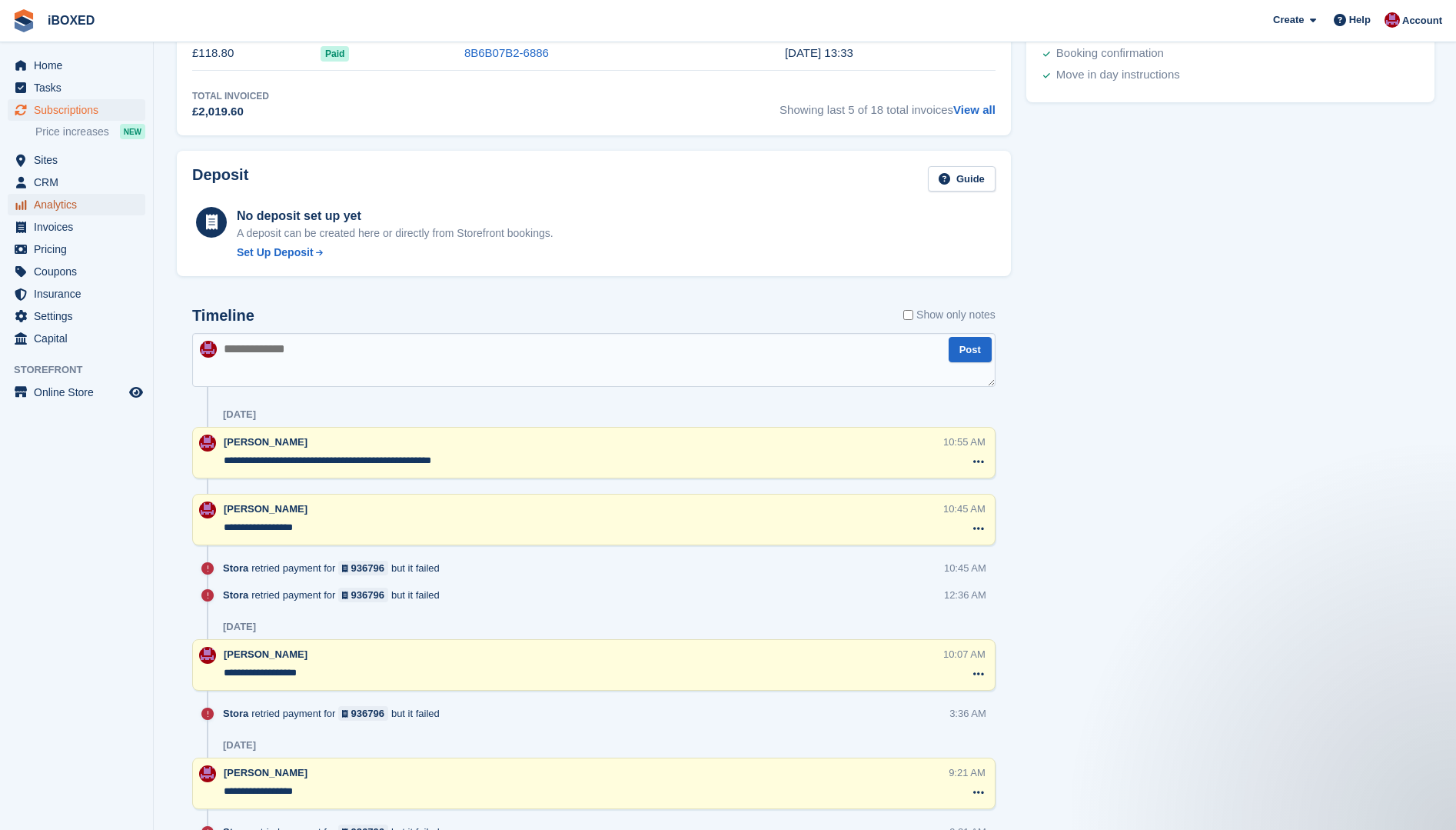
click at [103, 200] on span "Analytics" at bounding box center [79, 204] width 92 height 21
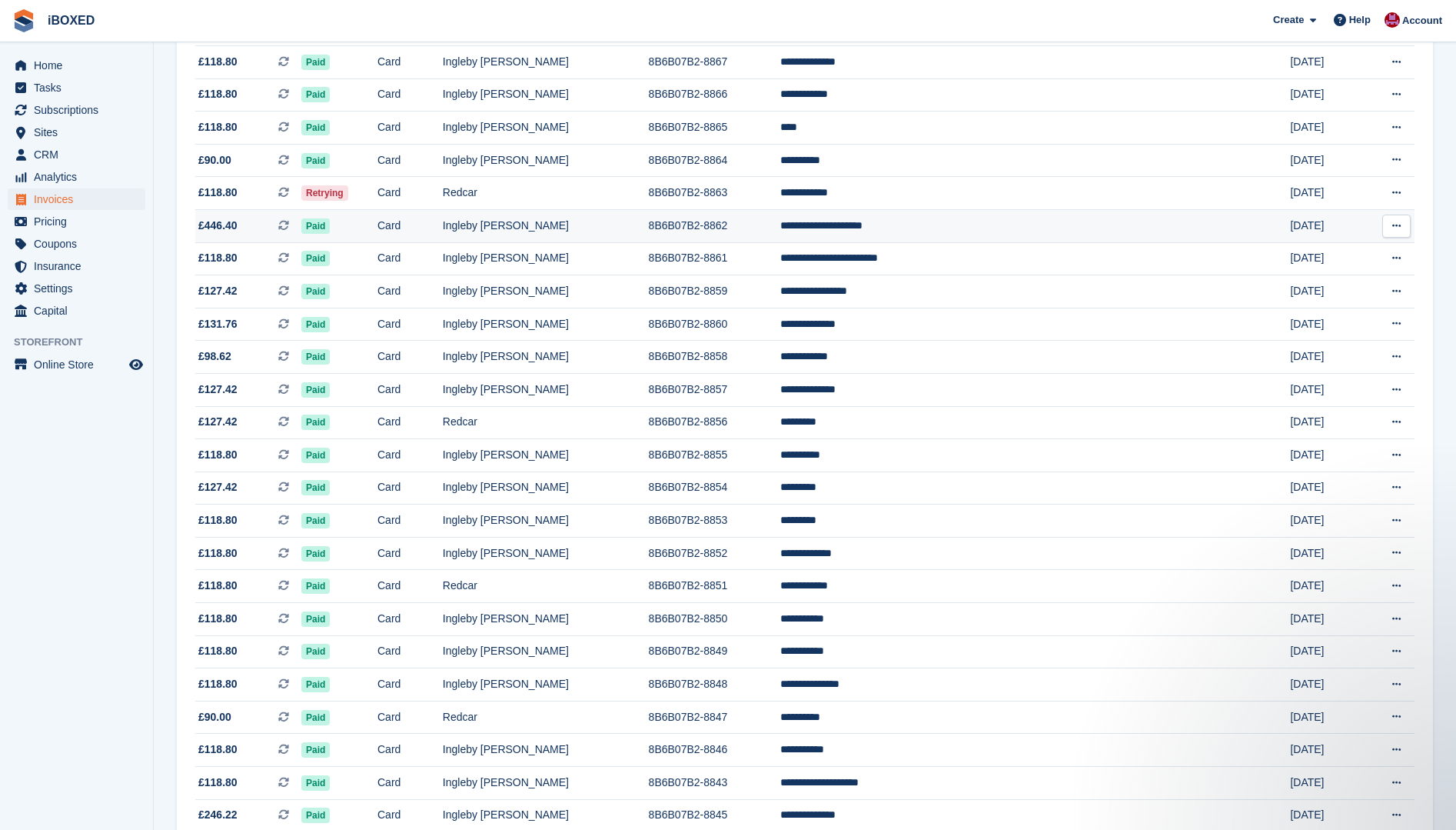
scroll to position [1142, 0]
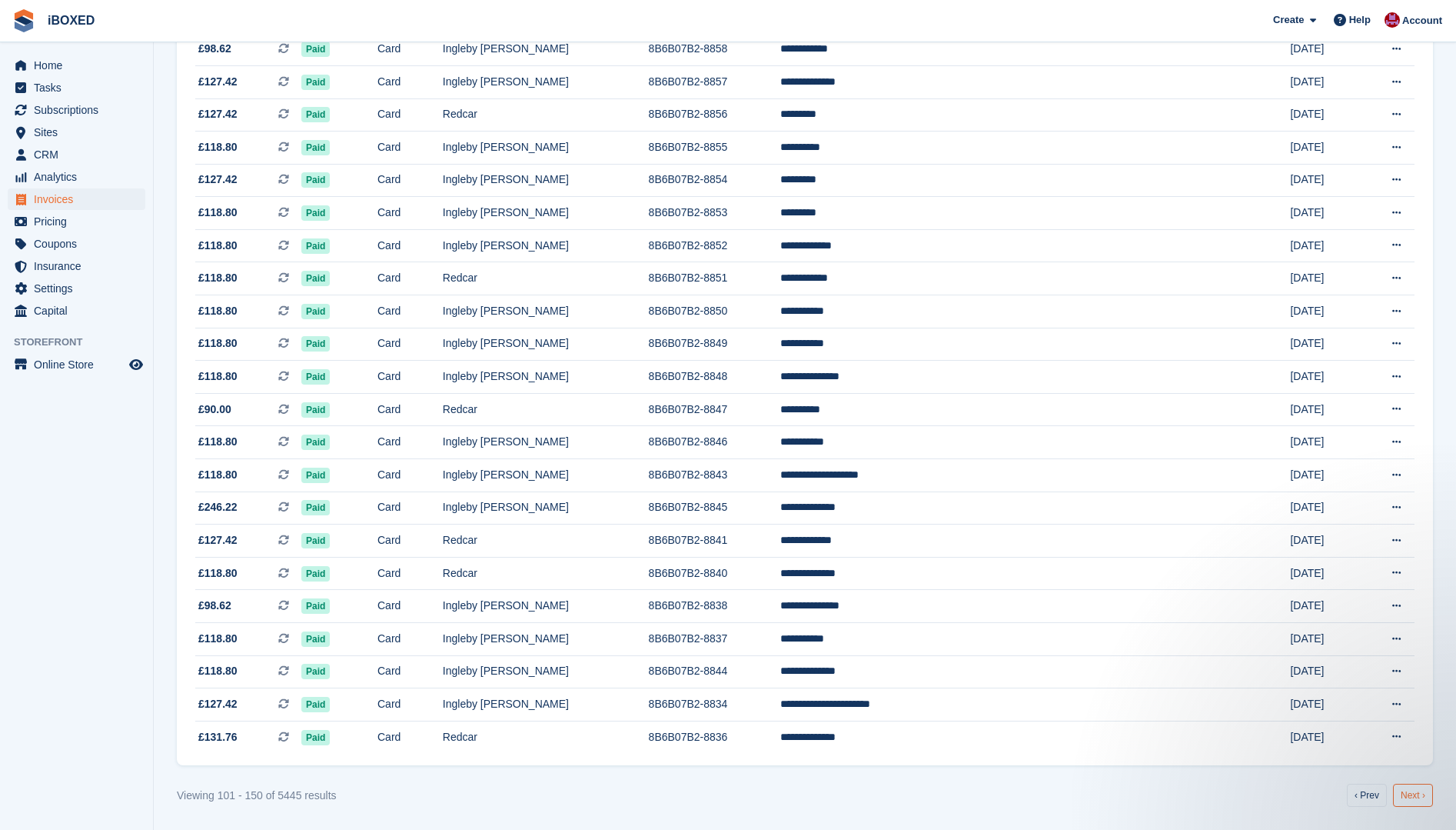
click at [1416, 799] on link "Next ›" at bounding box center [1413, 795] width 40 height 23
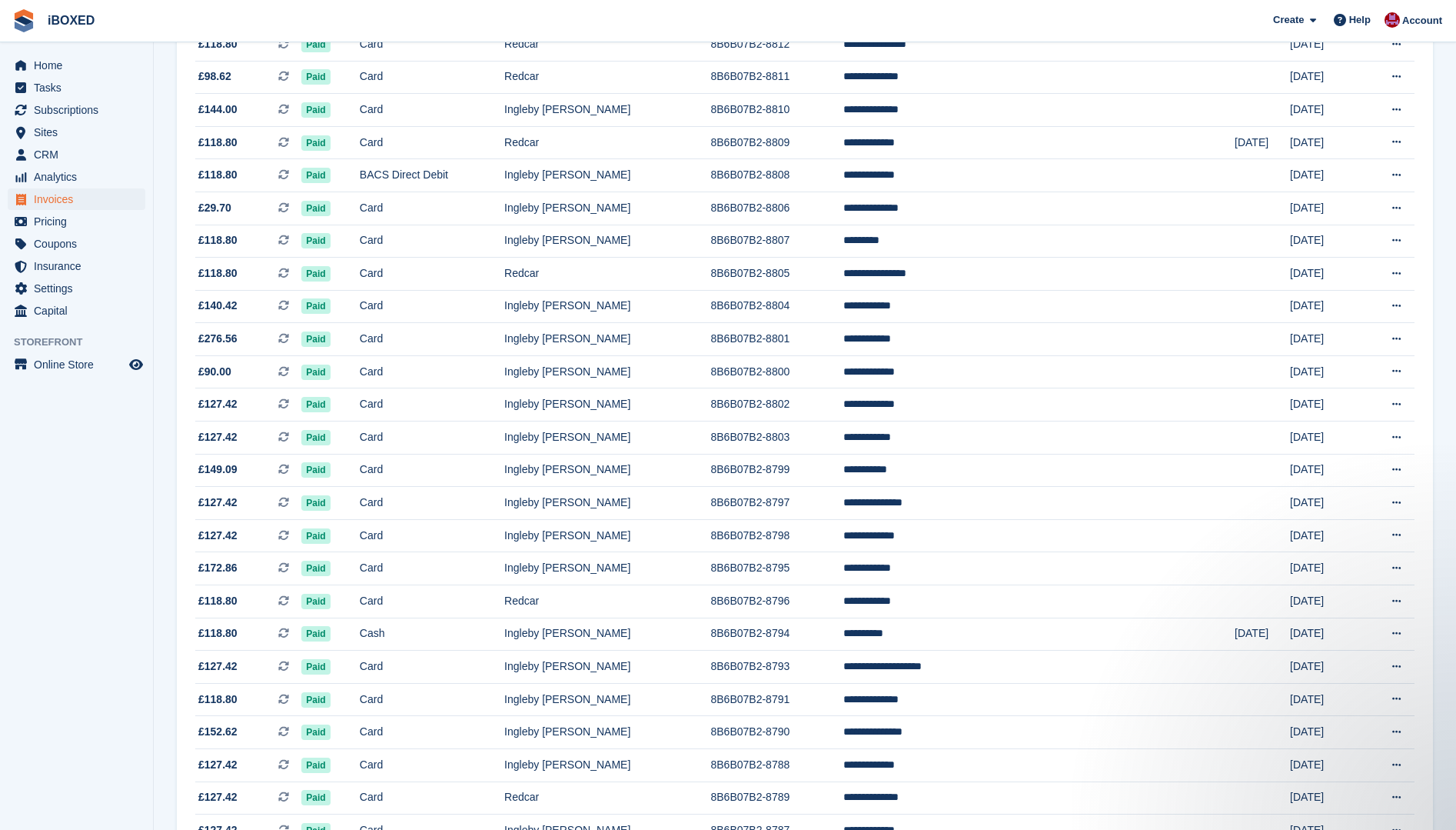
scroll to position [1142, 0]
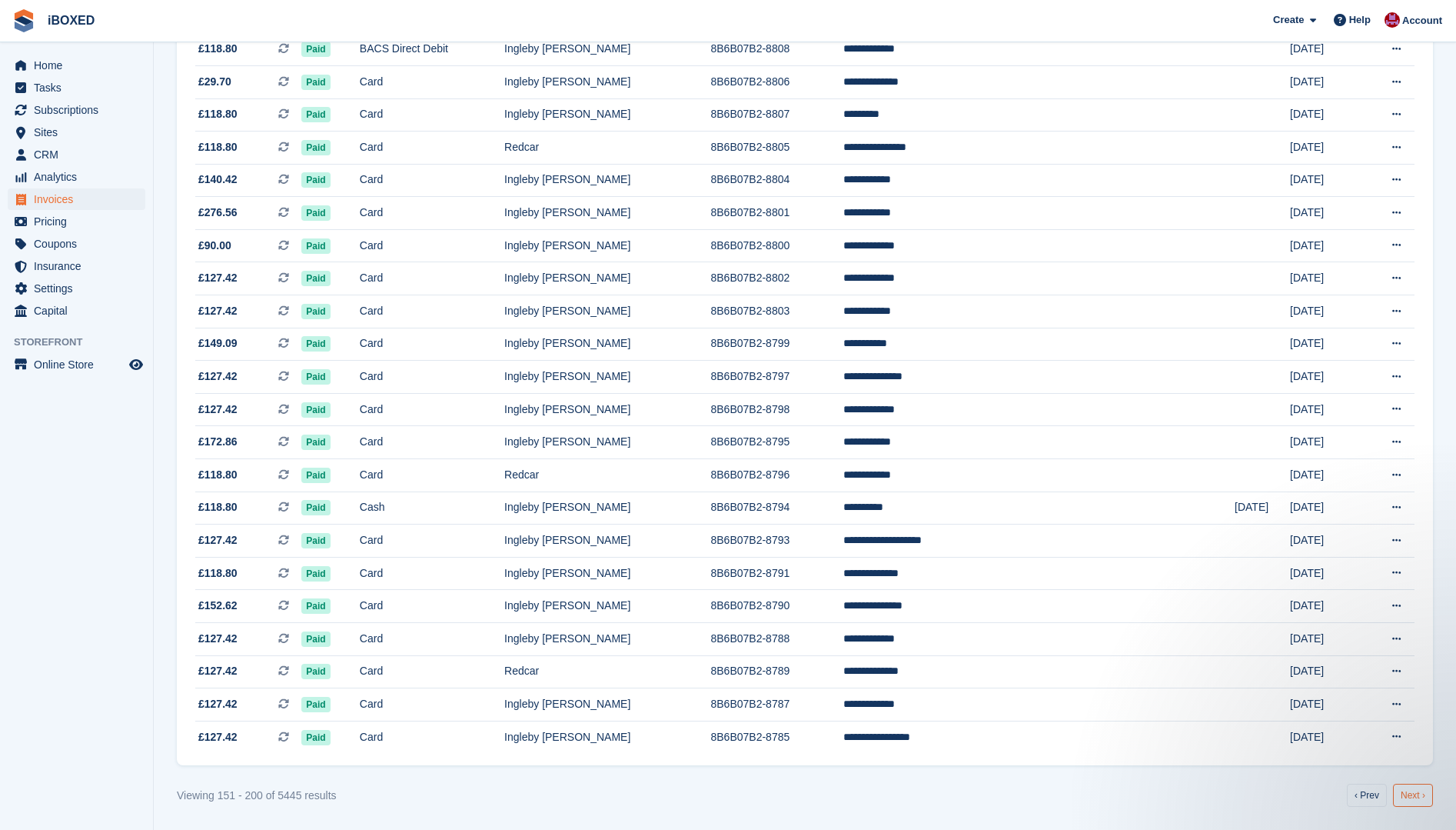
click at [1414, 793] on link "Next ›" at bounding box center [1413, 795] width 40 height 23
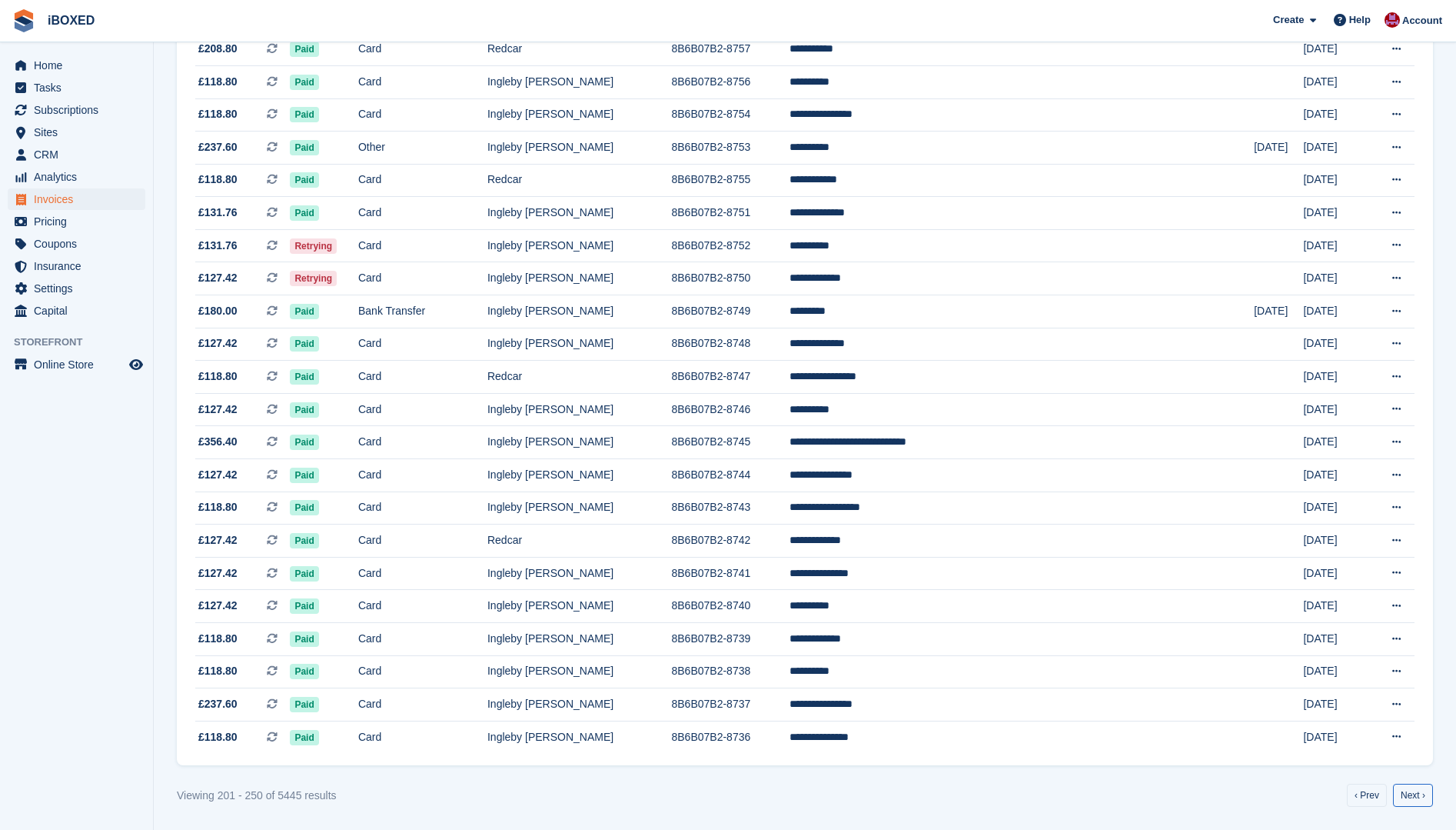
click at [1405, 787] on link "Next ›" at bounding box center [1413, 795] width 40 height 23
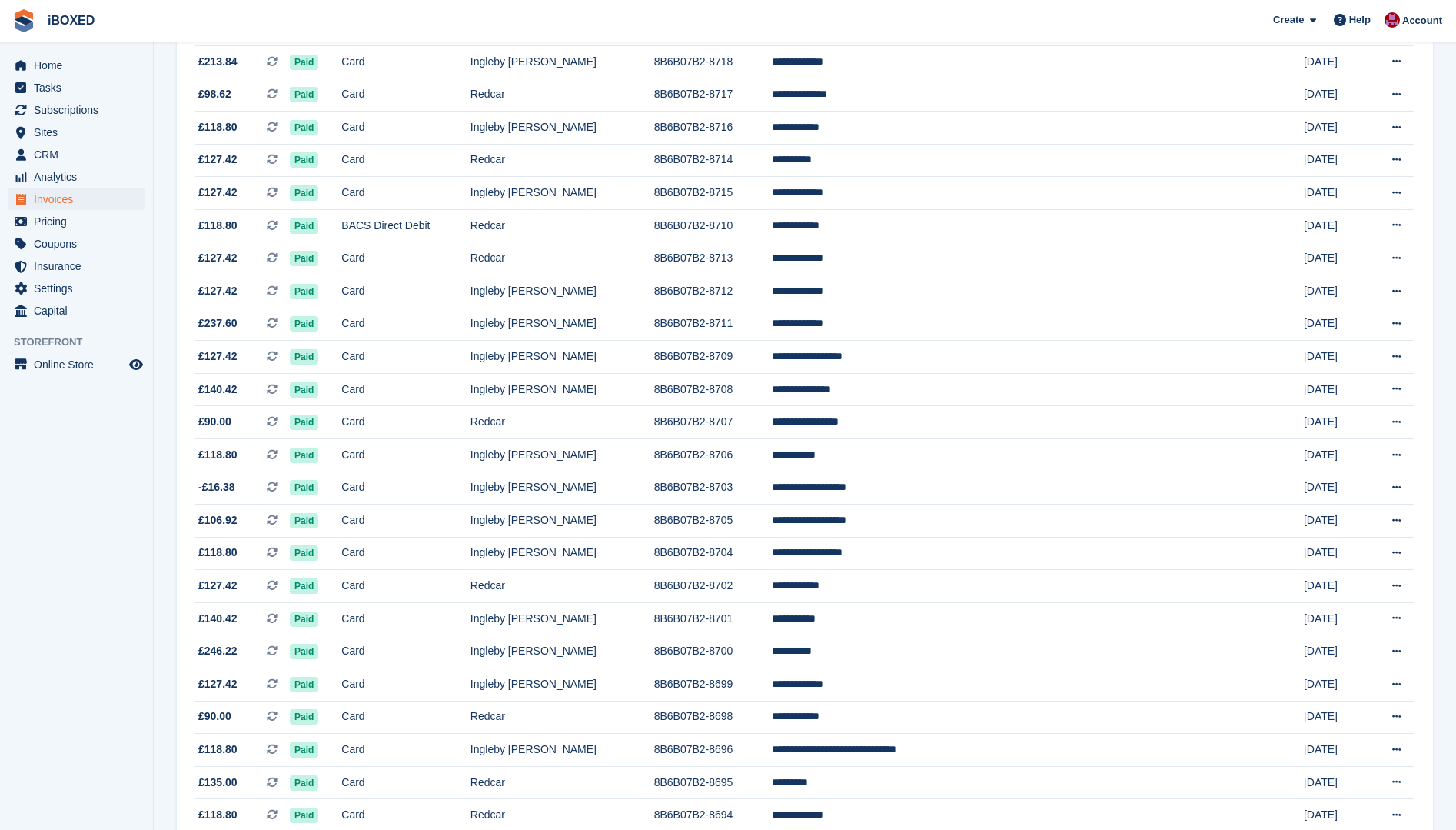
scroll to position [1142, 0]
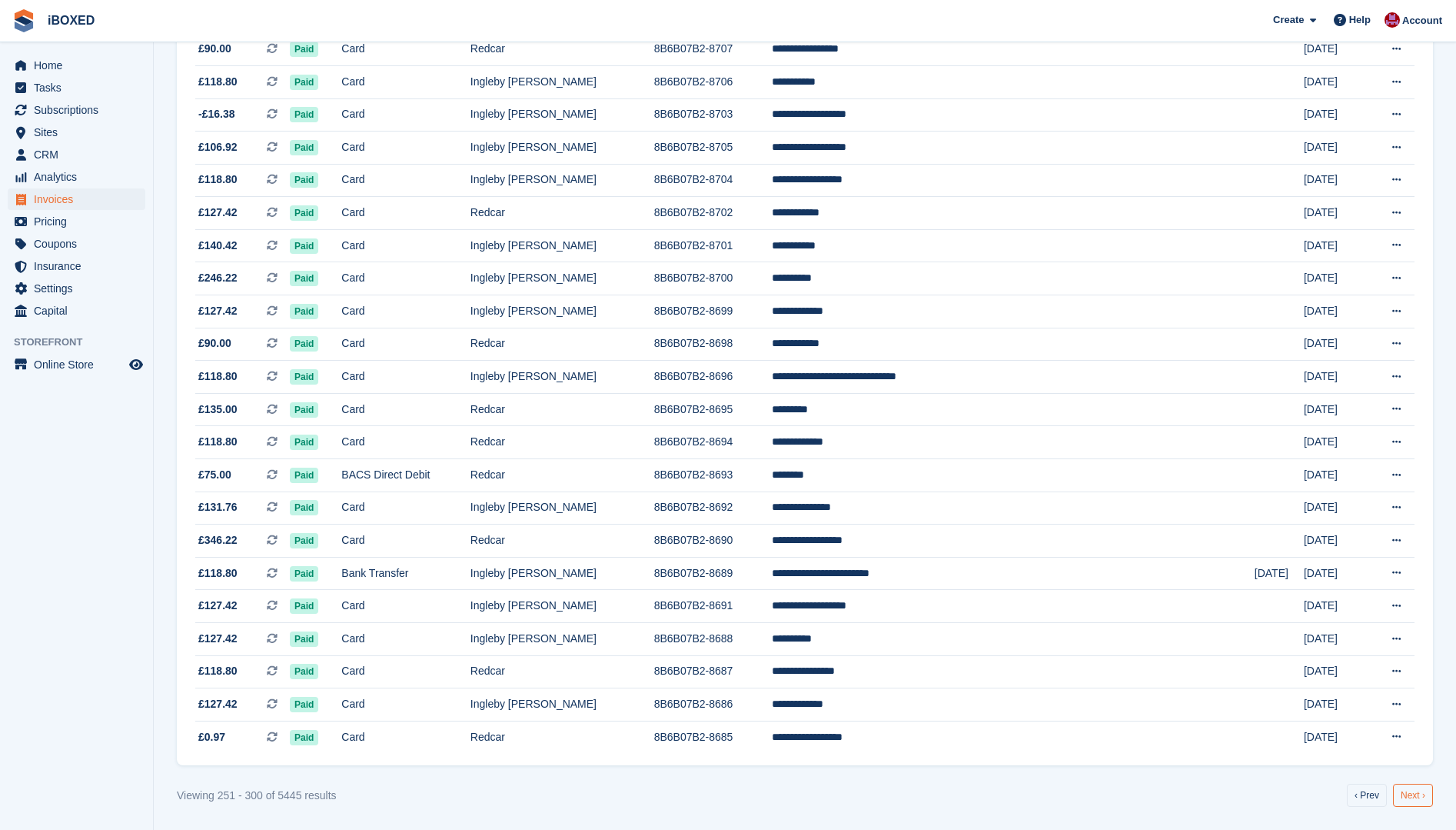
click at [1410, 795] on link "Next ›" at bounding box center [1413, 795] width 40 height 23
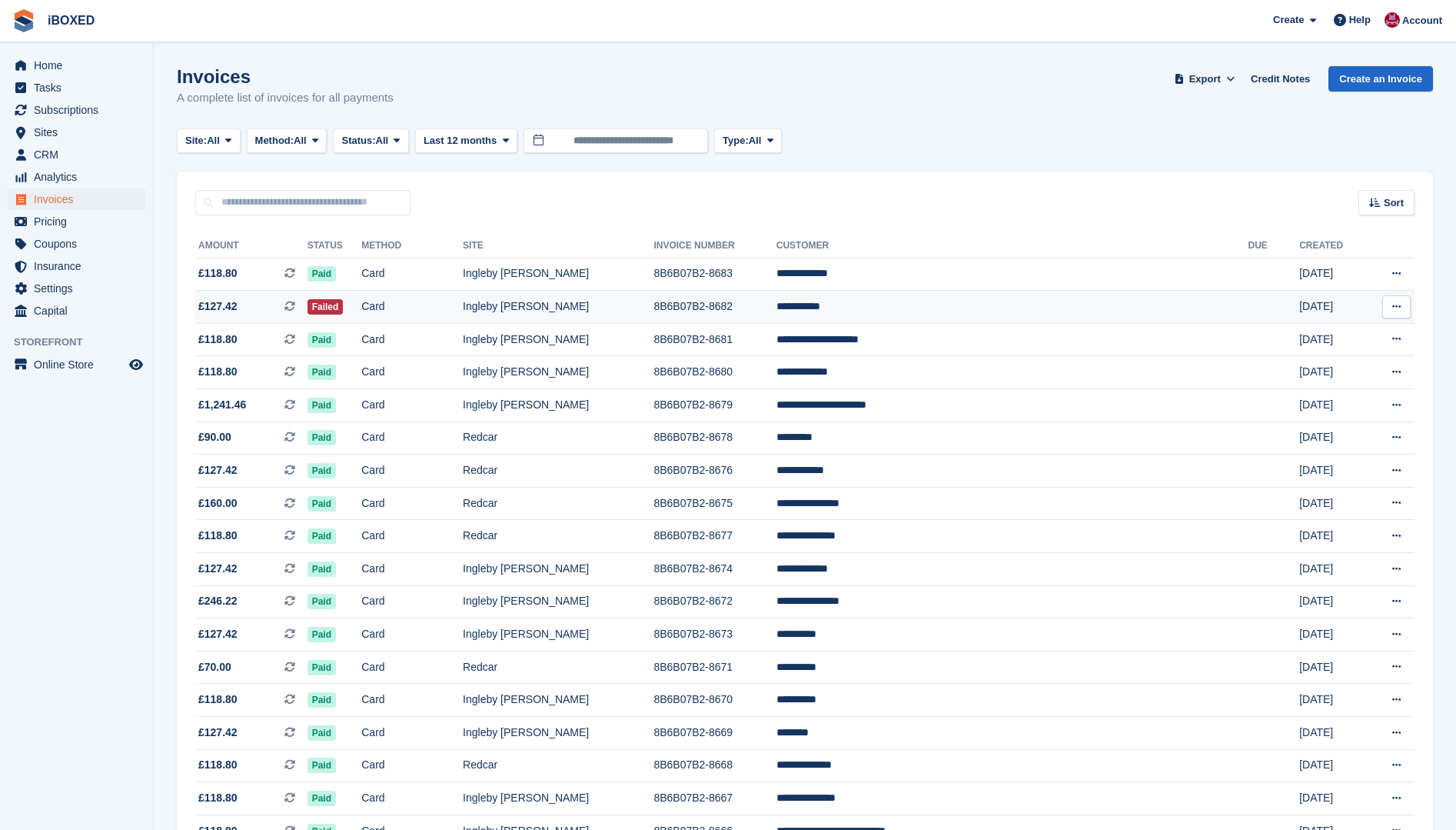
click at [362, 310] on td "Failed" at bounding box center [335, 308] width 55 height 33
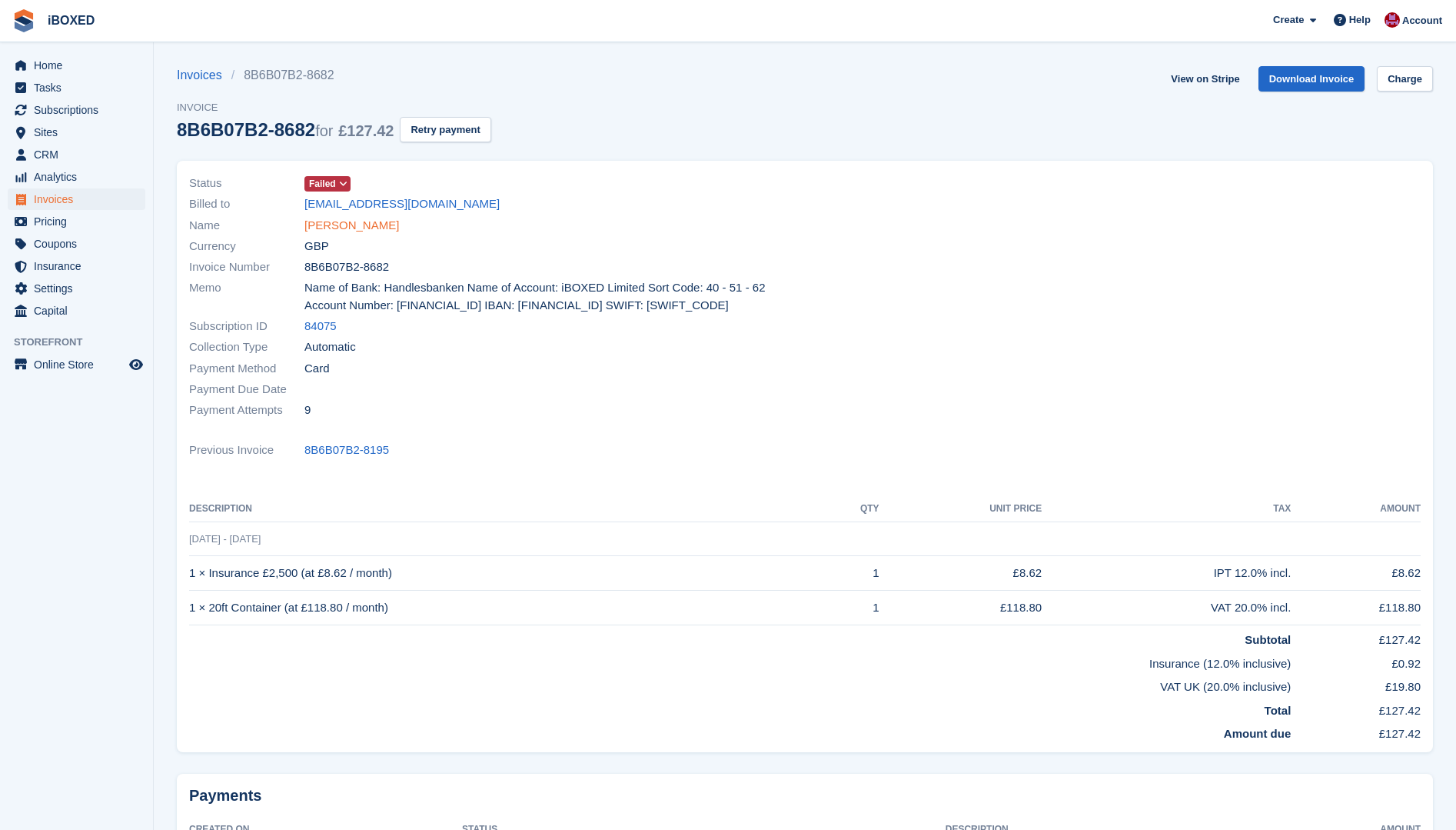
click at [328, 224] on link "[PERSON_NAME]" at bounding box center [352, 226] width 95 height 18
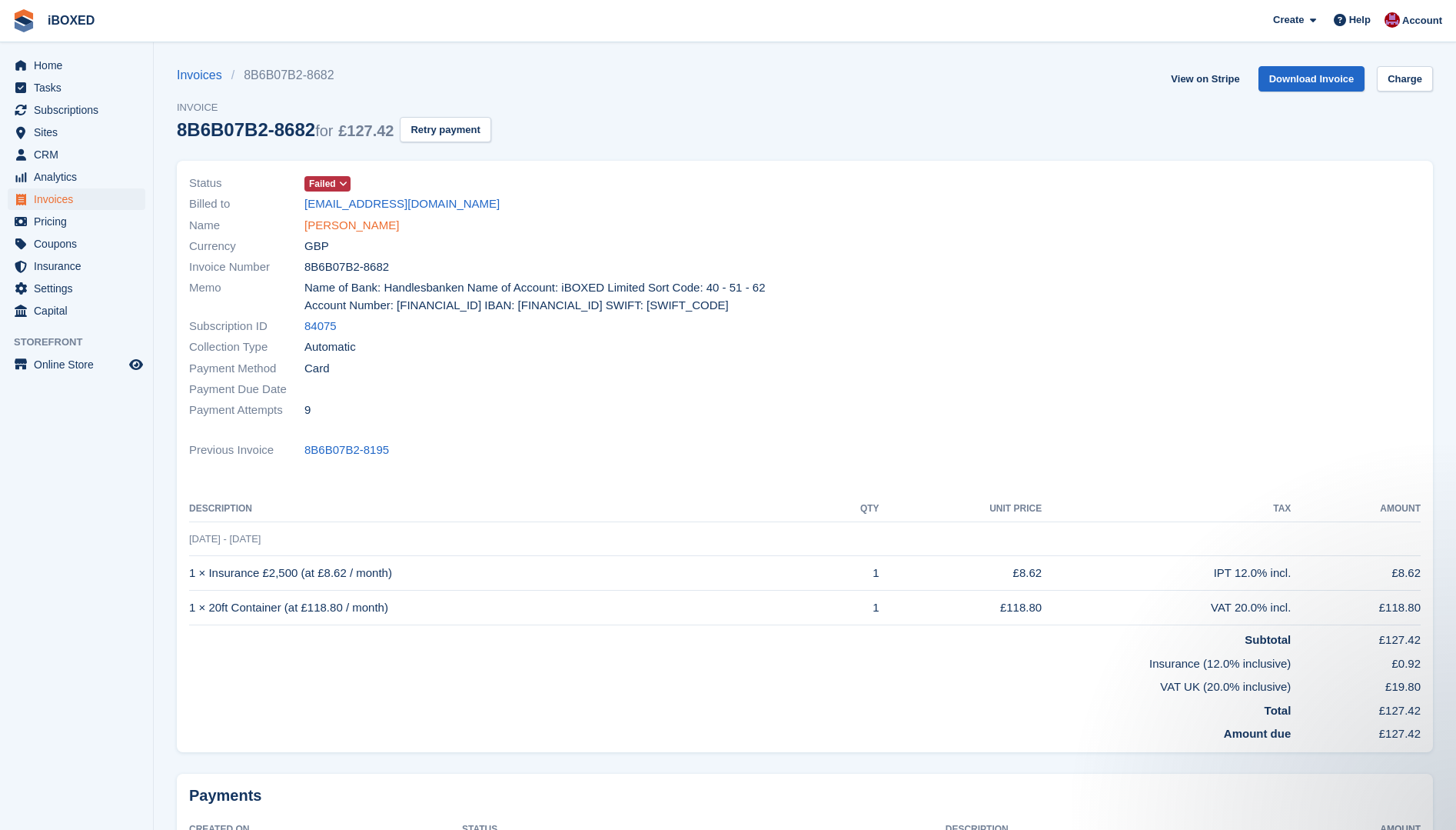
click at [331, 233] on link "[PERSON_NAME]" at bounding box center [352, 226] width 95 height 18
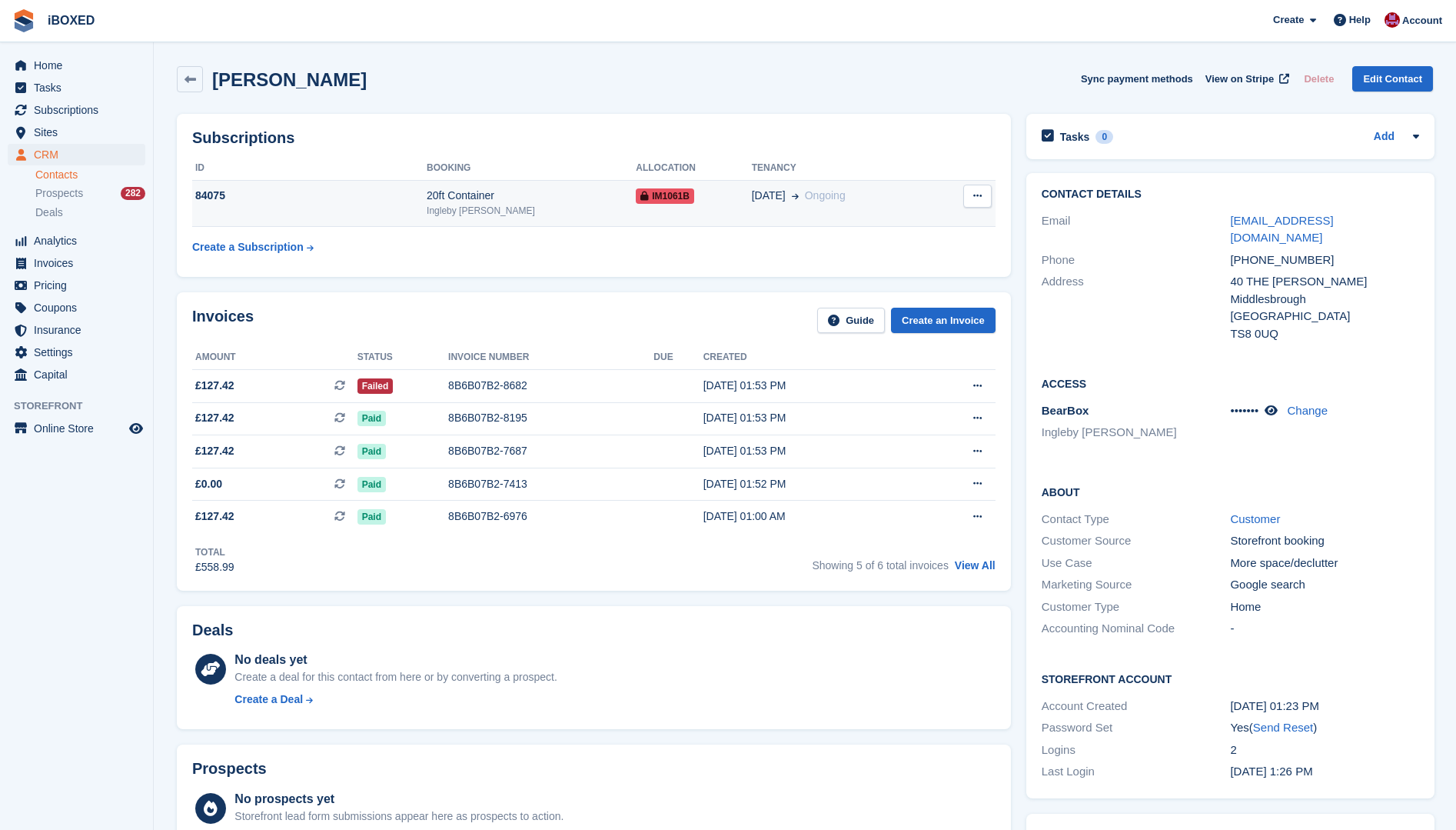
click at [334, 193] on div "84075" at bounding box center [309, 195] width 235 height 16
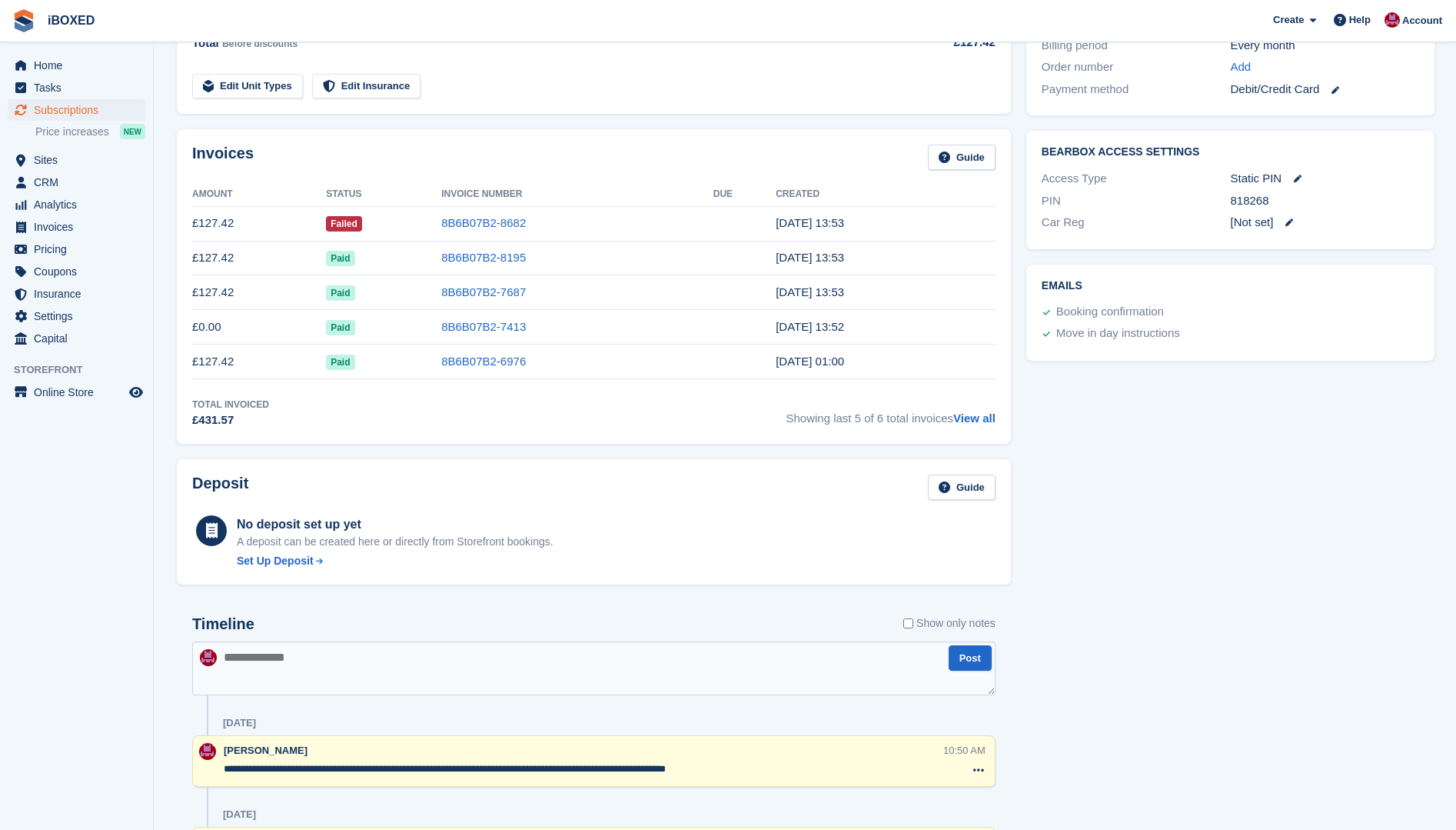
scroll to position [665, 0]
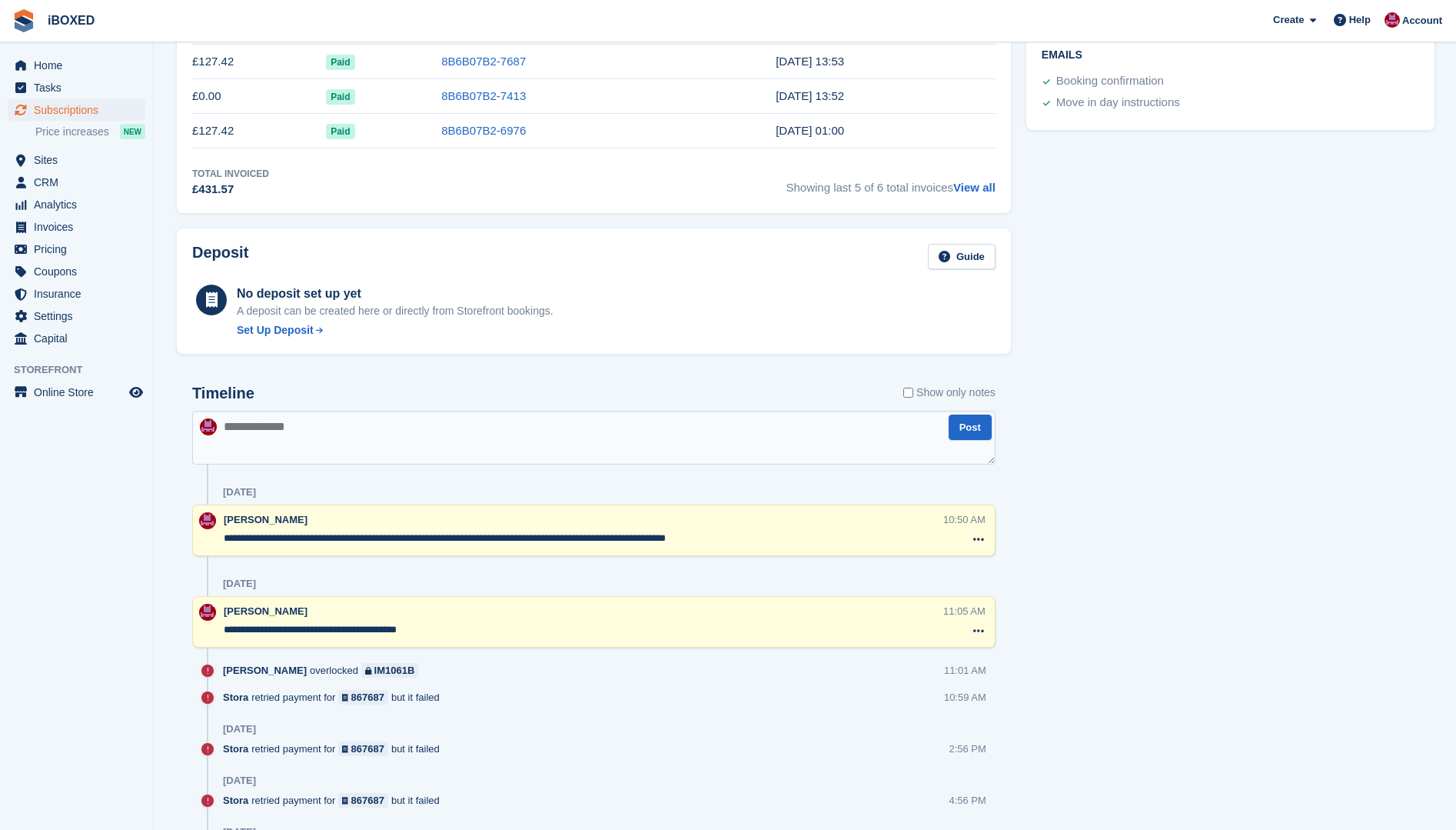
click at [241, 433] on textarea at bounding box center [594, 437] width 804 height 54
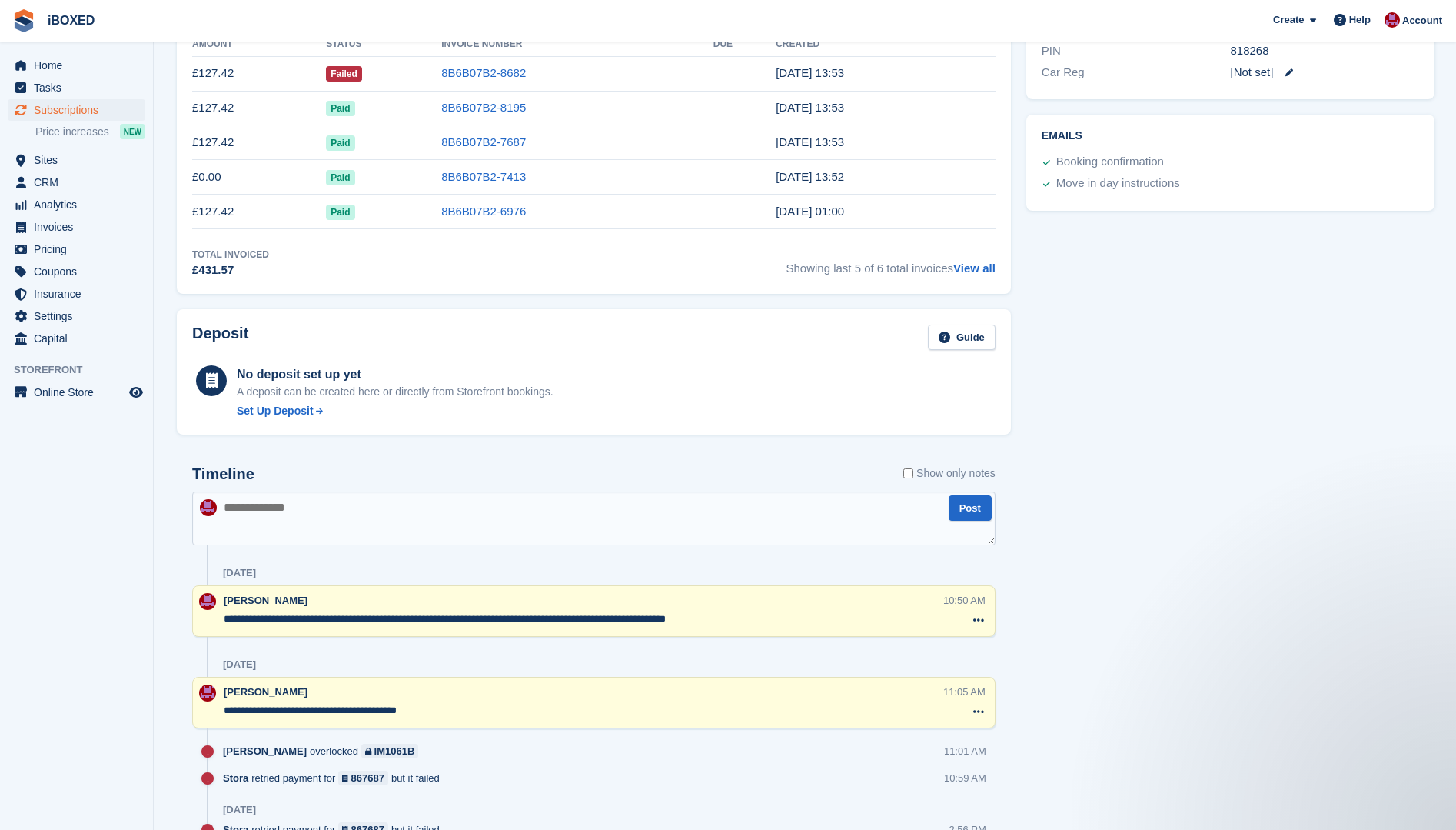
scroll to position [357, 0]
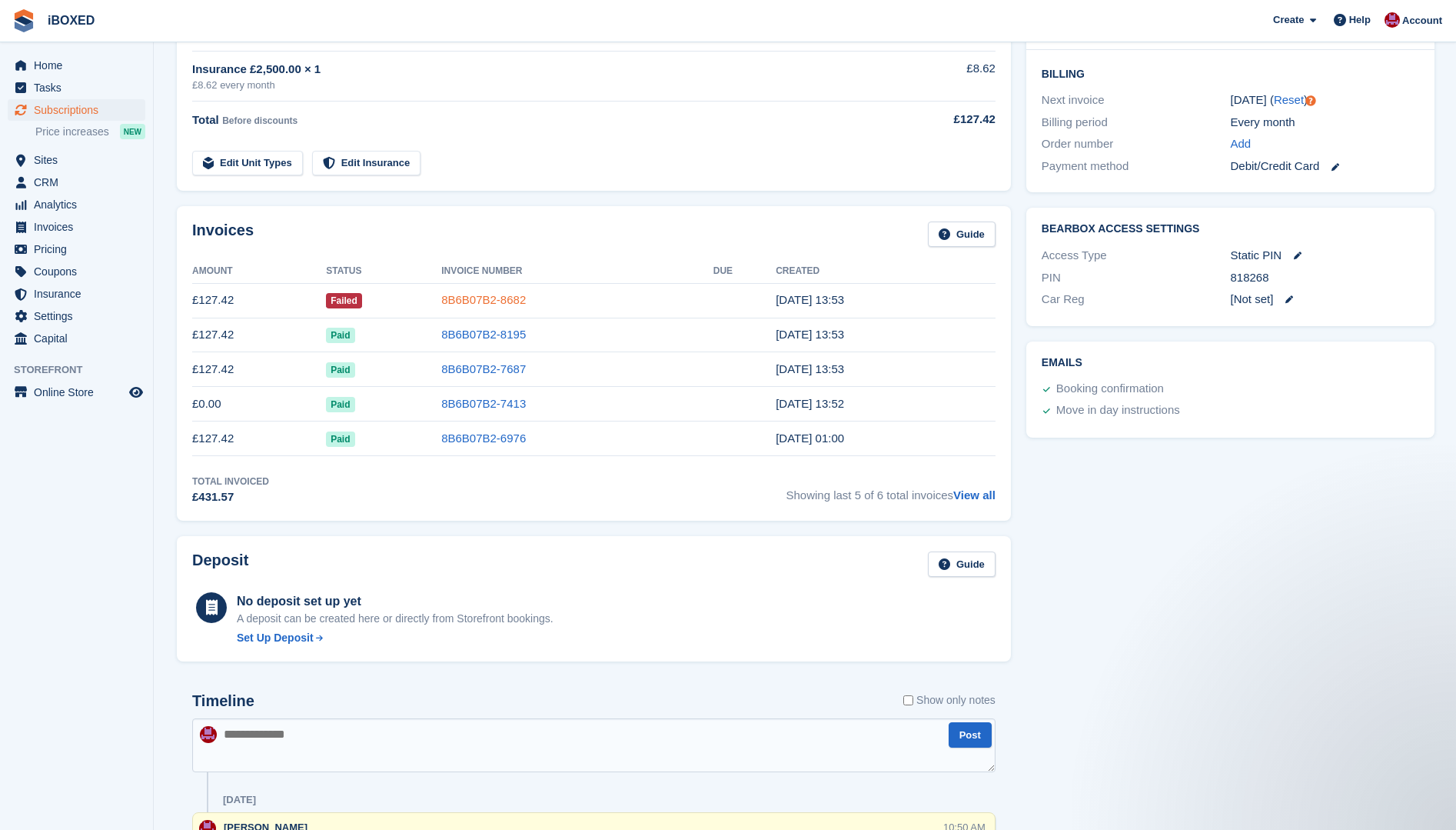
click at [506, 302] on link "8B6B07B2-8682" at bounding box center [484, 299] width 84 height 13
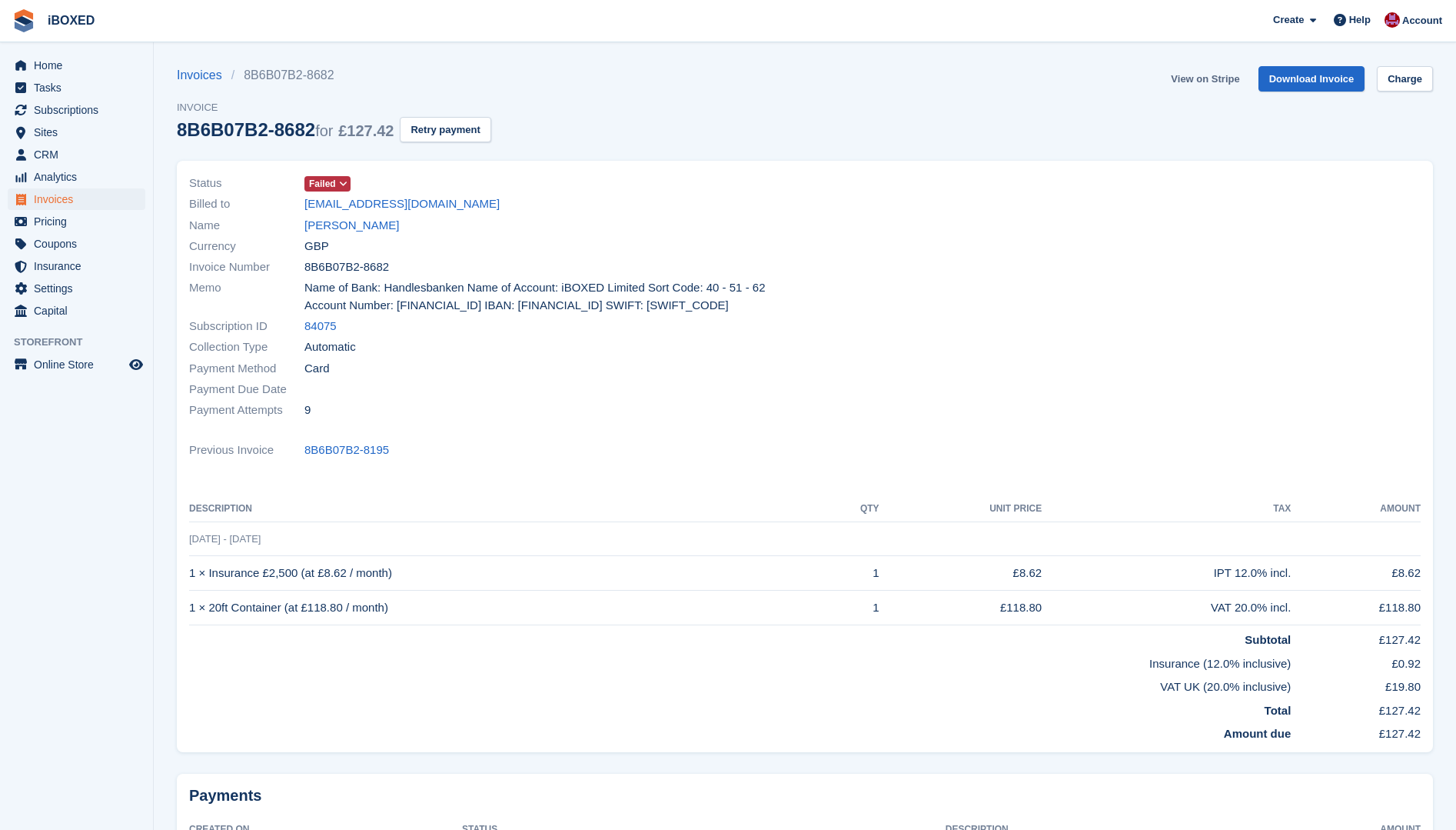
click at [1212, 82] on link "View on Stripe" at bounding box center [1205, 78] width 81 height 25
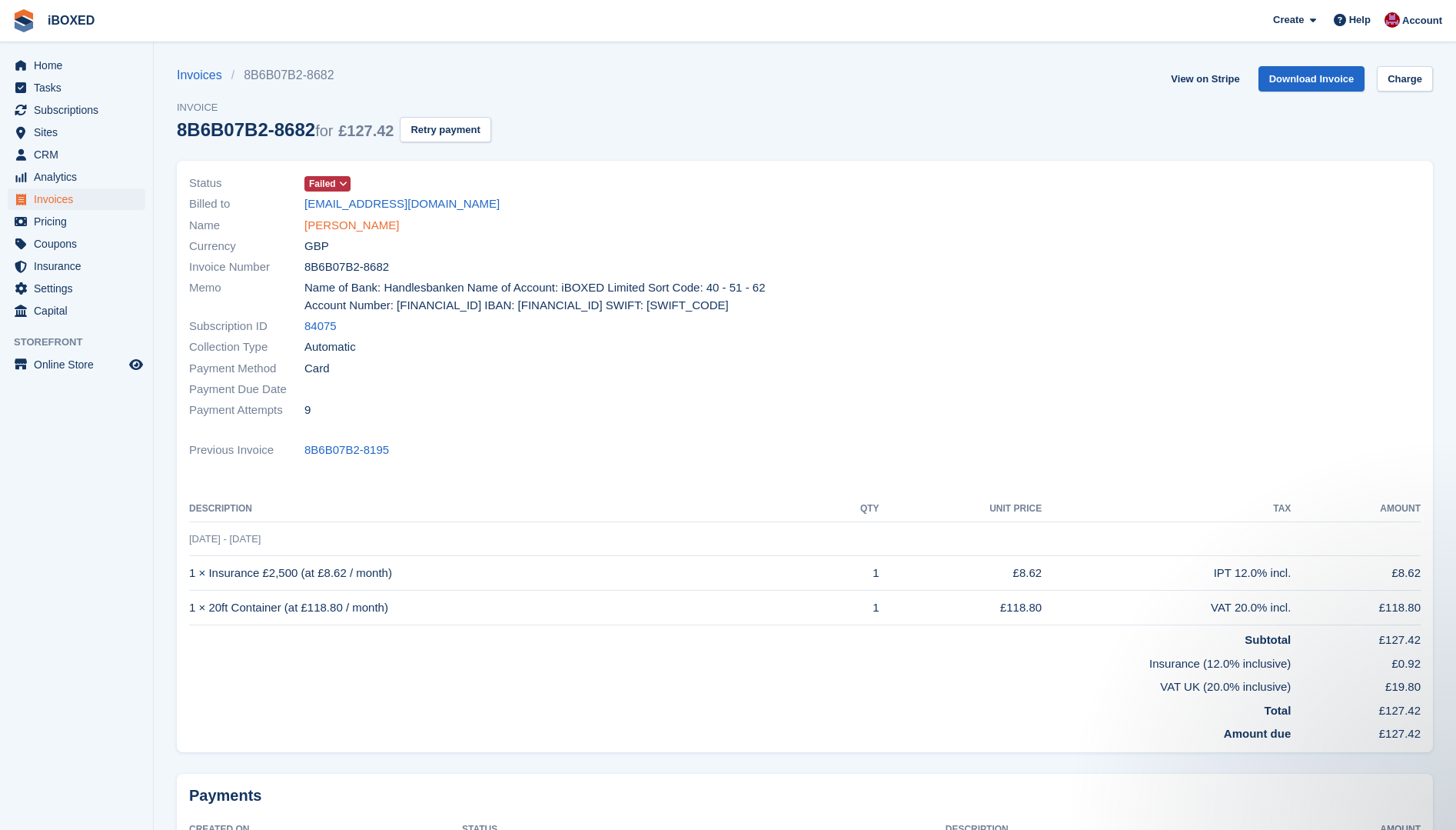
click at [360, 228] on link "[PERSON_NAME]" at bounding box center [352, 226] width 95 height 18
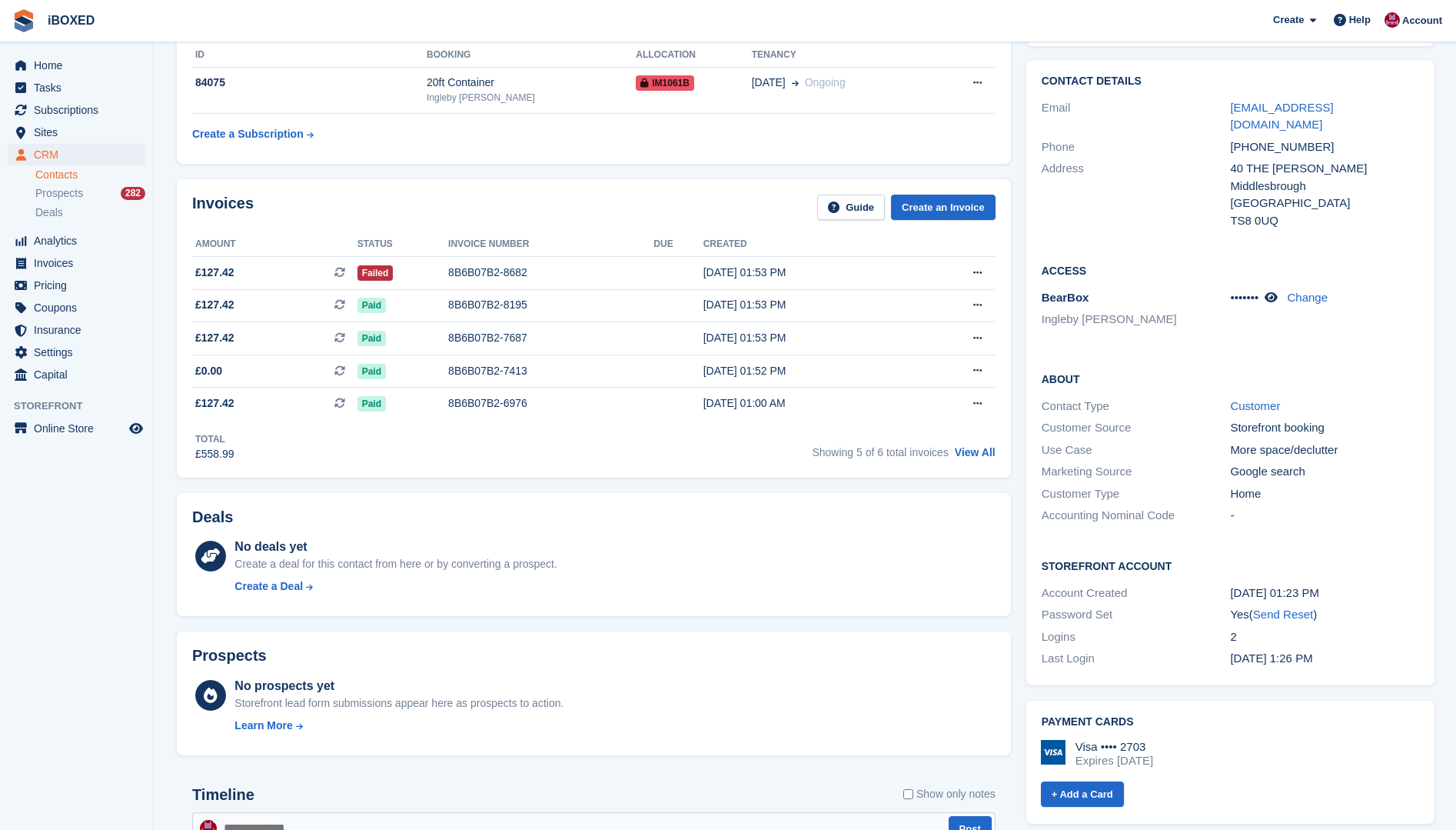
scroll to position [76, 0]
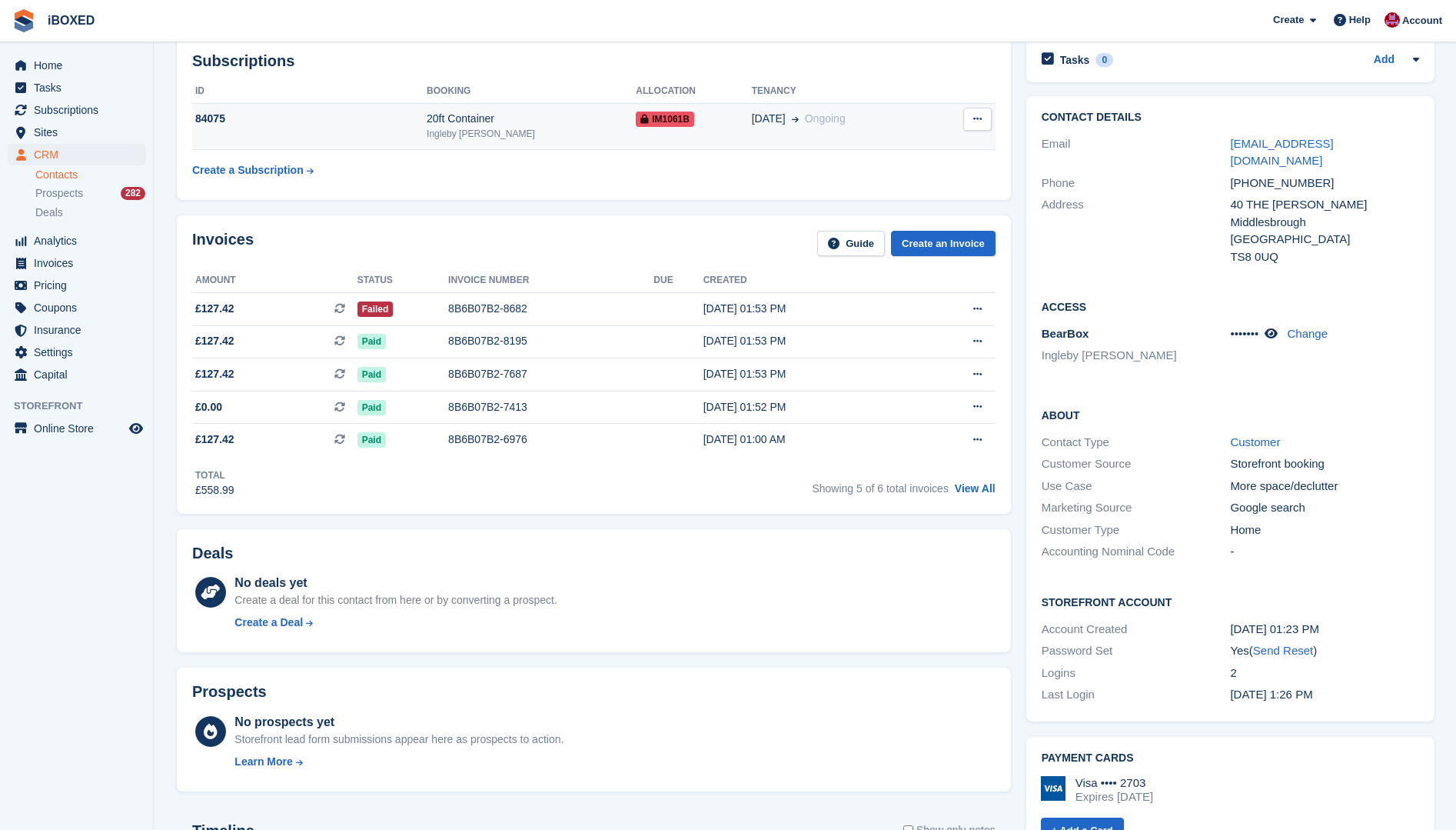
click at [410, 124] on div "84075" at bounding box center [309, 119] width 235 height 16
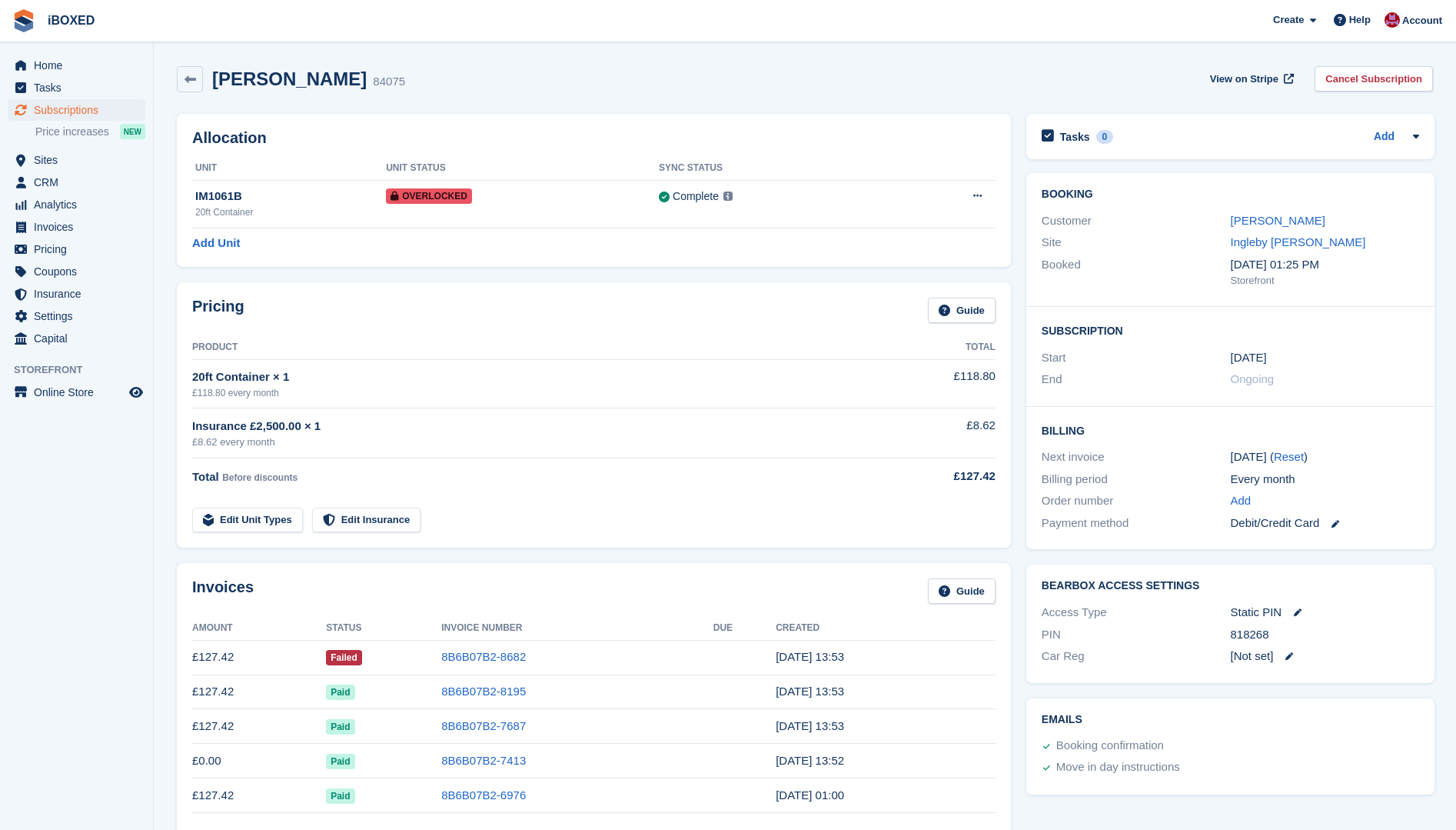
scroll to position [510, 0]
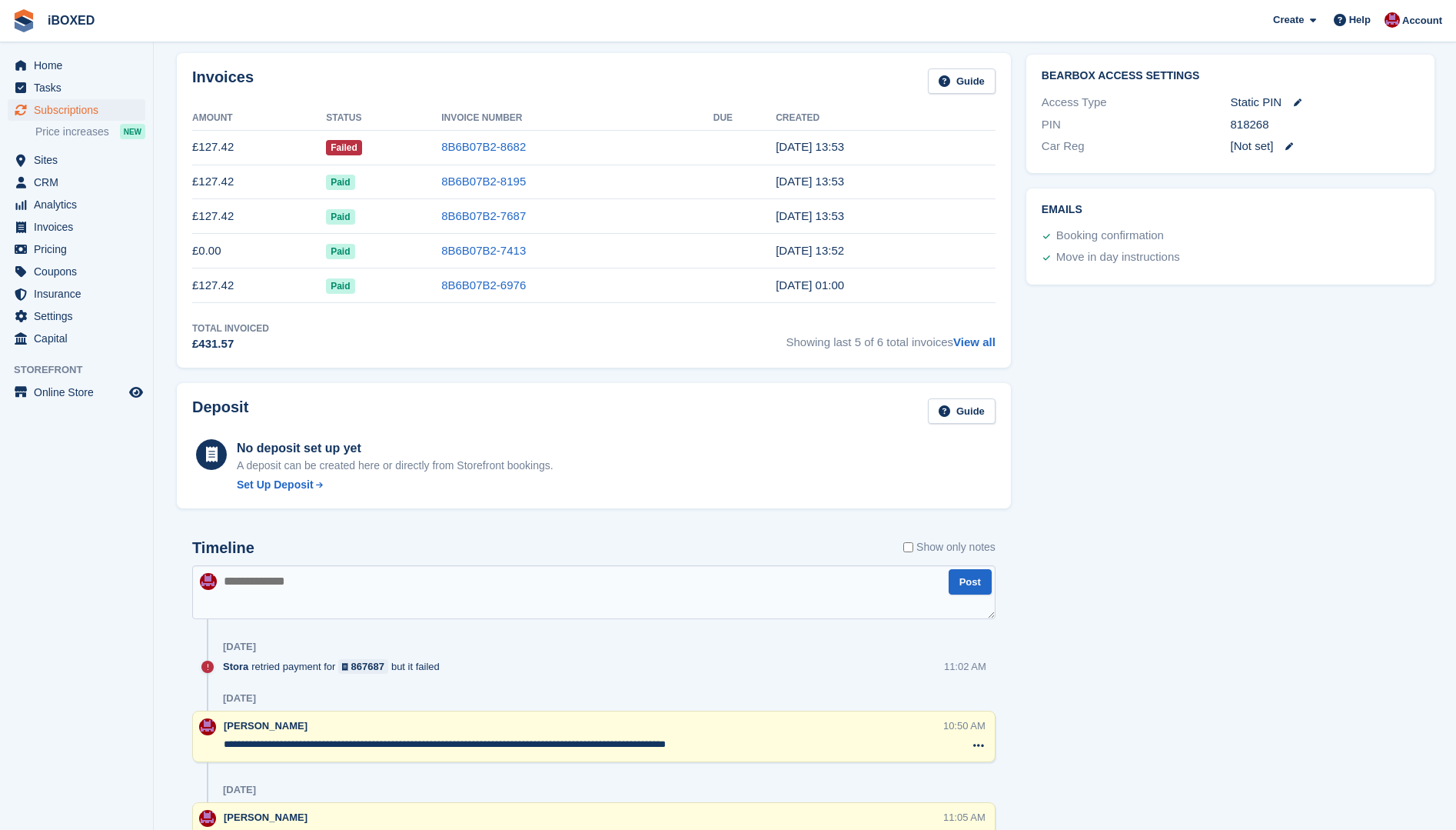
click at [293, 586] on textarea at bounding box center [594, 592] width 804 height 54
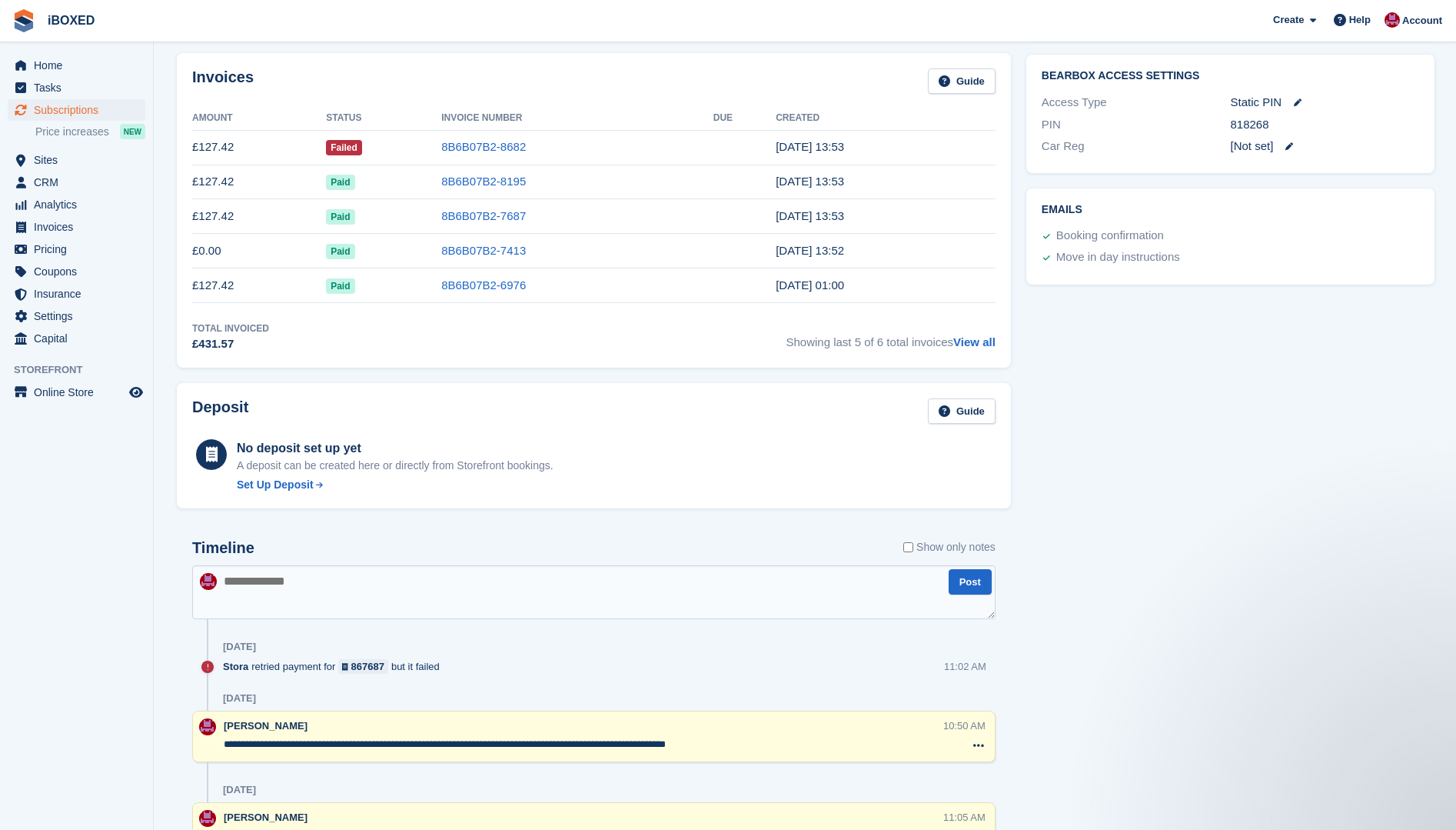
scroll to position [0, 0]
click at [276, 583] on textarea "**********" at bounding box center [594, 592] width 804 height 54
click at [313, 581] on textarea "**********" at bounding box center [594, 592] width 804 height 54
type textarea "**********"
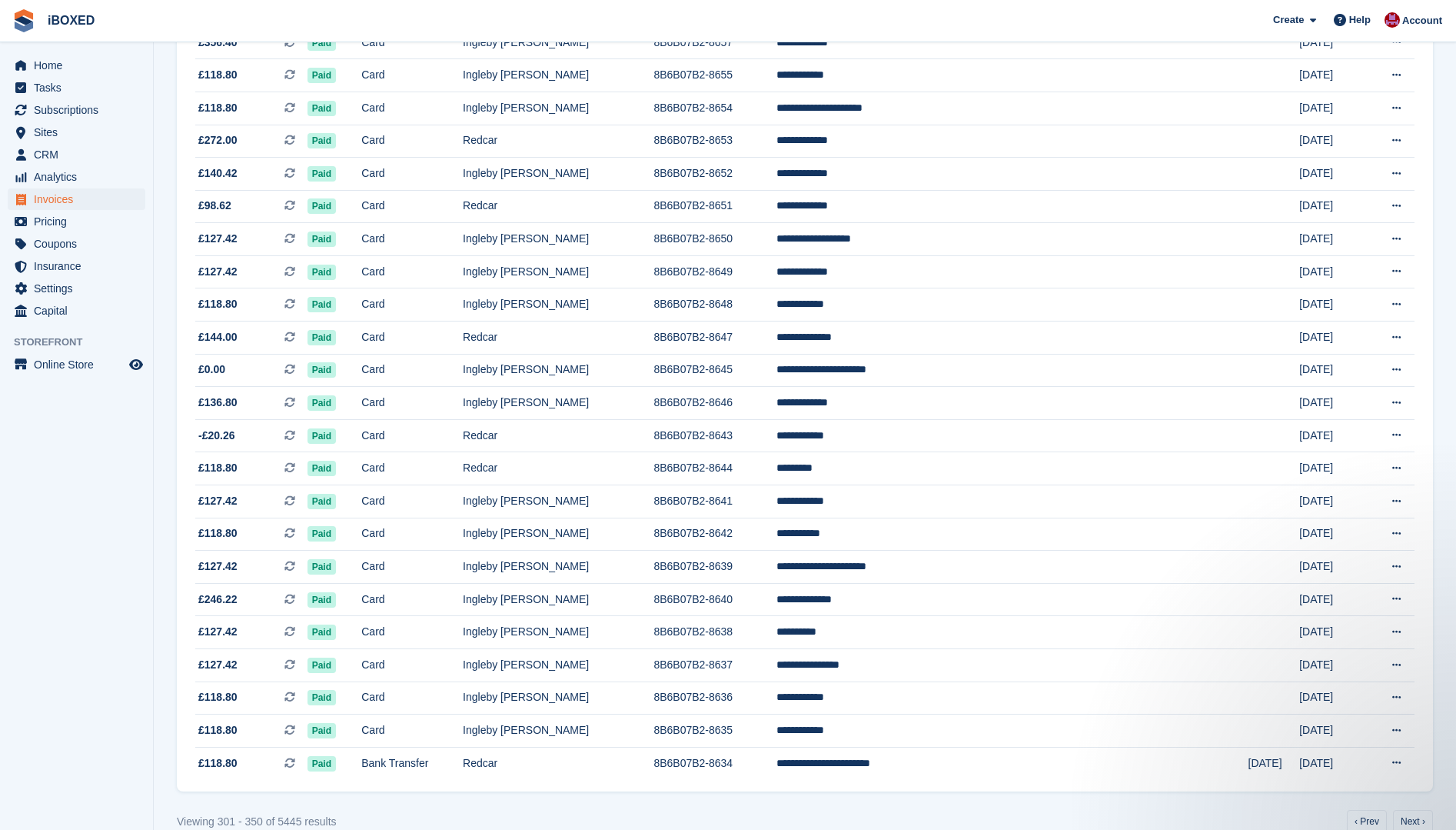
scroll to position [1142, 0]
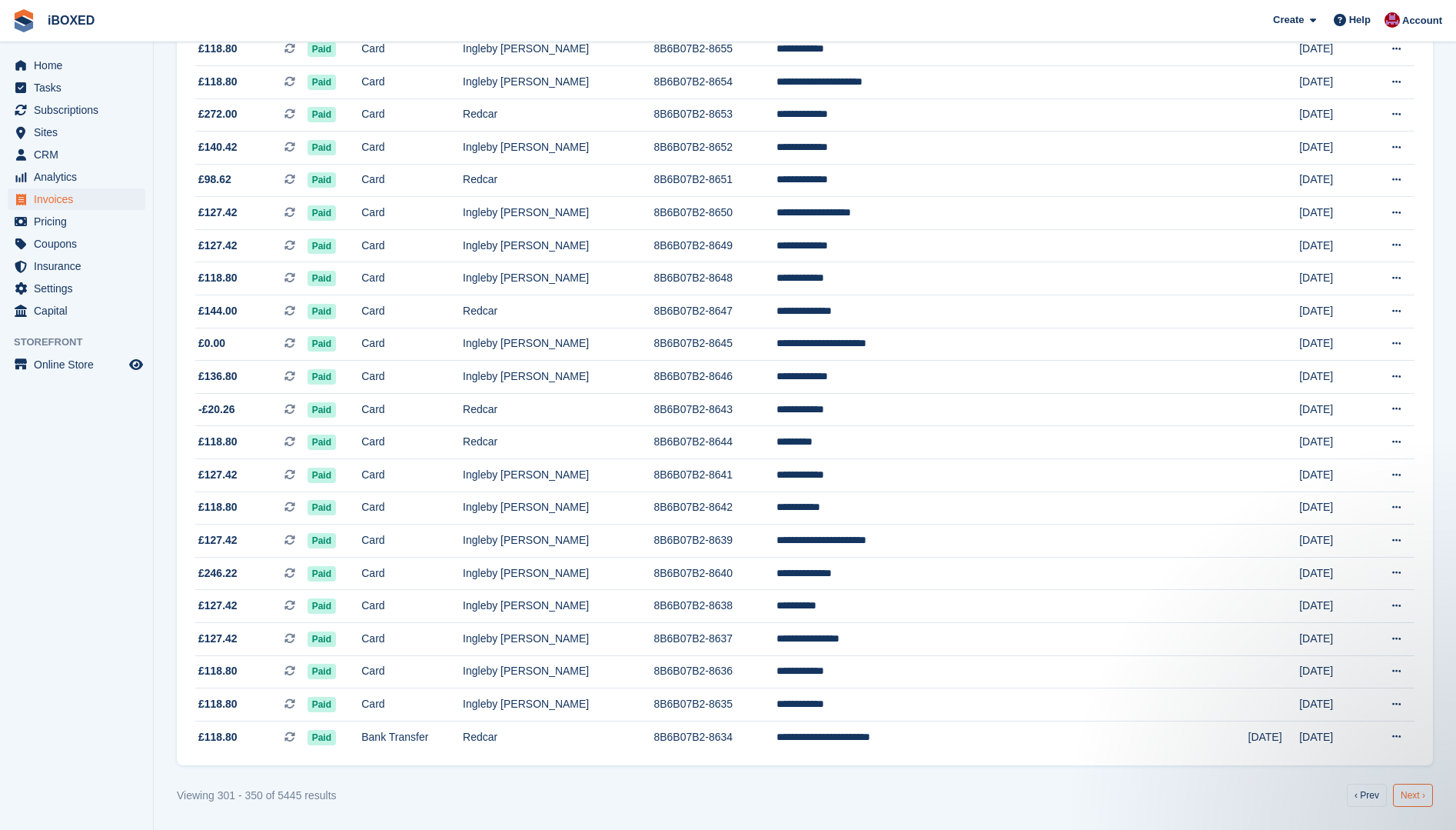
click at [1412, 793] on link "Next ›" at bounding box center [1413, 795] width 40 height 23
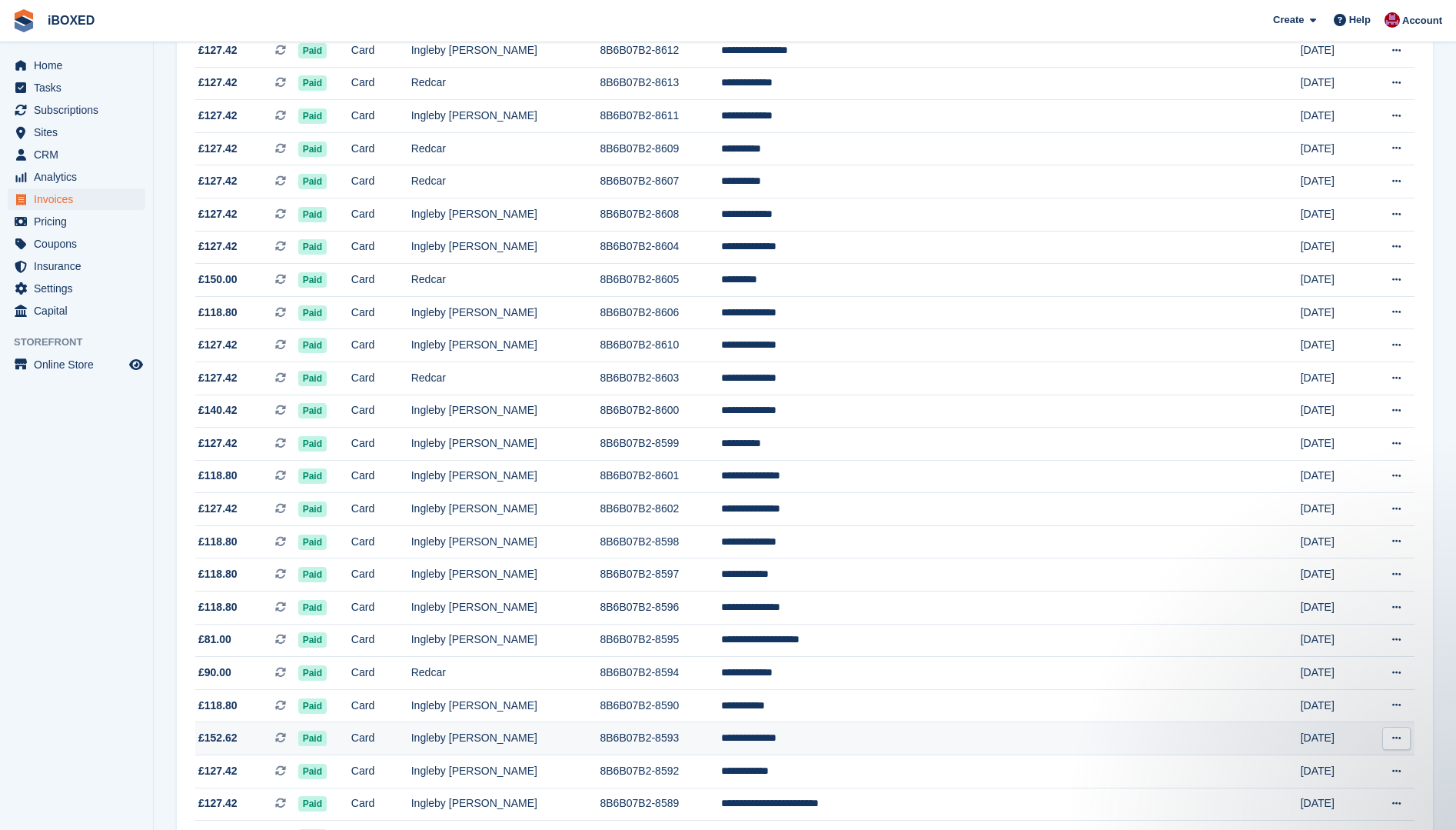
scroll to position [1142, 0]
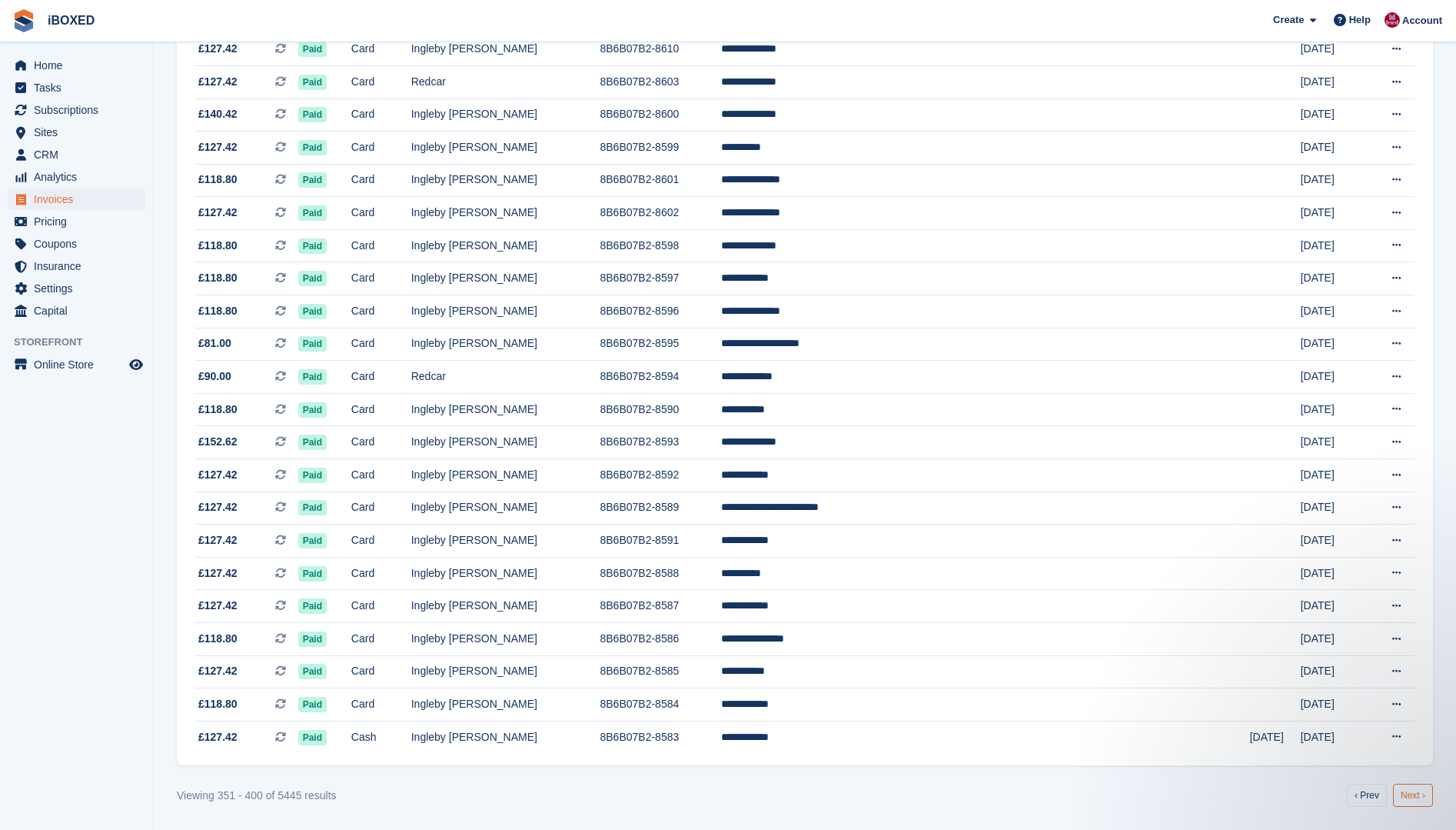
click at [1402, 798] on link "Next ›" at bounding box center [1413, 795] width 40 height 23
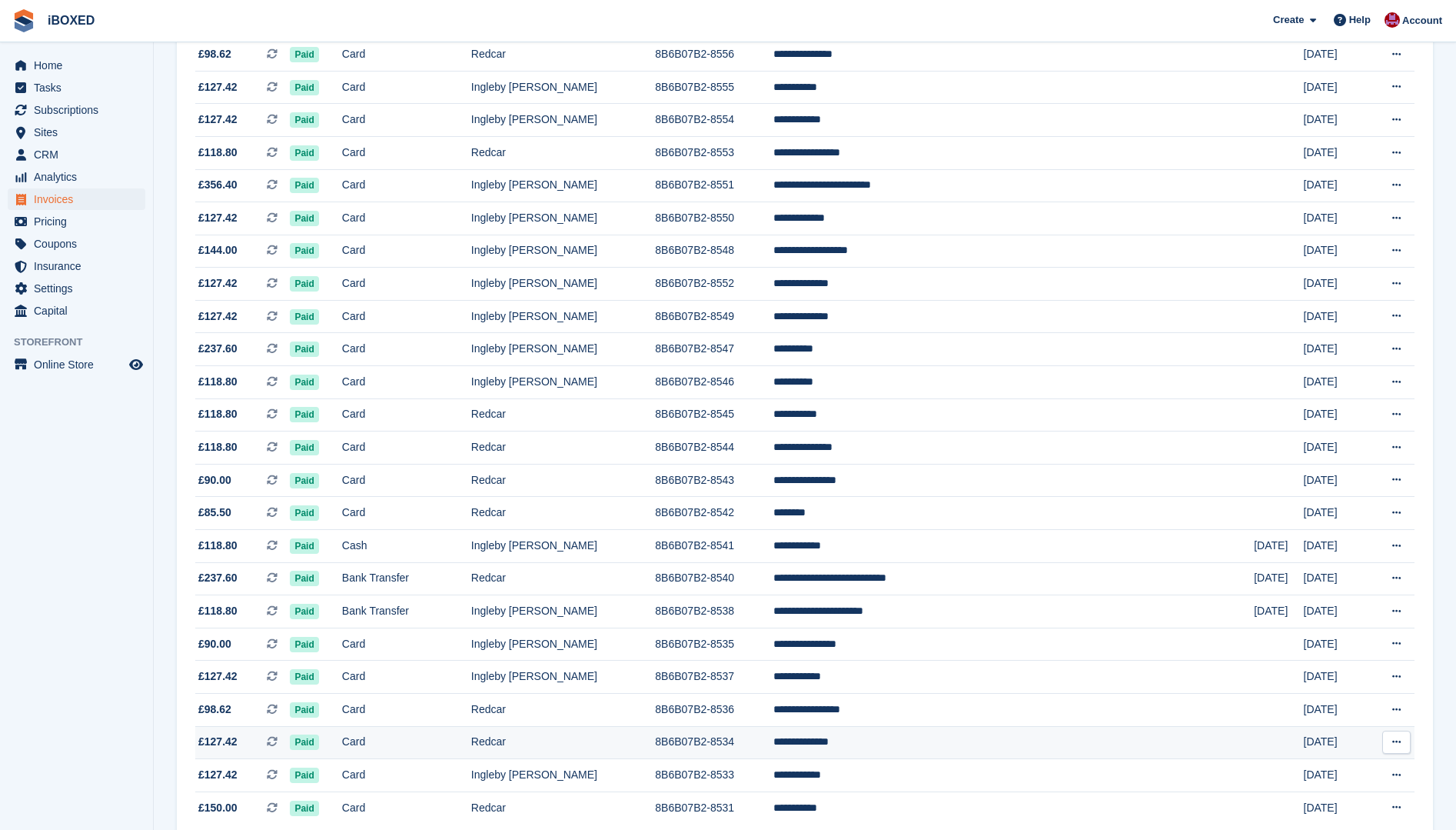
scroll to position [1142, 0]
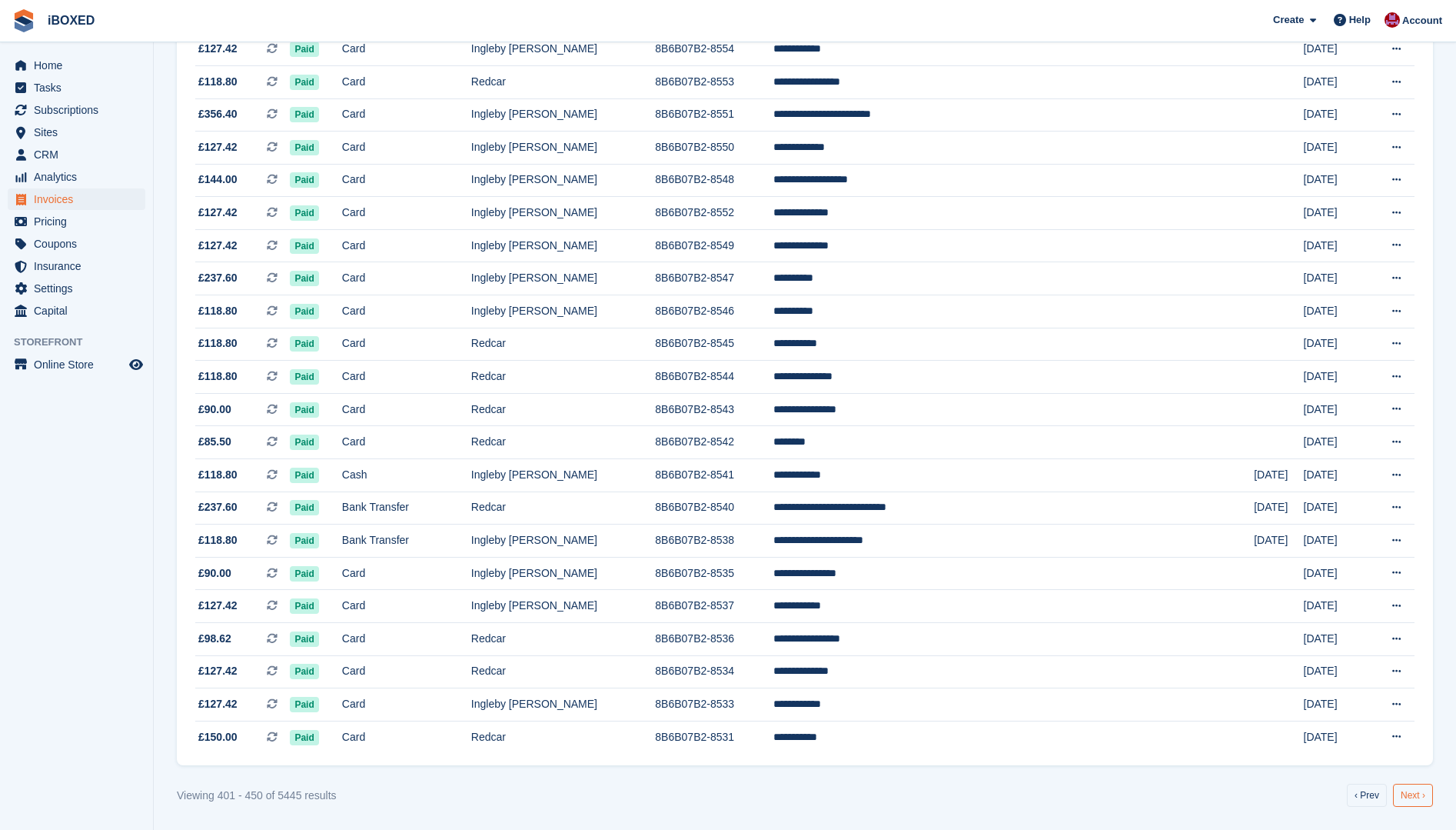
click at [1418, 792] on link "Next ›" at bounding box center [1413, 795] width 40 height 23
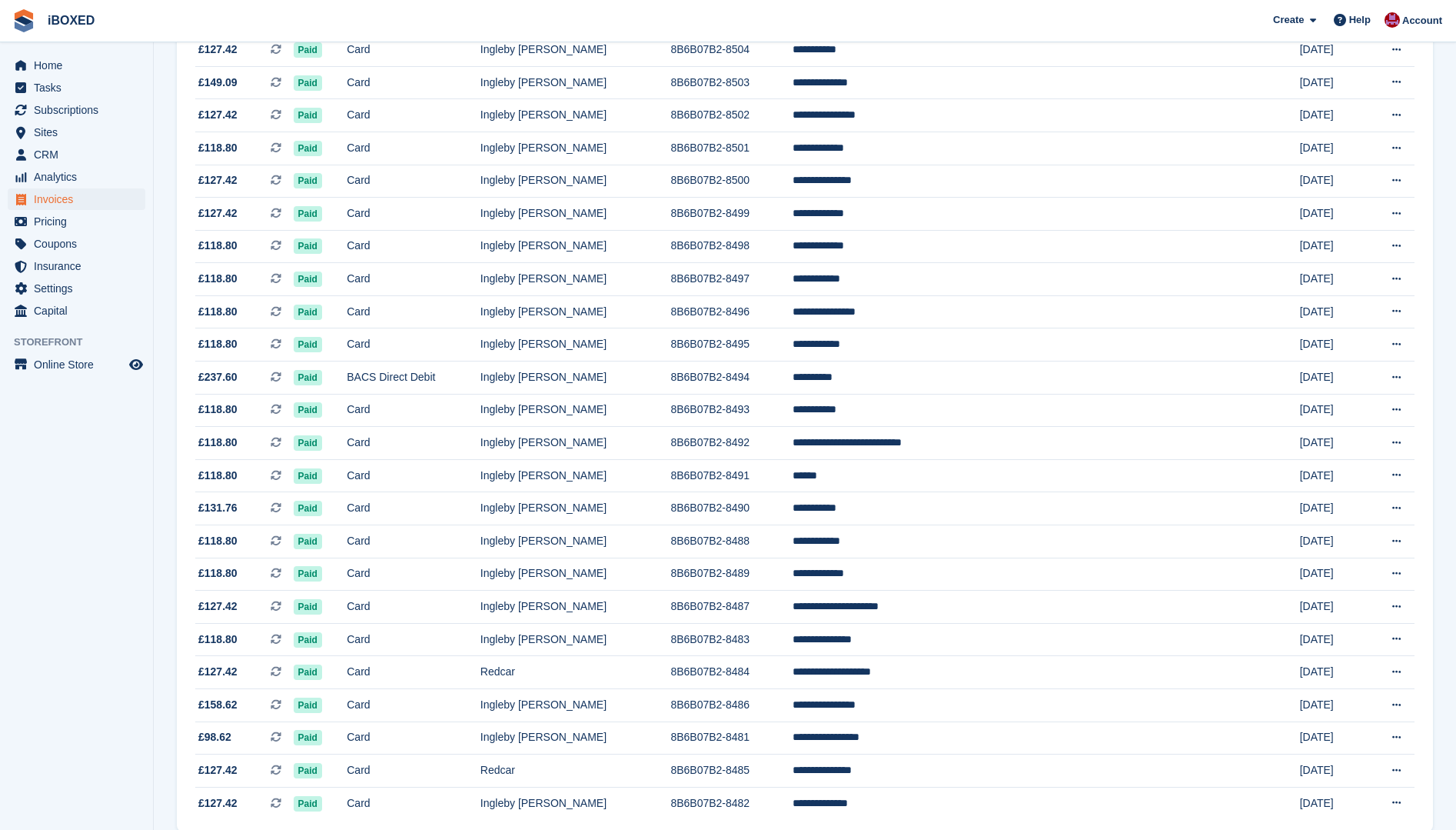
scroll to position [1142, 0]
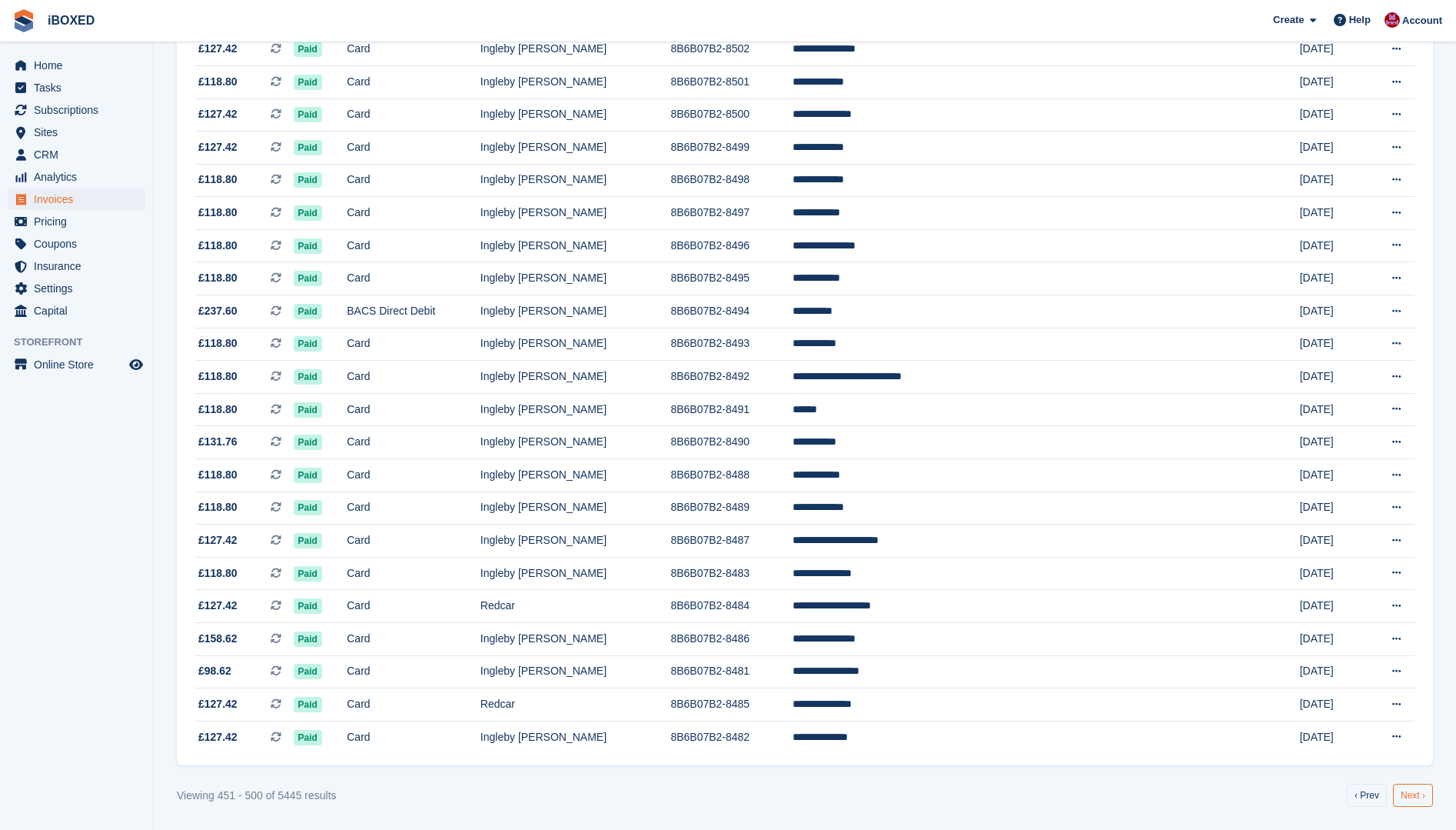
click at [1413, 800] on link "Next ›" at bounding box center [1413, 795] width 40 height 23
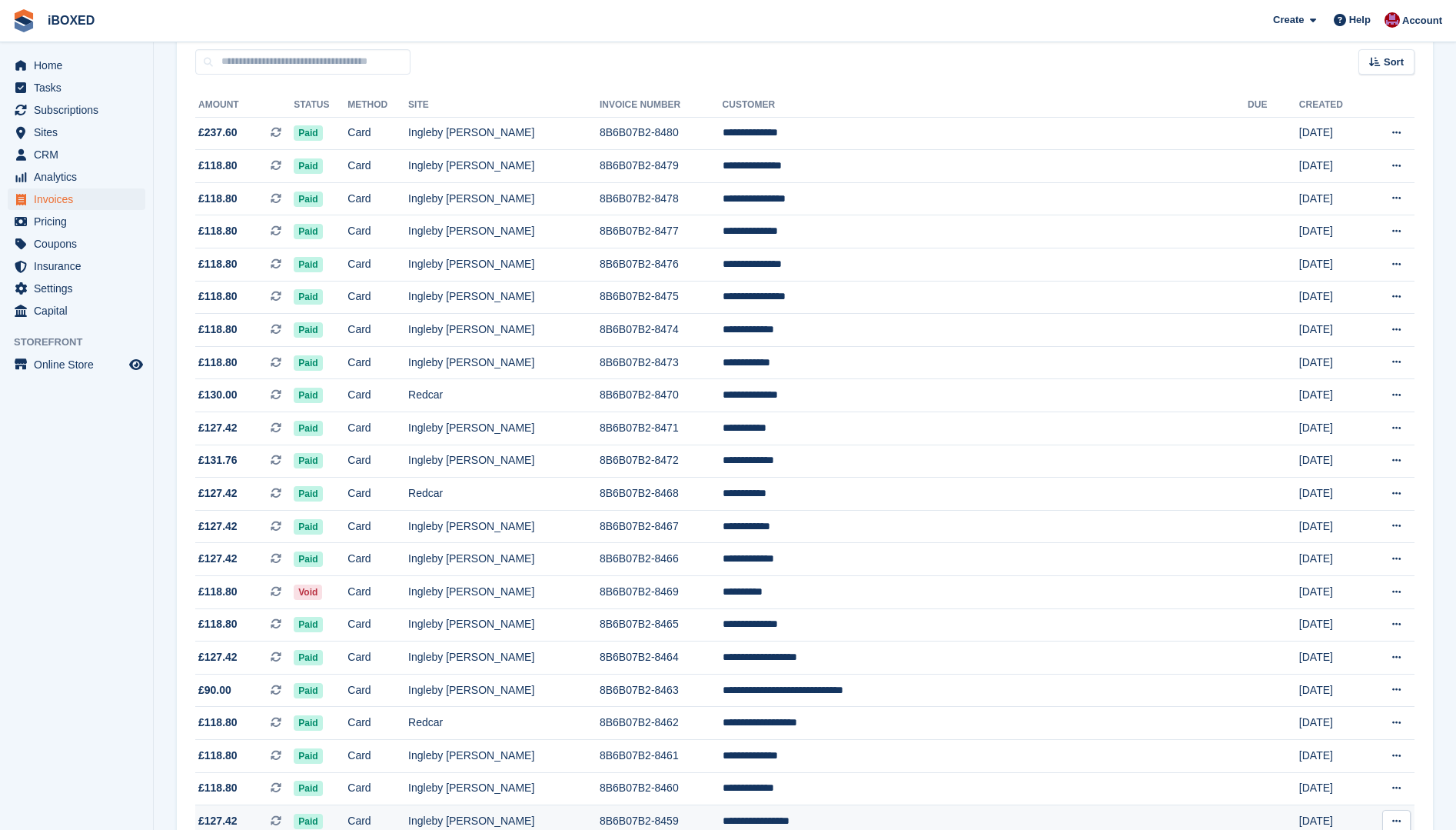
scroll to position [154, 0]
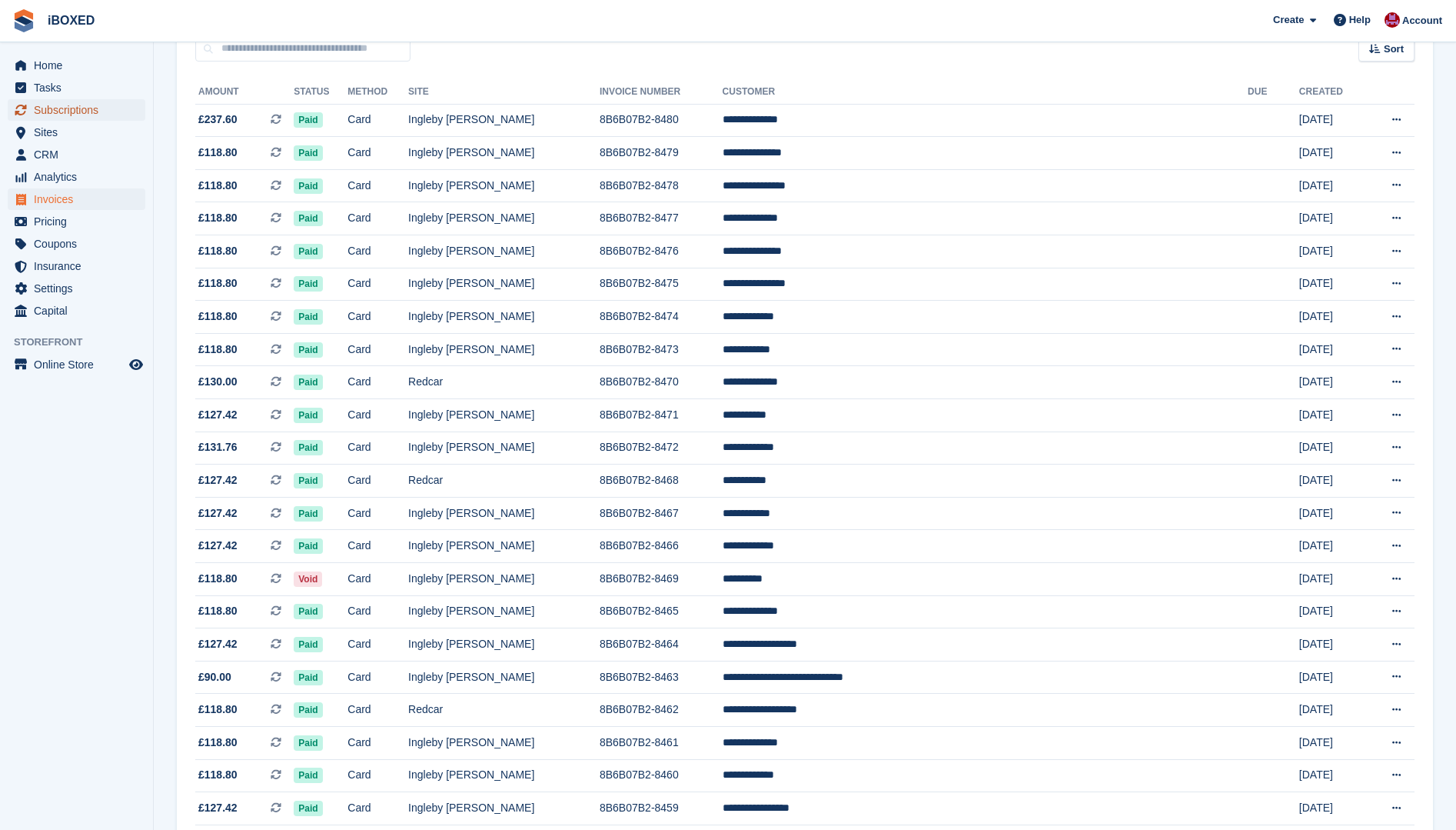
click at [76, 107] on span "Subscriptions" at bounding box center [79, 110] width 92 height 21
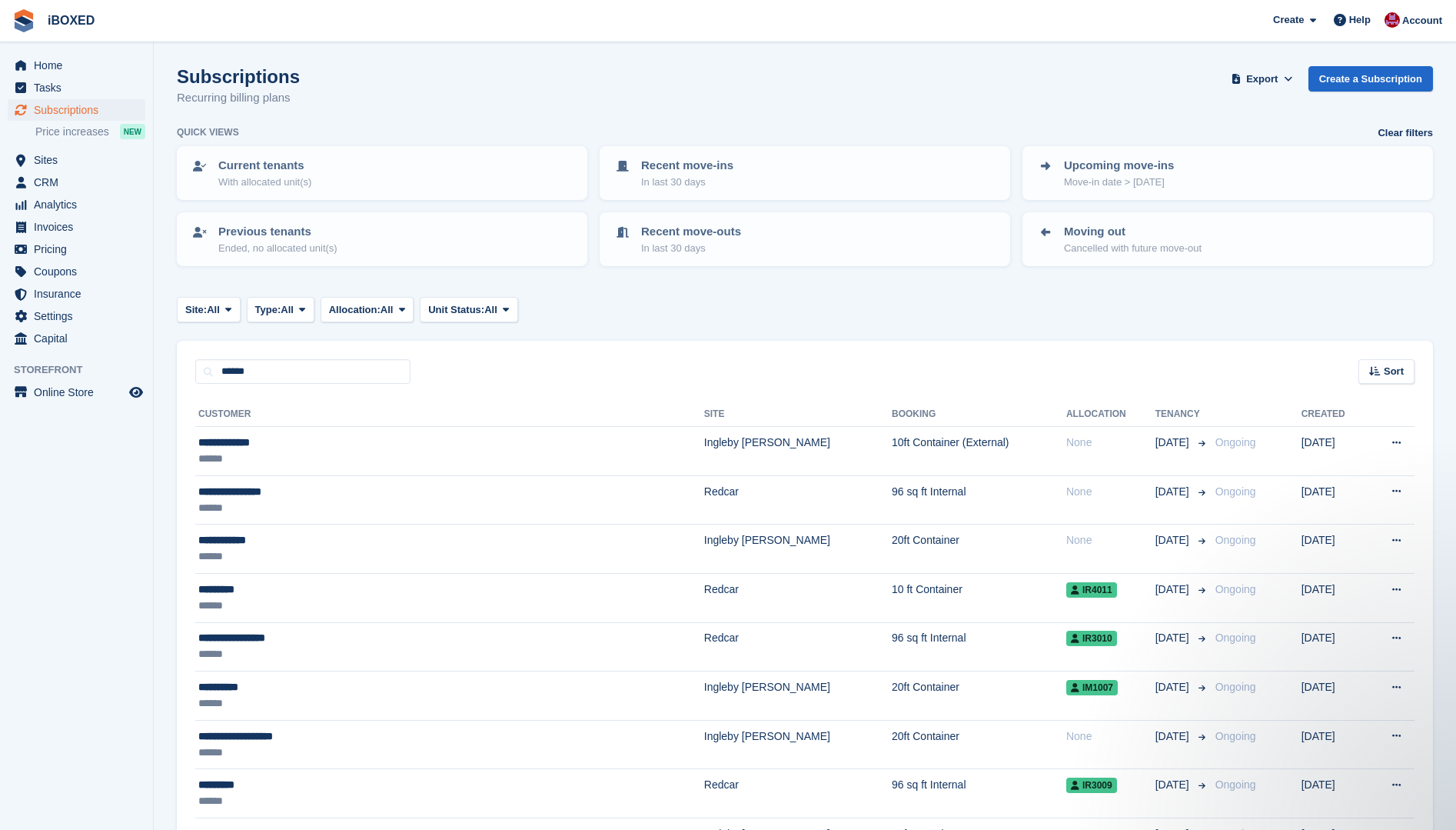
type input "******"
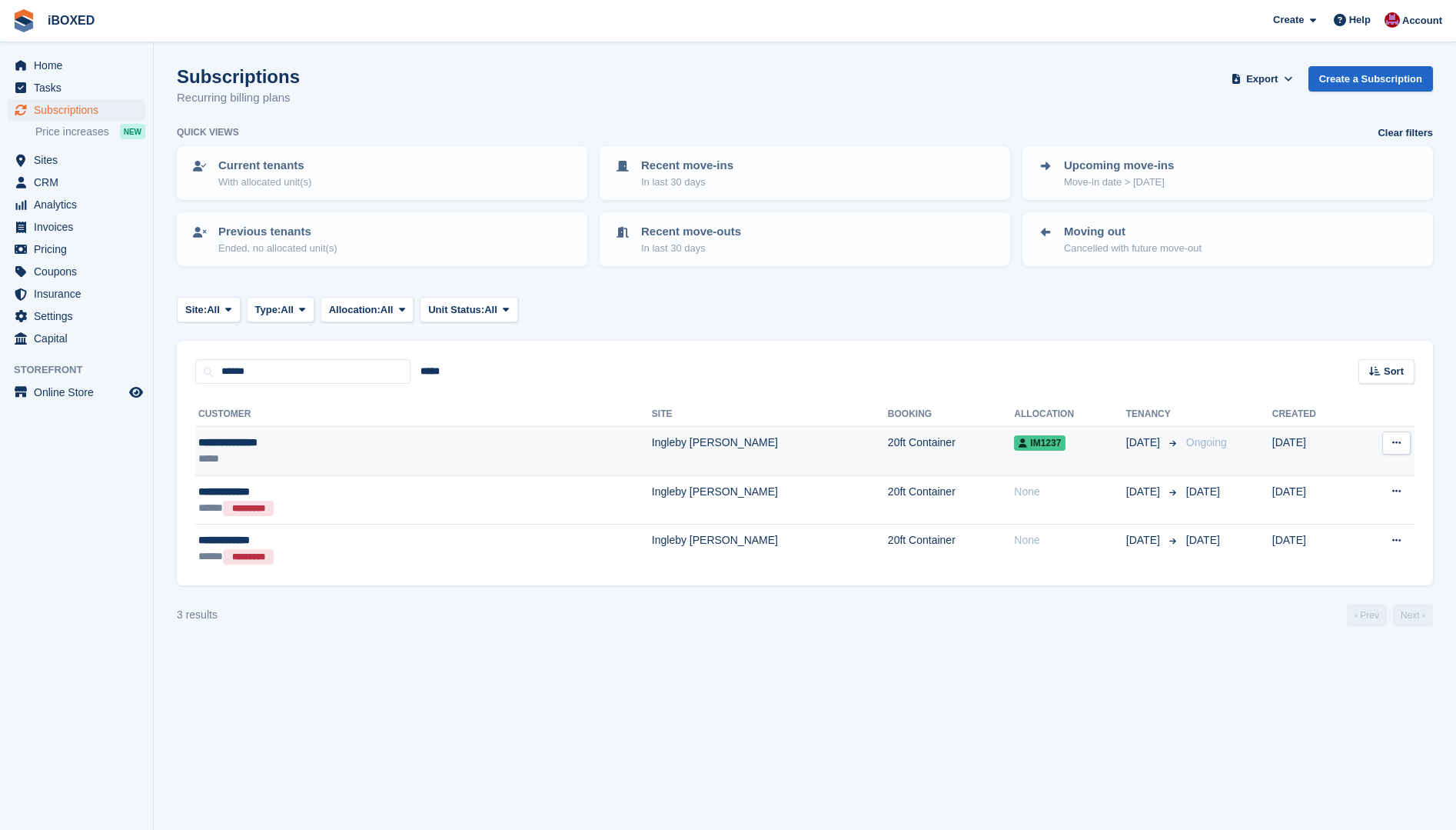
click at [317, 452] on div "*****" at bounding box center [319, 458] width 242 height 16
